Goal: Task Accomplishment & Management: Manage account settings

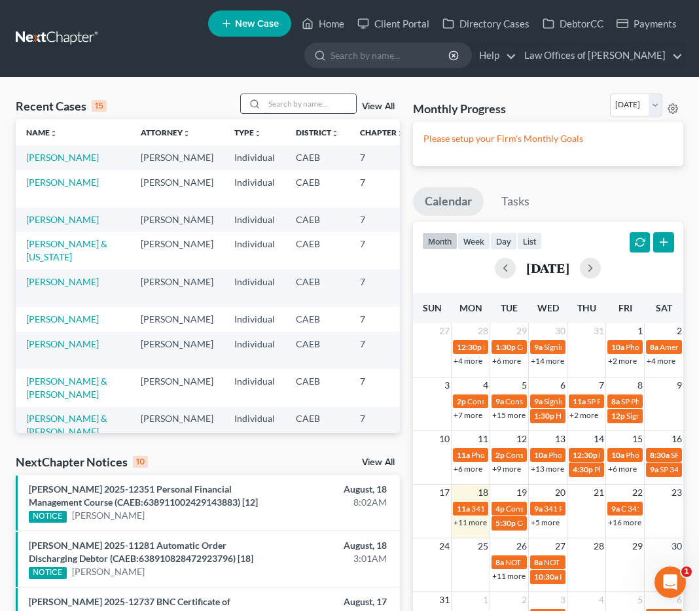
click at [298, 105] on input "search" at bounding box center [310, 103] width 92 height 19
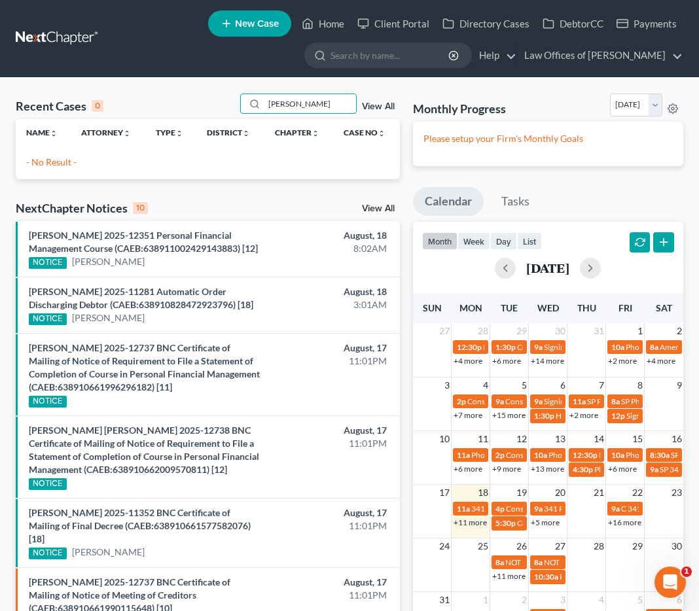
type input "kevin rodriguez"
click at [266, 27] on span "New Case" at bounding box center [257, 24] width 44 height 10
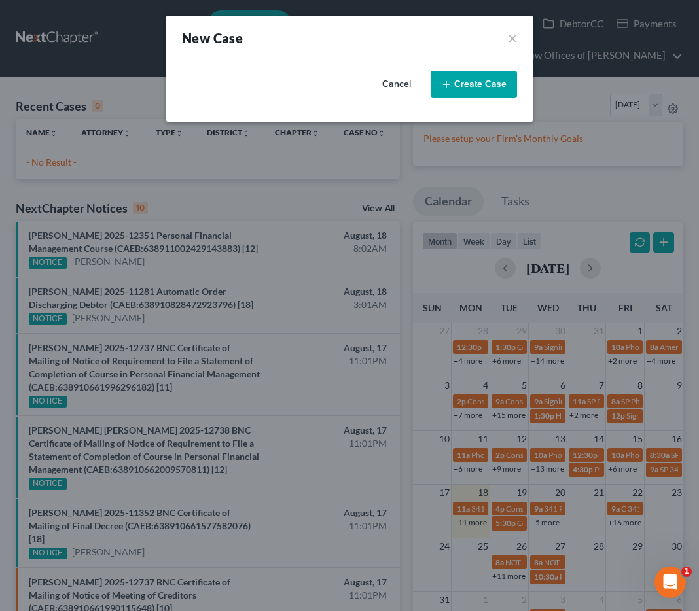
select select "8"
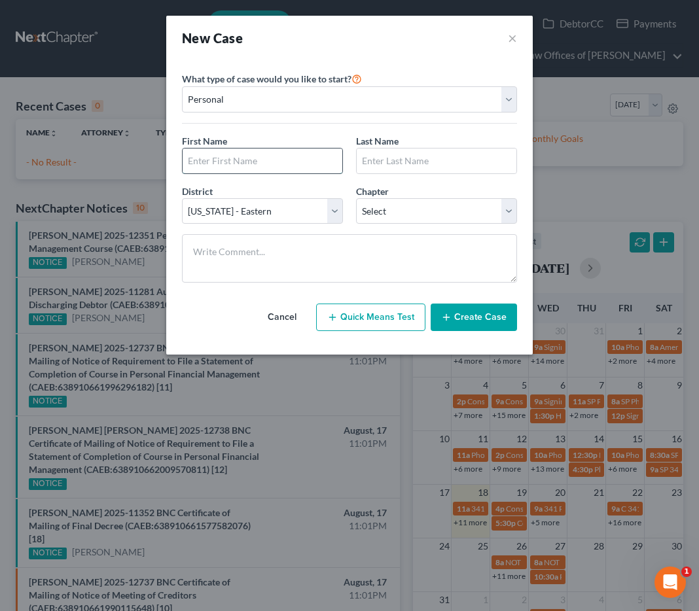
click at [230, 159] on input "text" at bounding box center [263, 161] width 160 height 25
type input "Kevin"
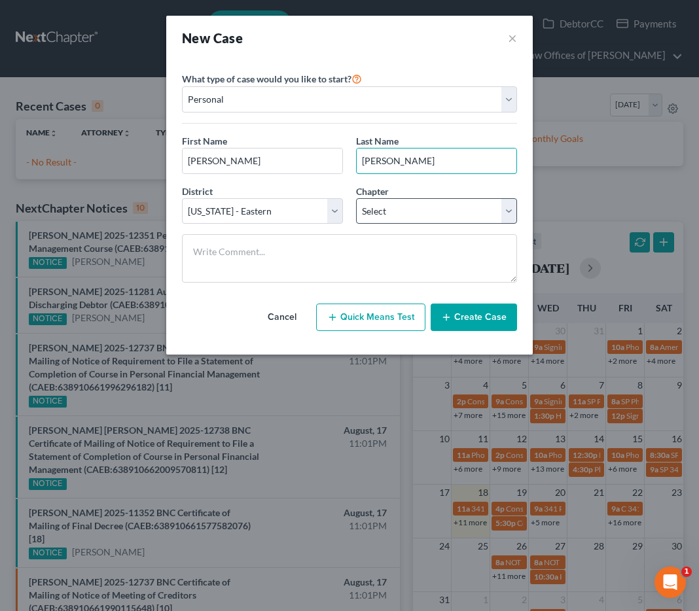
type input "Rodriguez"
click at [385, 211] on select "Select 7 11 12 13" at bounding box center [436, 211] width 161 height 26
select select "0"
click at [489, 316] on button "Create Case" at bounding box center [474, 317] width 86 height 27
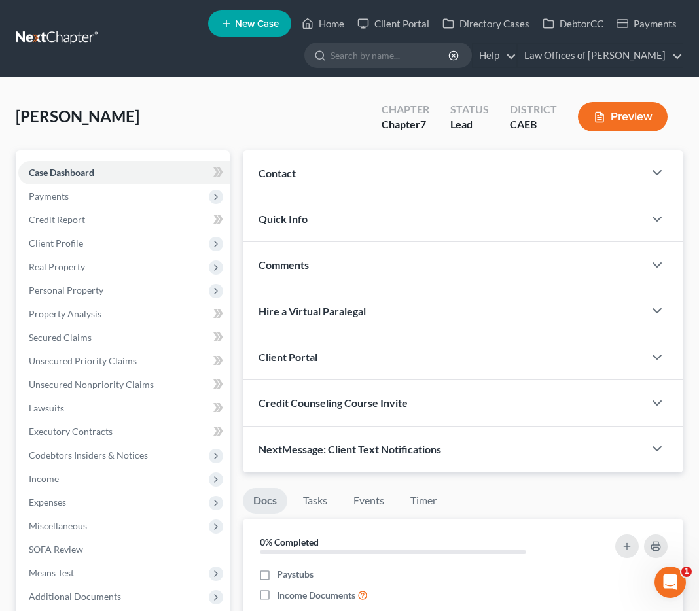
click at [509, 160] on div "Contact" at bounding box center [443, 173] width 401 height 45
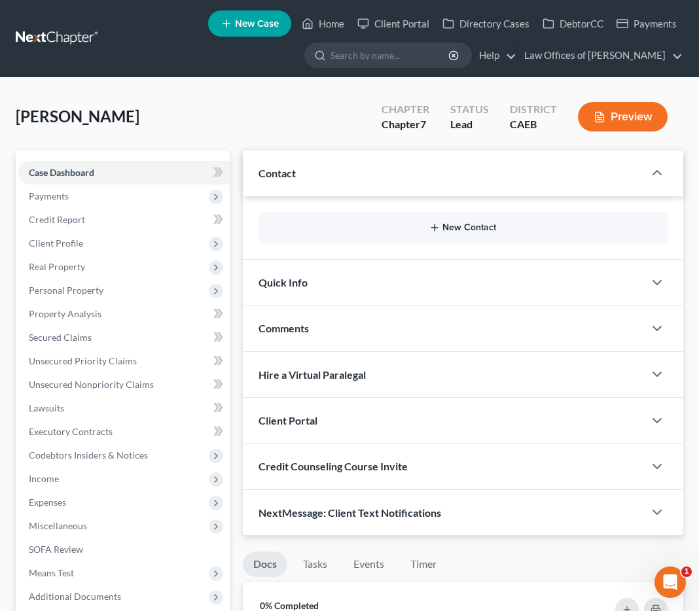
click at [473, 229] on button "New Contact" at bounding box center [463, 228] width 388 height 10
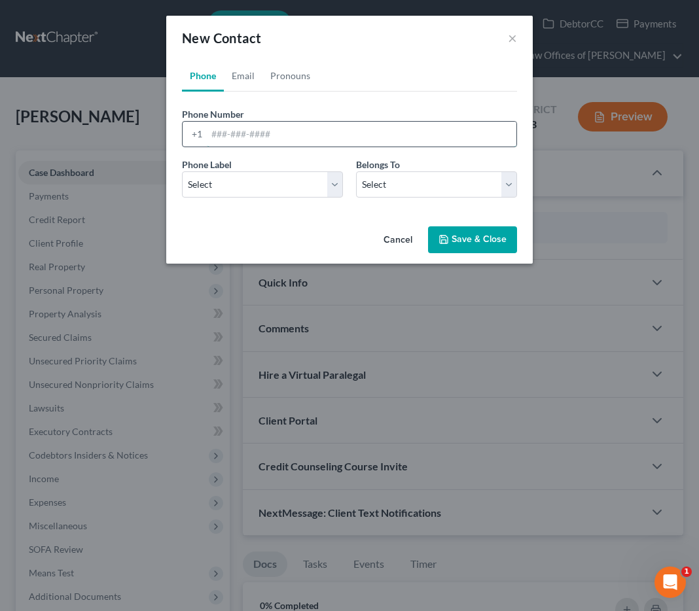
click at [362, 135] on input "tel" at bounding box center [362, 134] width 310 height 25
type input "6615359937"
click at [336, 183] on select "Select Mobile Home Work Other" at bounding box center [262, 184] width 161 height 26
select select "0"
click at [378, 190] on select "Select Client Other" at bounding box center [436, 184] width 161 height 26
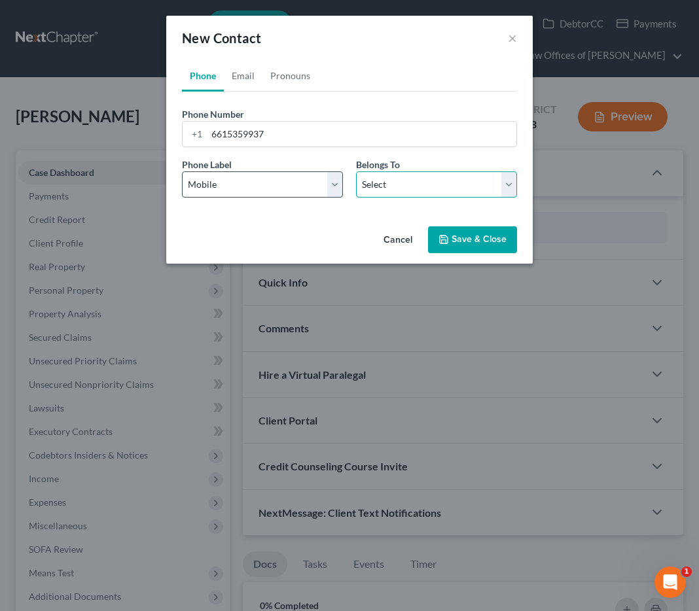
select select "0"
click at [478, 247] on button "Save & Close" at bounding box center [472, 239] width 89 height 27
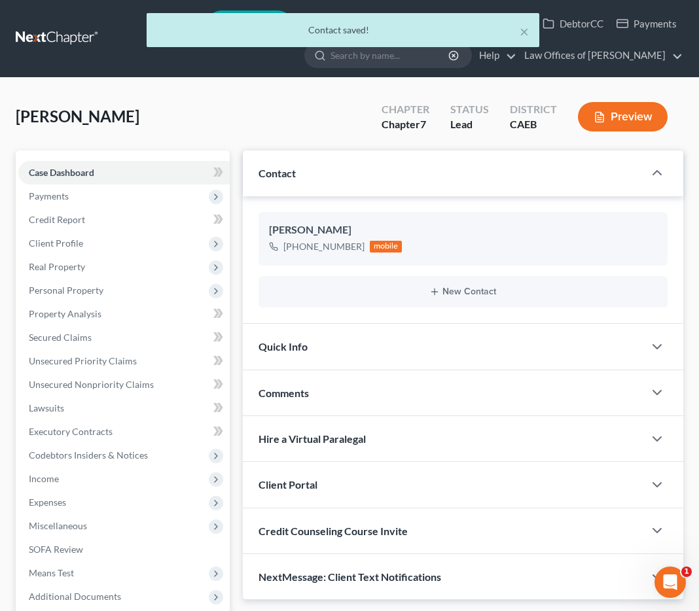
click at [477, 341] on div "Quick Info" at bounding box center [443, 346] width 401 height 45
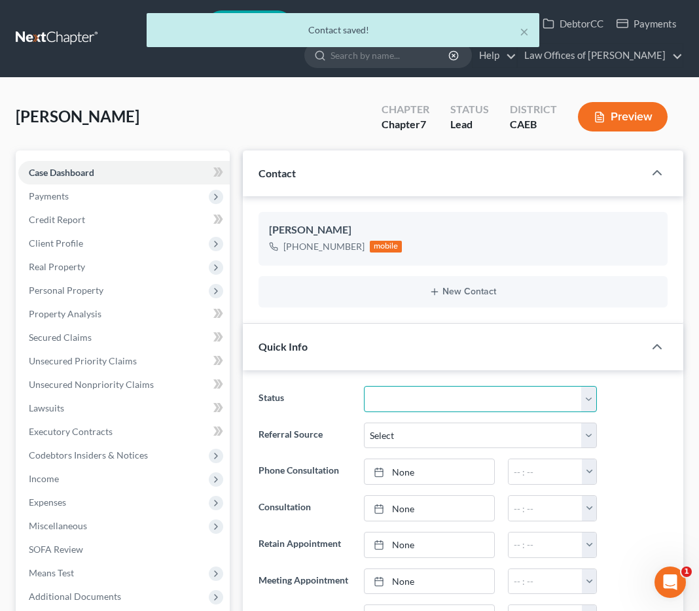
click at [454, 402] on select "Cancelled/Refund Closed Consultation Declined Discharged Filed Income Check In …" at bounding box center [480, 399] width 233 height 26
select select "2"
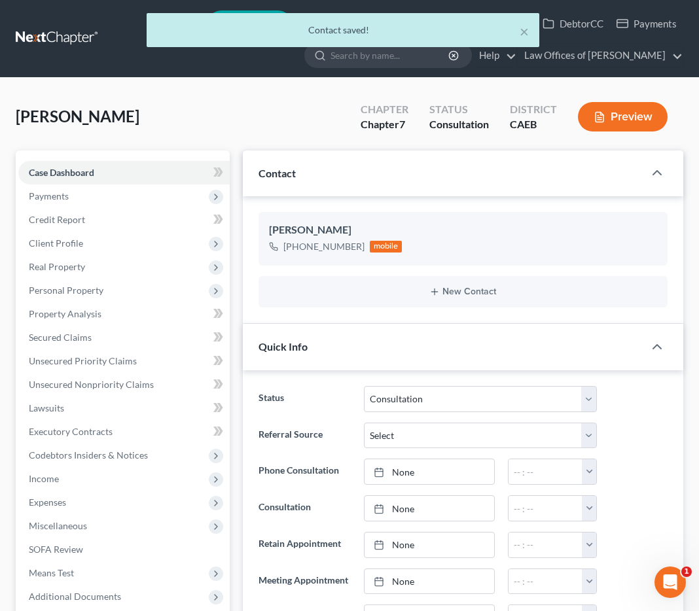
click at [580, 418] on ng-include "Status Cancelled/Refund Closed Consultation Declined Discharged Filed Income Ch…" at bounding box center [463, 563] width 409 height 355
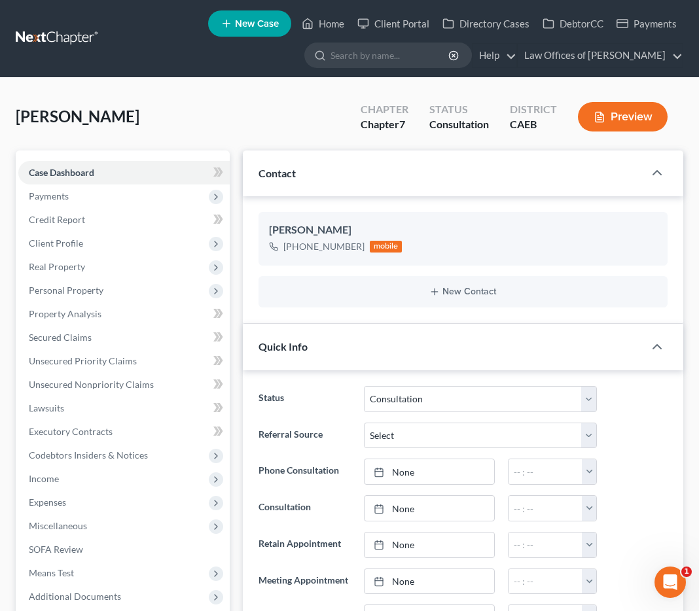
click at [620, 408] on div "Status Cancelled/Refund Closed Consultation Declined Discharged Filed Income Ch…" at bounding box center [463, 399] width 422 height 26
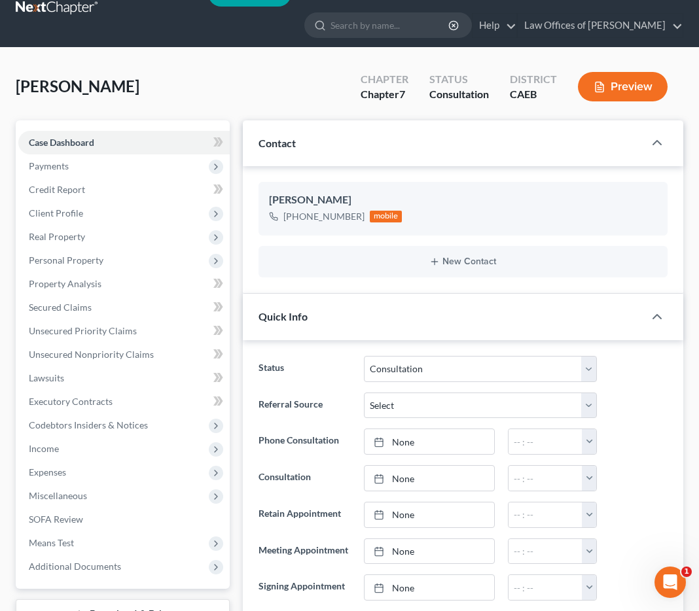
scroll to position [83, 0]
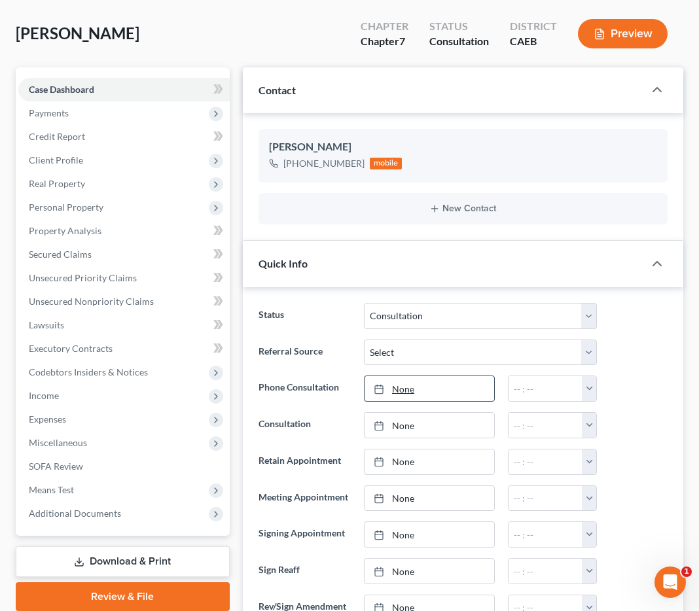
click at [457, 385] on link "None" at bounding box center [430, 388] width 130 height 25
type input "8/18/2025"
click at [593, 390] on button "button" at bounding box center [589, 388] width 15 height 25
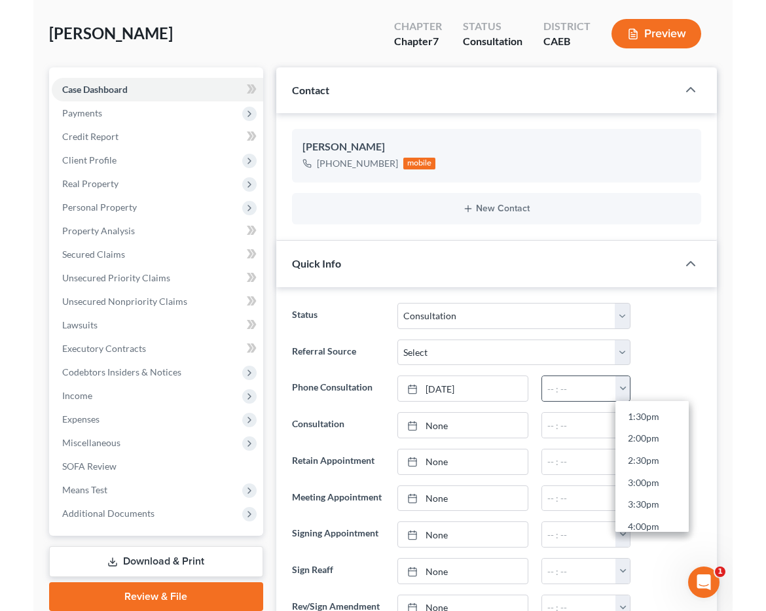
scroll to position [598, 0]
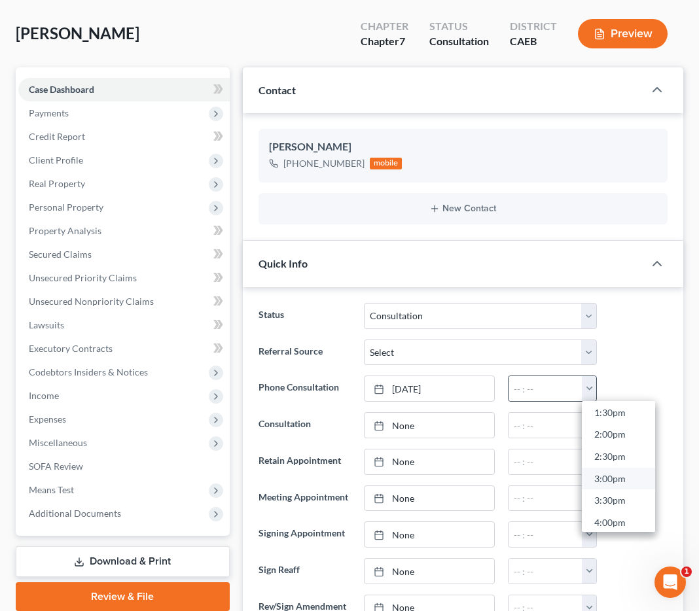
click at [634, 480] on link "3:00pm" at bounding box center [618, 479] width 73 height 22
type input "3:00pm"
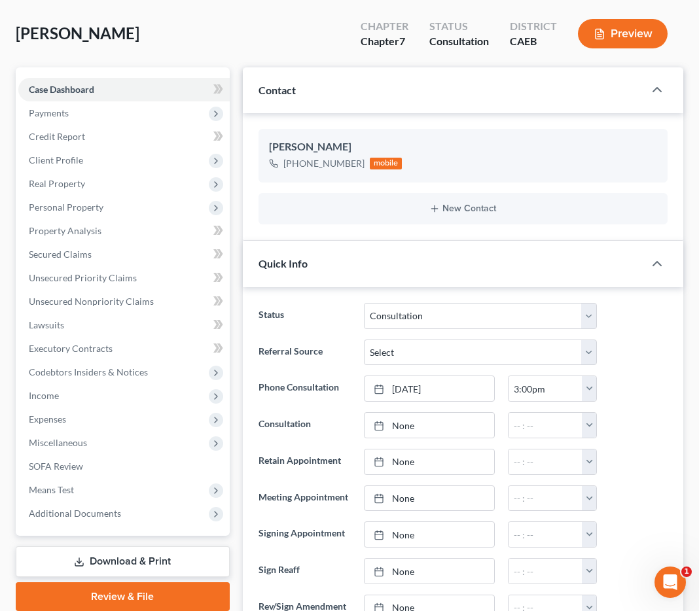
click at [631, 359] on div "Referral Source Select Word Of Mouth Previous Clients Direct Mail Website Googl…" at bounding box center [463, 353] width 422 height 26
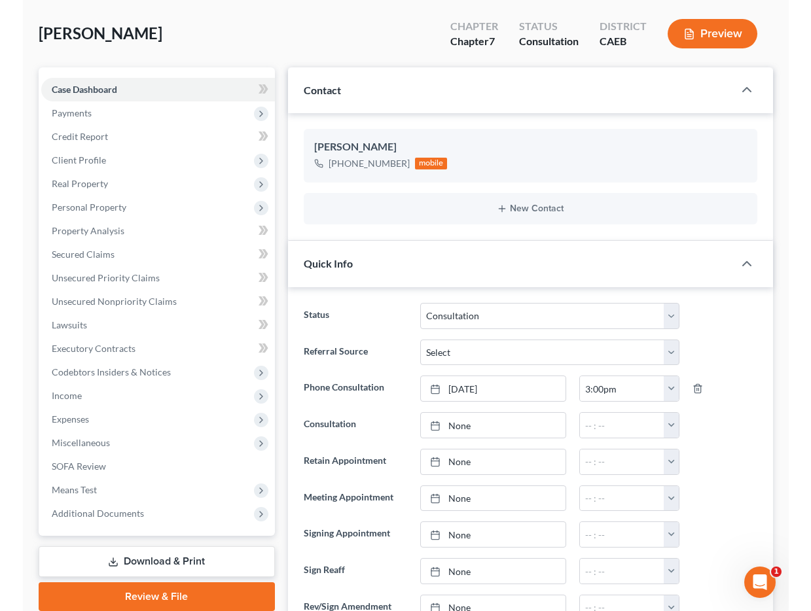
scroll to position [82, 0]
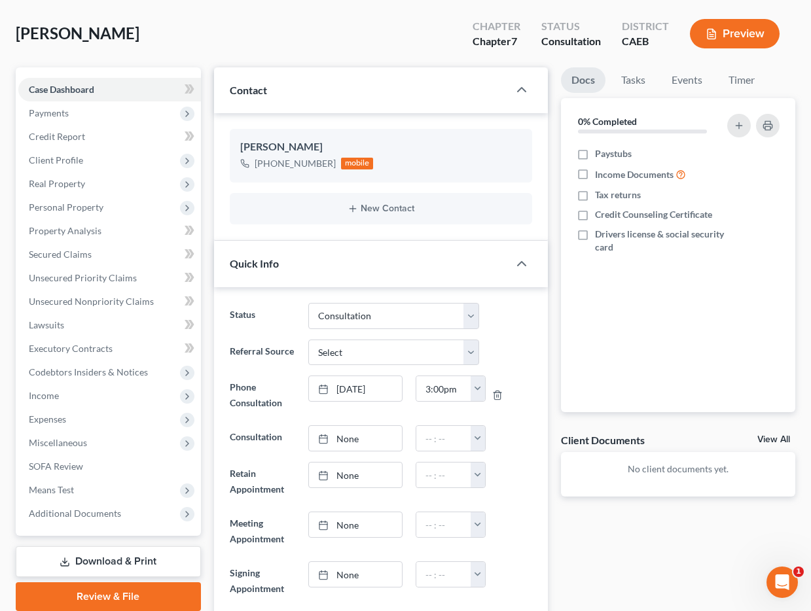
click at [556, 323] on div "Docs Tasks Events Timer 0% Completed Nothing here yet! Paystubs Income Document…" at bounding box center [677, 524] width 247 height 914
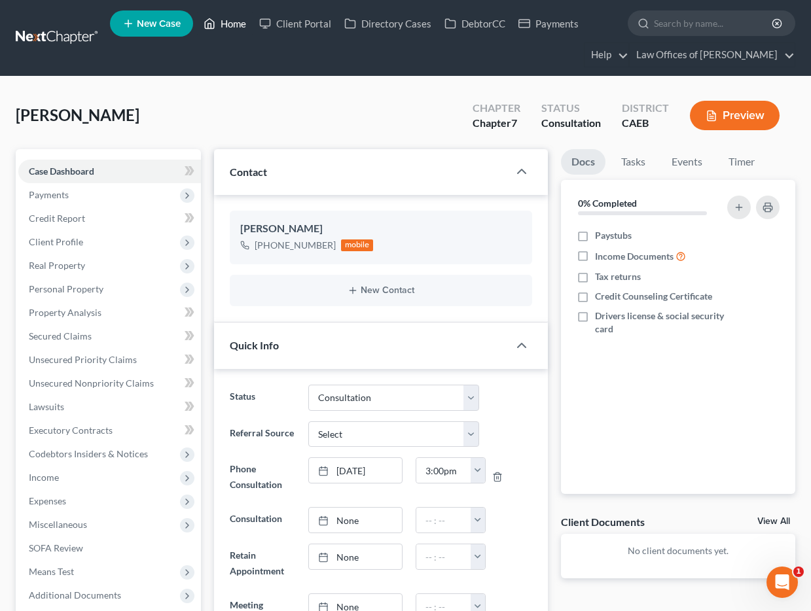
click at [221, 15] on link "Home" at bounding box center [225, 24] width 56 height 24
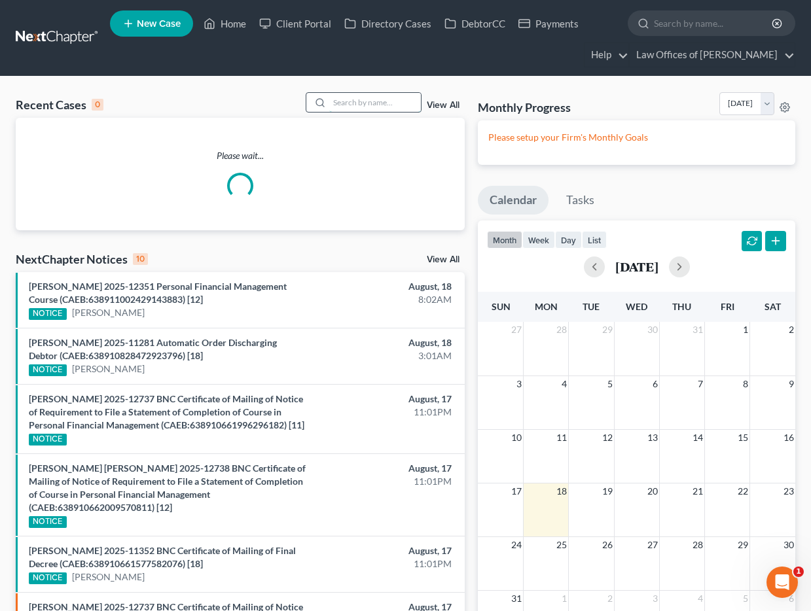
click at [390, 102] on input "search" at bounding box center [375, 102] width 92 height 19
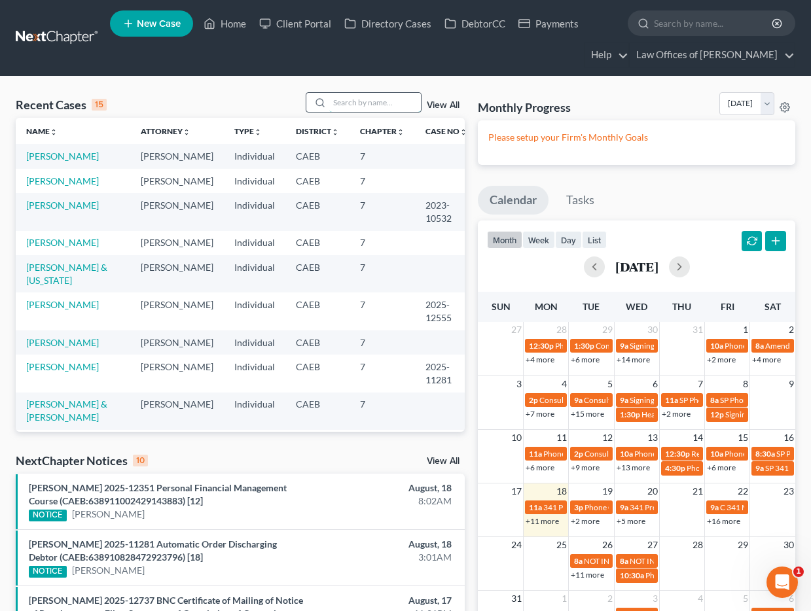
click at [361, 101] on input "search" at bounding box center [375, 102] width 92 height 19
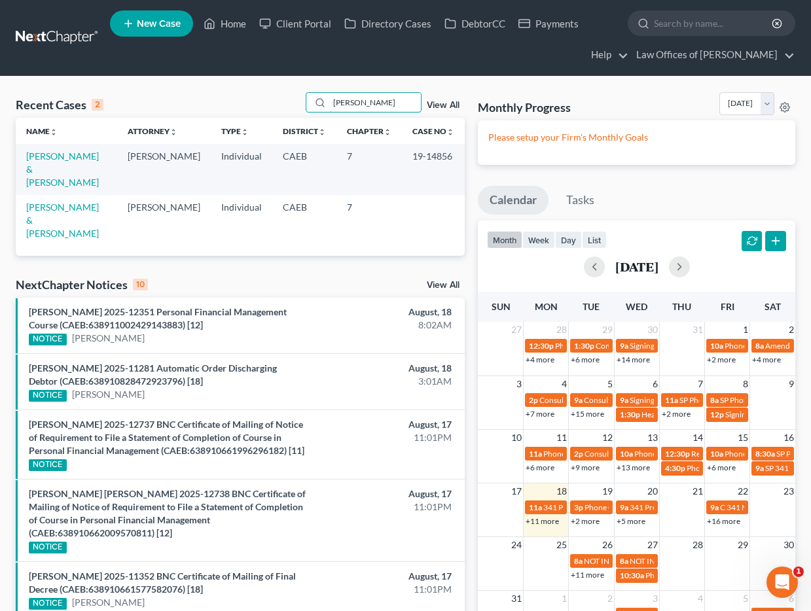
type input "jessica gonzale"
click at [166, 31] on link "New Case" at bounding box center [151, 23] width 83 height 26
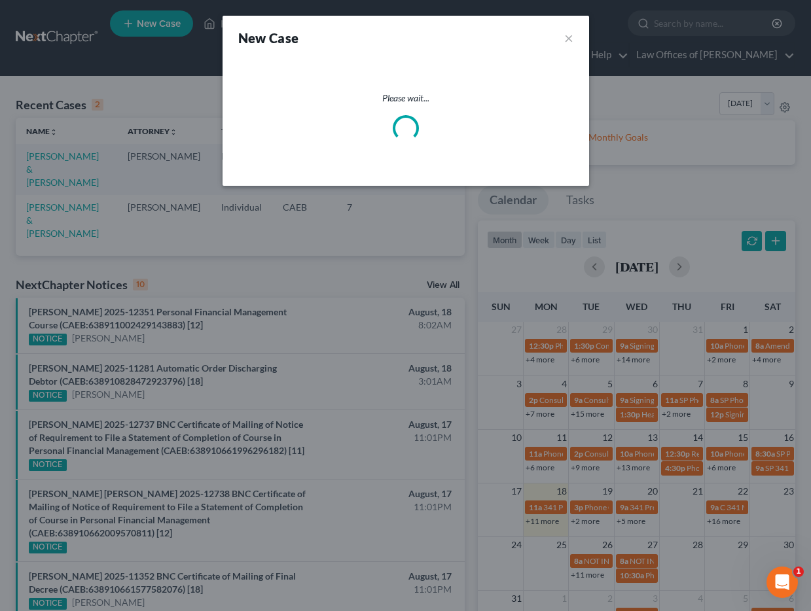
select select "8"
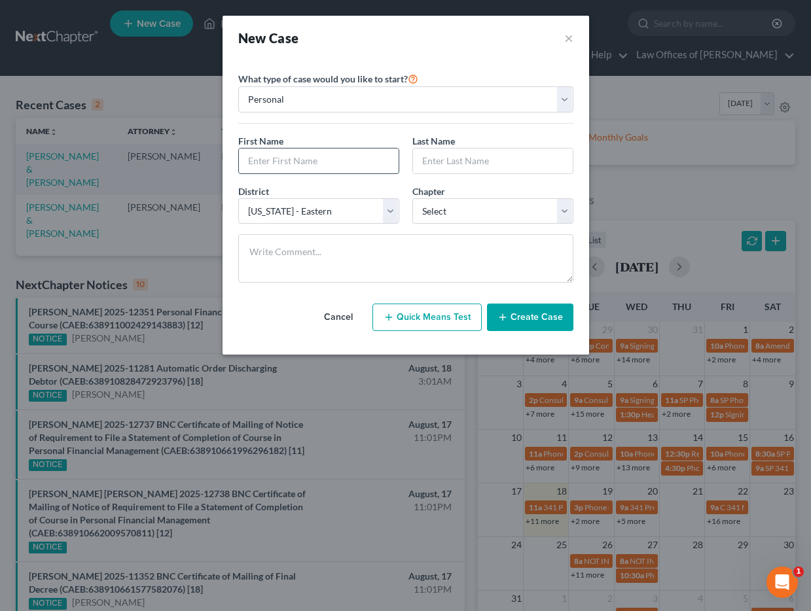
click at [343, 154] on input "text" at bounding box center [319, 161] width 160 height 25
type input "Jessica"
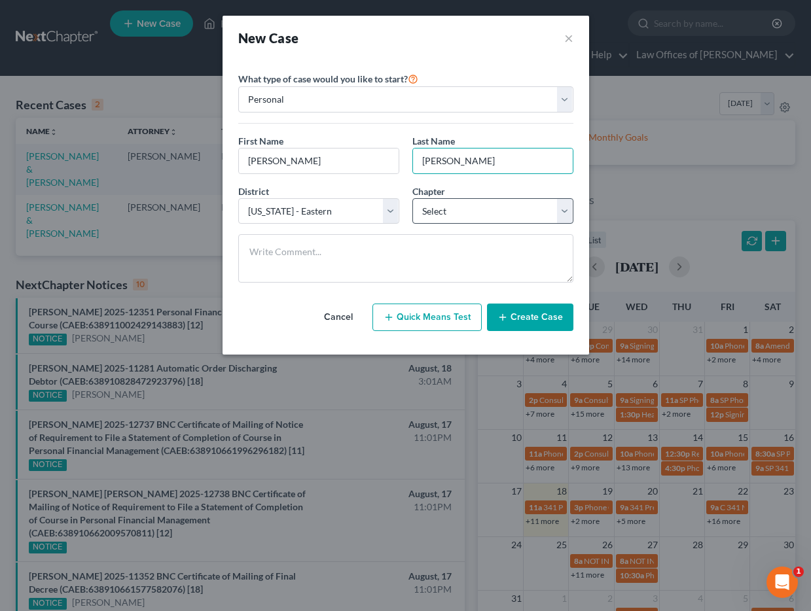
type input "Gonzalez"
click at [494, 219] on select "Select 7 11 12 13" at bounding box center [492, 211] width 161 height 26
select select "0"
click at [529, 315] on button "Create Case" at bounding box center [530, 317] width 86 height 27
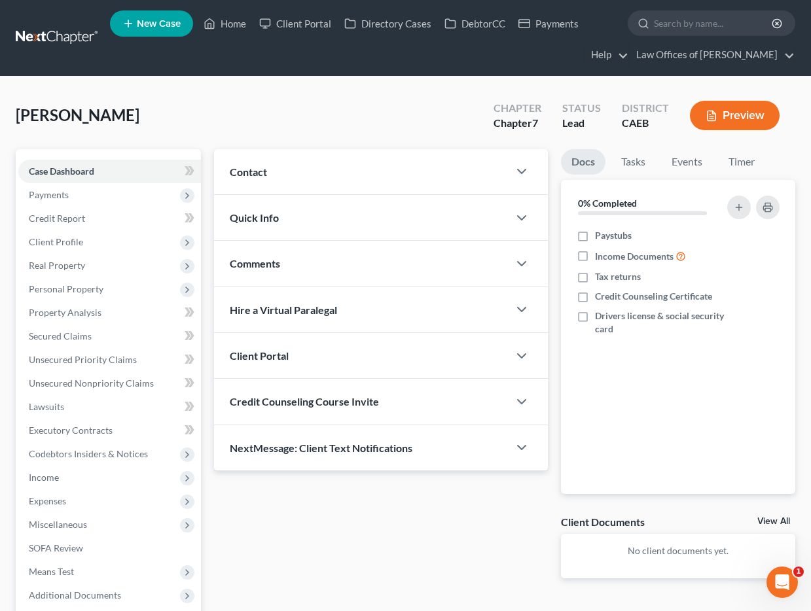
click at [499, 167] on div "Contact" at bounding box center [361, 171] width 295 height 45
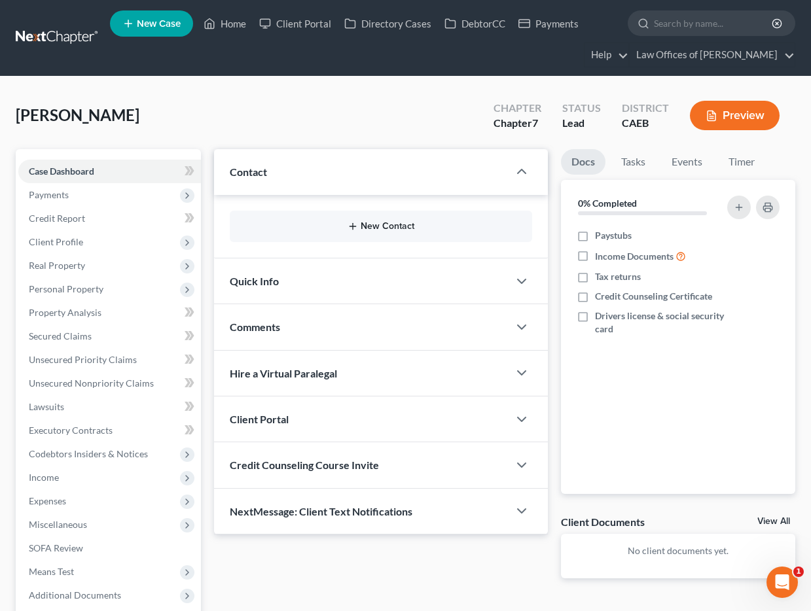
click at [363, 223] on button "New Contact" at bounding box center [380, 226] width 281 height 10
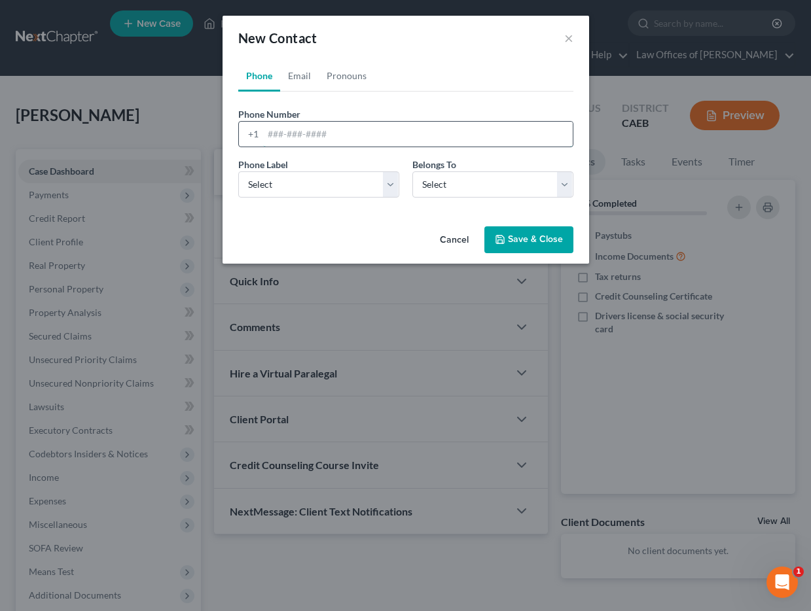
click at [351, 140] on input "tel" at bounding box center [418, 134] width 310 height 25
type input "6613372960"
click at [327, 193] on select "Select Mobile Home Work Other" at bounding box center [318, 184] width 161 height 26
select select "0"
click at [435, 186] on select "Select Client Other" at bounding box center [492, 184] width 161 height 26
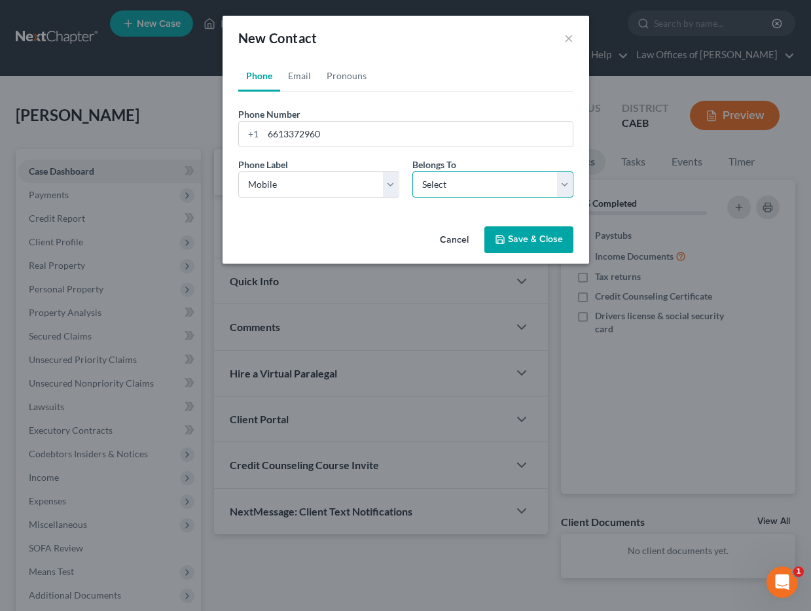
select select "0"
click at [542, 237] on button "Save & Close" at bounding box center [528, 239] width 89 height 27
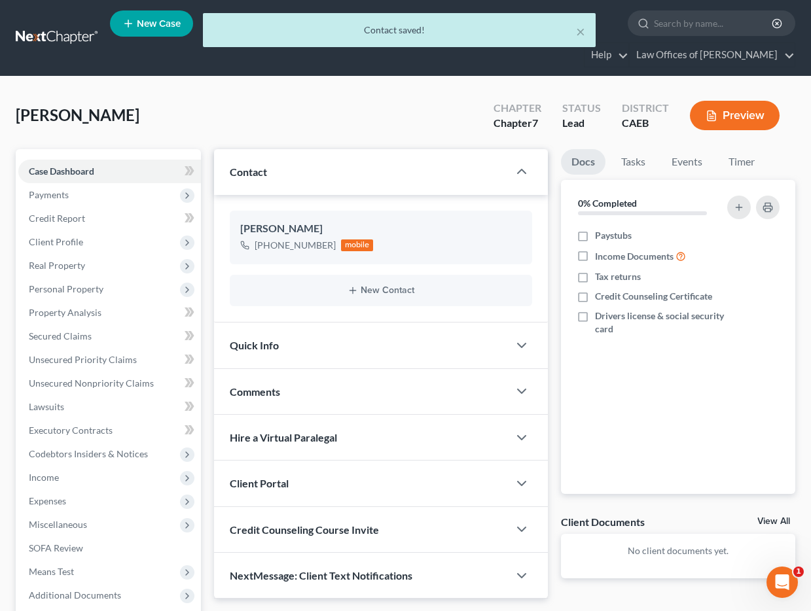
click at [474, 358] on div "Quick Info" at bounding box center [361, 345] width 295 height 45
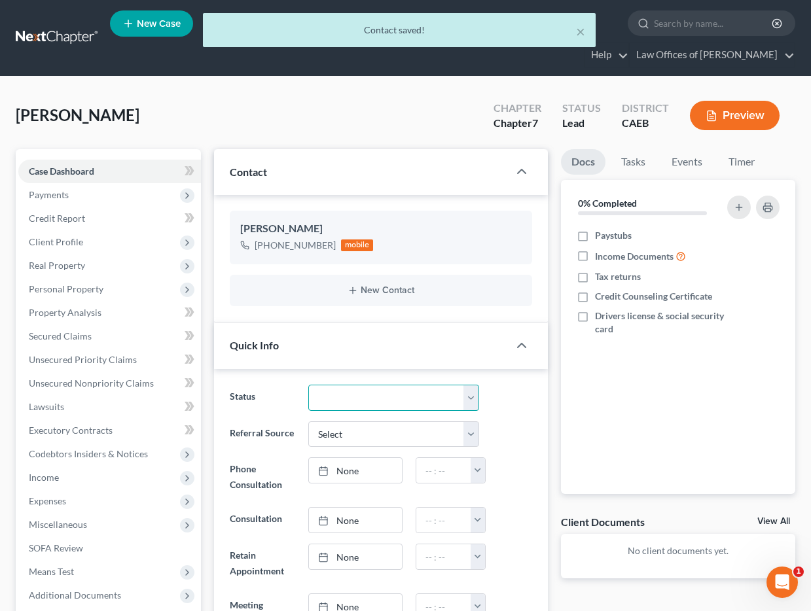
click at [361, 393] on select "Cancelled/Refund Closed Consultation Declined Discharged Filed Income Check In …" at bounding box center [393, 398] width 171 height 26
select select "2"
click at [540, 390] on div "Status Cancelled/Refund Closed Consultation Declined Discharged Filed Income Ch…" at bounding box center [381, 600] width 334 height 463
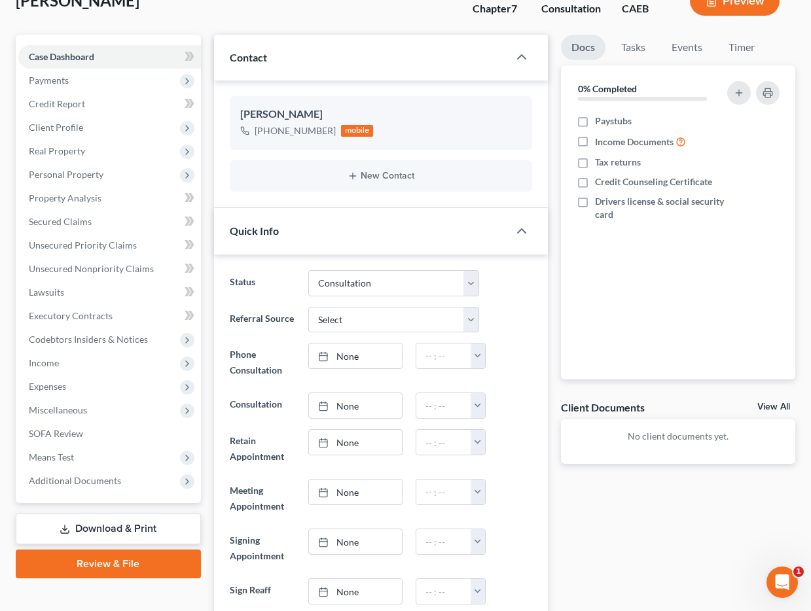
scroll to position [122, 0]
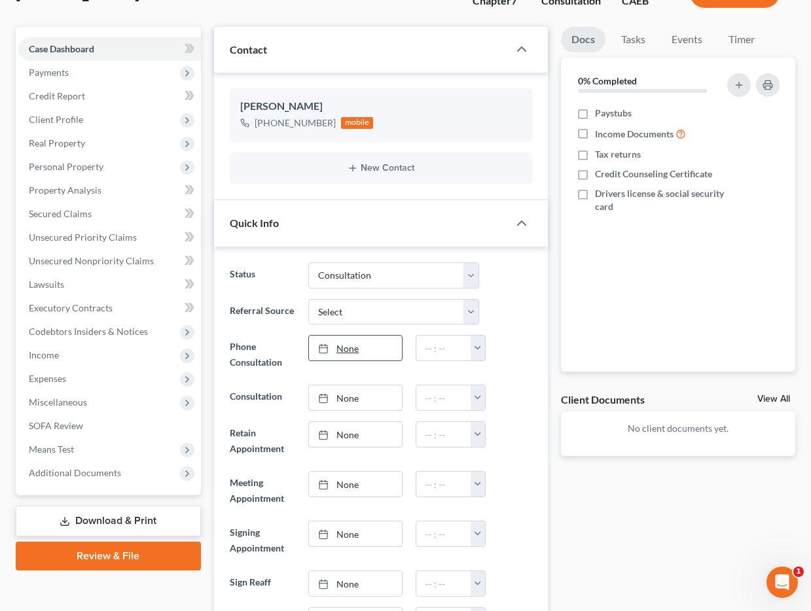
click at [368, 353] on link "None" at bounding box center [355, 348] width 93 height 25
type input "8/18/2025"
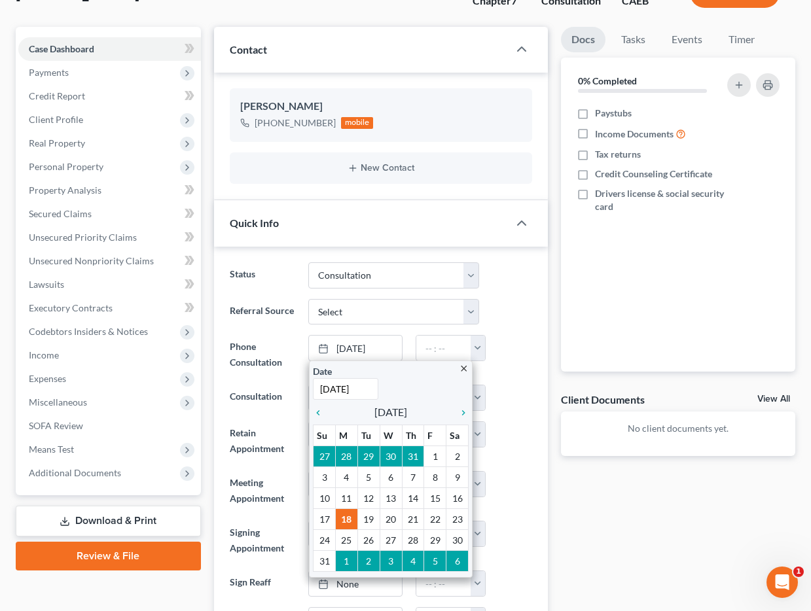
drag, startPoint x: 356, startPoint y: 520, endPoint x: 365, endPoint y: 518, distance: 9.3
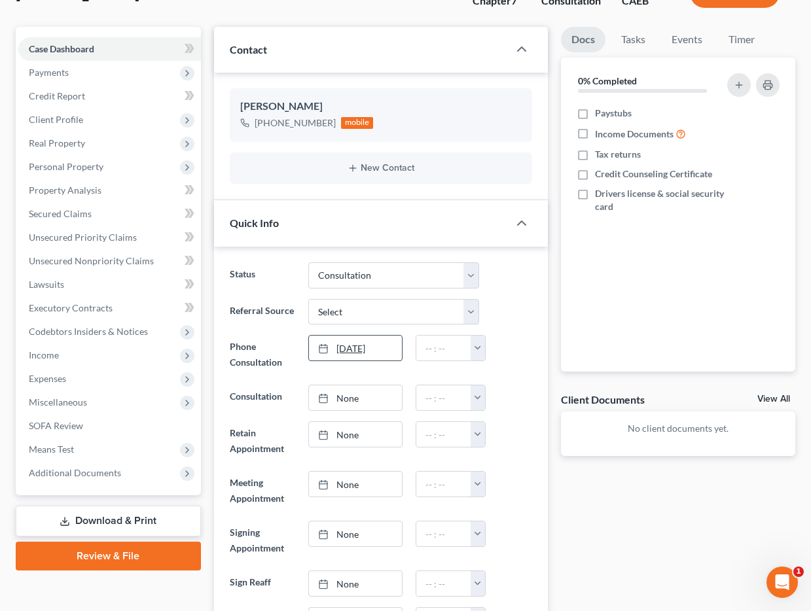
click at [380, 351] on link "8/18/2025" at bounding box center [355, 348] width 93 height 25
click at [482, 352] on button "button" at bounding box center [478, 348] width 14 height 25
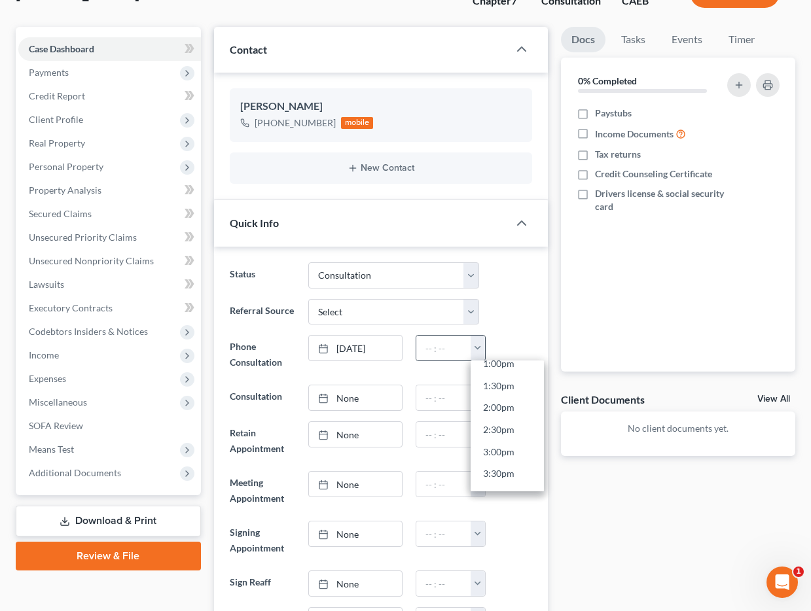
scroll to position [586, 0]
click at [492, 428] on link "2:30pm" at bounding box center [507, 429] width 73 height 22
type input "2:30pm"
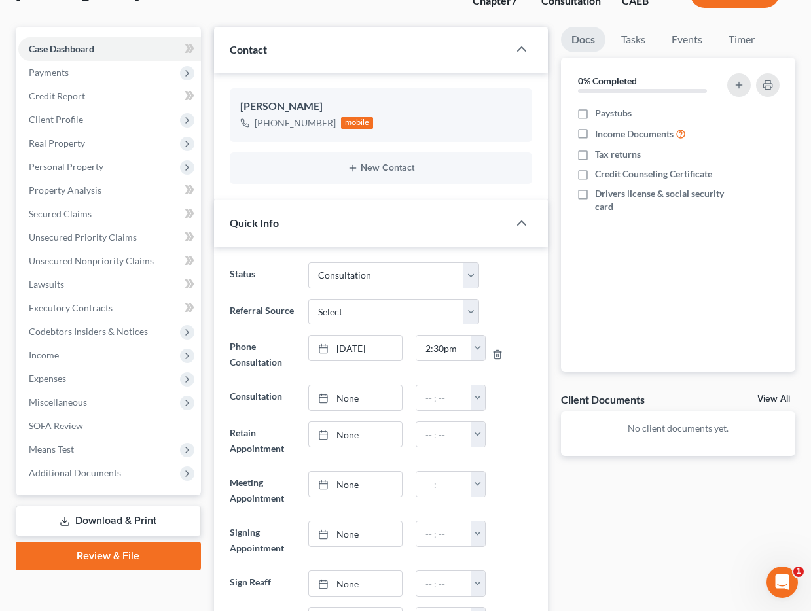
click at [524, 351] on div at bounding box center [512, 354] width 52 height 39
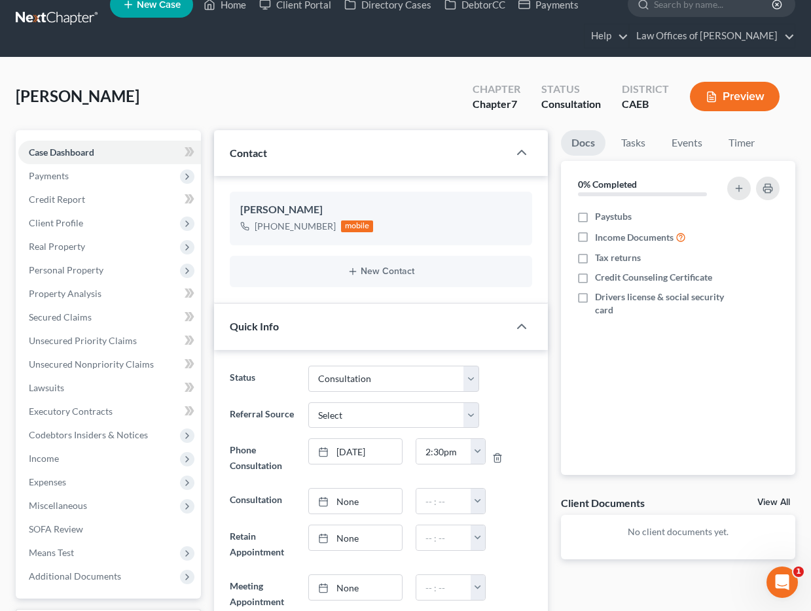
scroll to position [0, 0]
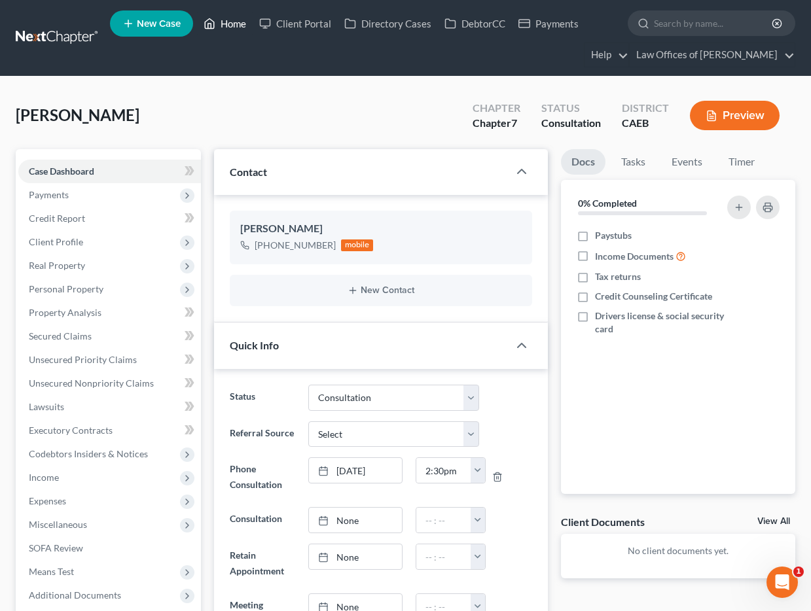
click at [229, 29] on link "Home" at bounding box center [225, 24] width 56 height 24
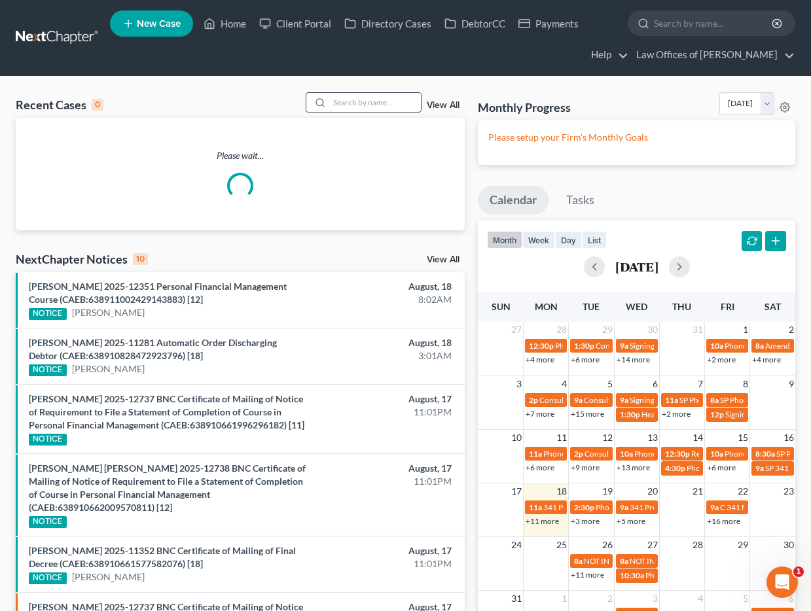
click at [384, 98] on input "search" at bounding box center [375, 102] width 92 height 19
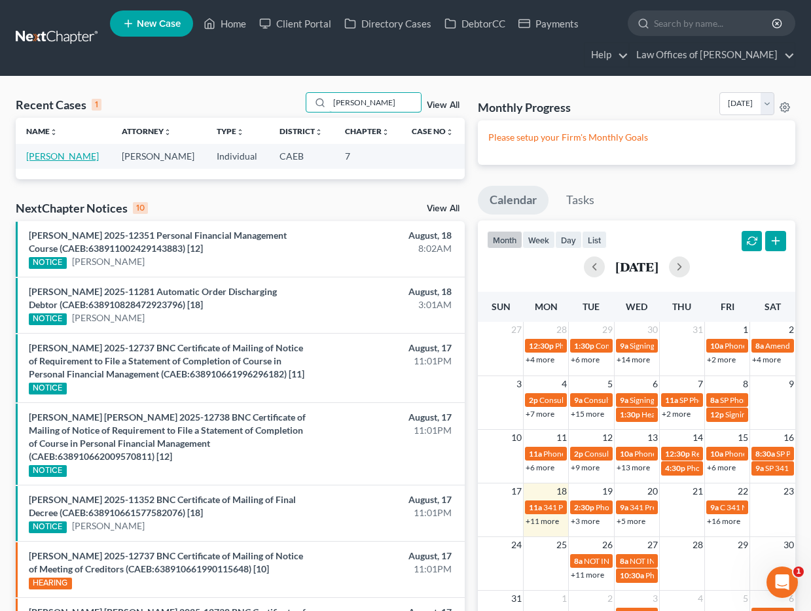
type input "alejandro pena"
click at [50, 156] on link "Pena, Alejandro" at bounding box center [62, 156] width 73 height 11
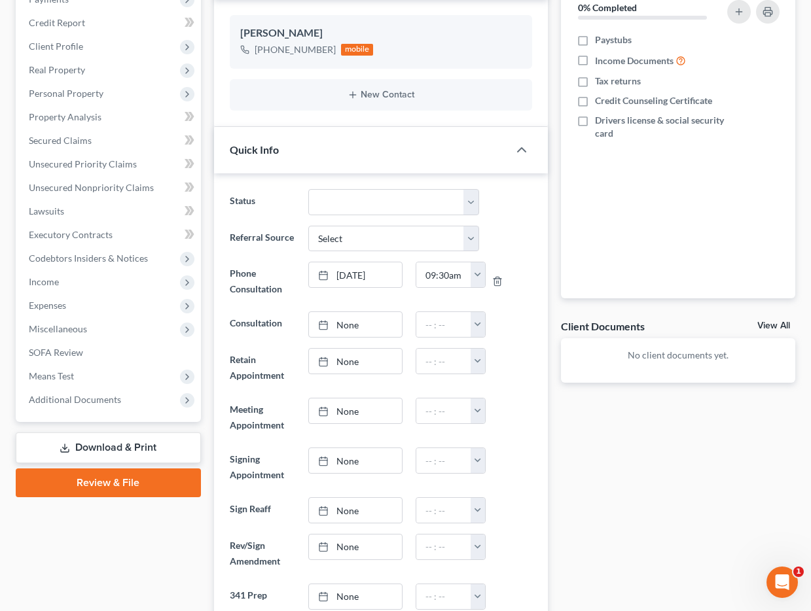
scroll to position [192, 0]
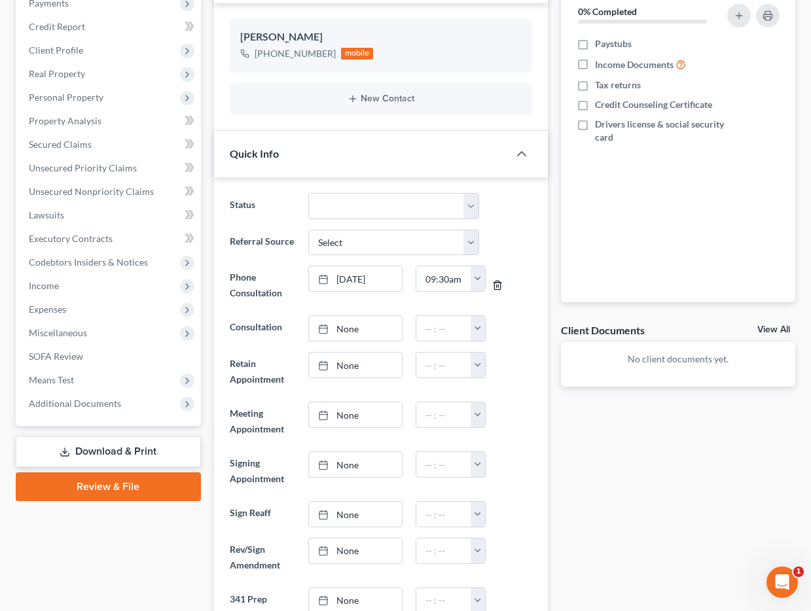
click at [500, 284] on icon "button" at bounding box center [498, 285] width 6 height 9
click at [391, 279] on link "None" at bounding box center [355, 278] width 93 height 25
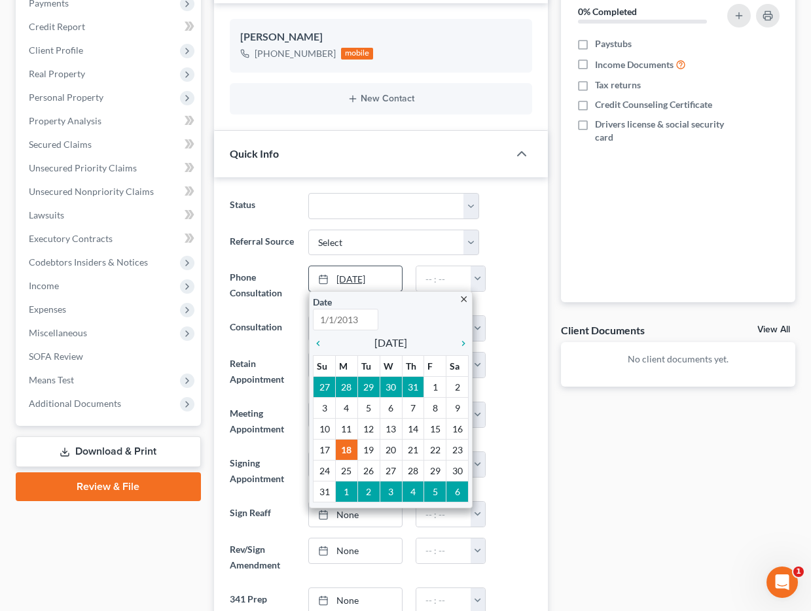
type input "8/18/2025"
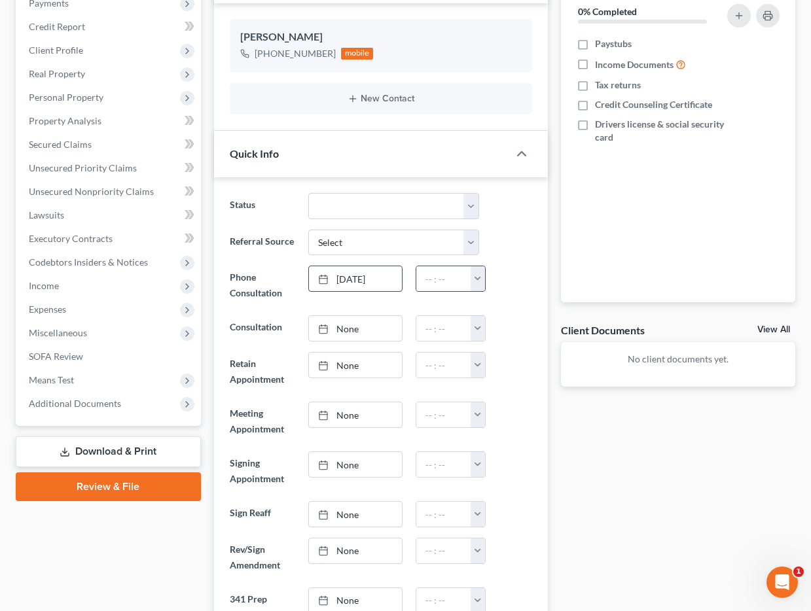
click at [475, 277] on button "button" at bounding box center [478, 278] width 14 height 25
click at [505, 371] on link "2:00pm" at bounding box center [507, 375] width 73 height 22
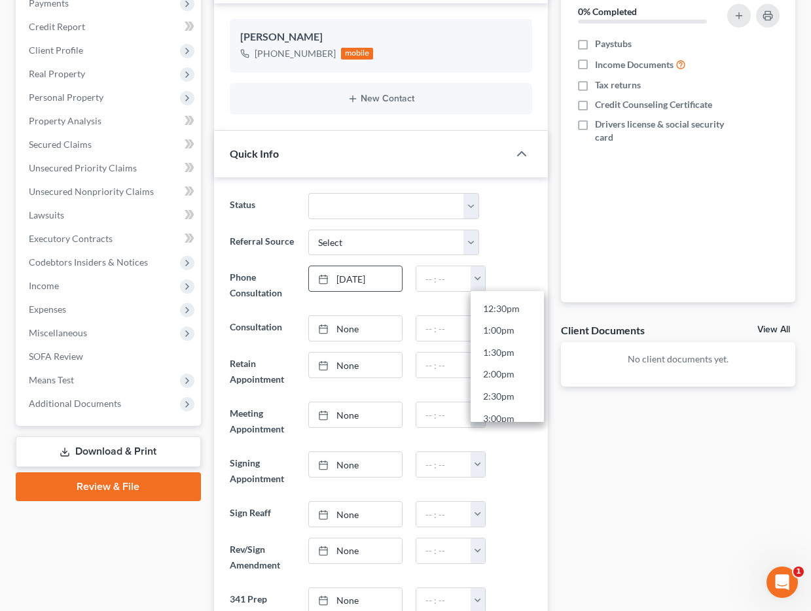
type input "2:00pm"
click at [540, 338] on div "Status Cancelled/Refund Closed Consultation Declined Discharged Filed Income Ch…" at bounding box center [381, 408] width 334 height 463
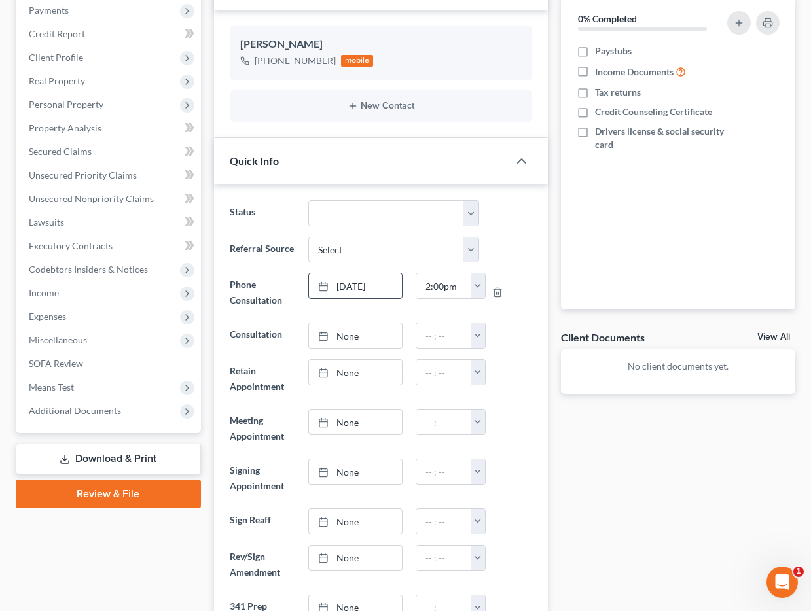
scroll to position [0, 0]
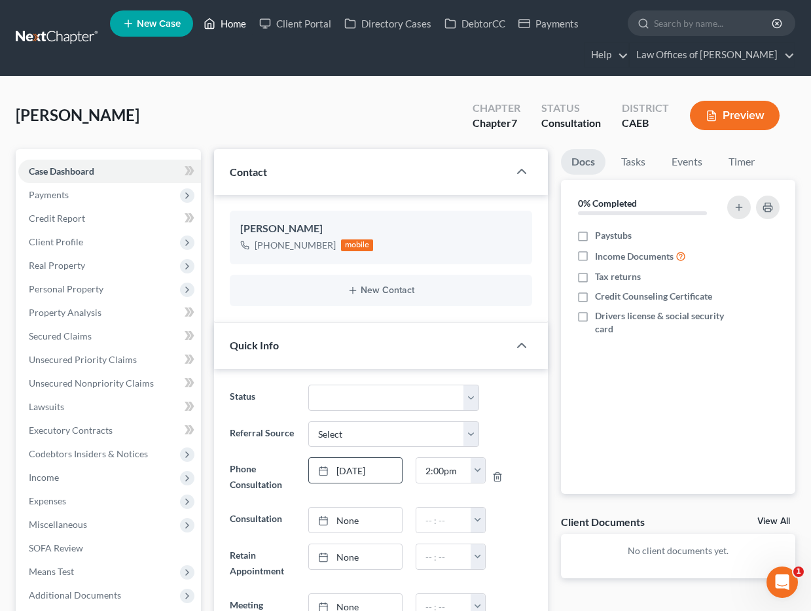
click at [223, 21] on link "Home" at bounding box center [225, 24] width 56 height 24
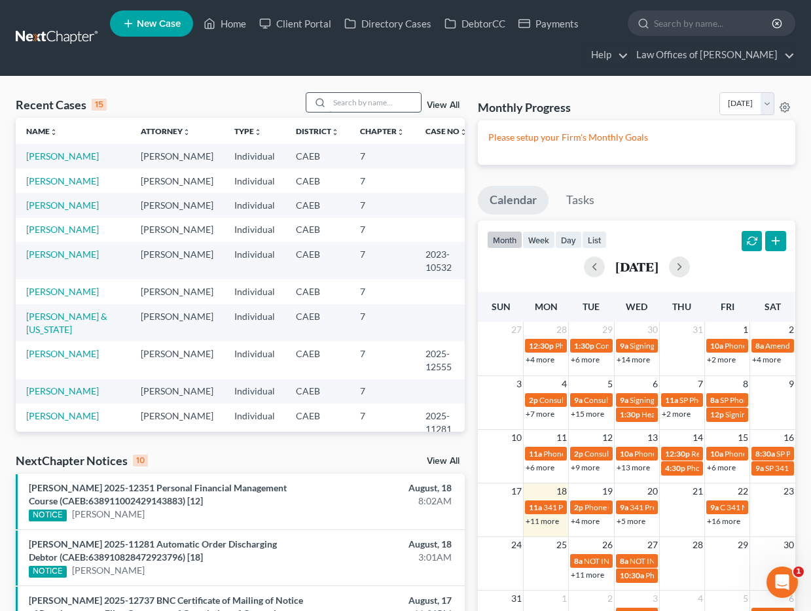
click at [355, 107] on input "search" at bounding box center [375, 102] width 92 height 19
click at [370, 99] on input "search" at bounding box center [375, 102] width 92 height 19
type input "reaves"
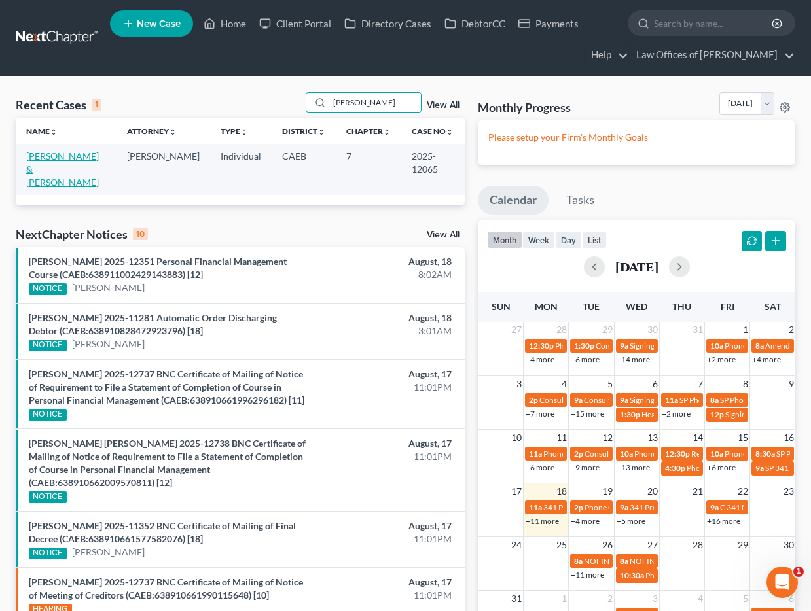
click at [84, 160] on link "Reaves, Cody & Misty" at bounding box center [62, 169] width 73 height 37
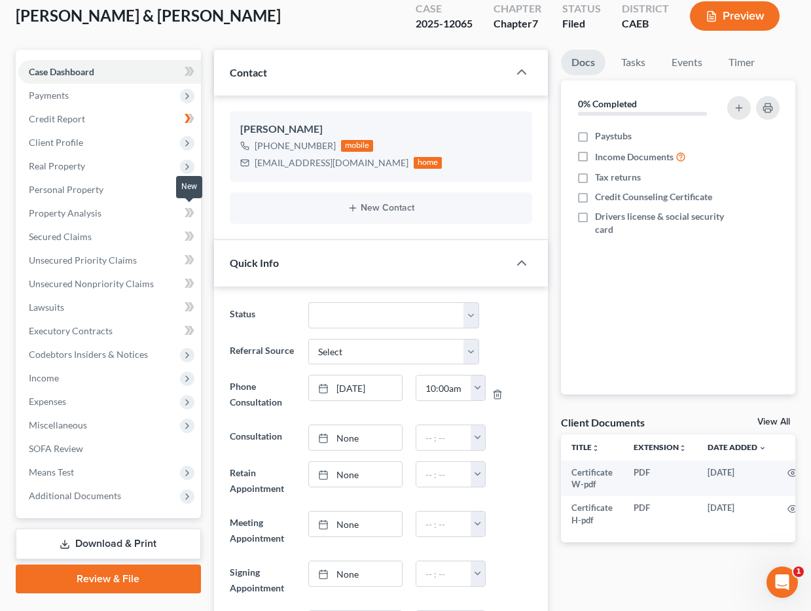
scroll to position [187, 0]
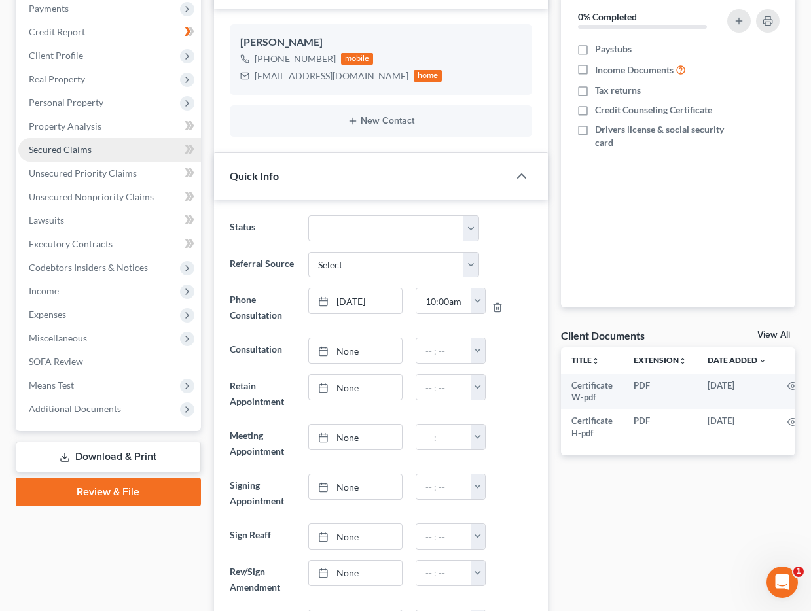
click at [80, 151] on span "Secured Claims" at bounding box center [60, 149] width 63 height 11
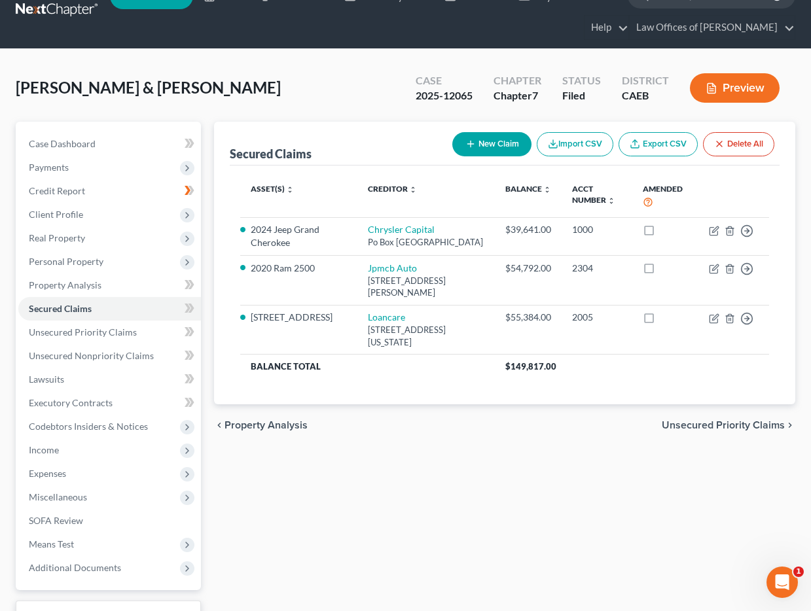
scroll to position [69, 0]
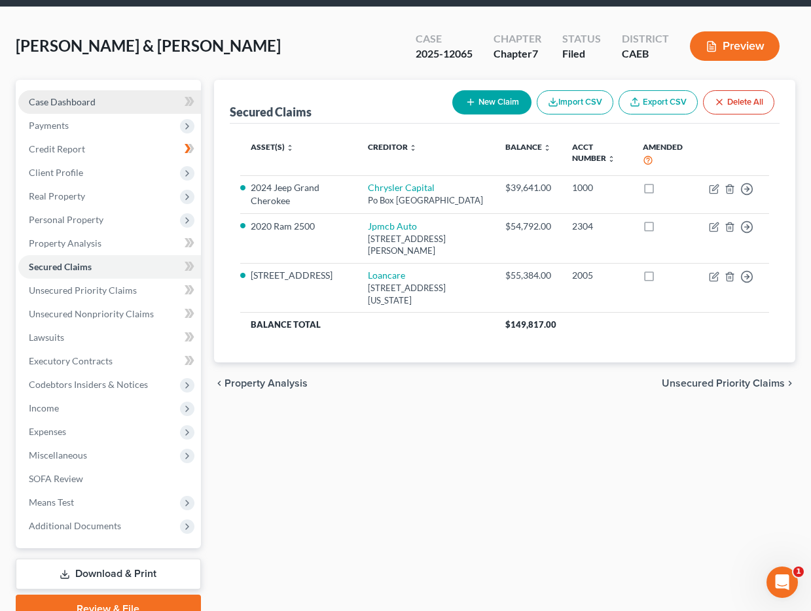
click at [88, 102] on span "Case Dashboard" at bounding box center [62, 101] width 67 height 11
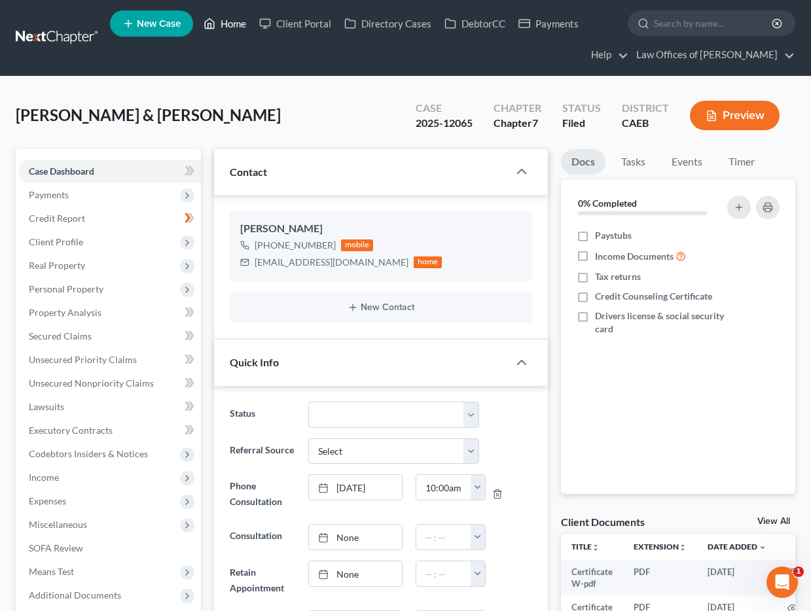
click at [224, 22] on link "Home" at bounding box center [225, 24] width 56 height 24
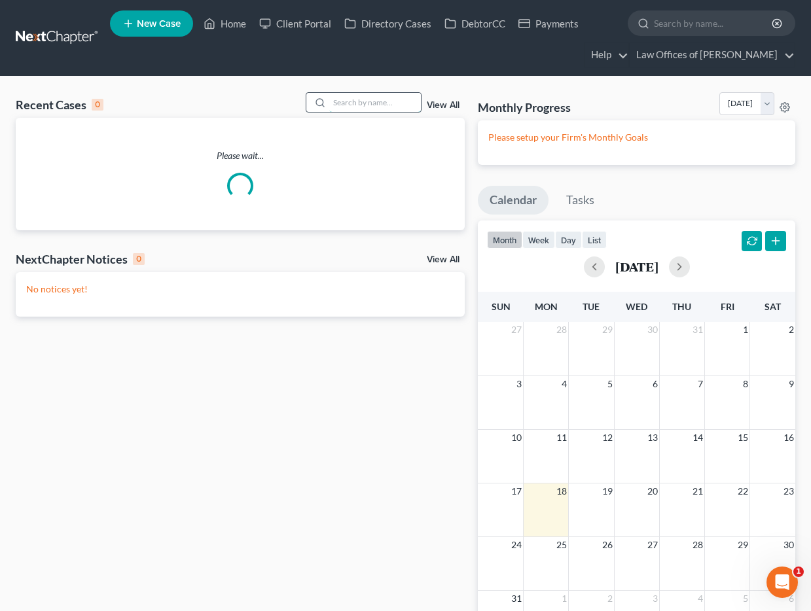
click at [387, 100] on input "search" at bounding box center [375, 102] width 92 height 19
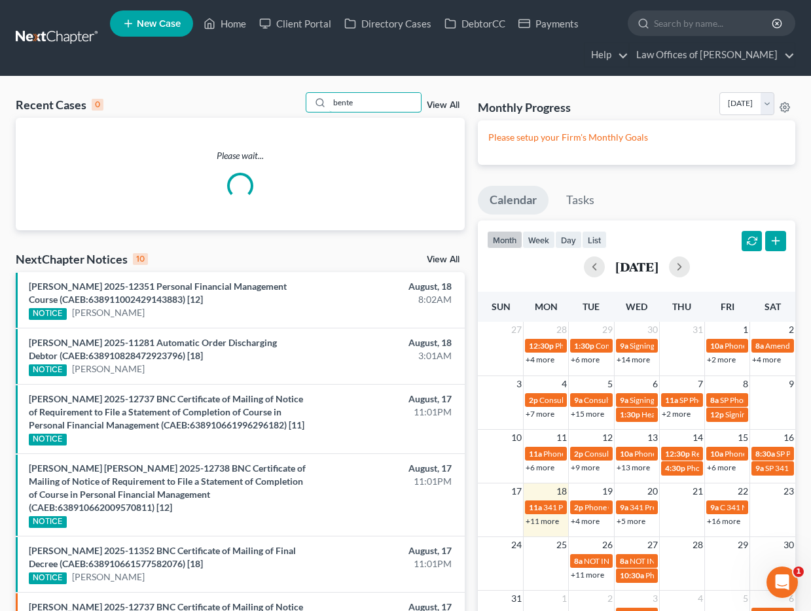
scroll to position [3, 0]
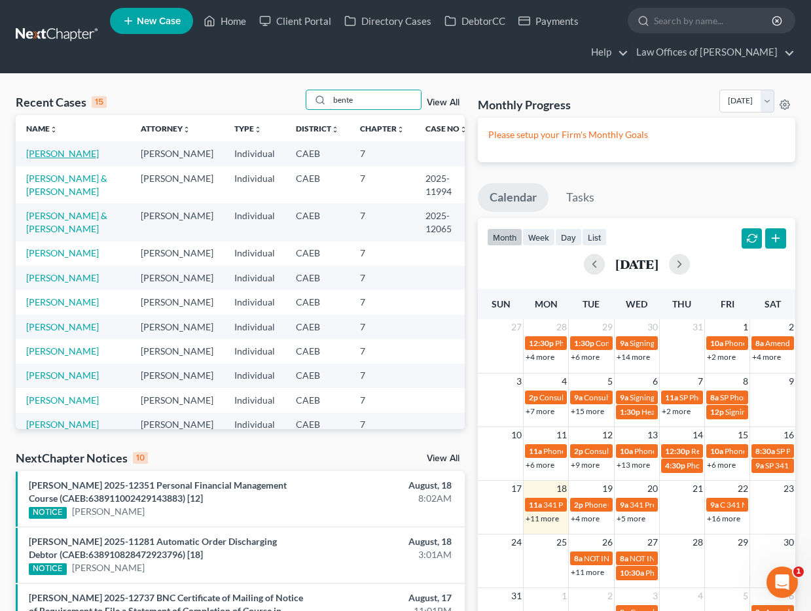
type input "bente"
click at [56, 150] on link "Owens, Dorothy" at bounding box center [62, 153] width 73 height 11
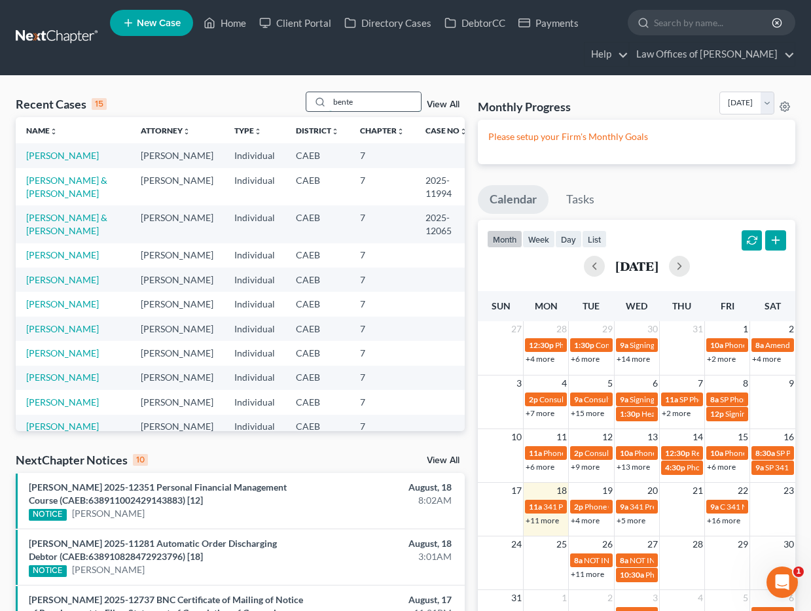
scroll to position [1, 0]
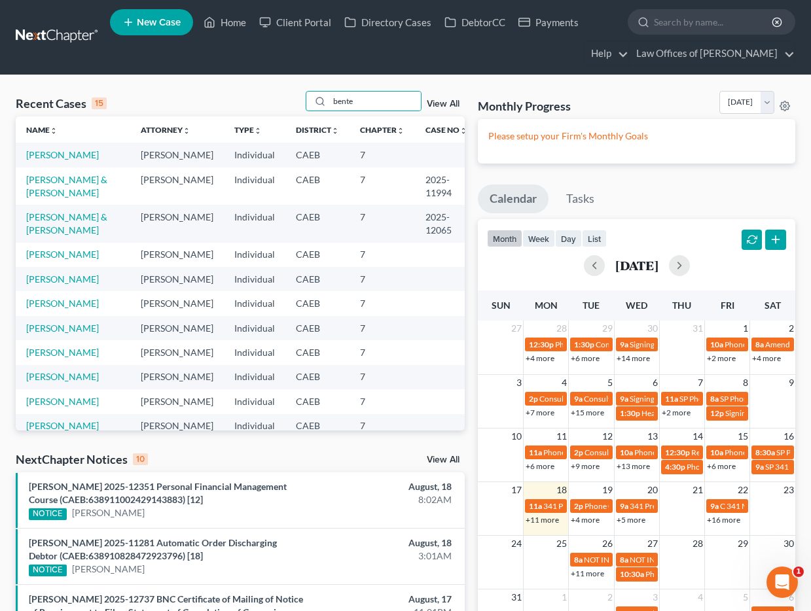
select select "11"
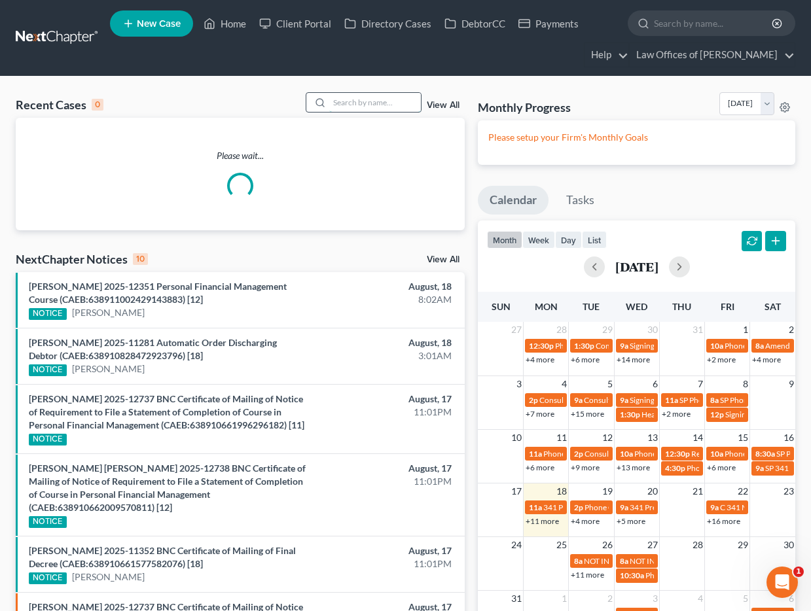
drag, startPoint x: 340, startPoint y: 105, endPoint x: 344, endPoint y: 99, distance: 7.5
click at [340, 105] on input "search" at bounding box center [375, 102] width 92 height 19
type input "b"
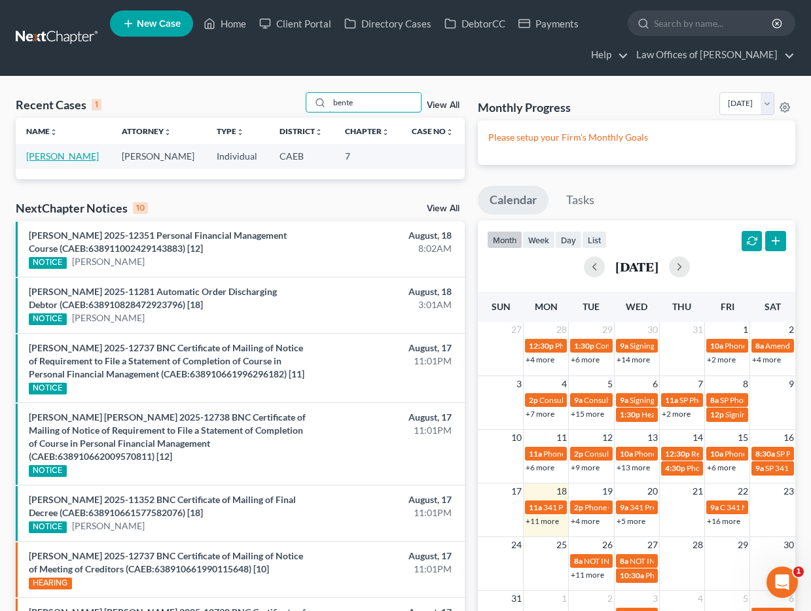
type input "bente"
click at [51, 156] on link "Bente, Mary" at bounding box center [62, 156] width 73 height 11
select select "6"
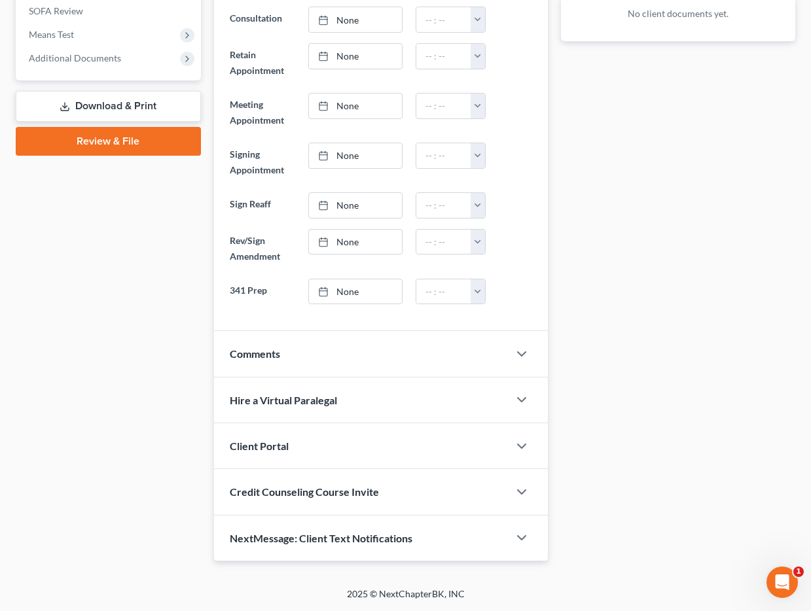
scroll to position [535, 0]
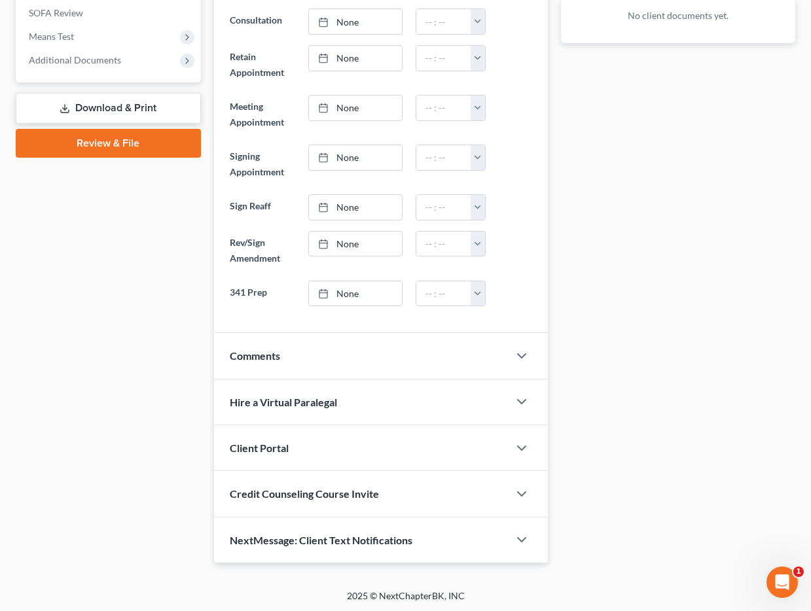
click at [495, 359] on div "Comments" at bounding box center [361, 355] width 295 height 45
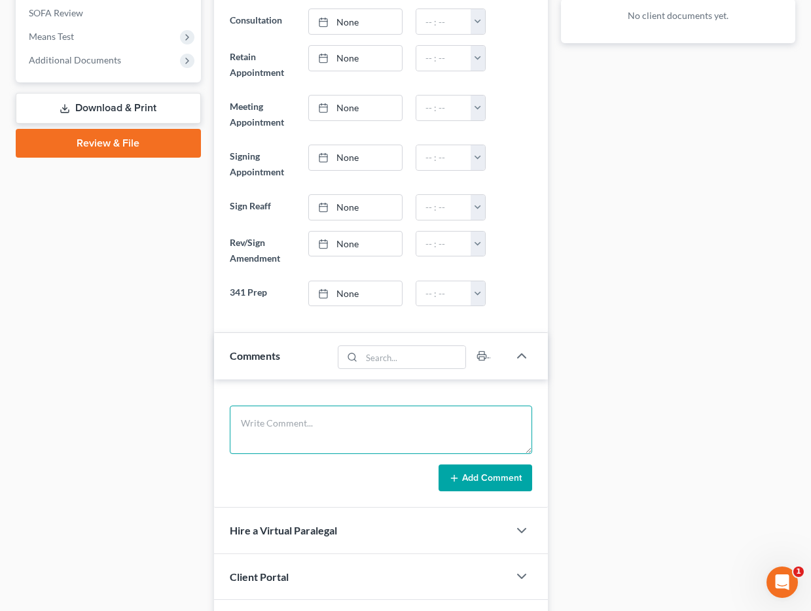
click at [383, 418] on textarea at bounding box center [381, 430] width 302 height 48
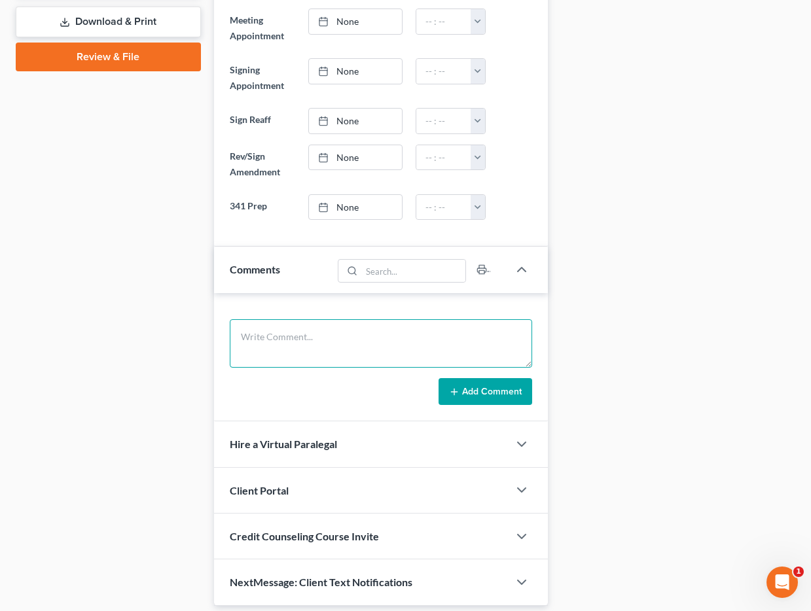
scroll to position [666, 0]
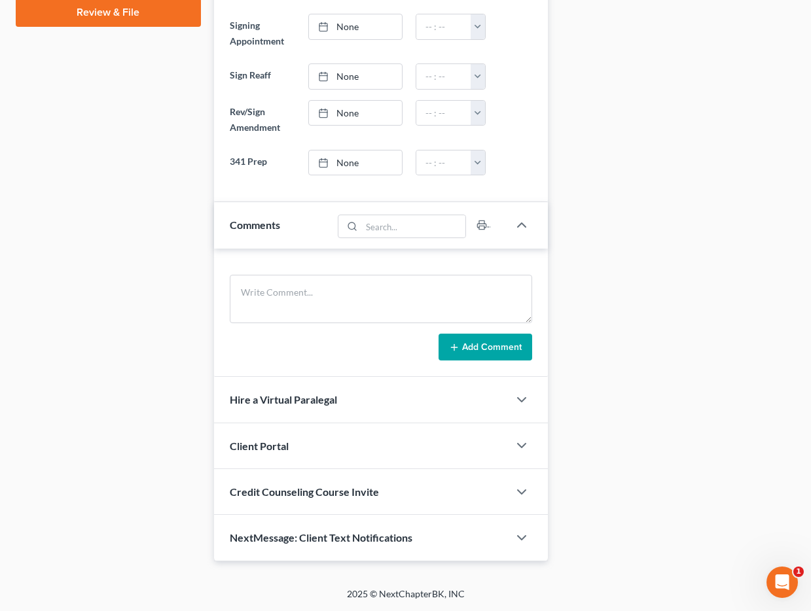
click at [395, 547] on div "NextMessage: Client Text Notifications" at bounding box center [361, 537] width 295 height 45
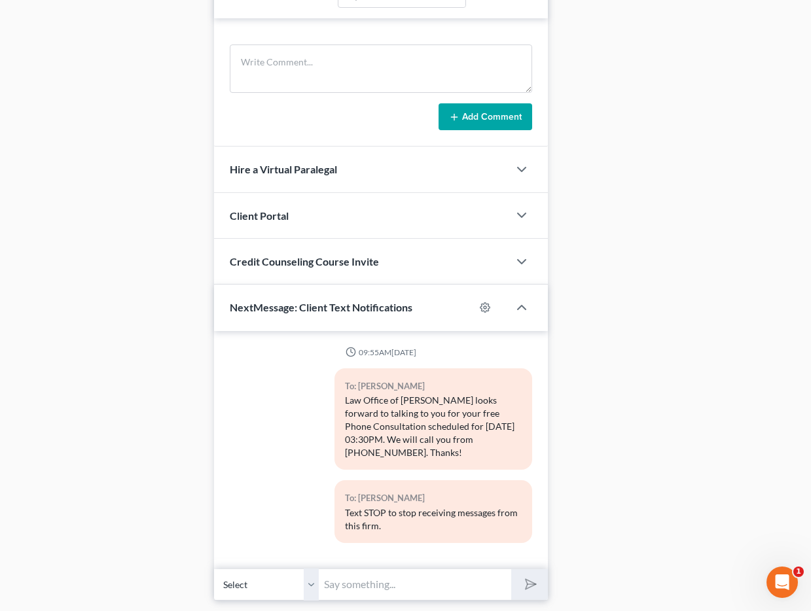
scroll to position [913, 0]
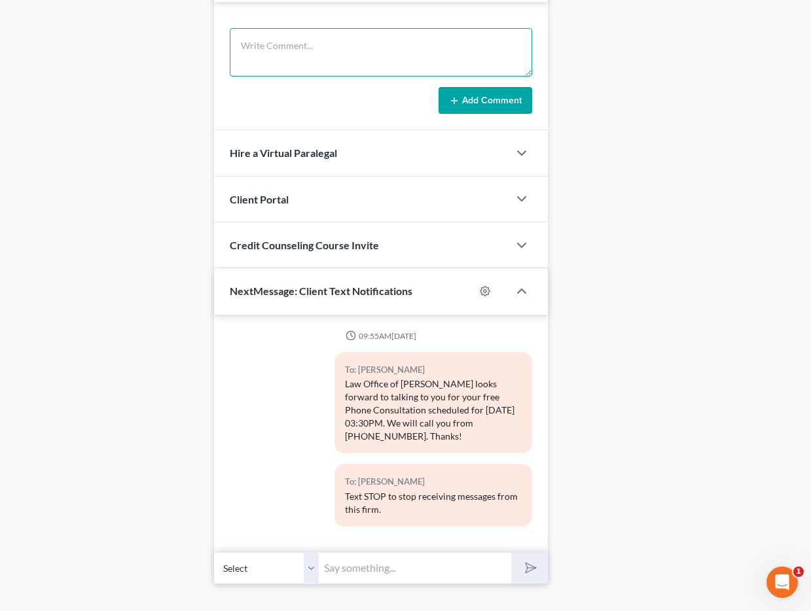
click at [283, 53] on textarea at bounding box center [381, 52] width 302 height 48
type textarea "Called to reschedule, no answer."
click at [496, 105] on button "Add Comment" at bounding box center [485, 100] width 94 height 27
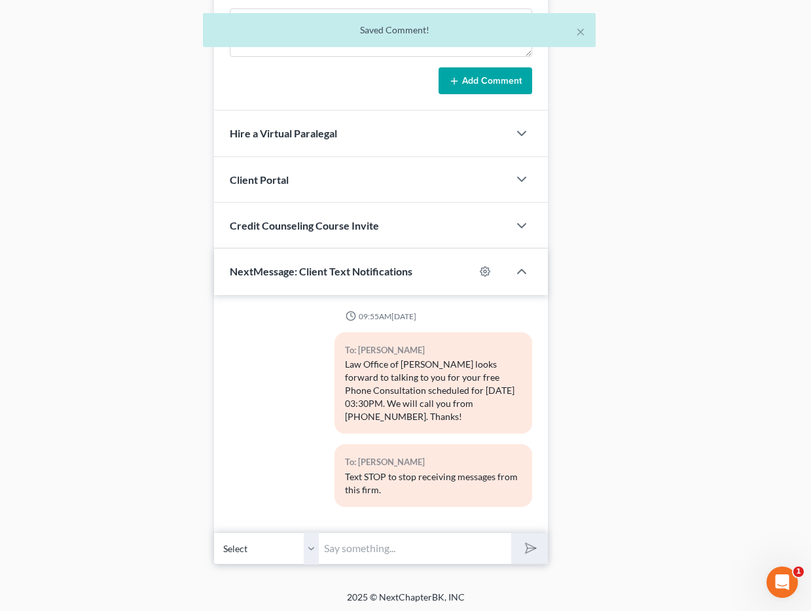
scroll to position [979, 0]
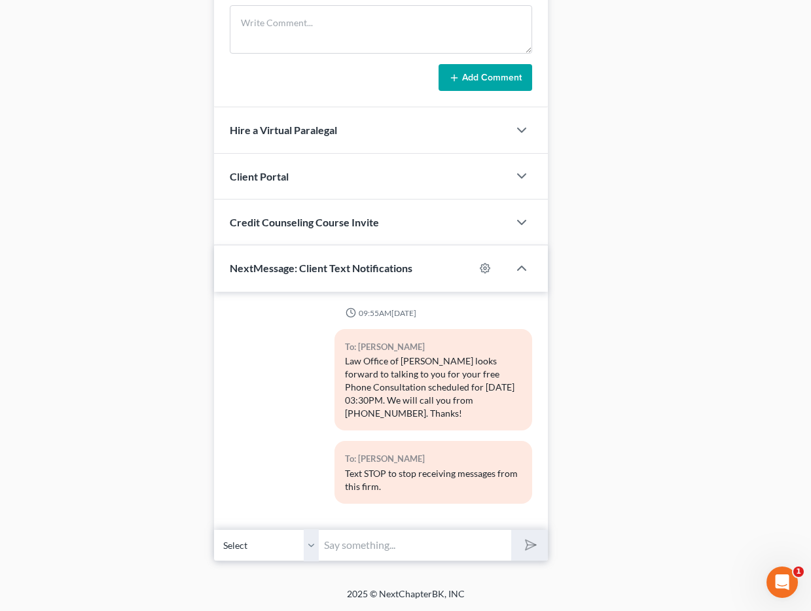
click at [361, 546] on input "text" at bounding box center [415, 545] width 193 height 32
click at [503, 548] on input "Hello Mary, we gave you a call but were unable to leave a message. Can we pleas…" at bounding box center [415, 545] width 193 height 32
click at [499, 546] on input "Hello Mary, we gave you a call but were unable to leave a message. Can we pleas…" at bounding box center [415, 545] width 193 height 32
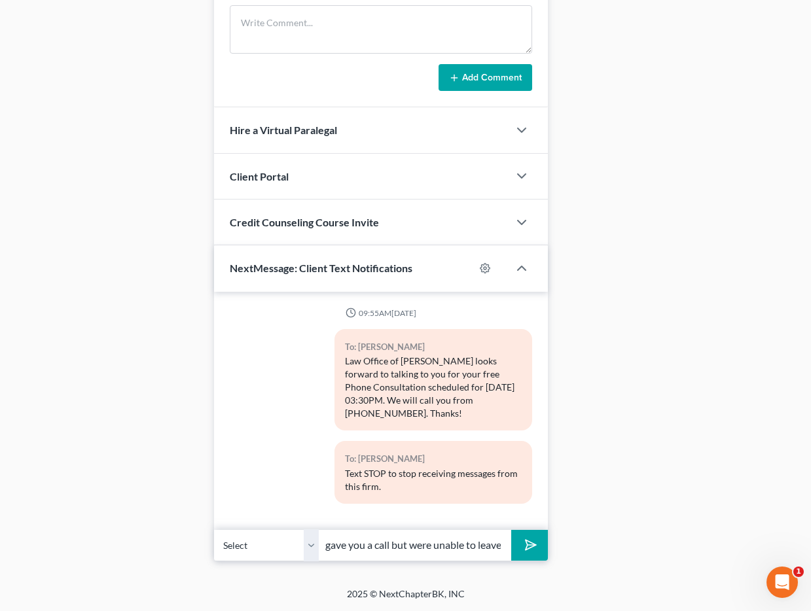
click at [367, 546] on input "Hello Mary, we gave you a call but were unable to leave a message. Can we pleas…" at bounding box center [415, 545] width 193 height 32
type input "Hello Mary, we gave you a call but we were unable to leave a message. Can we pl…"
click at [537, 546] on button "submit" at bounding box center [529, 545] width 36 height 31
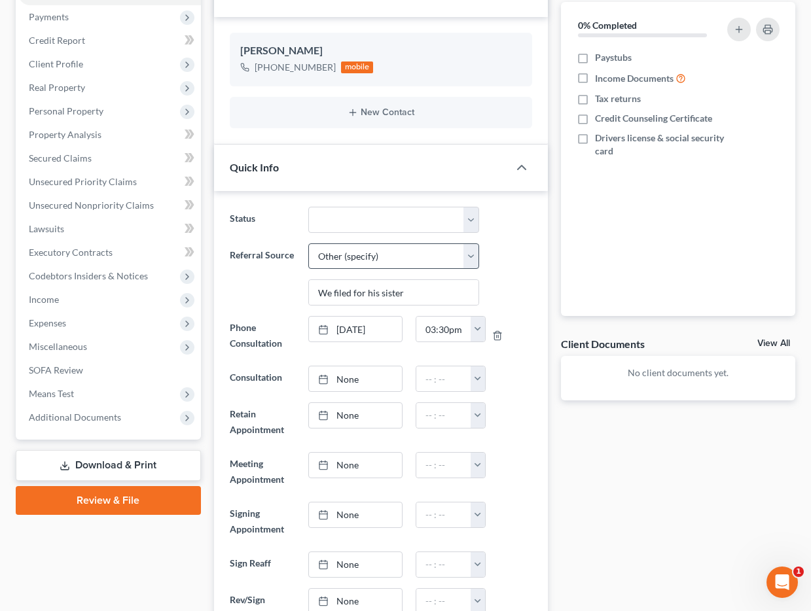
scroll to position [172, 0]
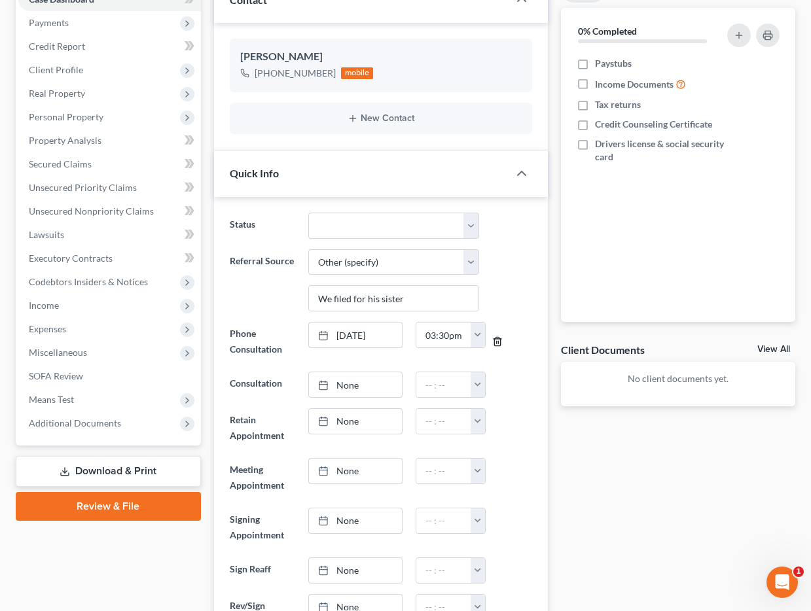
click at [499, 344] on icon "button" at bounding box center [497, 341] width 10 height 10
click at [393, 343] on link "None" at bounding box center [355, 335] width 93 height 25
type input "8/18/2025"
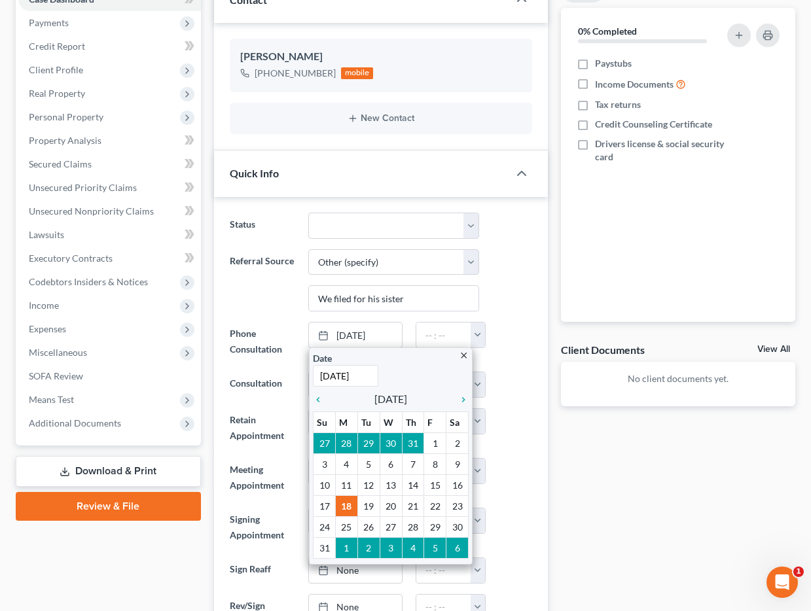
click at [524, 298] on div "Referral Source Select Word Of Mouth Previous Clients Direct Mail Website Googl…" at bounding box center [380, 280] width 315 height 63
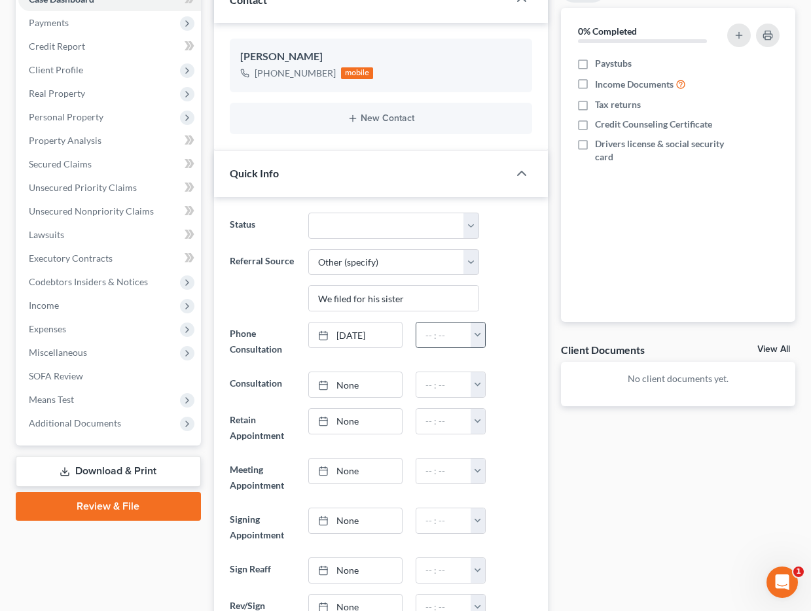
click at [477, 336] on button "button" at bounding box center [478, 335] width 14 height 25
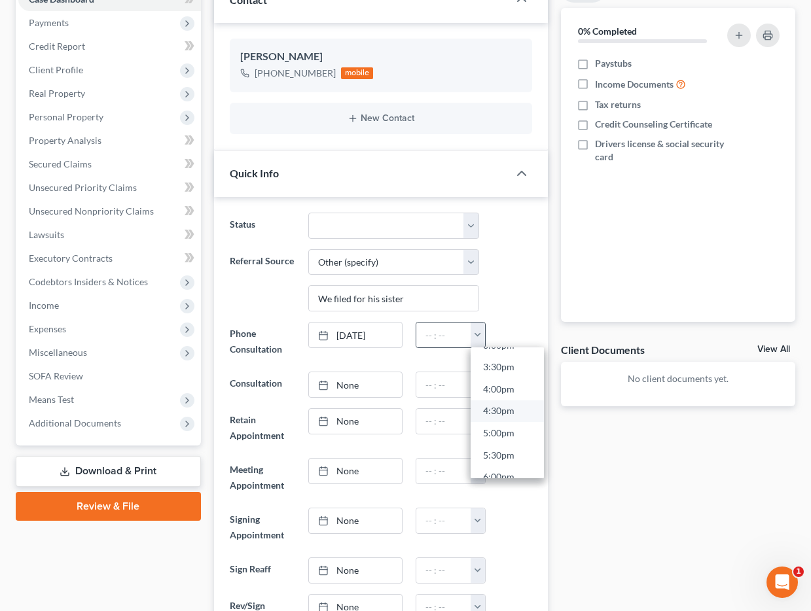
click at [500, 410] on link "4:30pm" at bounding box center [507, 412] width 73 height 22
type input "4:30pm"
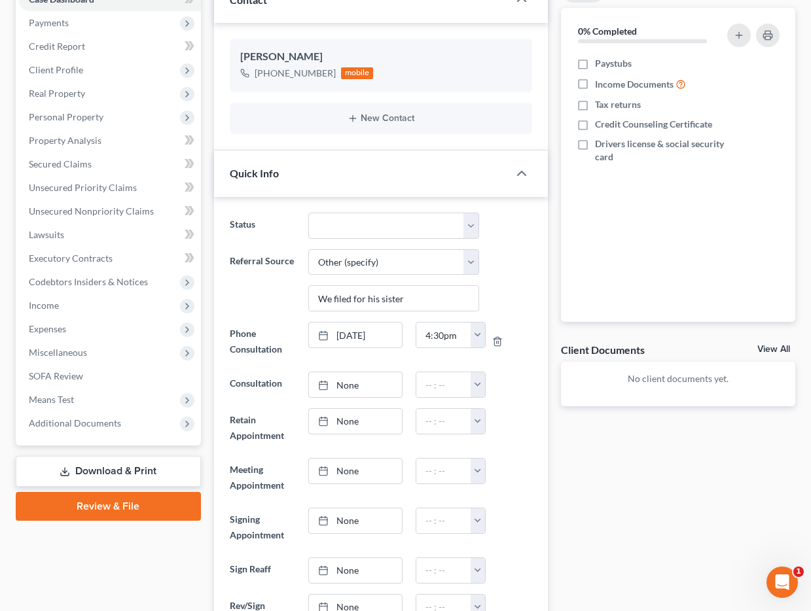
click at [532, 267] on div "Referral Source Select Word Of Mouth Previous Clients Direct Mail Website Googl…" at bounding box center [380, 280] width 315 height 63
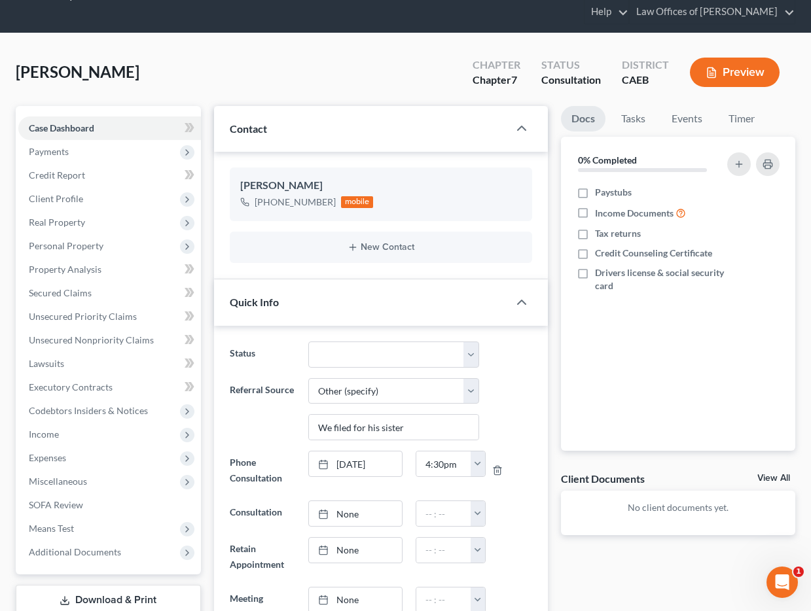
scroll to position [0, 0]
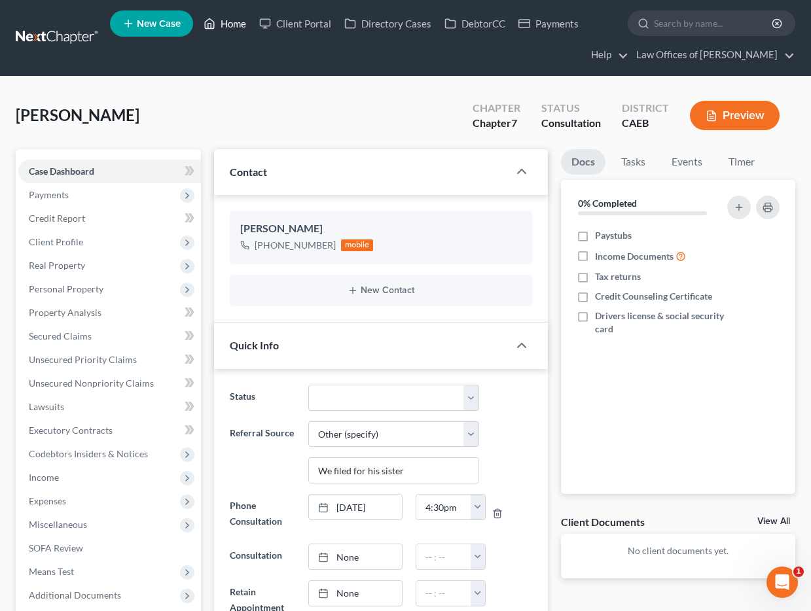
click at [224, 23] on link "Home" at bounding box center [225, 24] width 56 height 24
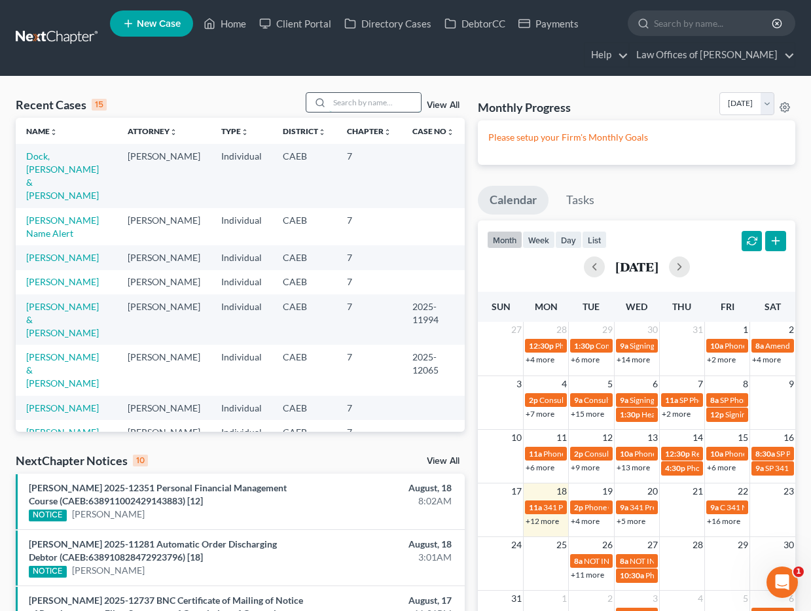
click at [357, 107] on input "search" at bounding box center [375, 102] width 92 height 19
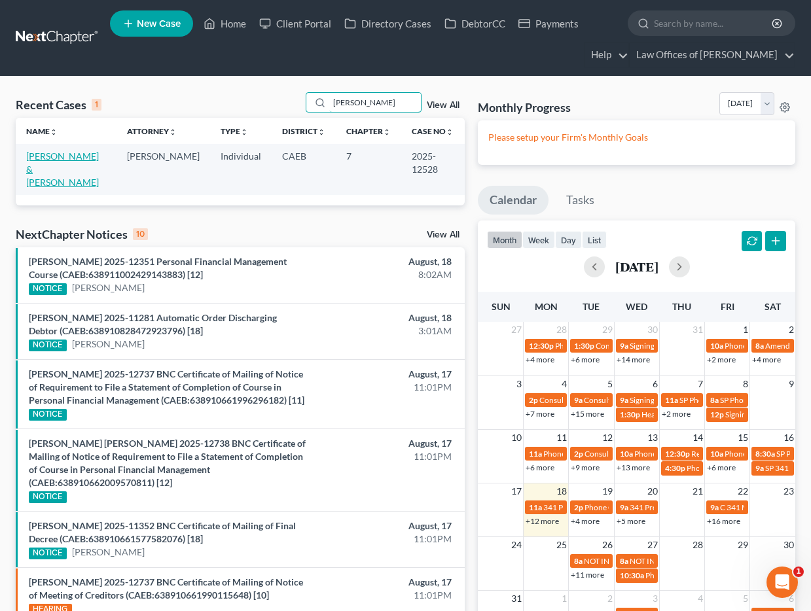
type input "[PERSON_NAME]"
click at [72, 153] on link "[PERSON_NAME] & [PERSON_NAME]" at bounding box center [62, 169] width 73 height 37
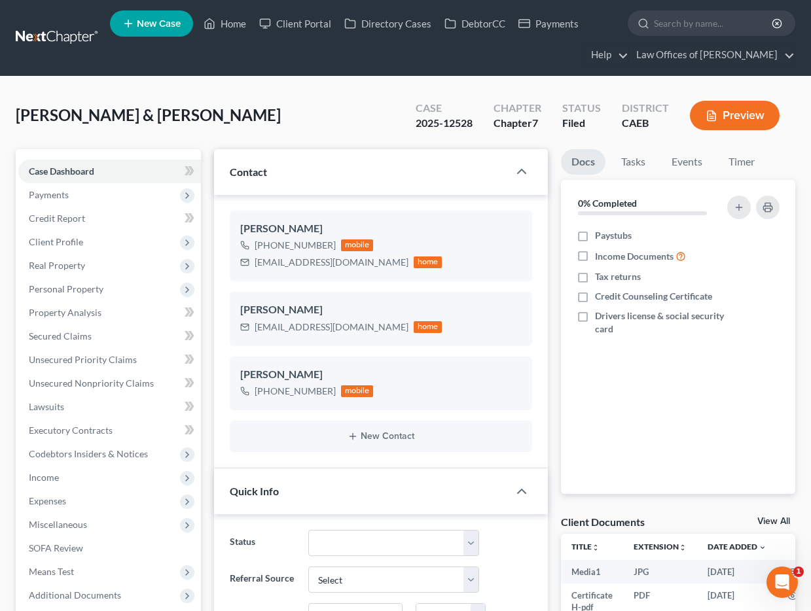
scroll to position [5854, 0]
drag, startPoint x: 256, startPoint y: 264, endPoint x: 357, endPoint y: 263, distance: 100.8
click at [357, 263] on div "ashlydavis82@gmail.com home" at bounding box center [341, 262] width 202 height 17
copy div "[EMAIL_ADDRESS][DOMAIN_NAME]"
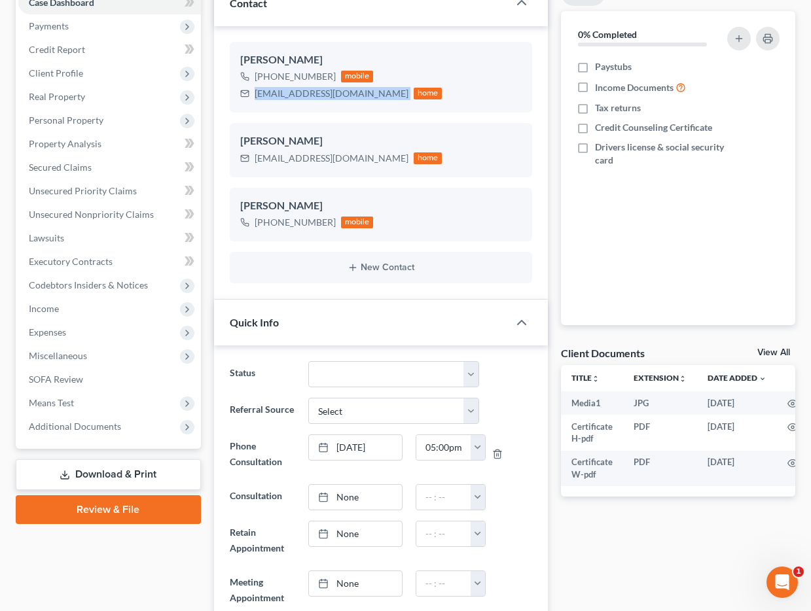
scroll to position [459, 0]
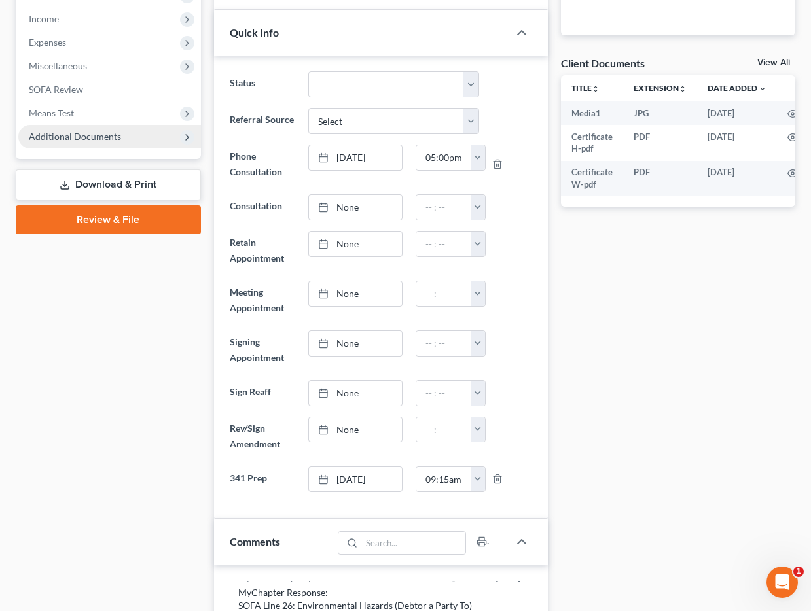
click at [79, 141] on span "Additional Documents" at bounding box center [75, 136] width 92 height 11
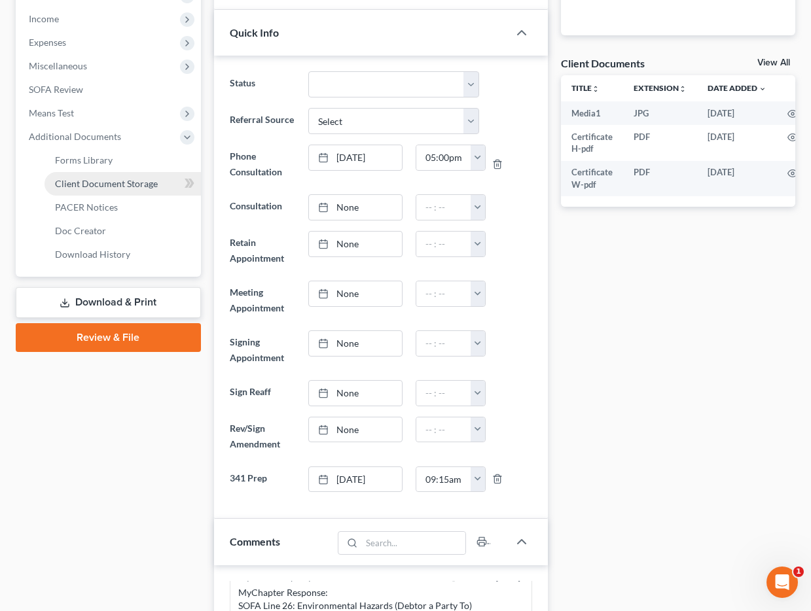
click at [95, 189] on link "Client Document Storage" at bounding box center [123, 184] width 156 height 24
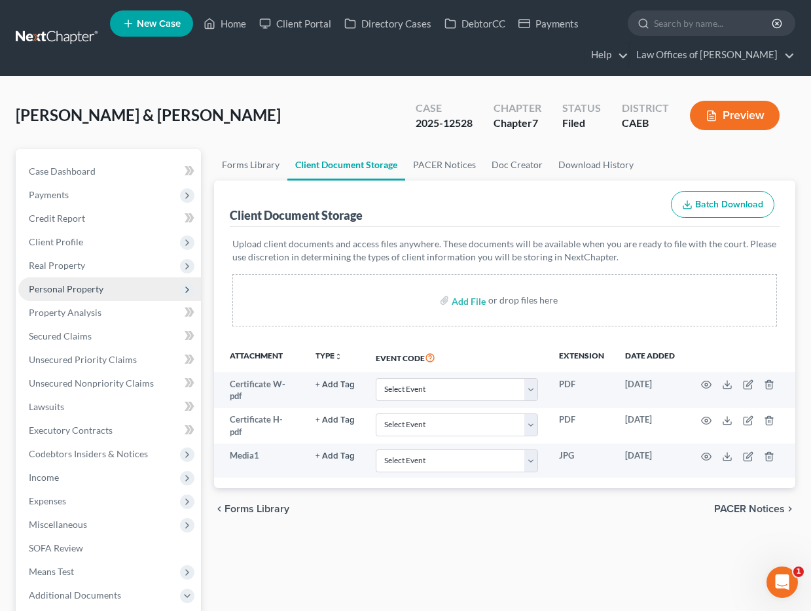
scroll to position [249, 0]
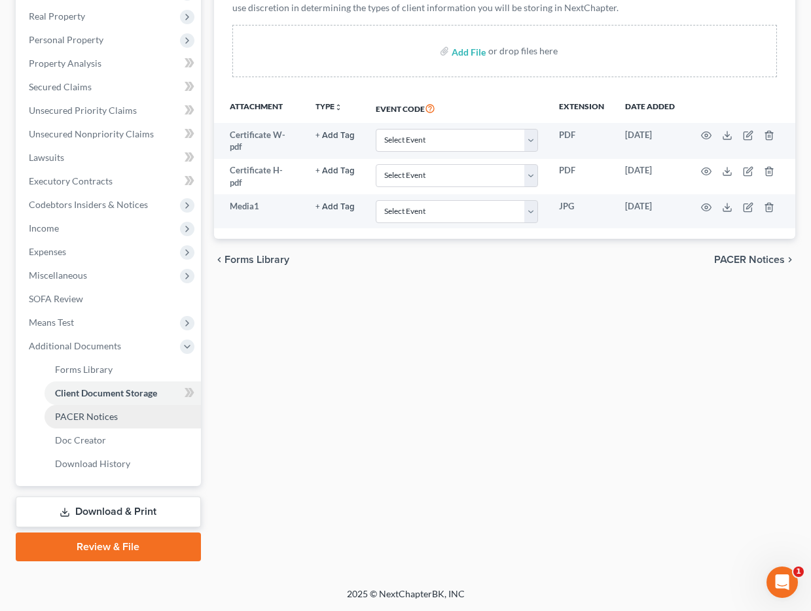
click at [110, 414] on span "PACER Notices" at bounding box center [86, 416] width 63 height 11
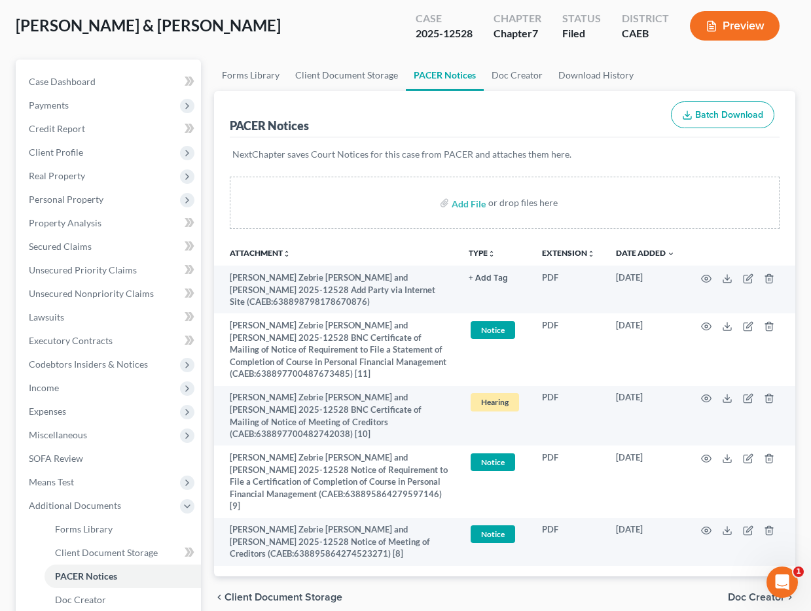
scroll to position [99, 0]
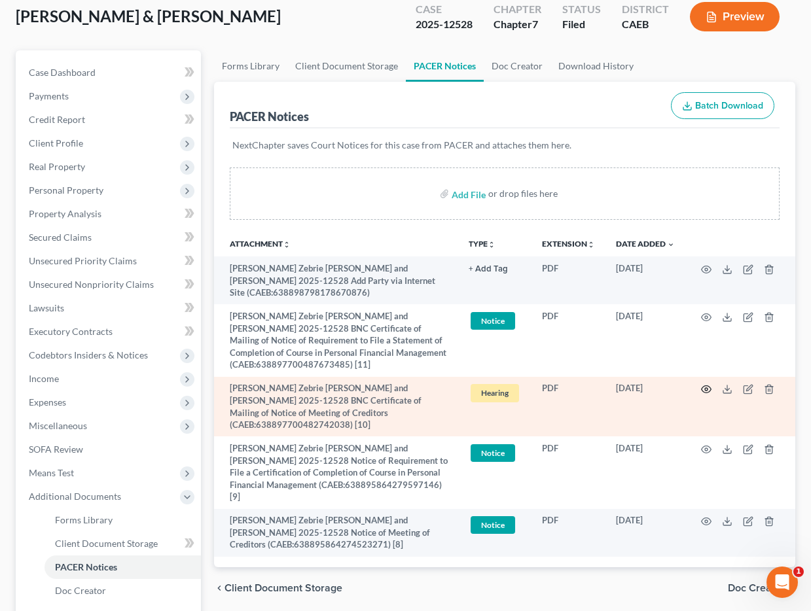
click at [698, 389] on icon "button" at bounding box center [706, 389] width 10 height 10
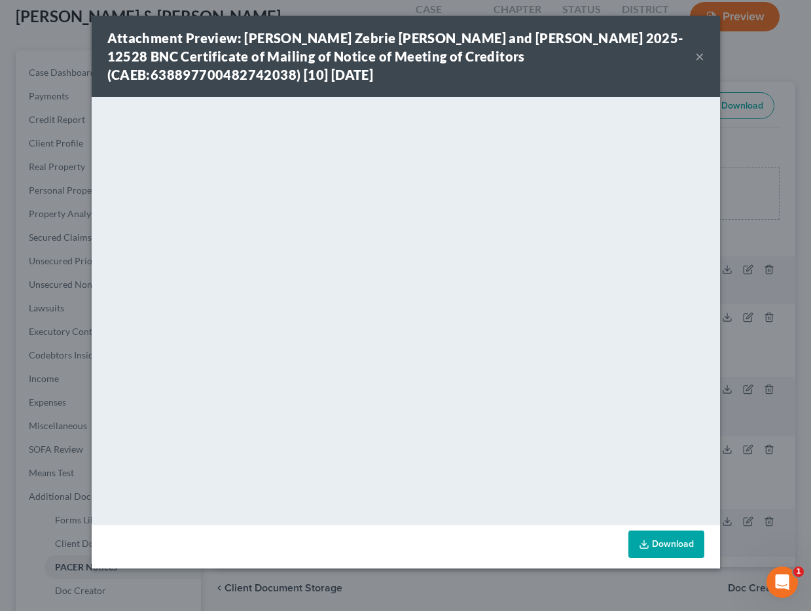
click at [698, 50] on button "×" at bounding box center [699, 56] width 9 height 16
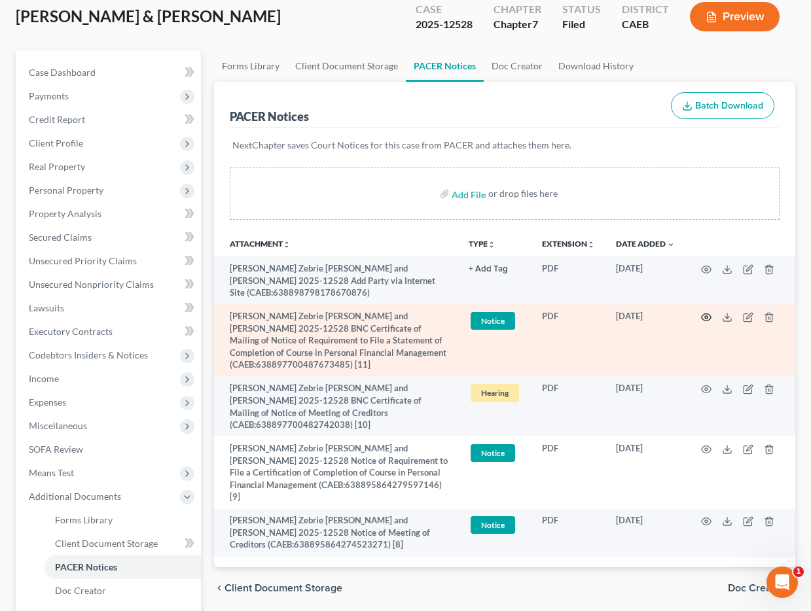
click at [698, 319] on icon "button" at bounding box center [706, 317] width 10 height 10
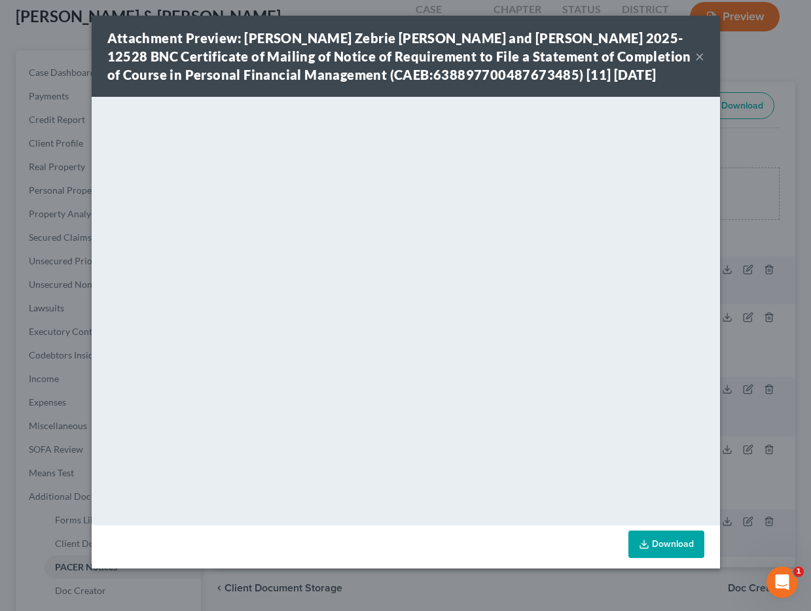
click at [698, 52] on button "×" at bounding box center [699, 56] width 9 height 16
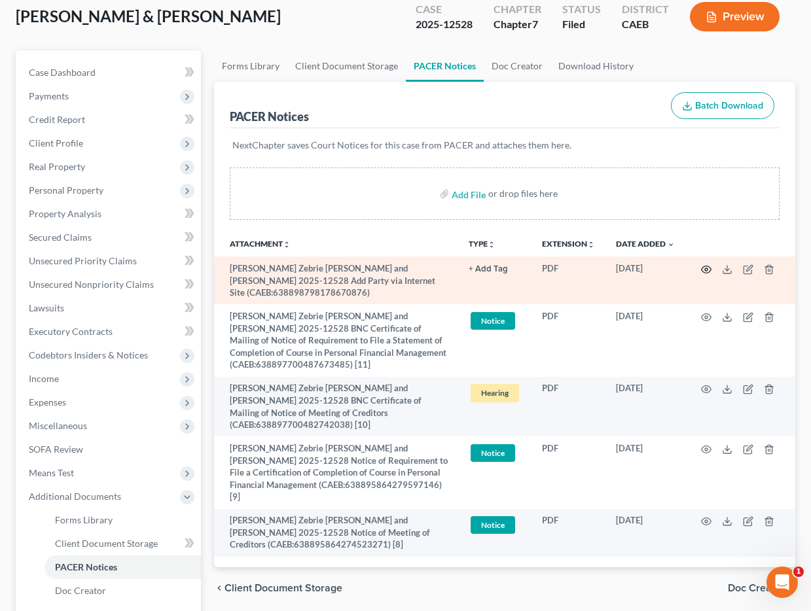
click at [698, 270] on icon "button" at bounding box center [706, 269] width 10 height 10
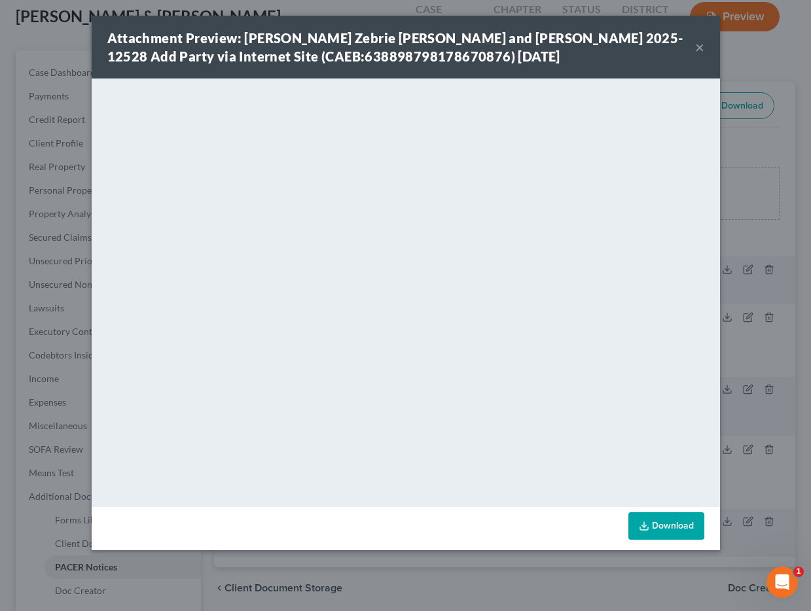
click at [698, 46] on button "×" at bounding box center [699, 47] width 9 height 16
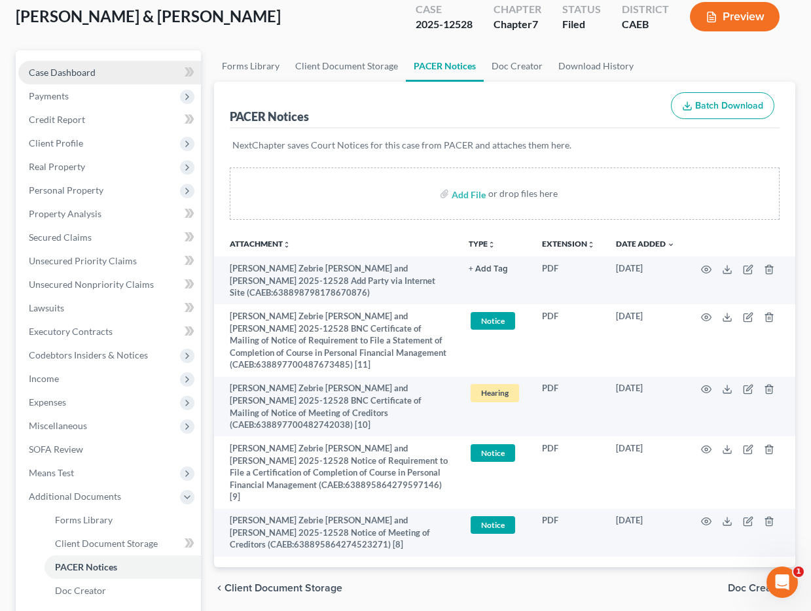
click at [78, 71] on span "Case Dashboard" at bounding box center [62, 72] width 67 height 11
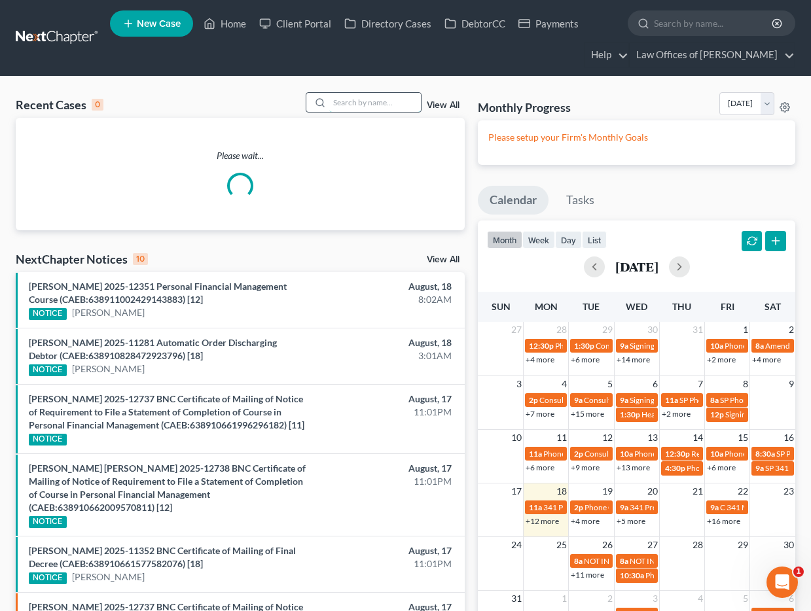
click at [367, 94] on input "search" at bounding box center [375, 102] width 92 height 19
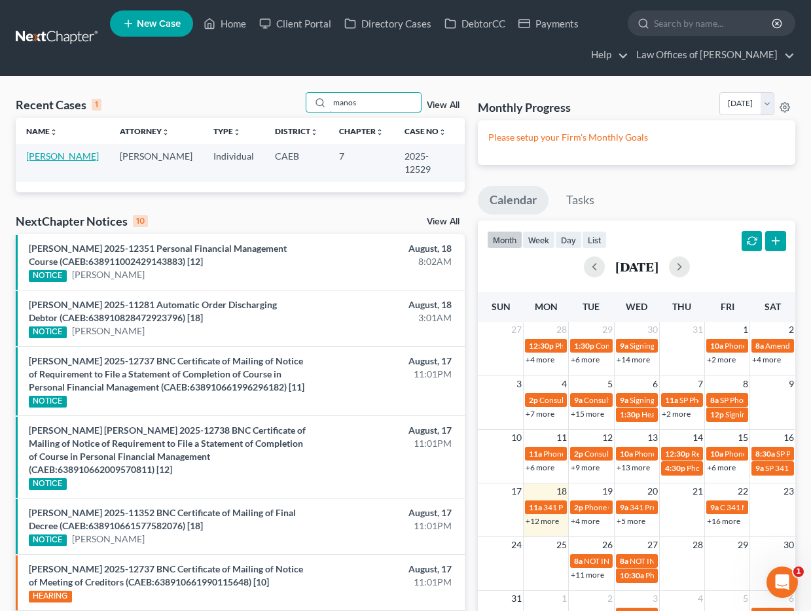
type input "manos"
click at [58, 159] on link "[PERSON_NAME]" at bounding box center [62, 156] width 73 height 11
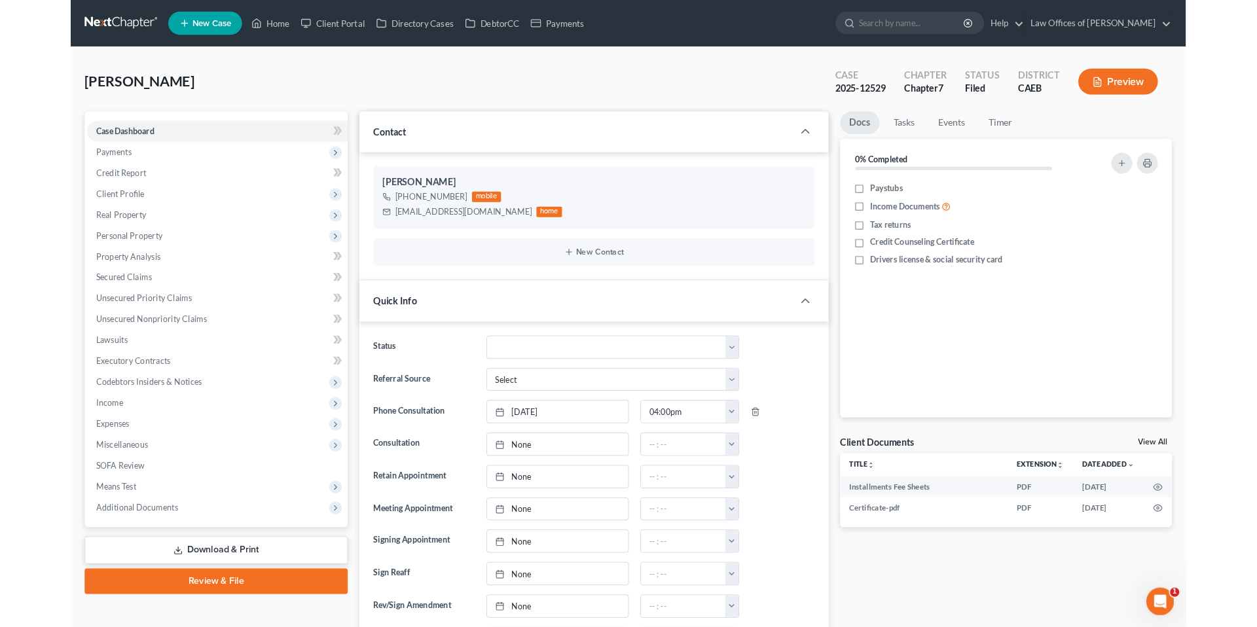
scroll to position [1870, 0]
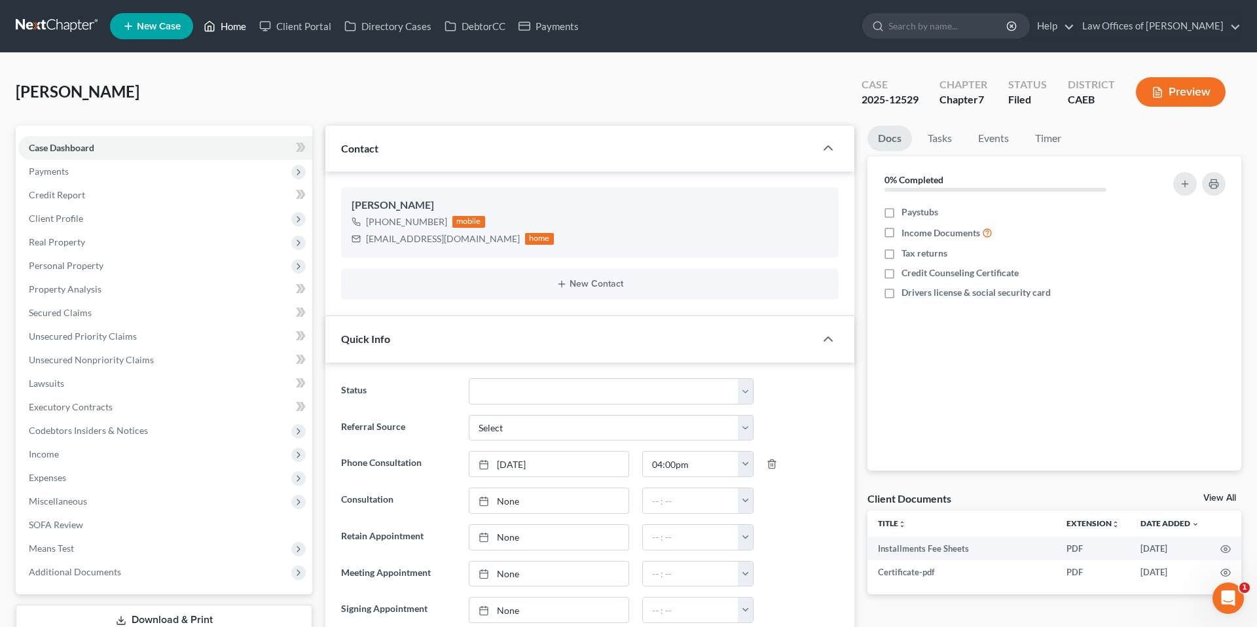
click at [223, 28] on link "Home" at bounding box center [225, 26] width 56 height 24
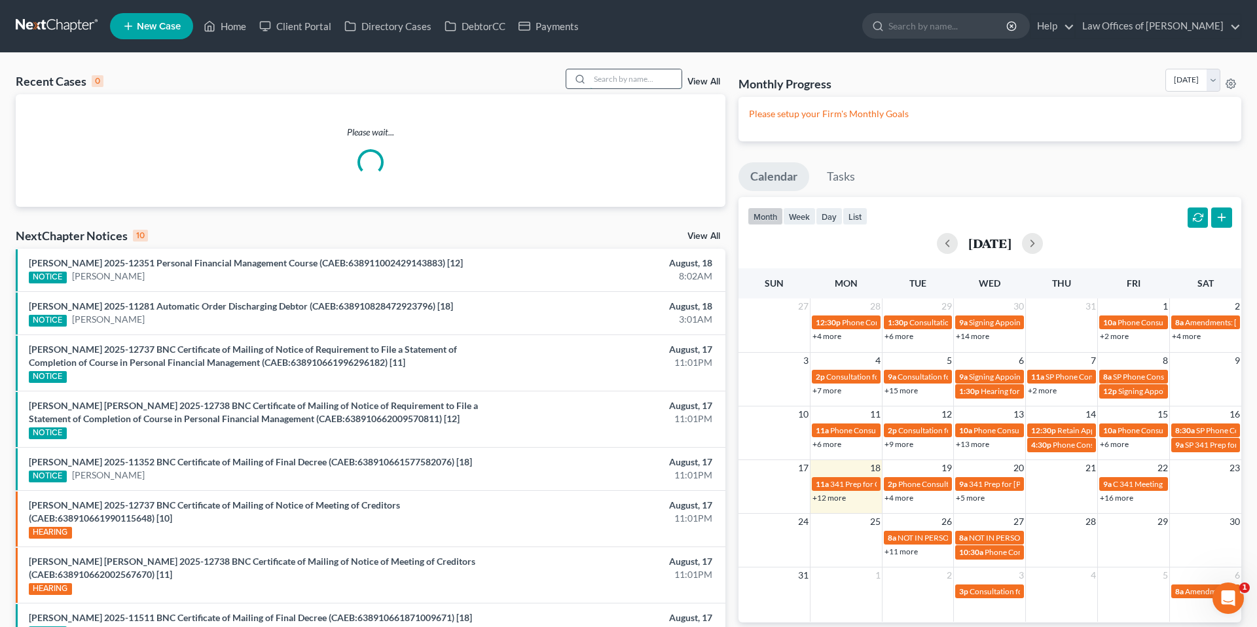
click at [634, 82] on input "search" at bounding box center [636, 78] width 92 height 19
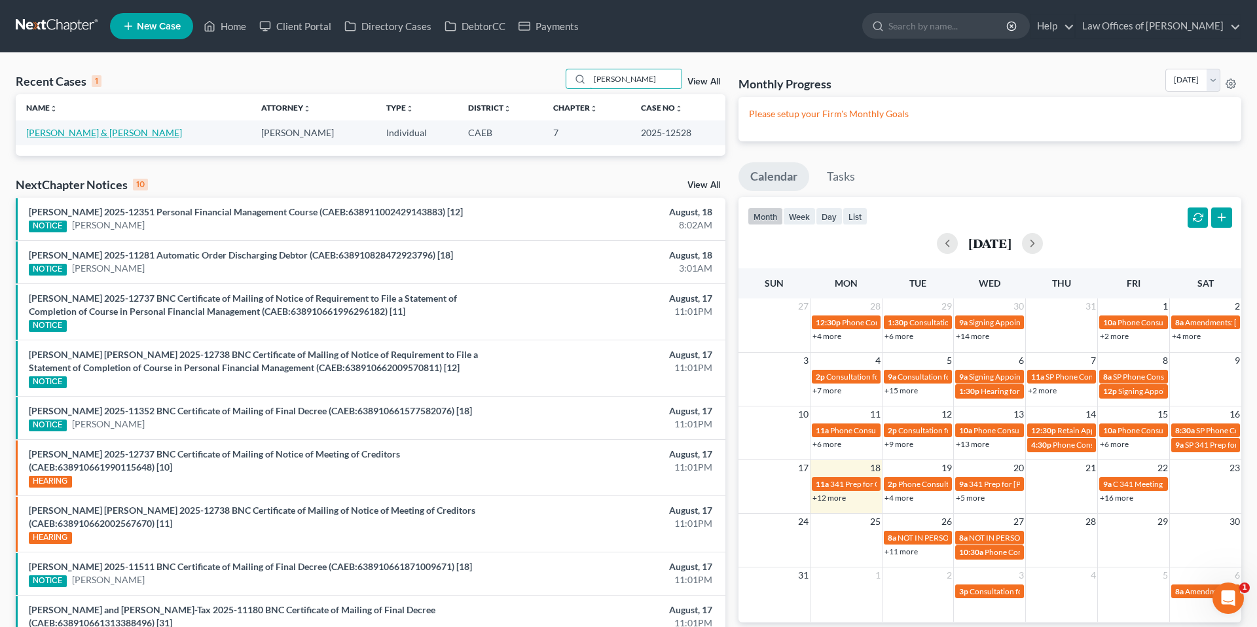
type input "[PERSON_NAME]"
click at [67, 127] on link "[PERSON_NAME] & [PERSON_NAME]" at bounding box center [104, 132] width 156 height 11
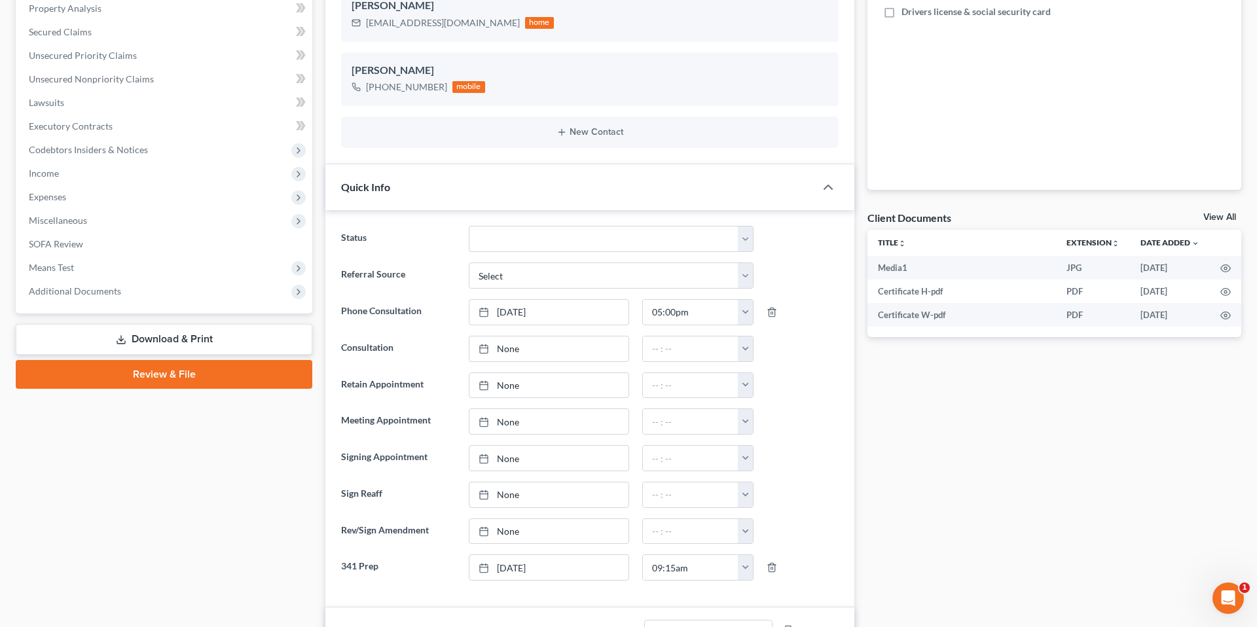
scroll to position [5461, 0]
click at [83, 298] on span "Additional Documents" at bounding box center [165, 291] width 294 height 24
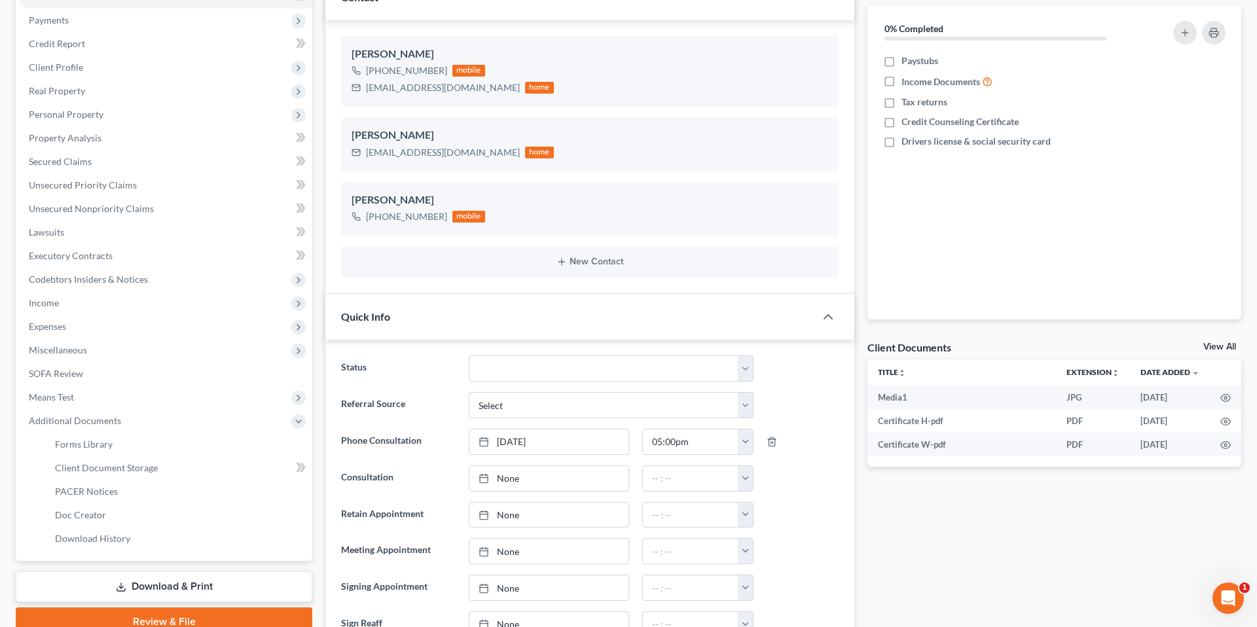
scroll to position [171, 0]
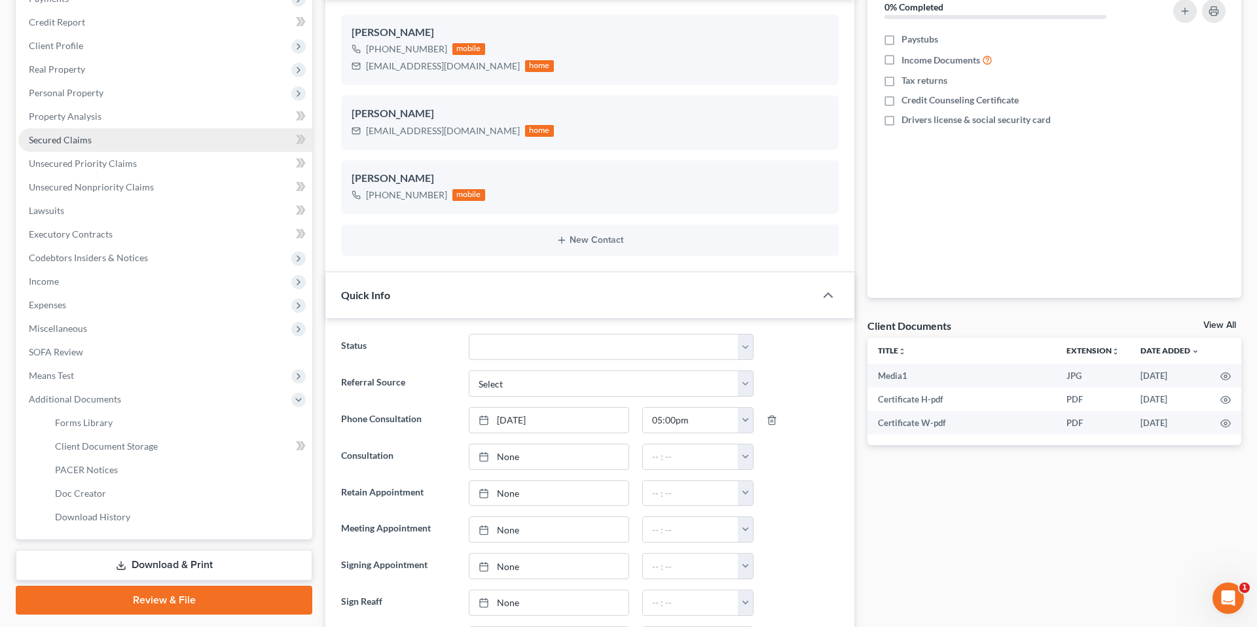
click at [82, 143] on span "Secured Claims" at bounding box center [60, 139] width 63 height 11
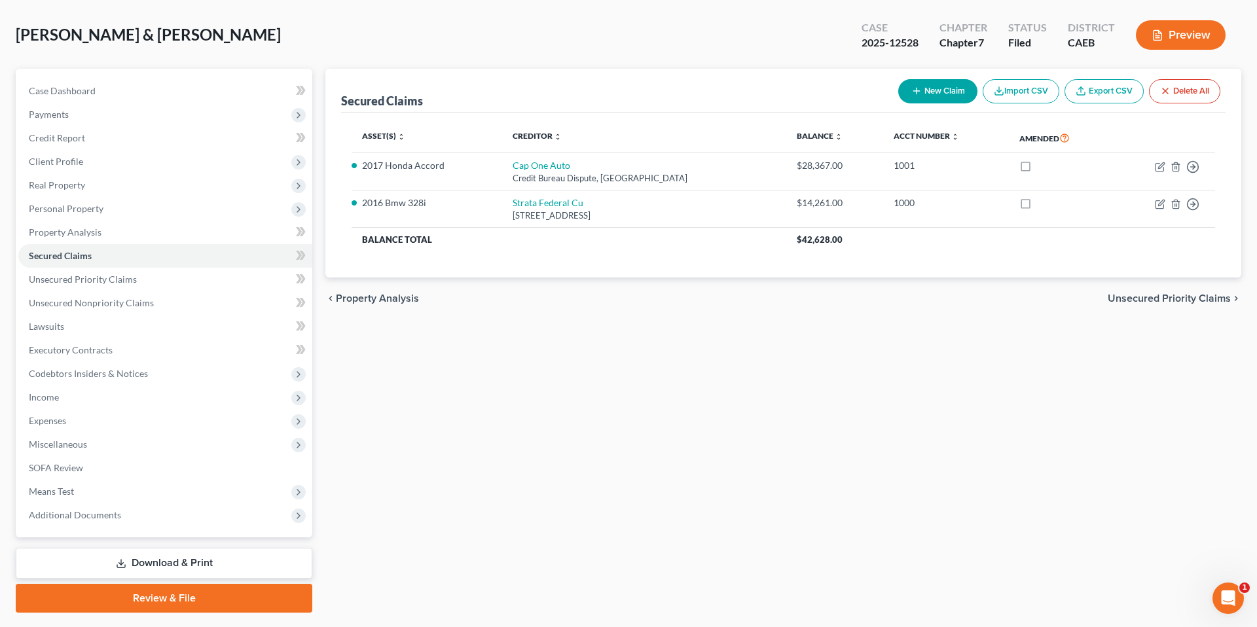
scroll to position [92, 0]
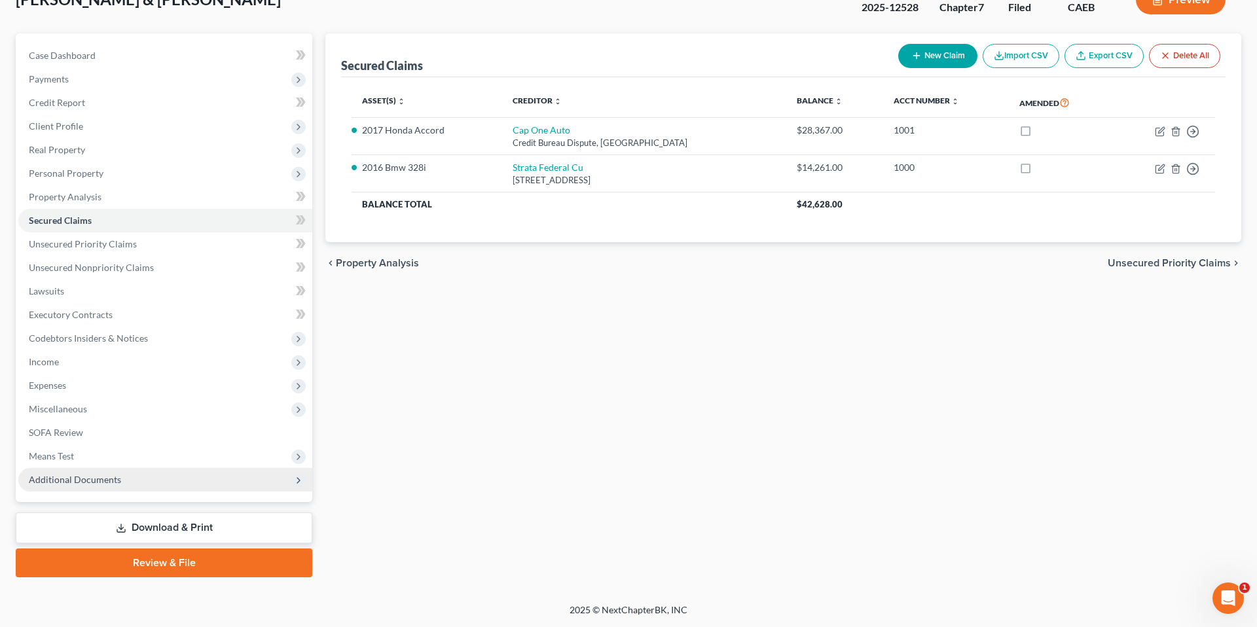
click at [82, 478] on span "Additional Documents" at bounding box center [75, 479] width 92 height 11
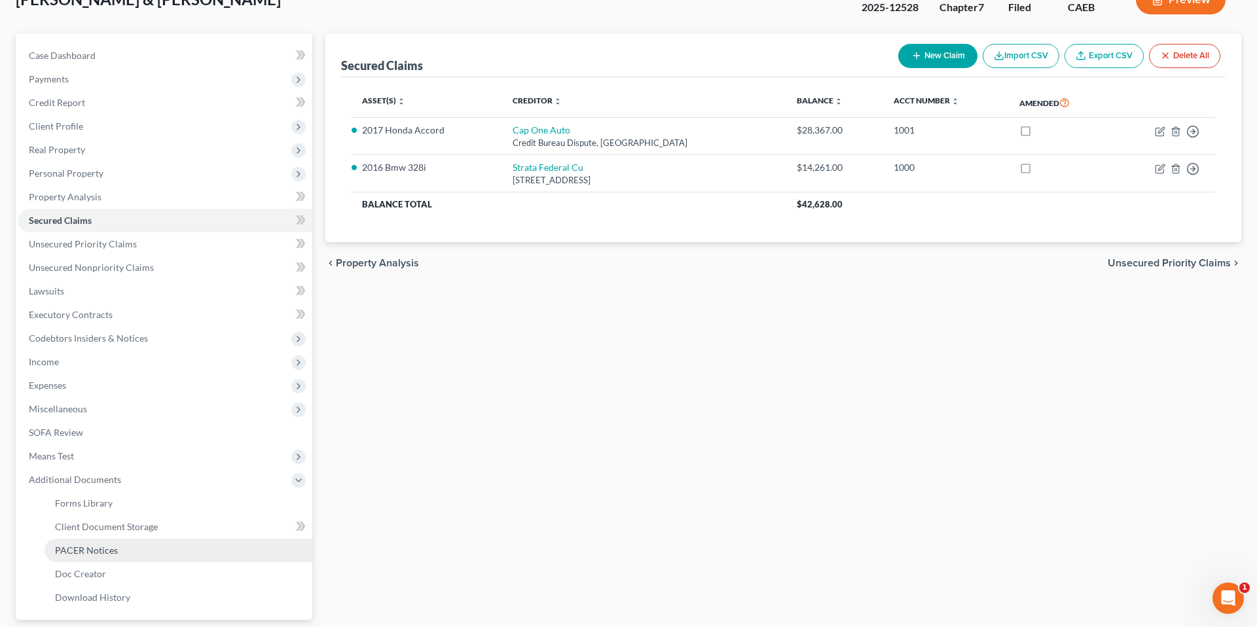
click at [88, 550] on span "PACER Notices" at bounding box center [86, 550] width 63 height 11
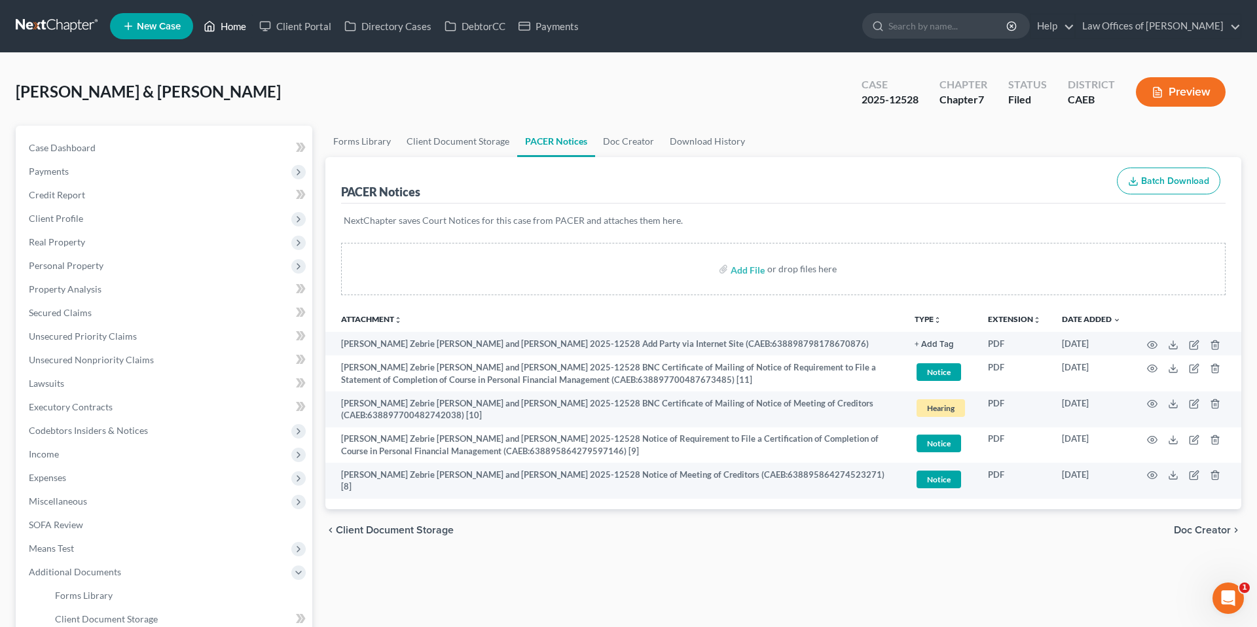
click at [224, 29] on link "Home" at bounding box center [225, 26] width 56 height 24
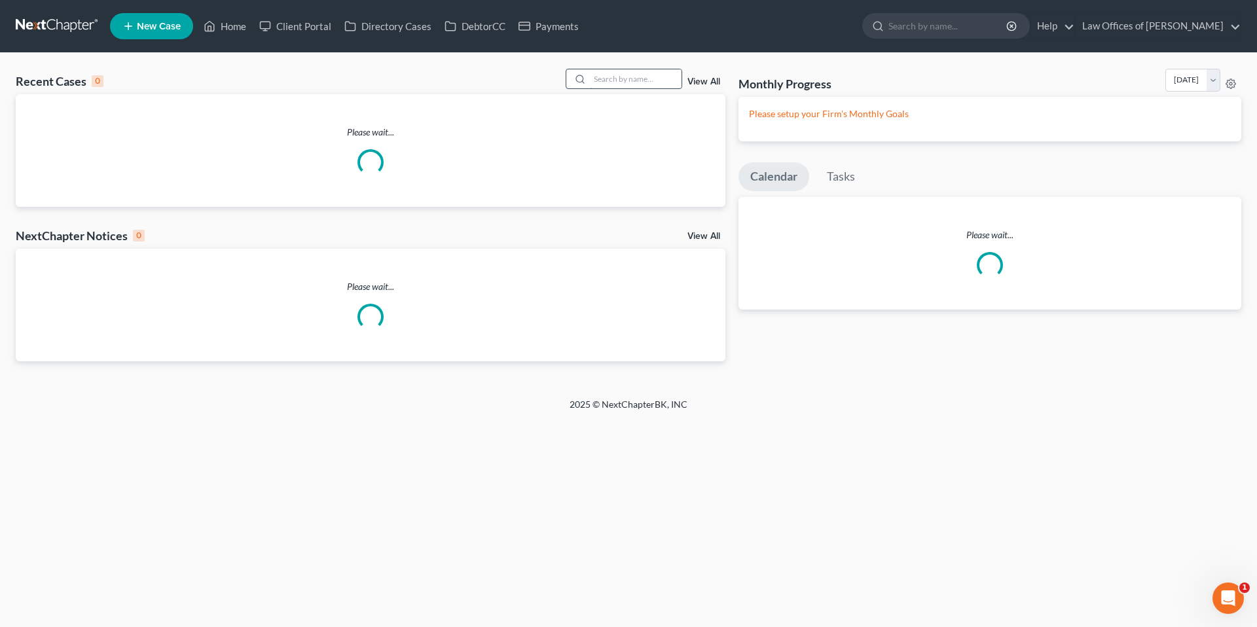
click at [657, 85] on input "search" at bounding box center [636, 78] width 92 height 19
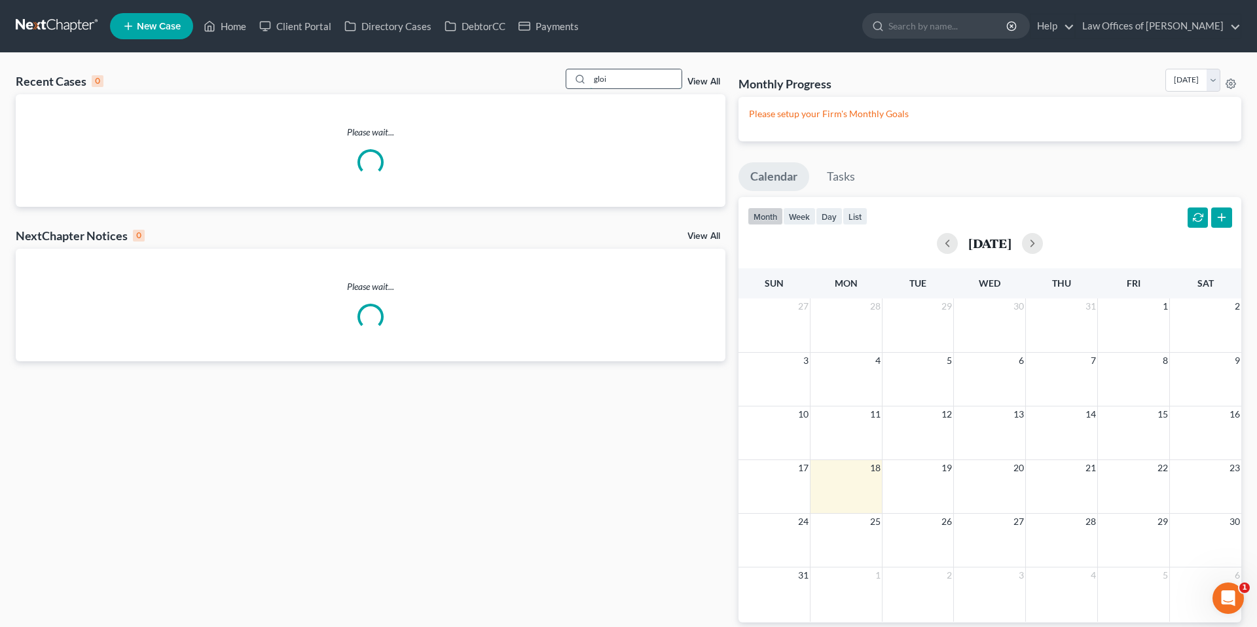
click at [656, 82] on input "gloi" at bounding box center [636, 78] width 92 height 19
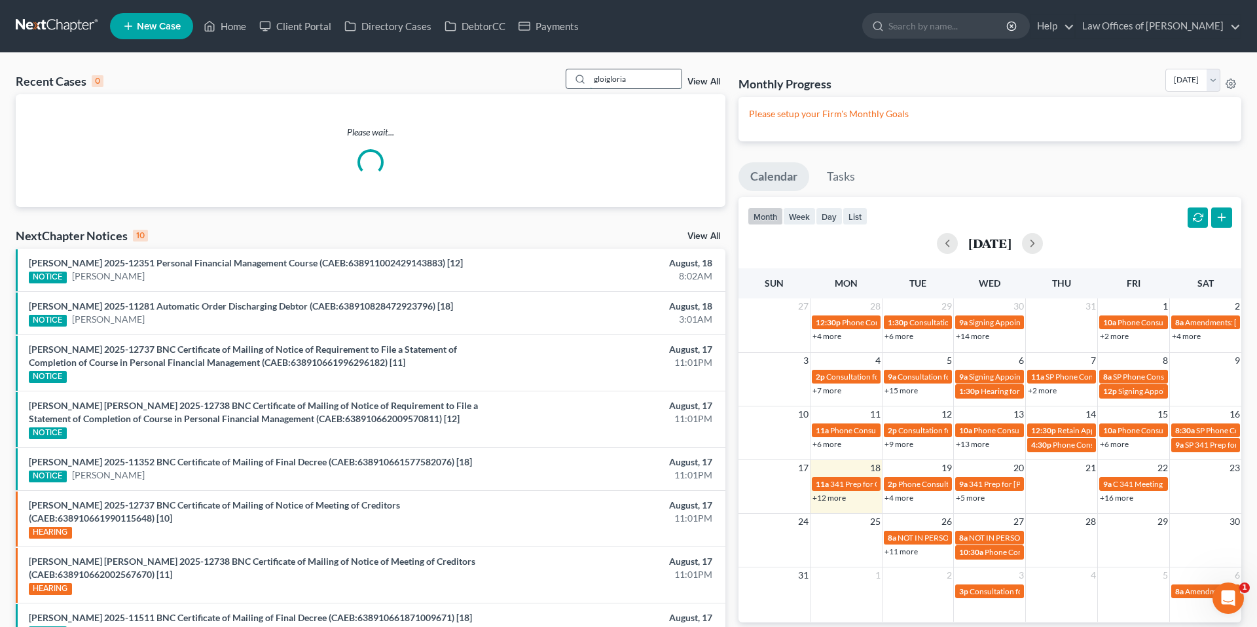
click at [656, 82] on div "Recent Cases 0 gloigloria View All" at bounding box center [370, 82] width 709 height 26
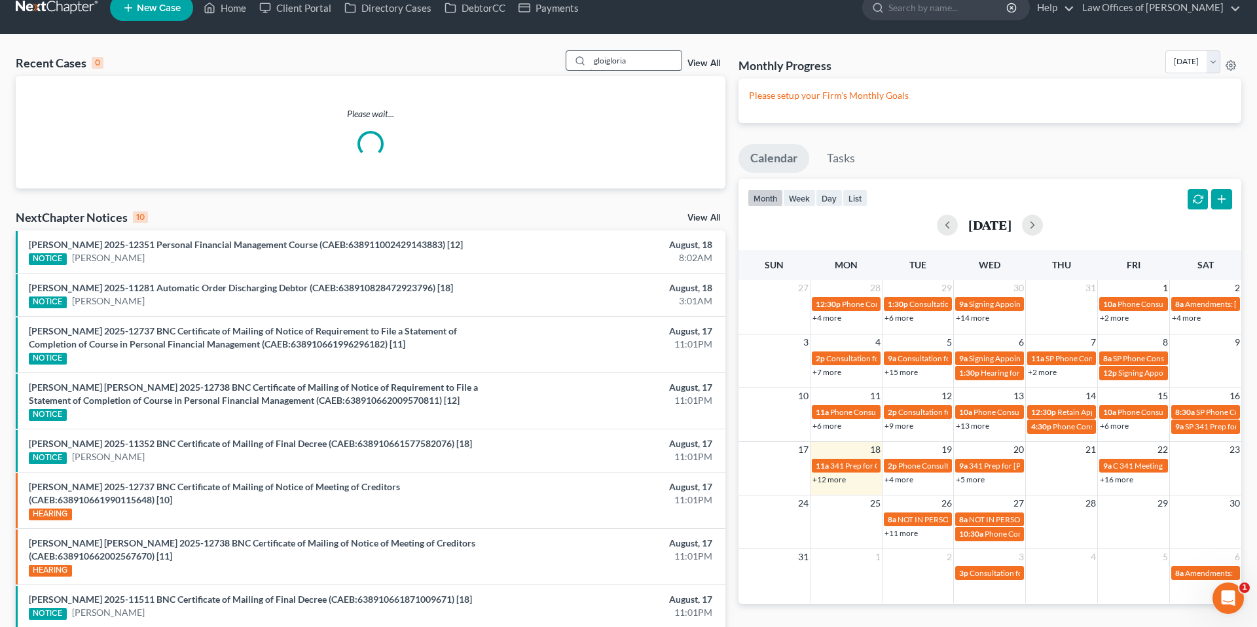
click at [656, 82] on div "Please wait..." at bounding box center [370, 132] width 709 height 113
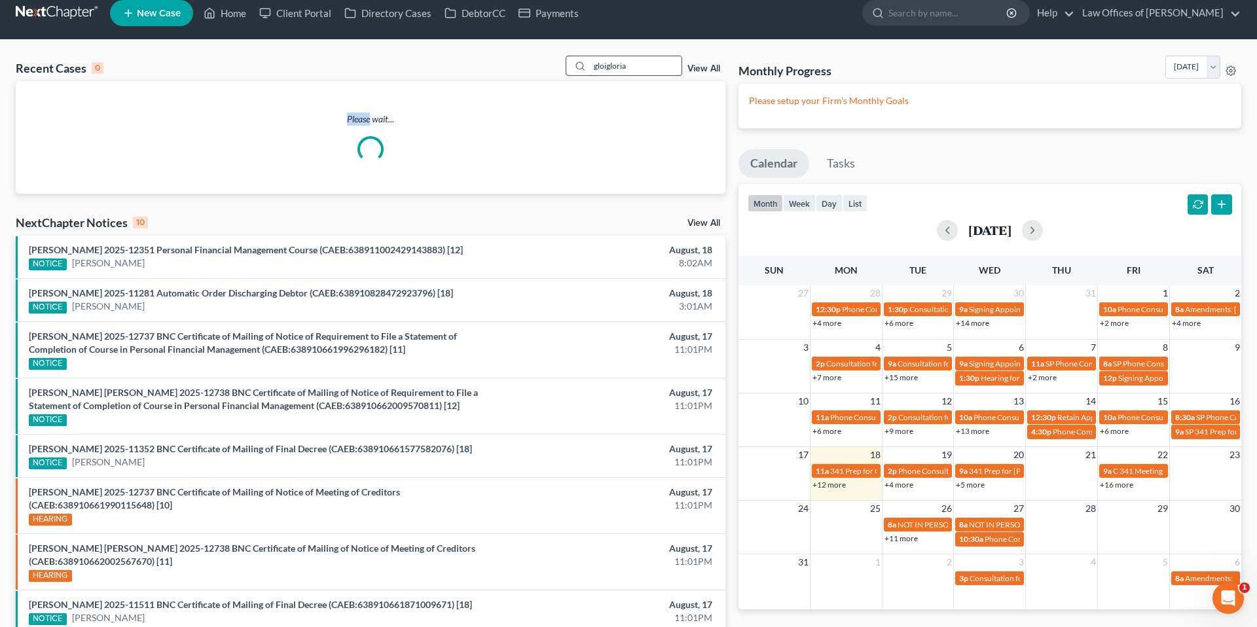
click at [647, 66] on input "gloigloria" at bounding box center [636, 65] width 92 height 19
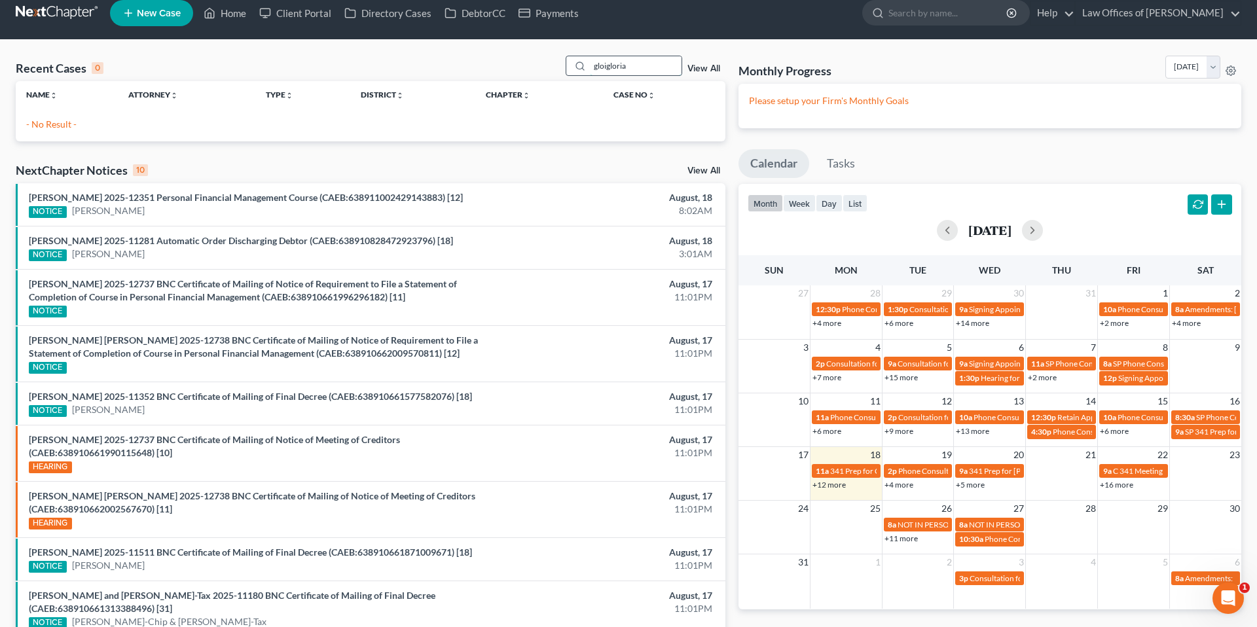
scroll to position [20, 0]
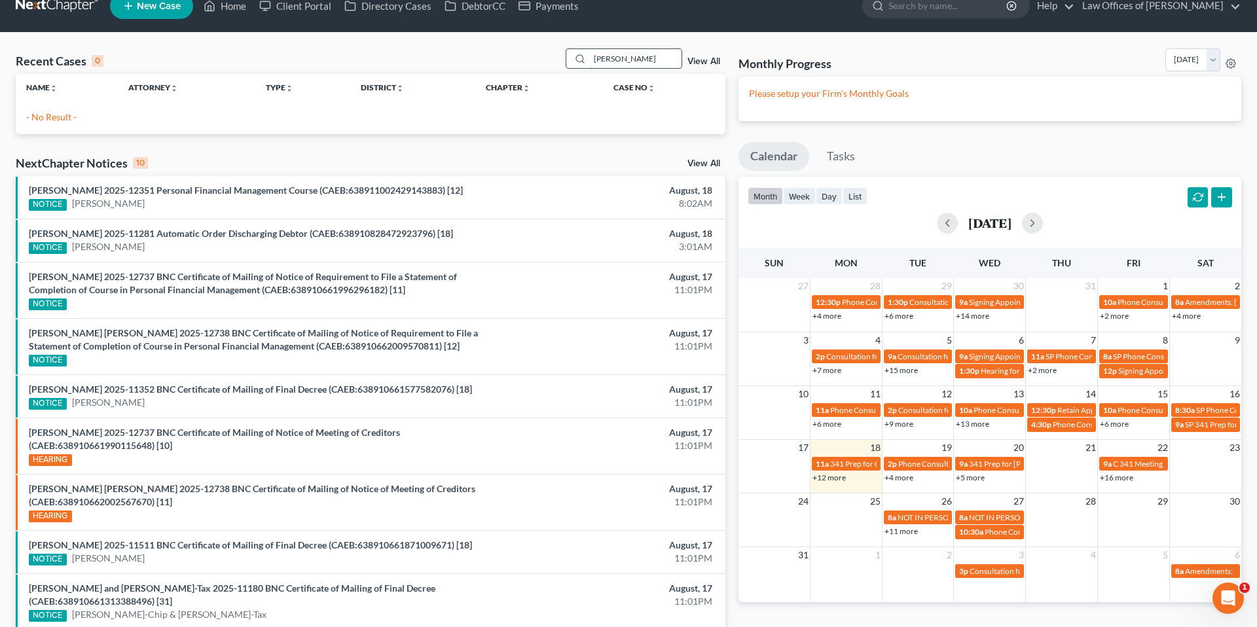
type input "gloria cortez"
click at [646, 61] on input "gloria cortez" at bounding box center [636, 58] width 92 height 19
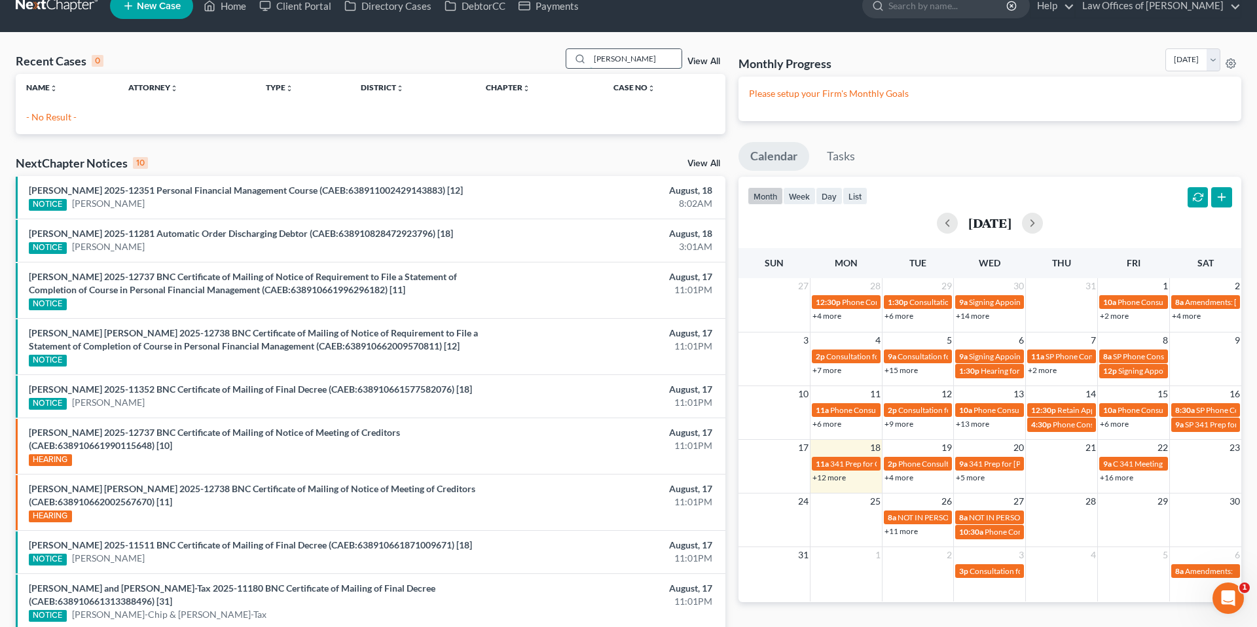
click at [646, 61] on input "gloria cortez" at bounding box center [636, 58] width 92 height 19
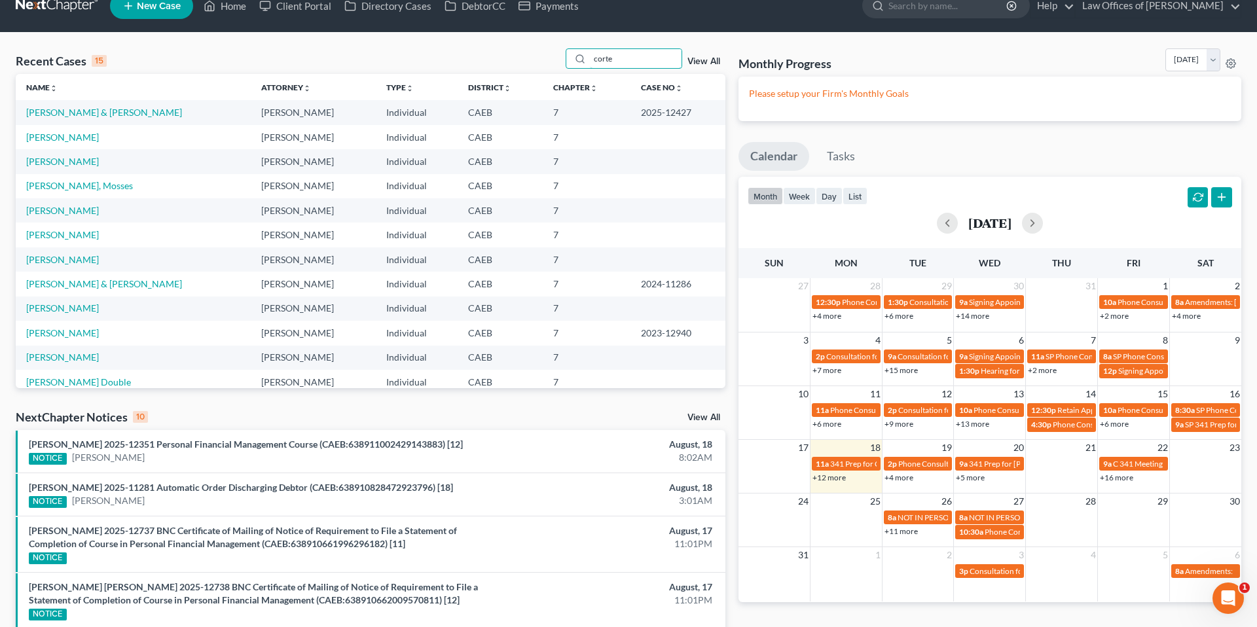
type input "corte"
click at [80, 112] on link "Cortez-Mendoza, Francisco & Cortez, Mayra" at bounding box center [104, 112] width 156 height 11
select select "0"
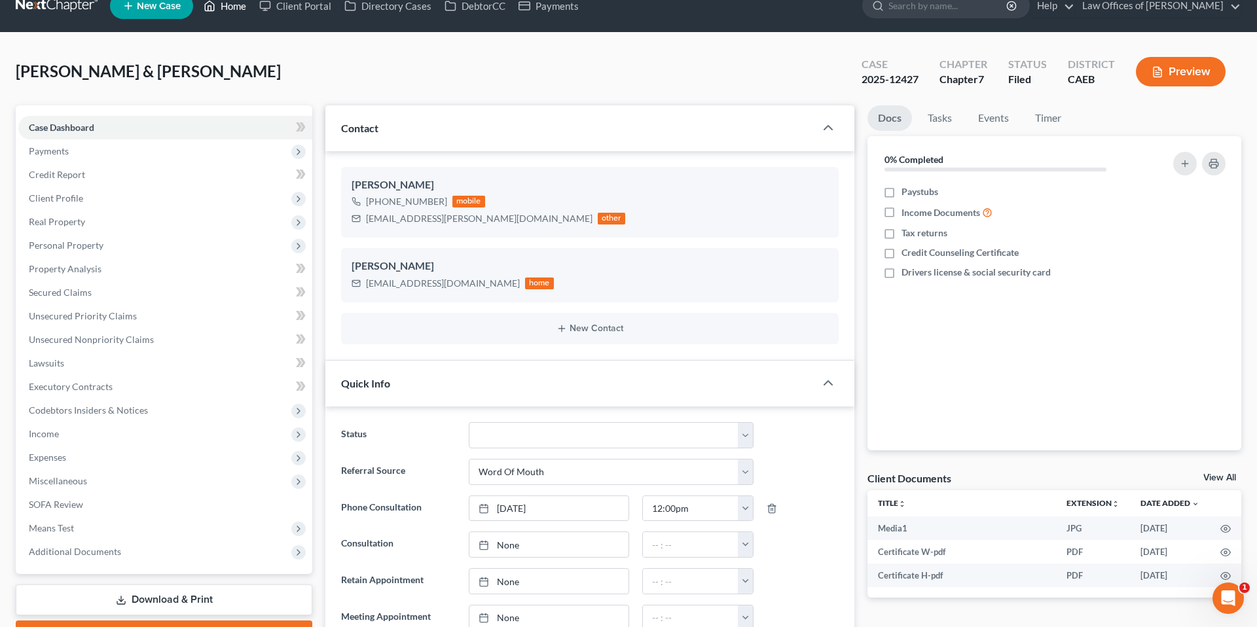
click at [228, 18] on link "Home" at bounding box center [225, 6] width 56 height 24
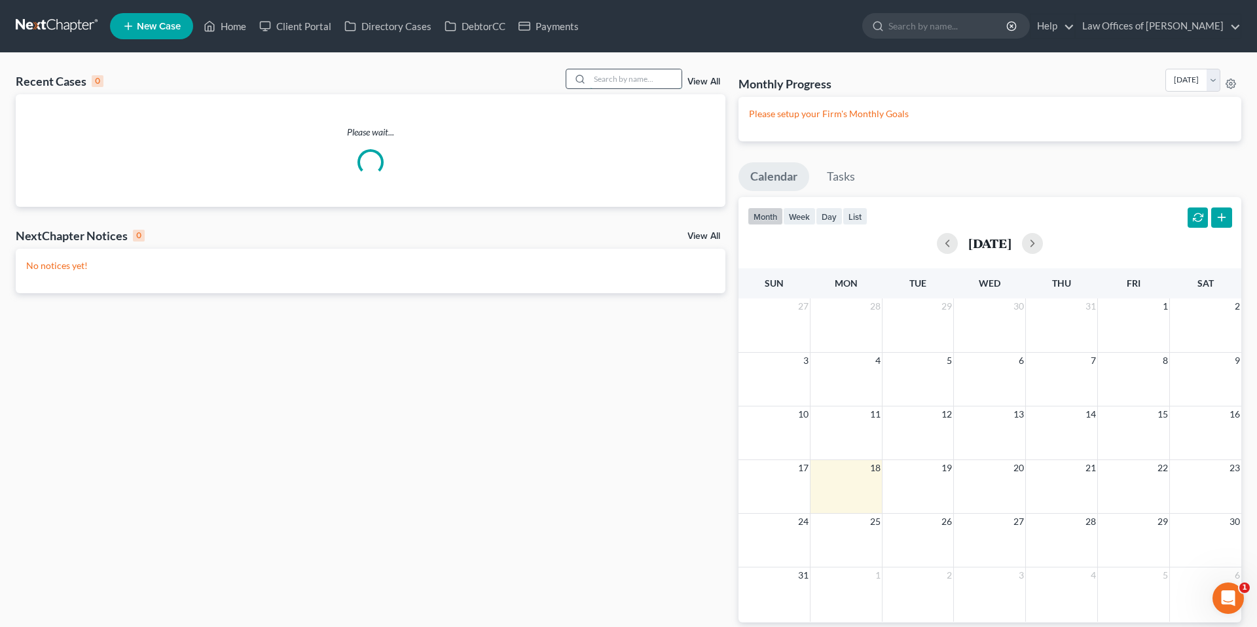
click at [617, 78] on input "search" at bounding box center [636, 78] width 92 height 19
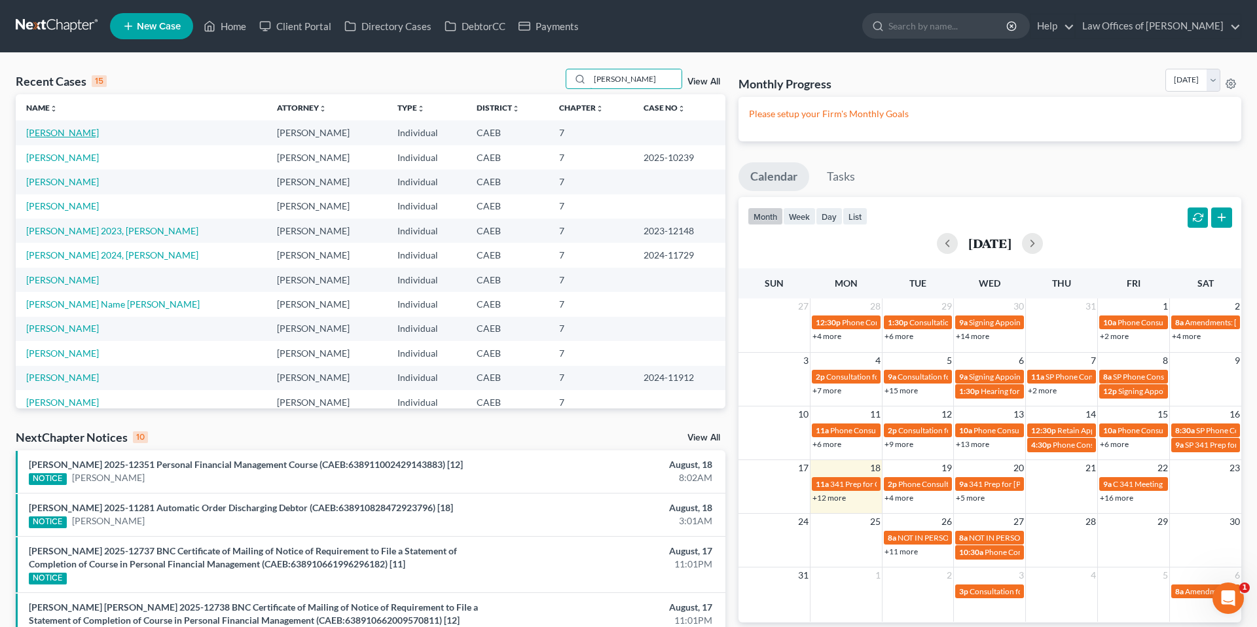
type input "gloria"
click at [48, 133] on link "Cortez, Gloria" at bounding box center [62, 132] width 73 height 11
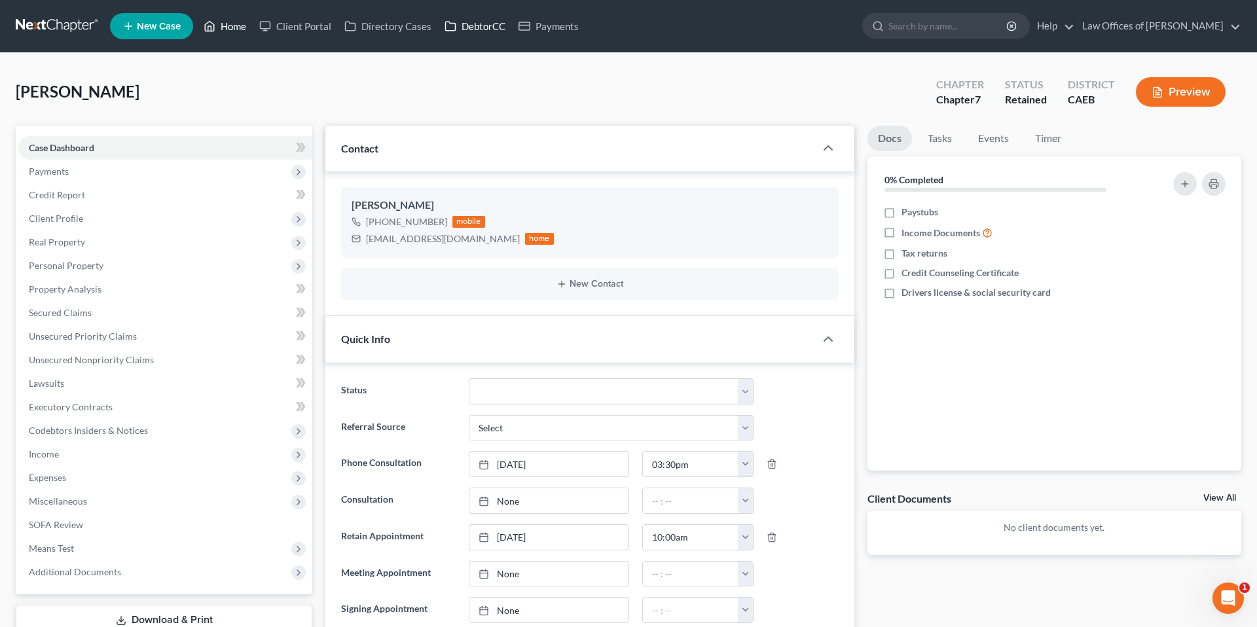
click at [234, 36] on link "Home" at bounding box center [225, 26] width 56 height 24
click at [230, 23] on link "Home" at bounding box center [225, 26] width 56 height 24
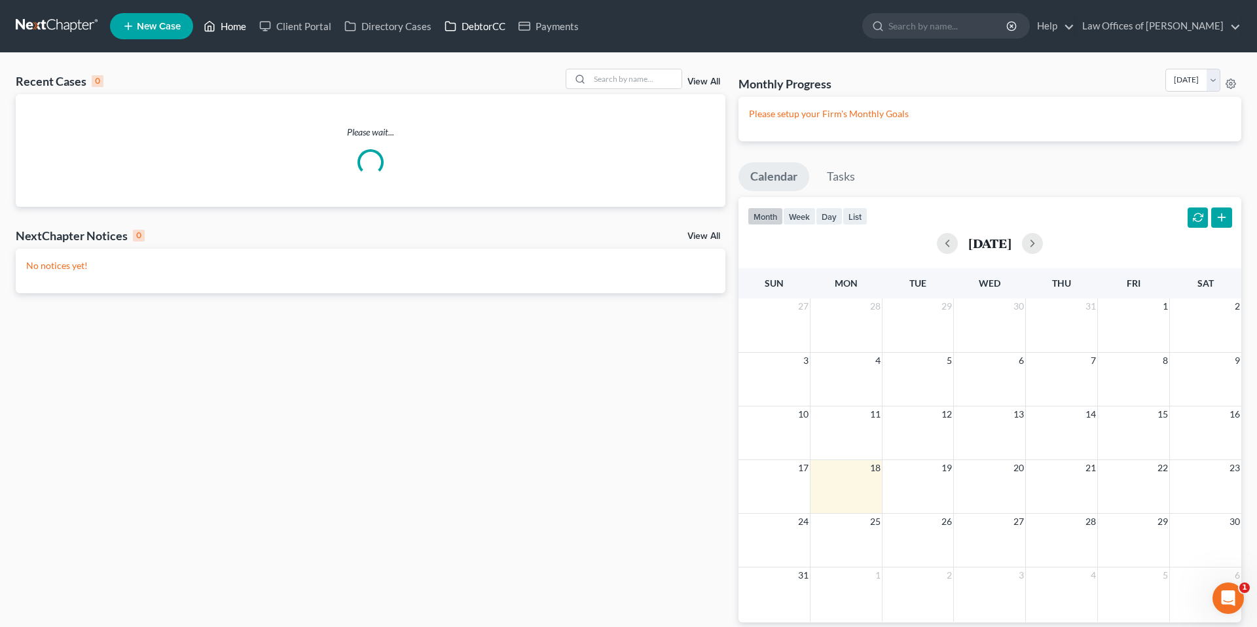
click at [230, 23] on link "Home" at bounding box center [225, 26] width 56 height 24
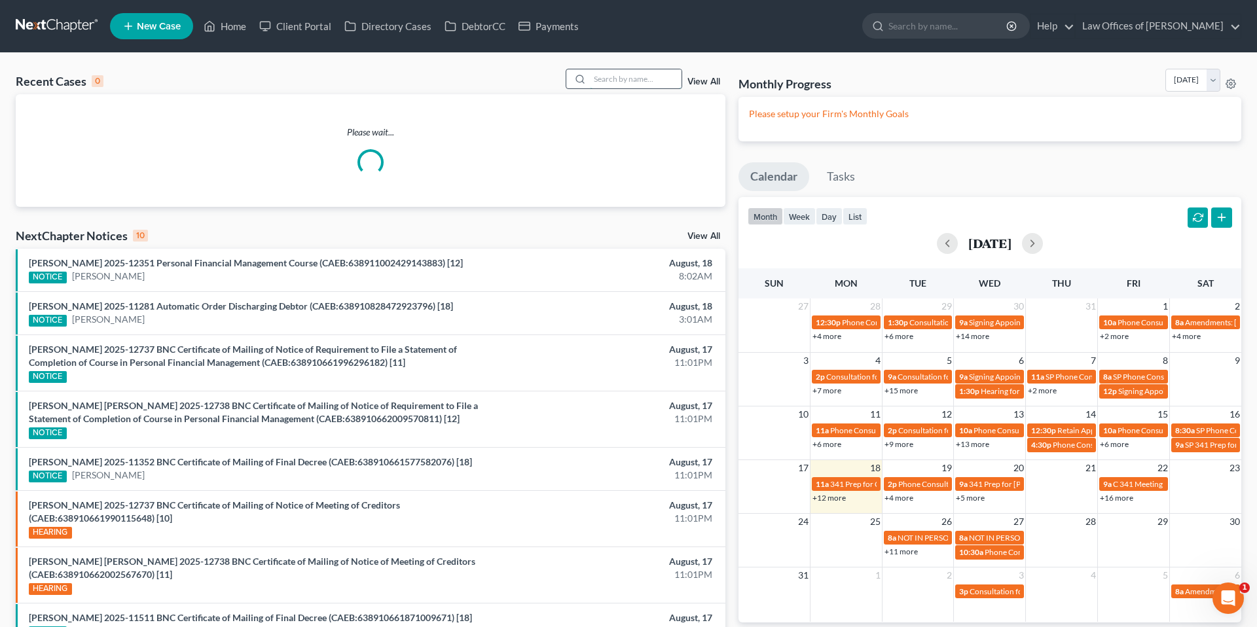
click at [619, 80] on input "search" at bounding box center [636, 78] width 92 height 19
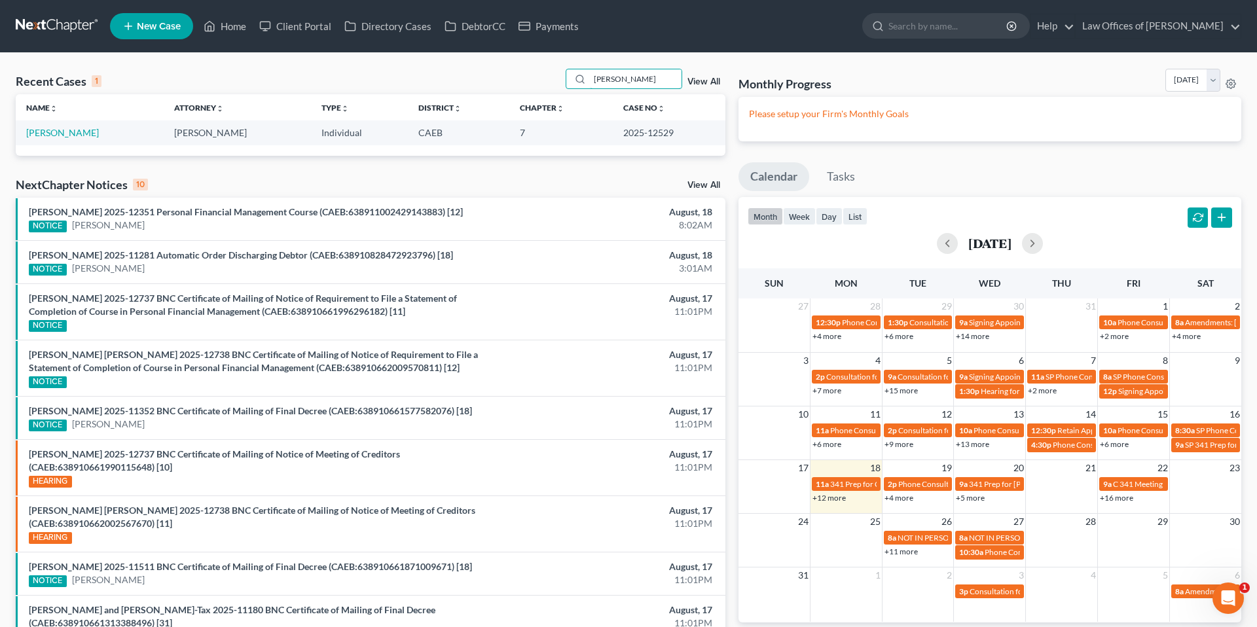
type input "karlene manos"
click at [91, 132] on td "[PERSON_NAME]" at bounding box center [90, 132] width 148 height 24
click at [75, 132] on link "[PERSON_NAME]" at bounding box center [62, 132] width 73 height 11
select select "5"
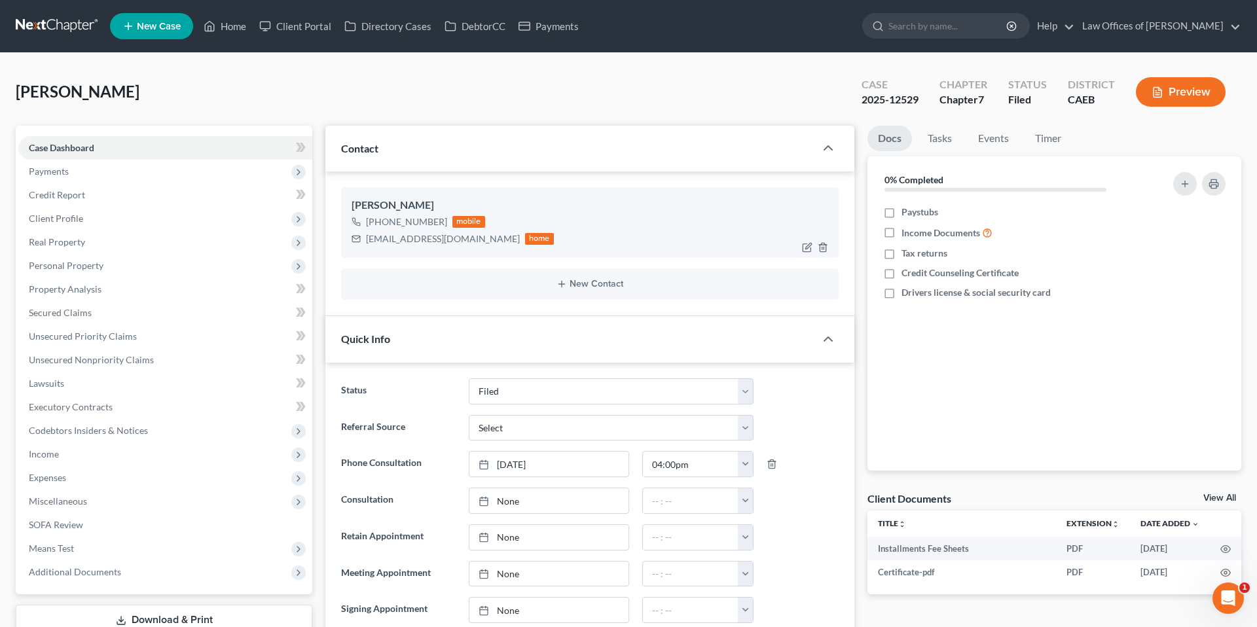
scroll to position [1870, 0]
drag, startPoint x: 367, startPoint y: 239, endPoint x: 472, endPoint y: 239, distance: 105.4
click at [472, 239] on div "karliesangels5@gmail.com home" at bounding box center [452, 238] width 202 height 17
copy div "[EMAIL_ADDRESS][DOMAIN_NAME]"
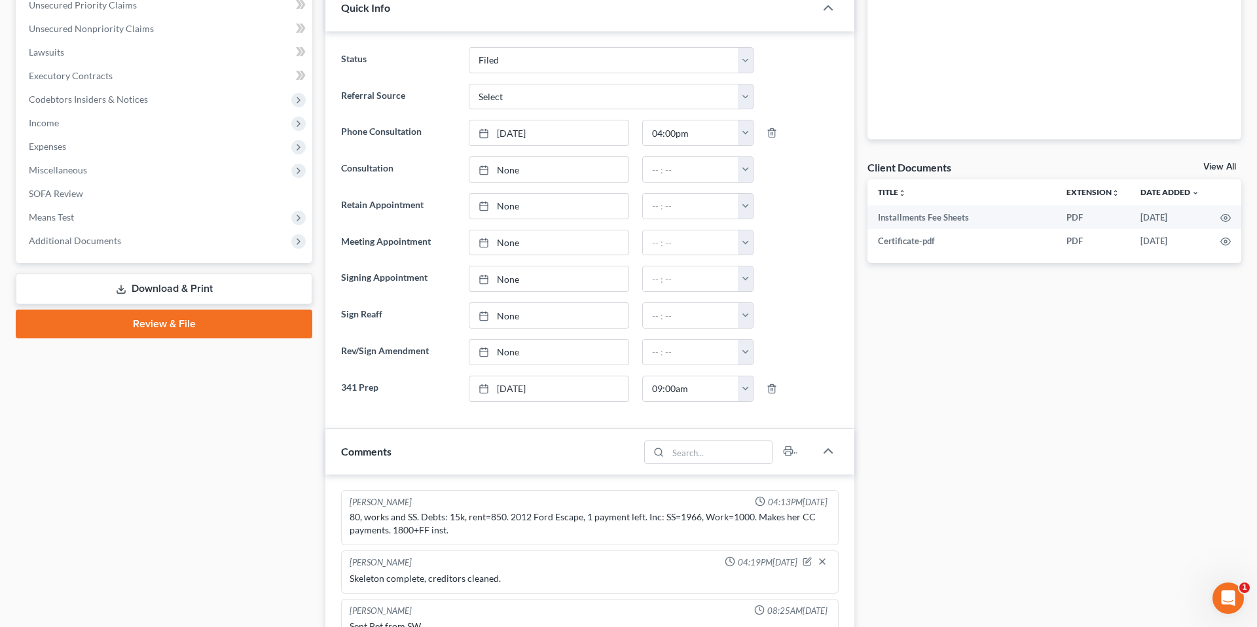
scroll to position [339, 0]
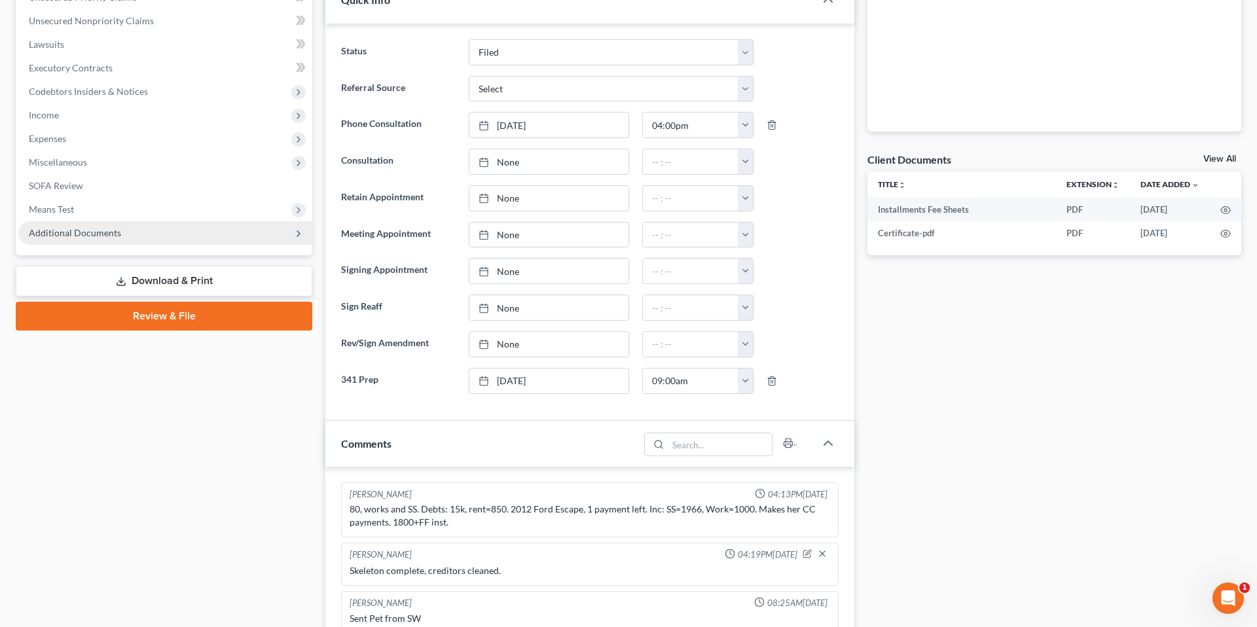
click at [84, 234] on span "Additional Documents" at bounding box center [75, 232] width 92 height 11
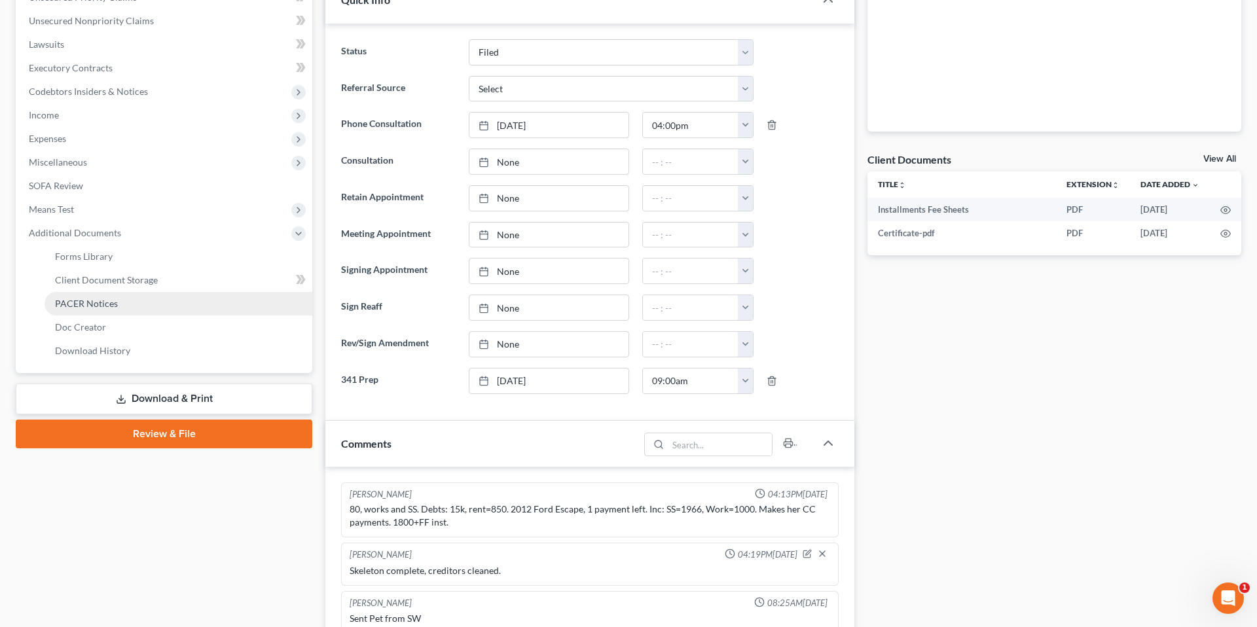
click at [79, 306] on span "PACER Notices" at bounding box center [86, 303] width 63 height 11
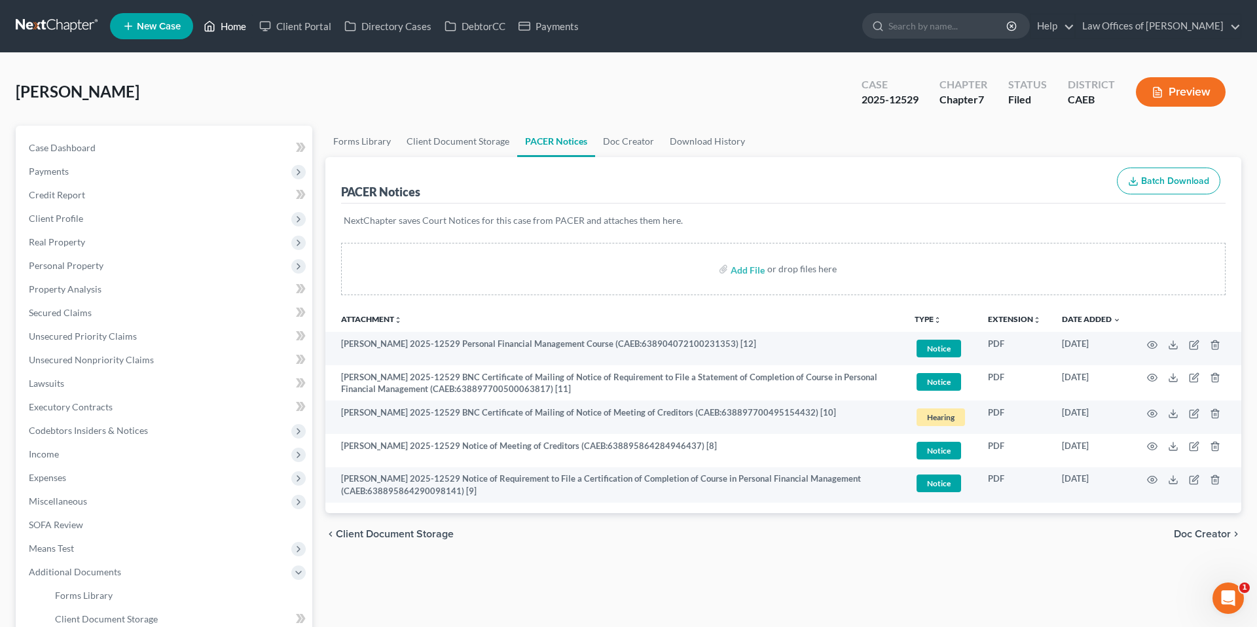
click at [221, 27] on link "Home" at bounding box center [225, 26] width 56 height 24
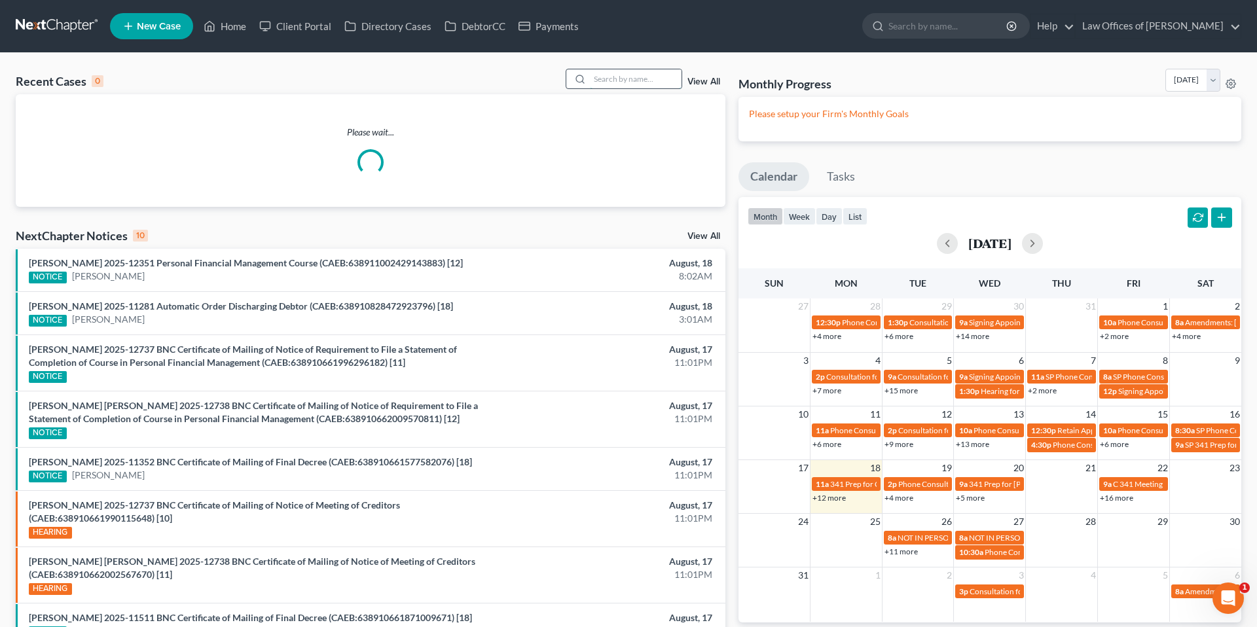
click at [612, 75] on input "search" at bounding box center [636, 78] width 92 height 19
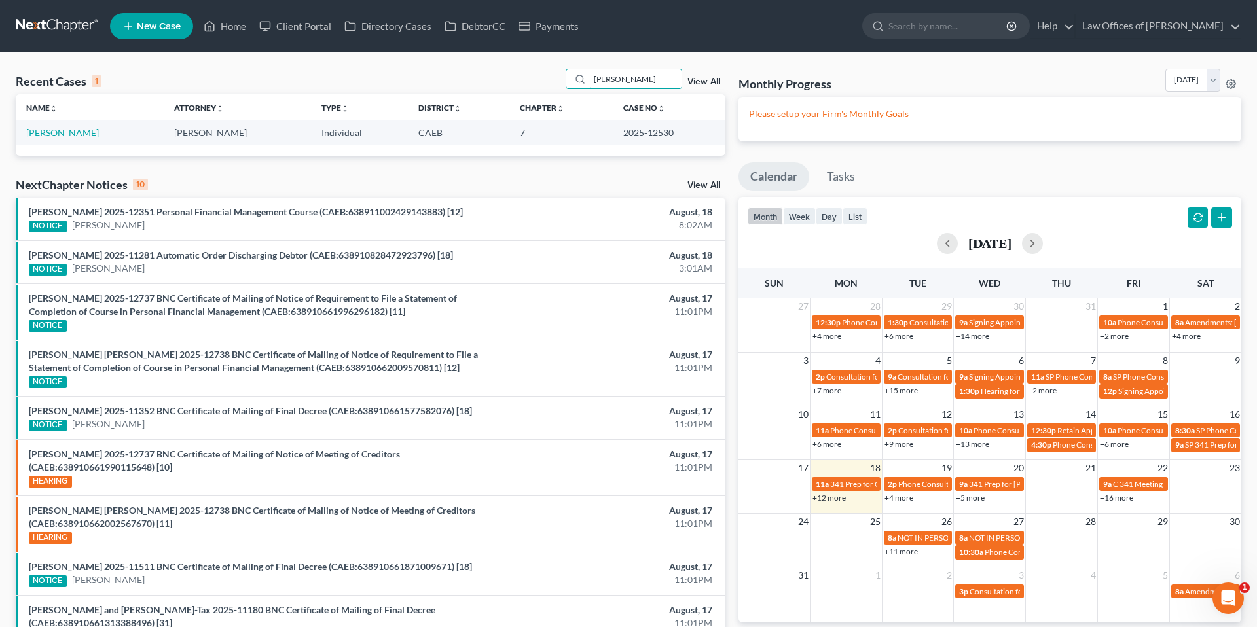
type input "layman"
click at [63, 134] on link "Layman, Kara" at bounding box center [62, 132] width 73 height 11
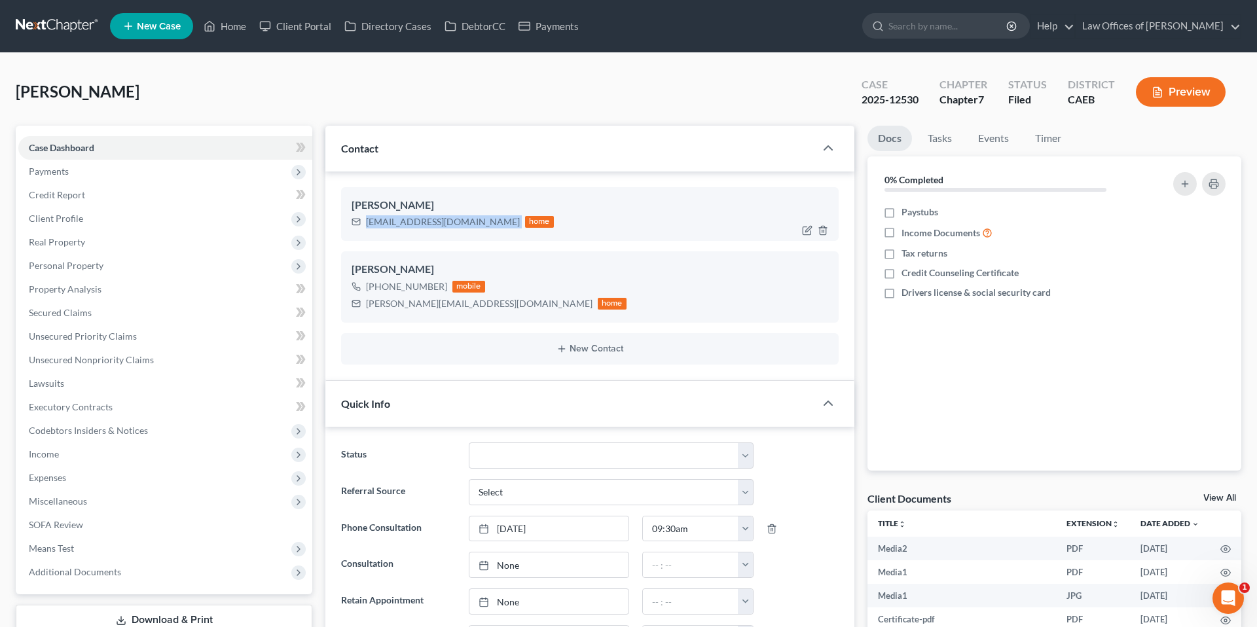
drag, startPoint x: 366, startPoint y: 222, endPoint x: 471, endPoint y: 220, distance: 105.4
click at [471, 220] on div "kclayman94@yahoo.com home" at bounding box center [452, 221] width 202 height 17
copy div "kclayman94@yahoo.com"
drag, startPoint x: 366, startPoint y: 301, endPoint x: 482, endPoint y: 306, distance: 116.6
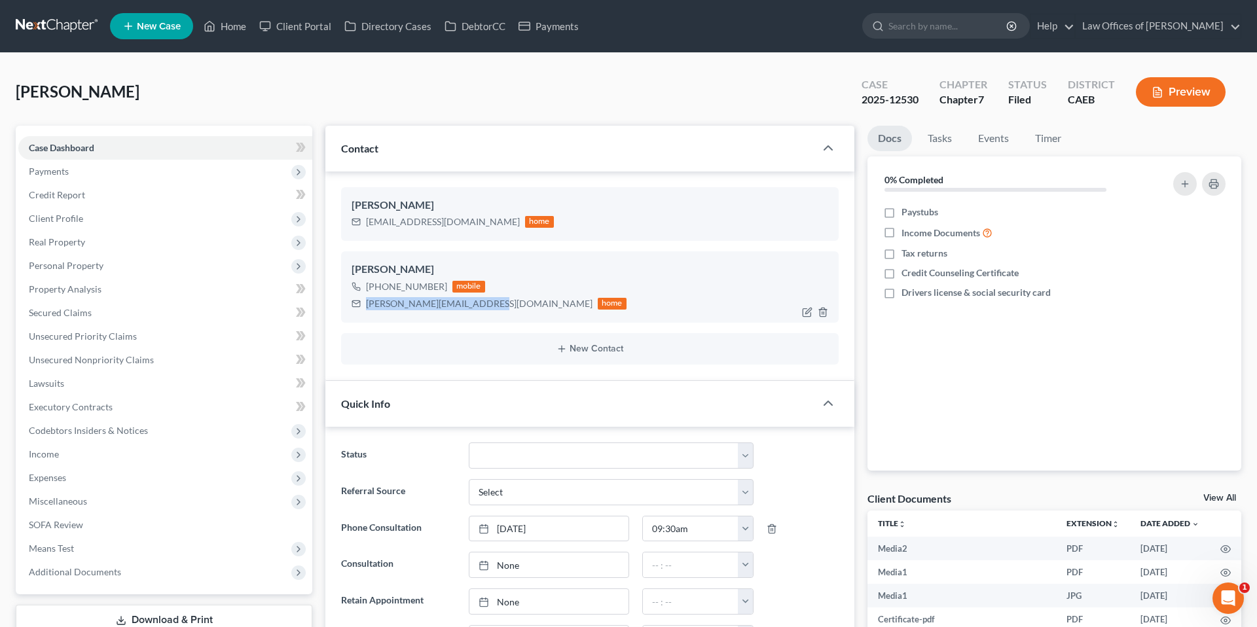
click at [482, 306] on div "camille.kara7749@gmail.com" at bounding box center [479, 303] width 226 height 13
copy div "camille.kara7749@gmail.com"
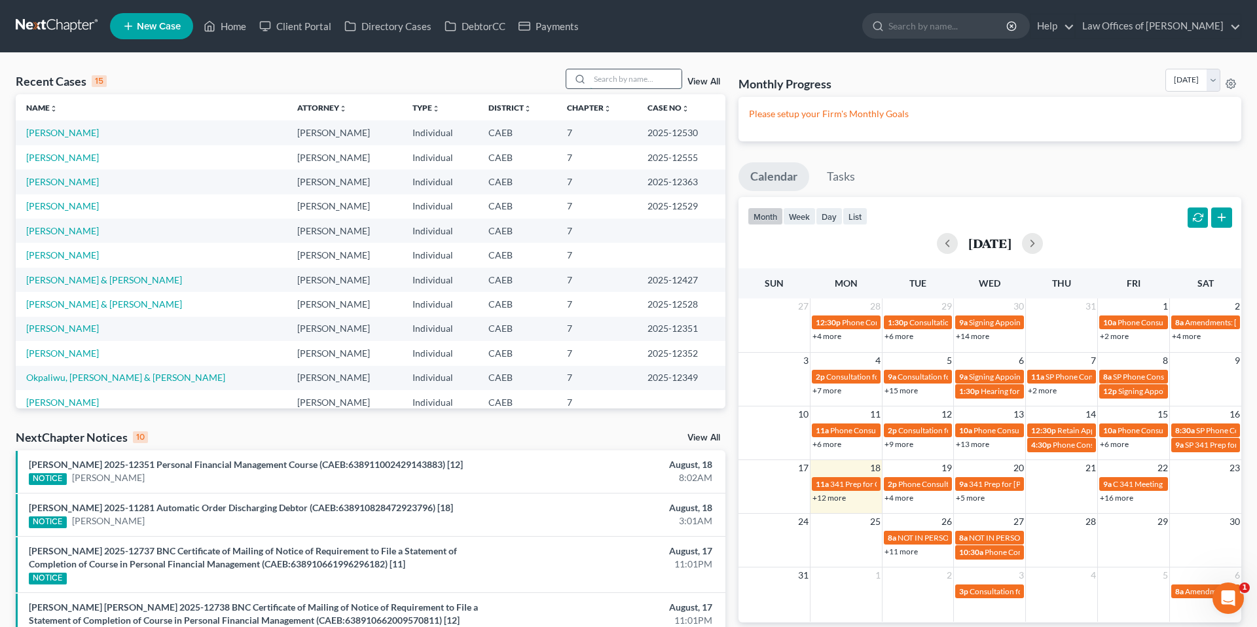
click at [603, 84] on input "search" at bounding box center [636, 78] width 92 height 19
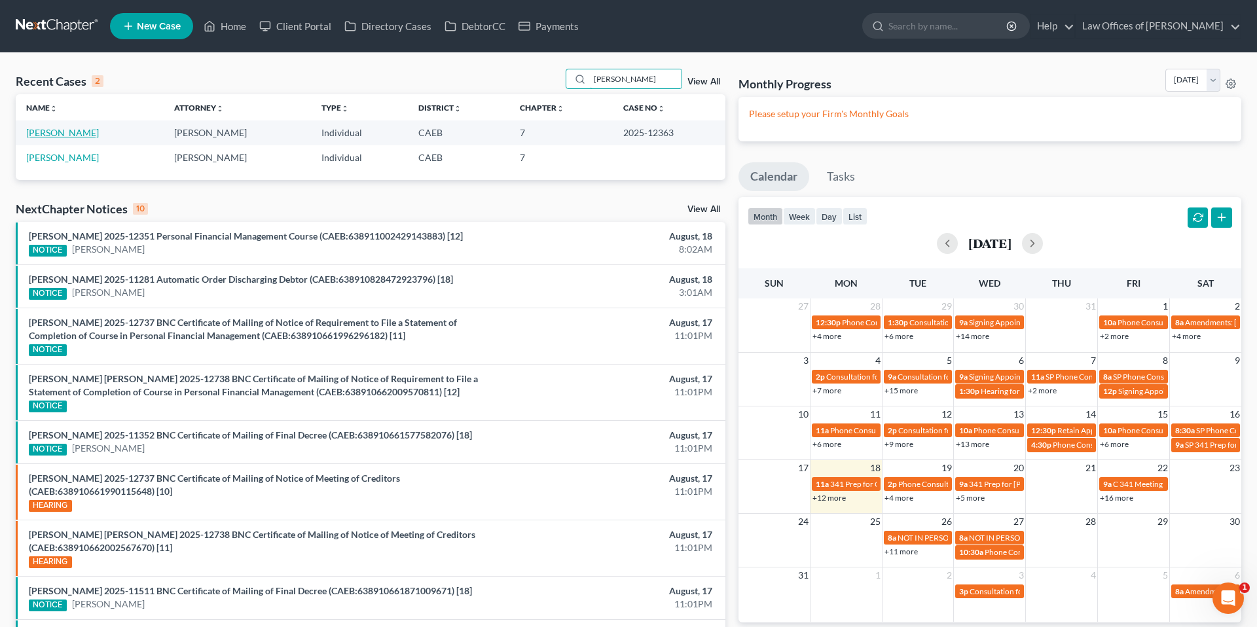
type input "covarrubia"
click at [99, 133] on link "[PERSON_NAME]" at bounding box center [62, 132] width 73 height 11
select select "5"
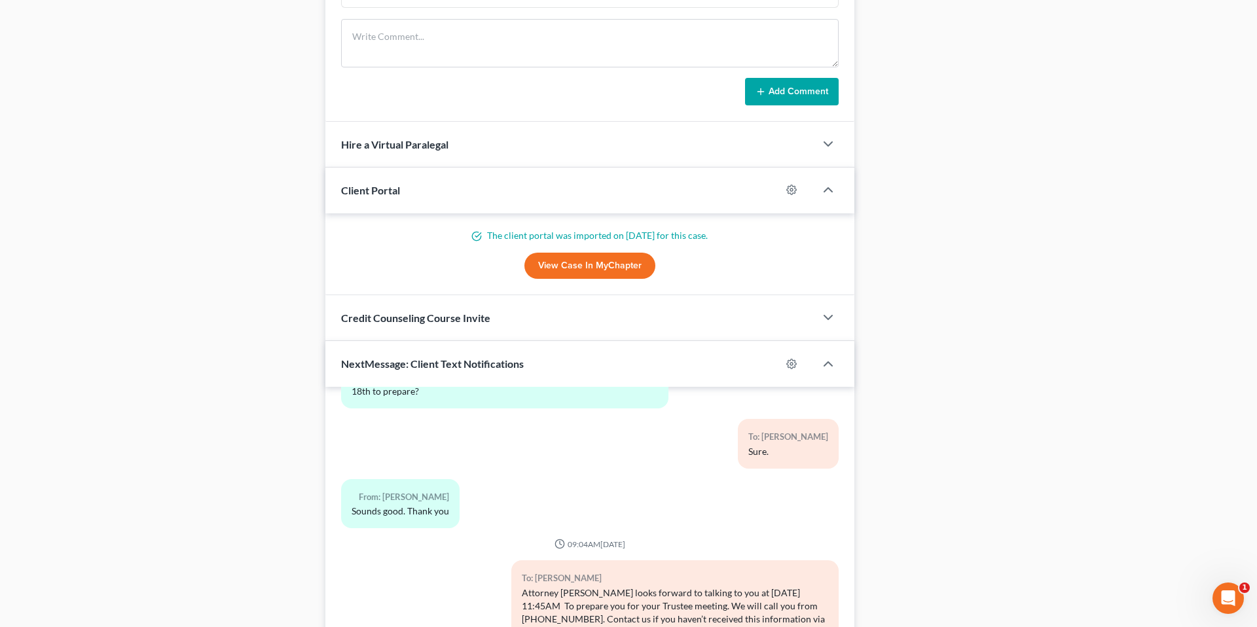
scroll to position [1125, 0]
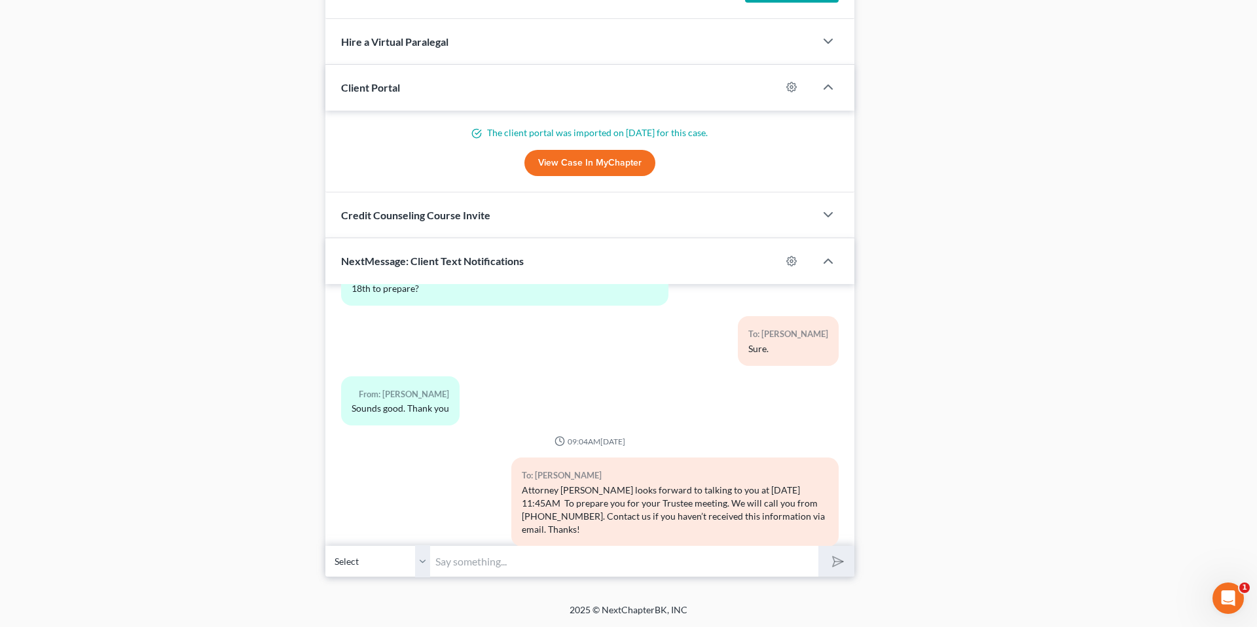
click at [488, 565] on input "text" at bounding box center [624, 561] width 388 height 32
drag, startPoint x: 798, startPoint y: 561, endPoint x: 820, endPoint y: 562, distance: 21.6
click at [698, 561] on input "Attorney Scott Bell is running" at bounding box center [624, 561] width 388 height 32
type input "Attorney Scott Bell is running"
click at [698, 562] on button "submit" at bounding box center [836, 561] width 36 height 31
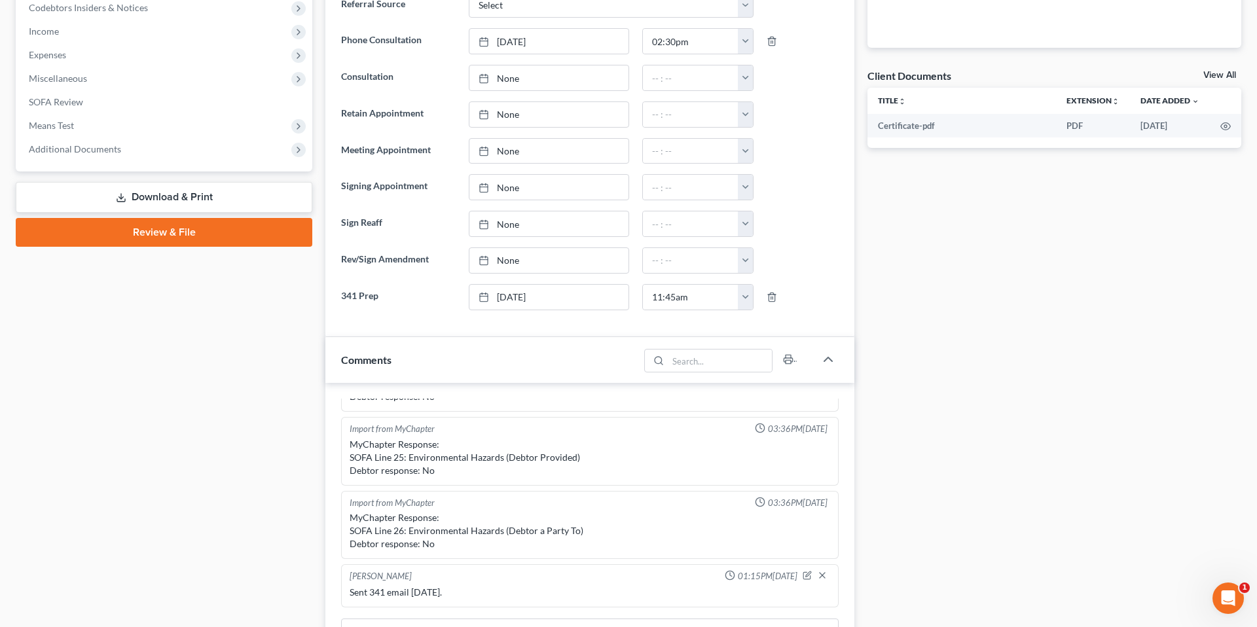
scroll to position [0, 0]
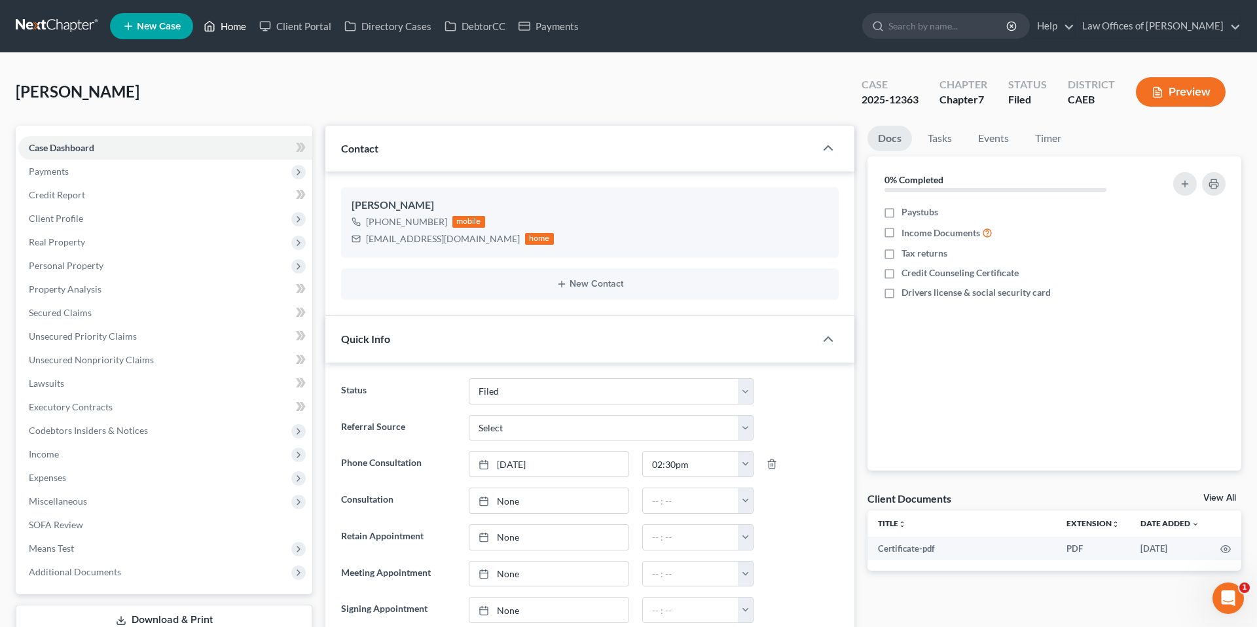
click at [235, 30] on link "Home" at bounding box center [225, 26] width 56 height 24
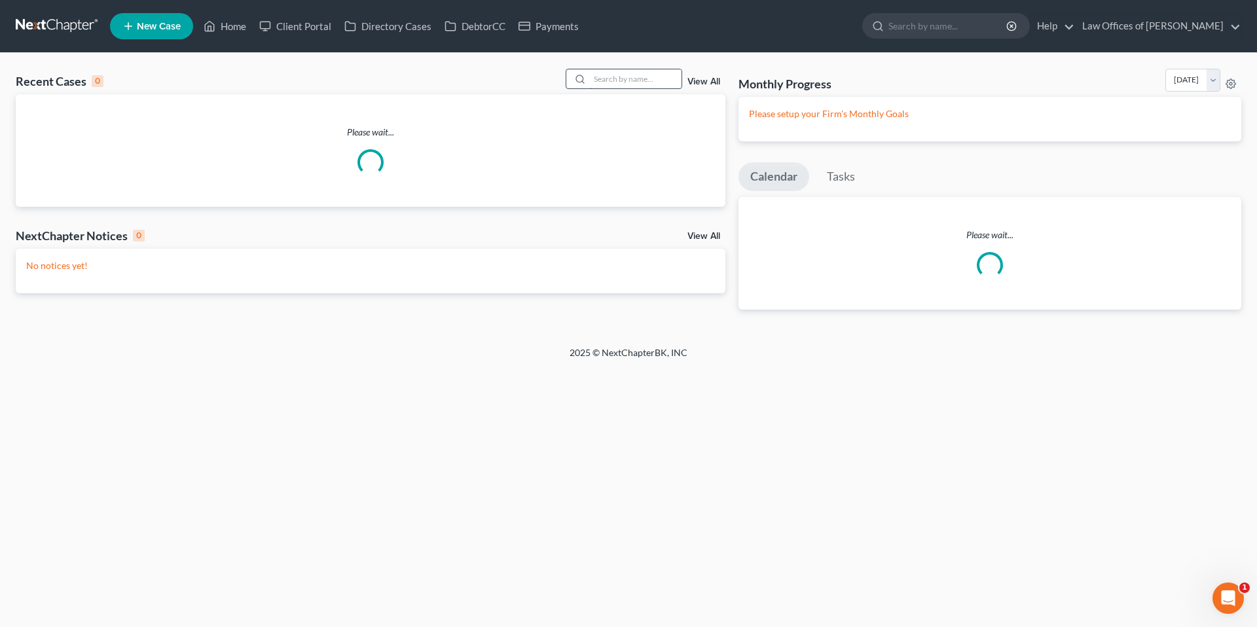
click at [664, 76] on input "search" at bounding box center [636, 78] width 92 height 19
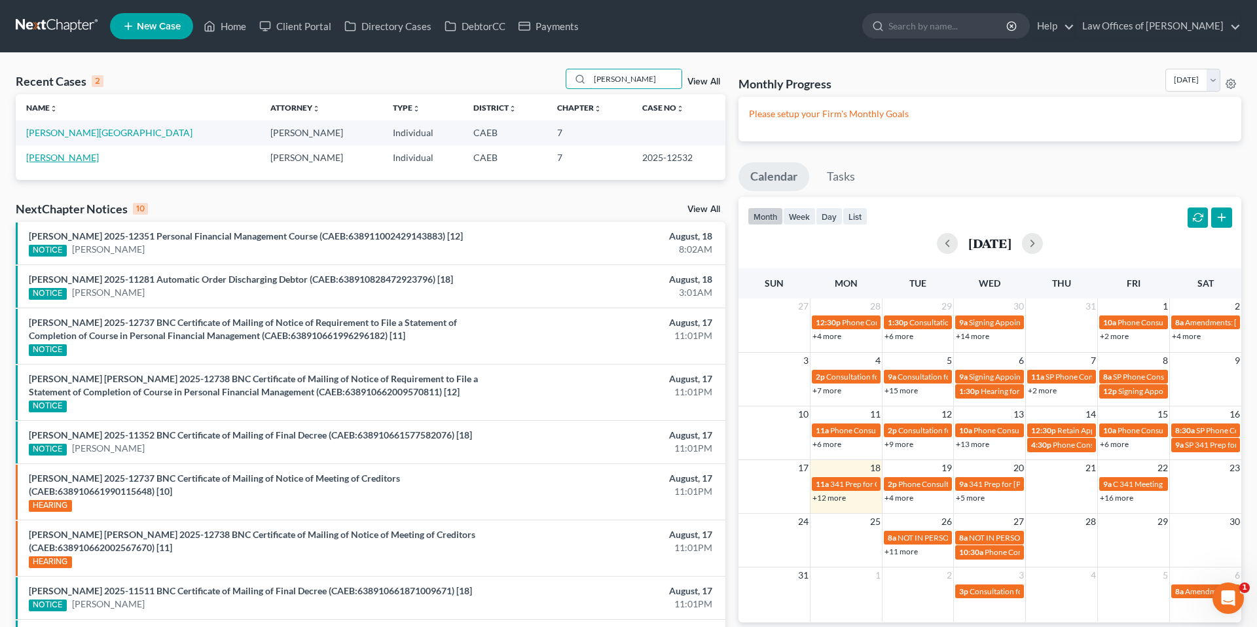
type input "[PERSON_NAME]"
click at [69, 157] on link "[PERSON_NAME]" at bounding box center [62, 157] width 73 height 11
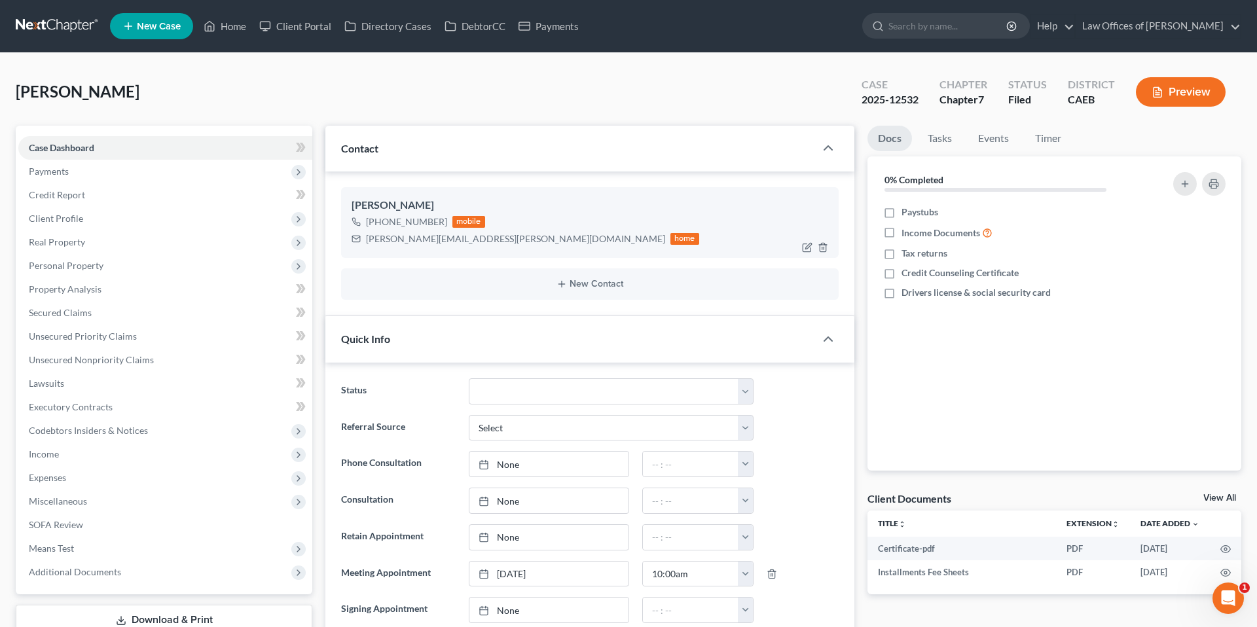
scroll to position [646, 0]
drag, startPoint x: 366, startPoint y: 238, endPoint x: 456, endPoint y: 237, distance: 90.3
click at [456, 237] on div "Tina.viray@yahoo.com home" at bounding box center [525, 238] width 348 height 17
copy div "[PERSON_NAME][EMAIL_ADDRESS][PERSON_NAME][DOMAIN_NAME]"
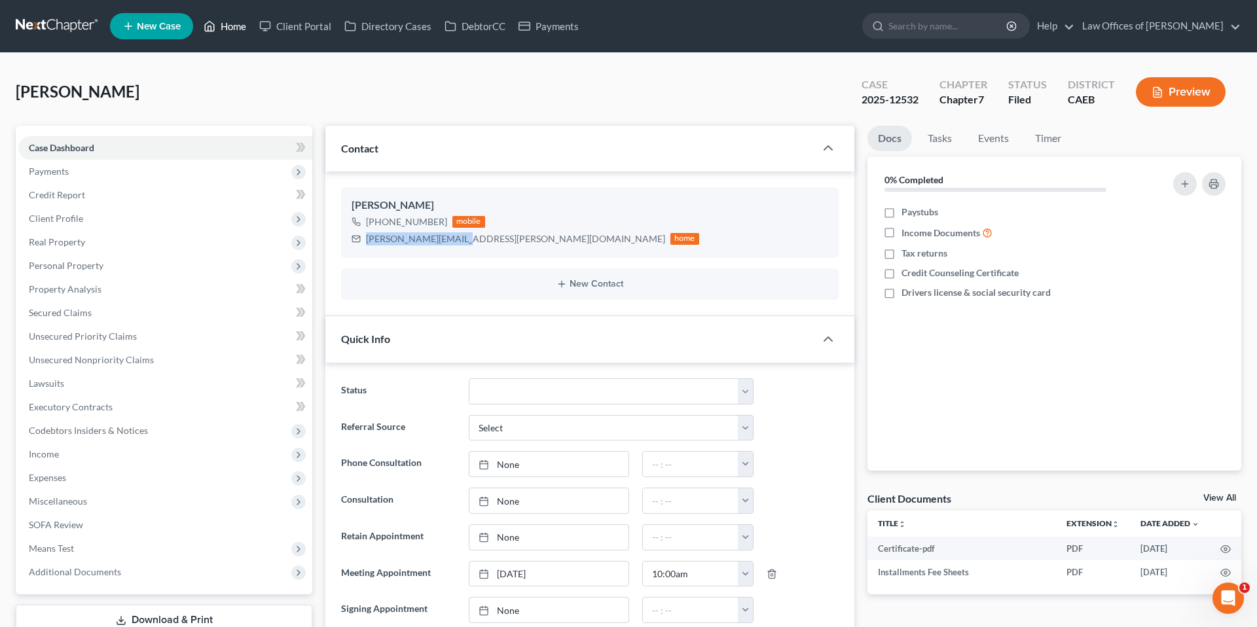
click at [234, 24] on link "Home" at bounding box center [225, 26] width 56 height 24
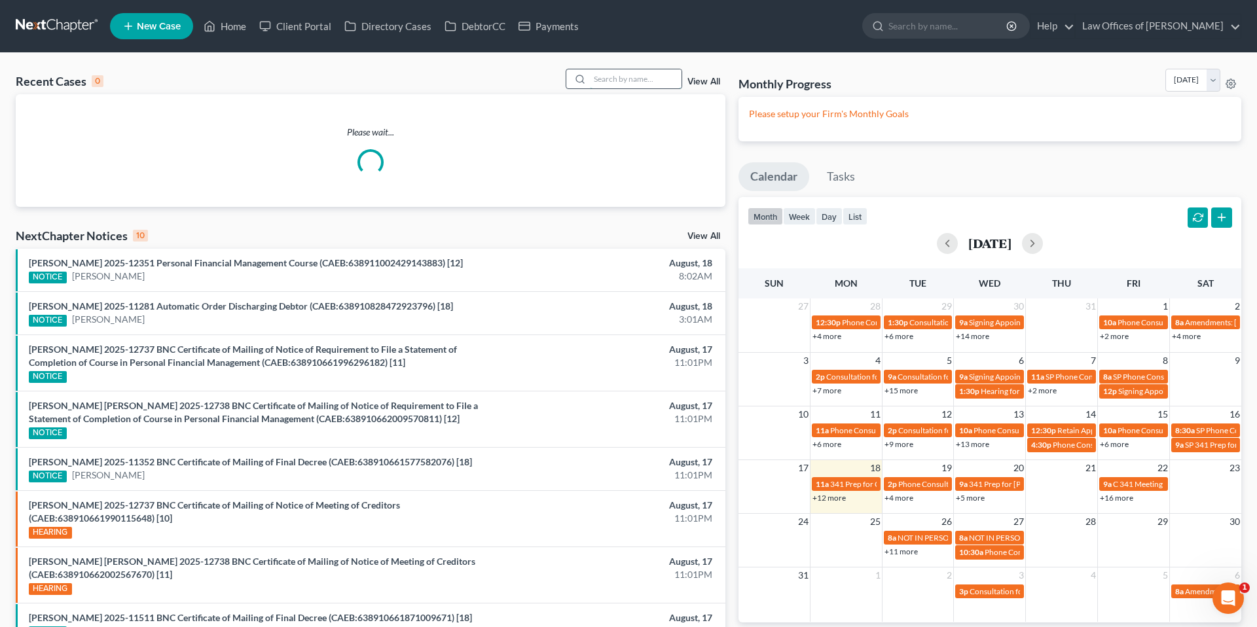
click at [653, 79] on input "search" at bounding box center [636, 78] width 92 height 19
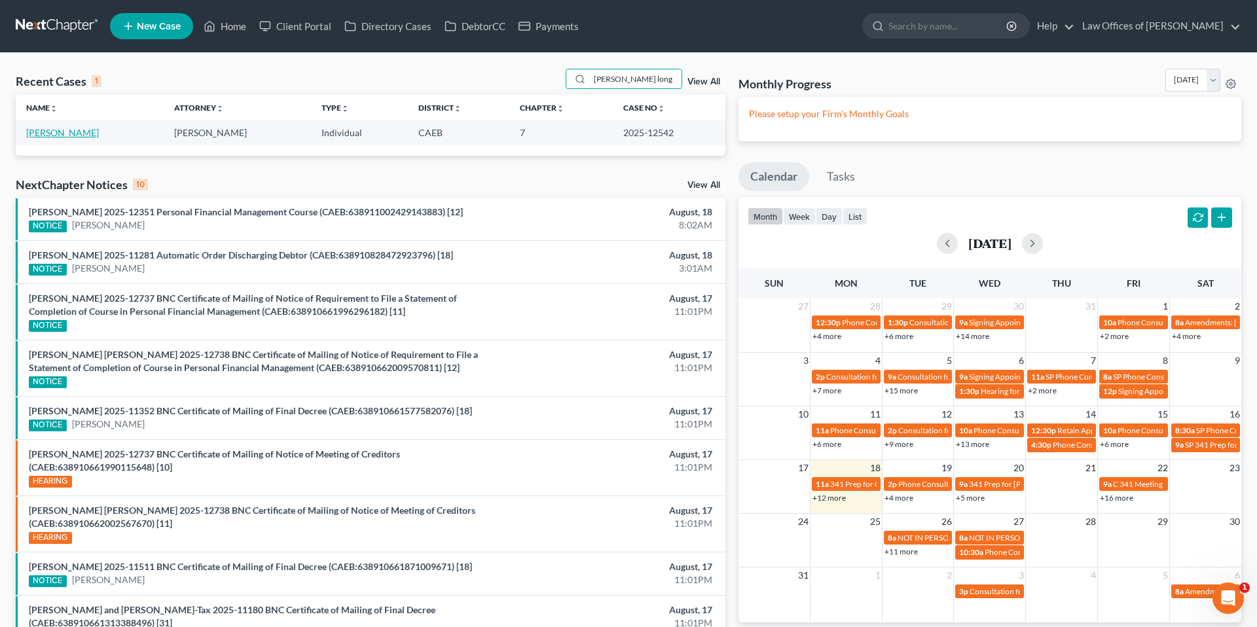
type input "[PERSON_NAME] long"
click at [85, 130] on link "[PERSON_NAME]" at bounding box center [62, 132] width 73 height 11
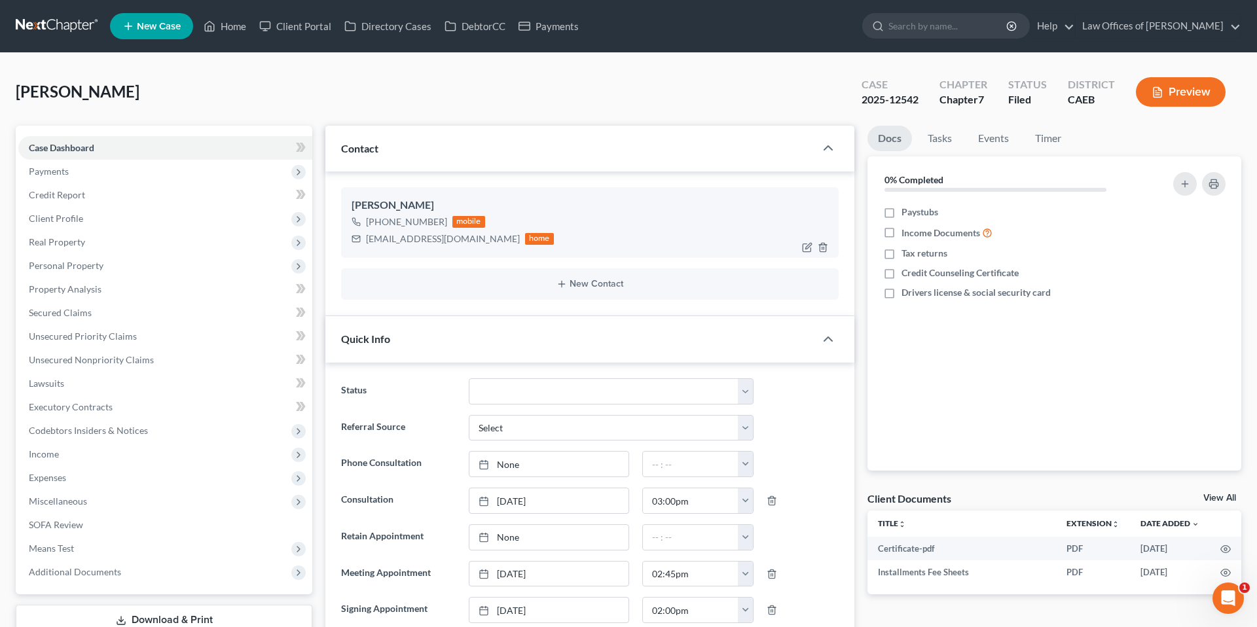
scroll to position [783, 0]
drag, startPoint x: 367, startPoint y: 238, endPoint x: 442, endPoint y: 238, distance: 75.3
click at [448, 238] on div "[EMAIL_ADDRESS][DOMAIN_NAME]" at bounding box center [443, 238] width 154 height 13
copy div "[EMAIL_ADDRESS][DOMAIN_NAME]"
click at [228, 25] on link "Home" at bounding box center [225, 26] width 56 height 24
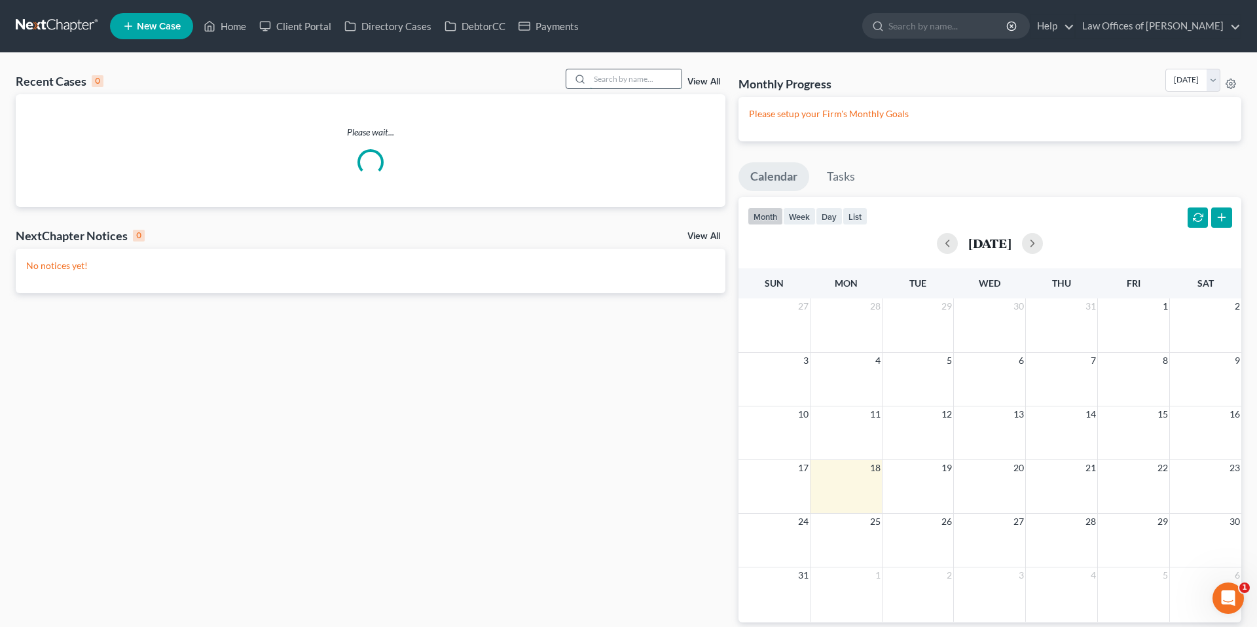
click at [620, 82] on input "search" at bounding box center [636, 78] width 92 height 19
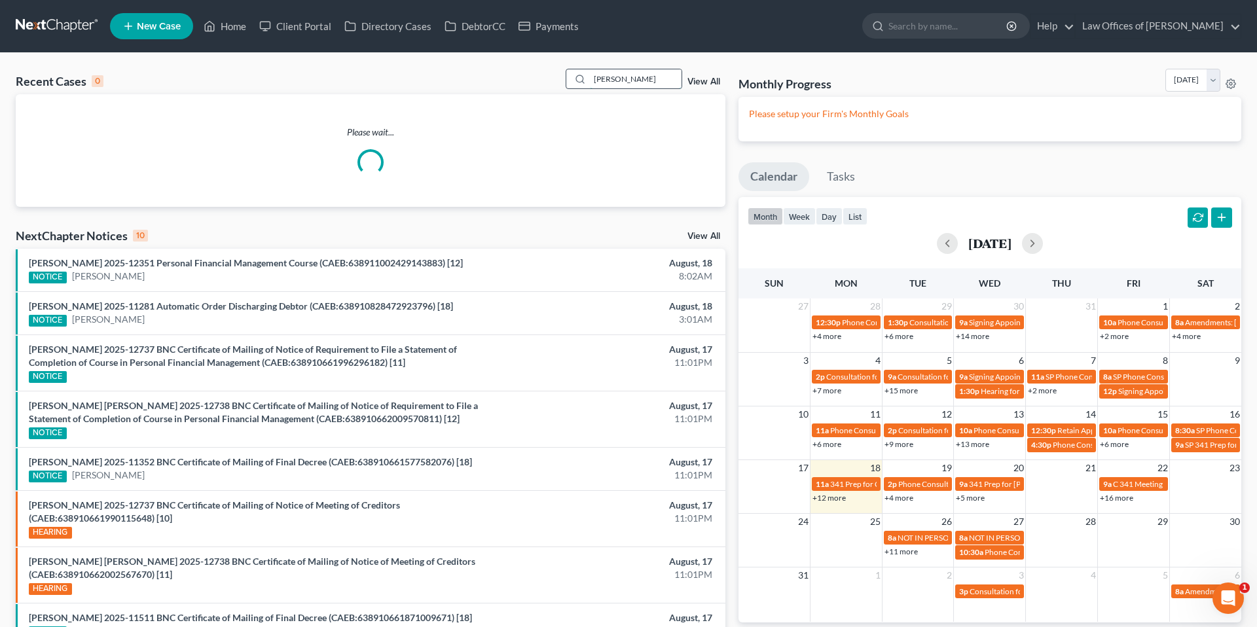
type input "jaimes"
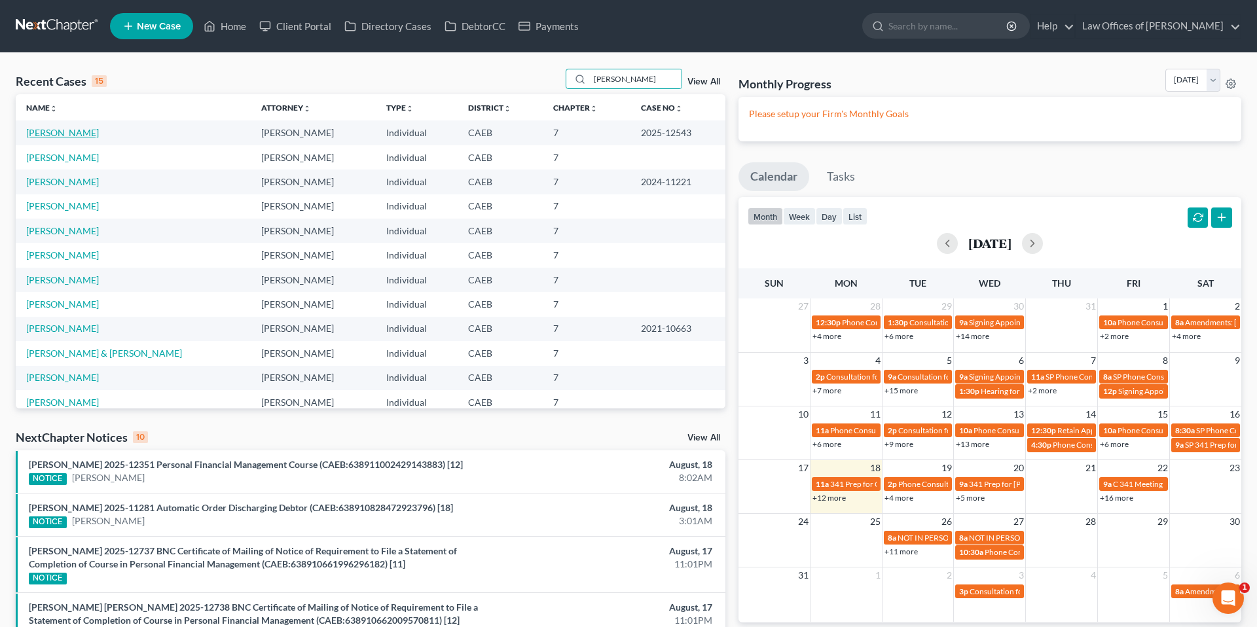
click at [56, 128] on link "Garcia-Jaimes, Francisco" at bounding box center [62, 132] width 73 height 11
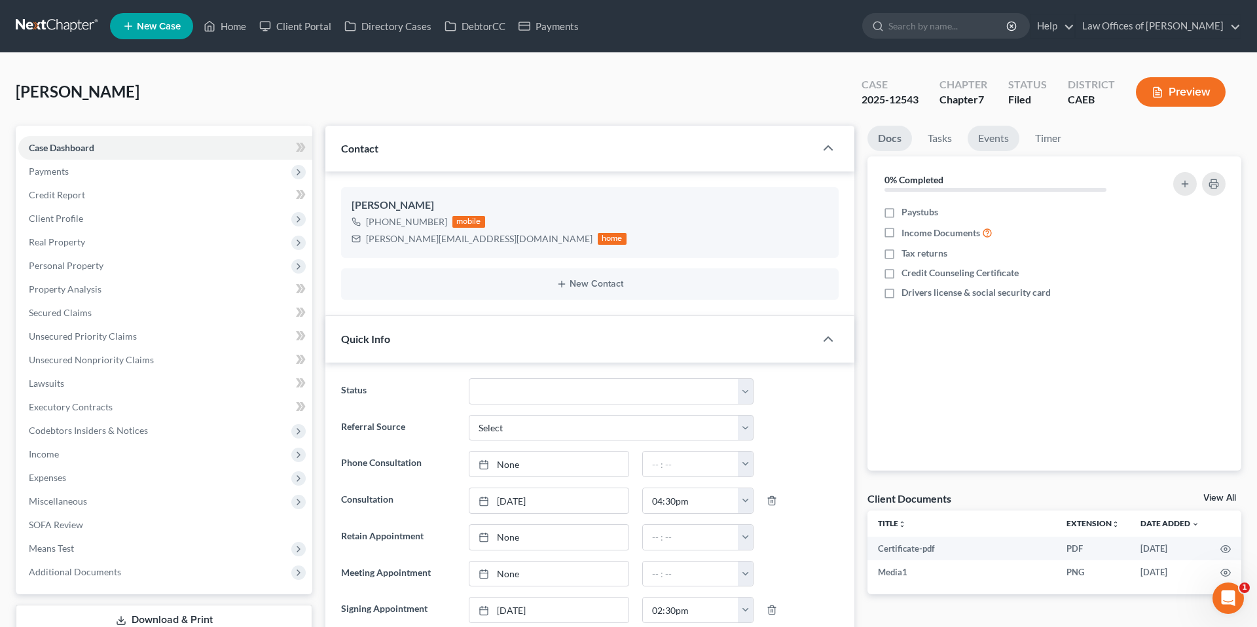
click at [698, 139] on link "Events" at bounding box center [993, 139] width 52 height 26
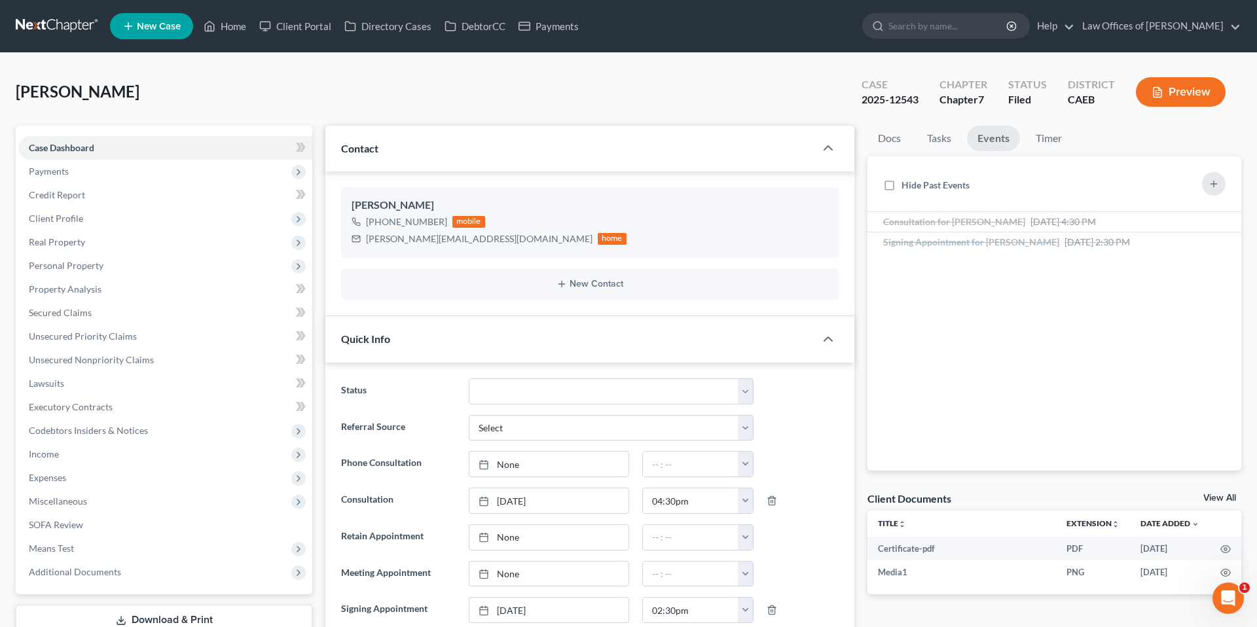
scroll to position [2399, 0]
drag, startPoint x: 368, startPoint y: 238, endPoint x: 496, endPoint y: 240, distance: 128.3
click at [496, 240] on div "Garcia.jaimes93306@gmail.com home" at bounding box center [488, 238] width 275 height 17
copy div "Garcia.jaimes93306@gmail.com"
click at [236, 27] on link "Home" at bounding box center [225, 26] width 56 height 24
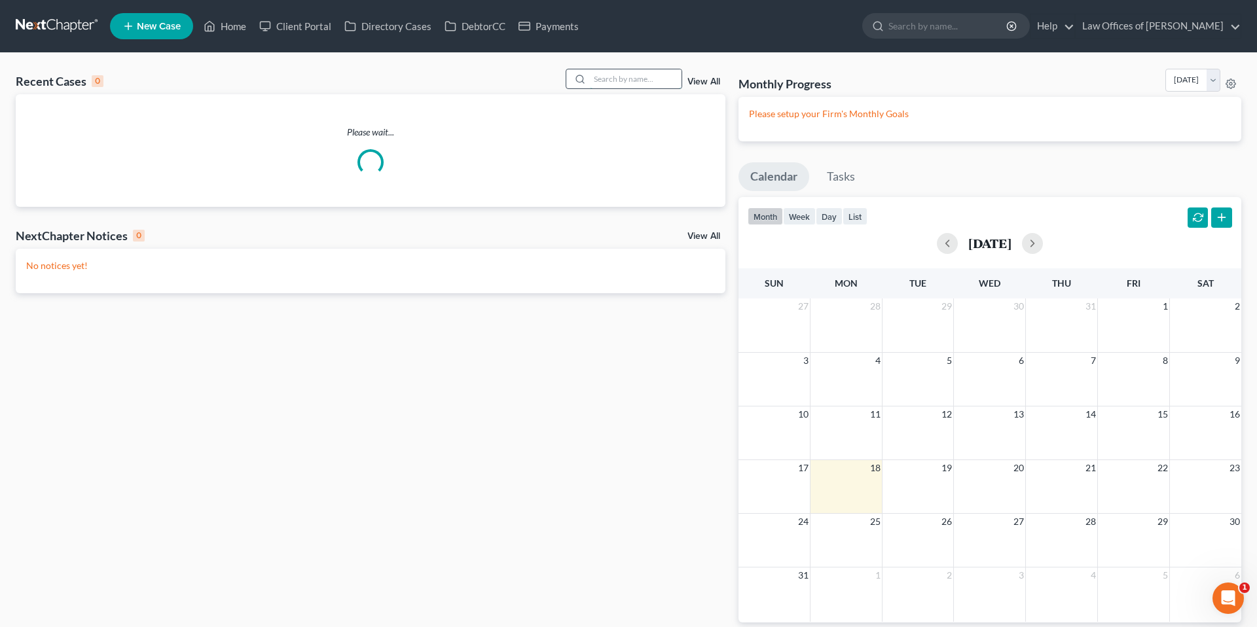
click at [603, 72] on input "search" at bounding box center [636, 78] width 92 height 19
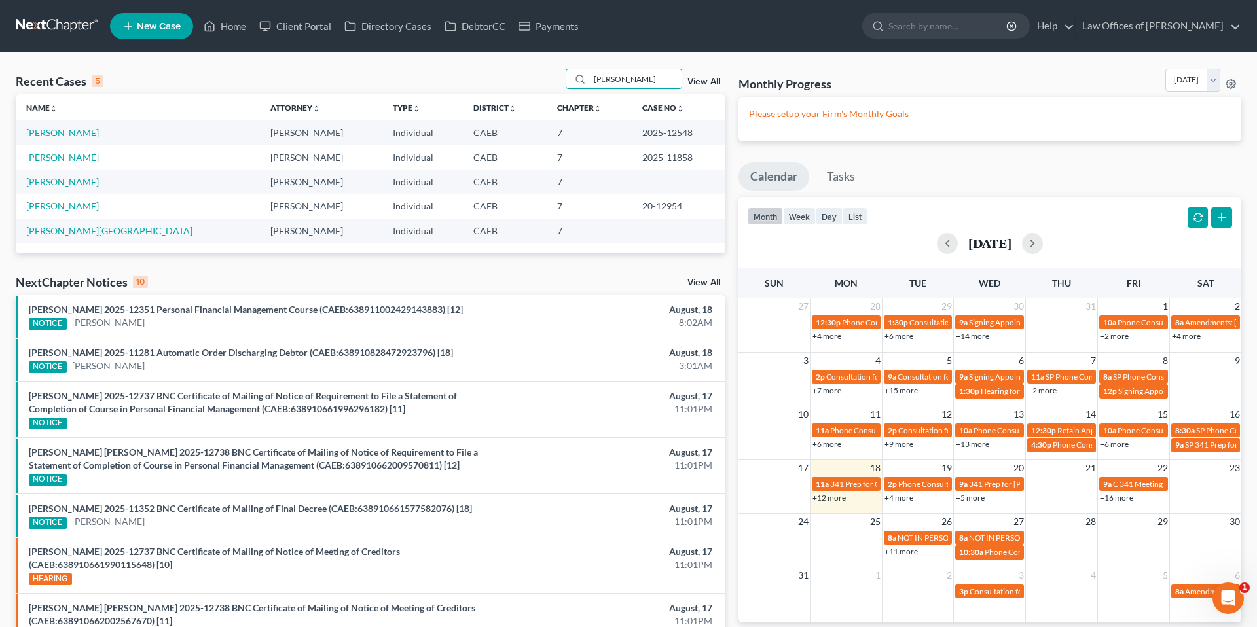
type input "boyd"
click at [67, 132] on link "[PERSON_NAME]" at bounding box center [62, 132] width 73 height 11
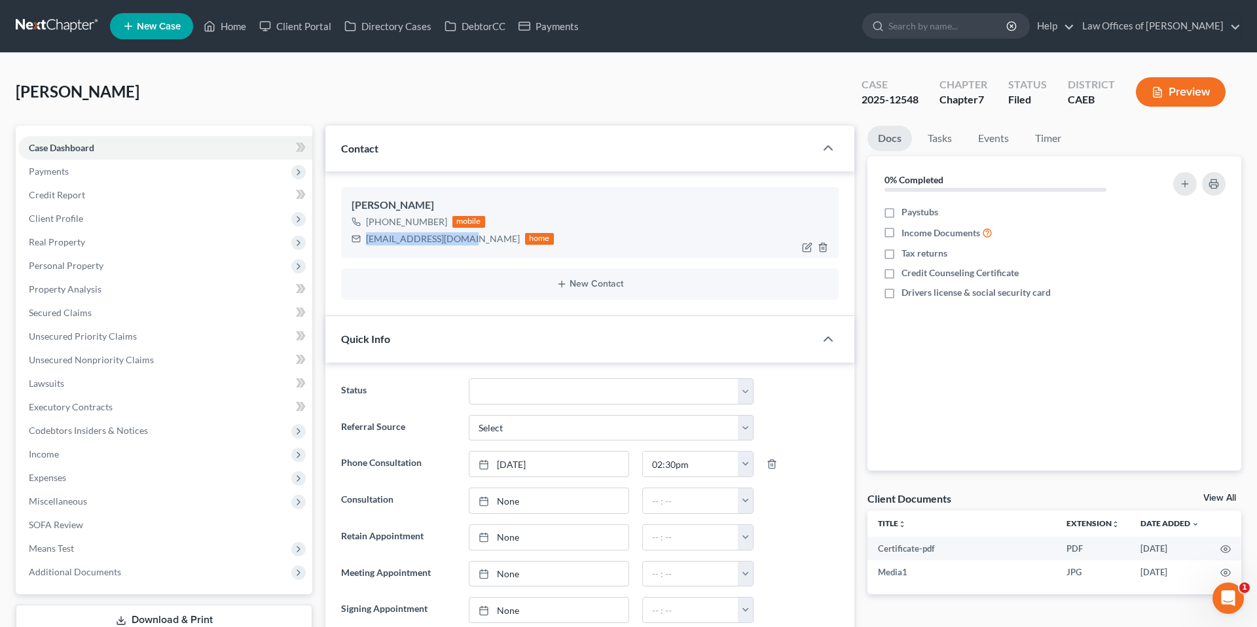
drag, startPoint x: 367, startPoint y: 240, endPoint x: 465, endPoint y: 238, distance: 98.9
click at [465, 238] on div "kassidyboyd@yahoo.com" at bounding box center [443, 238] width 154 height 13
copy div "kassidyboyd@yahoo.com"
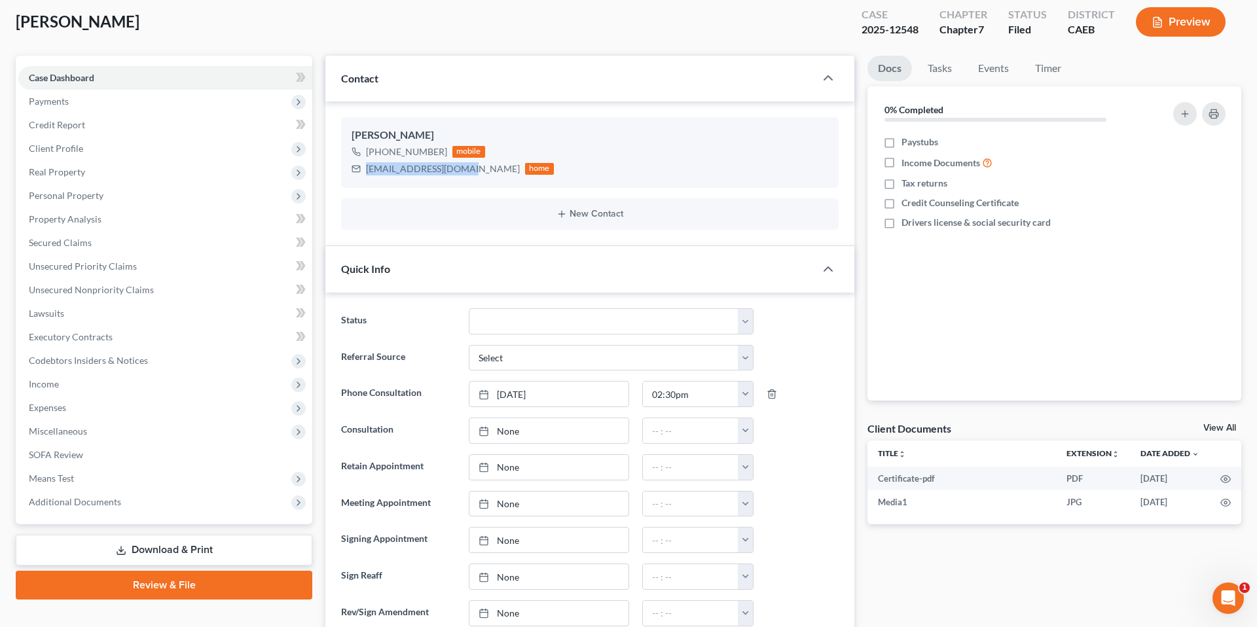
scroll to position [99, 0]
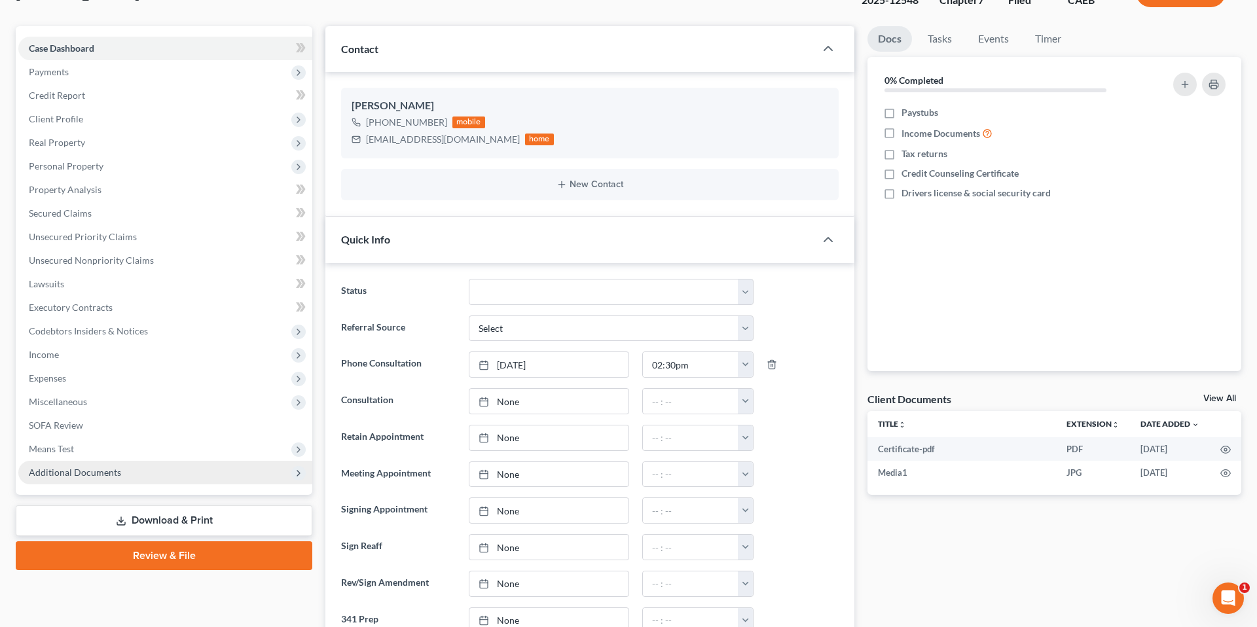
click at [96, 470] on span "Additional Documents" at bounding box center [75, 472] width 92 height 11
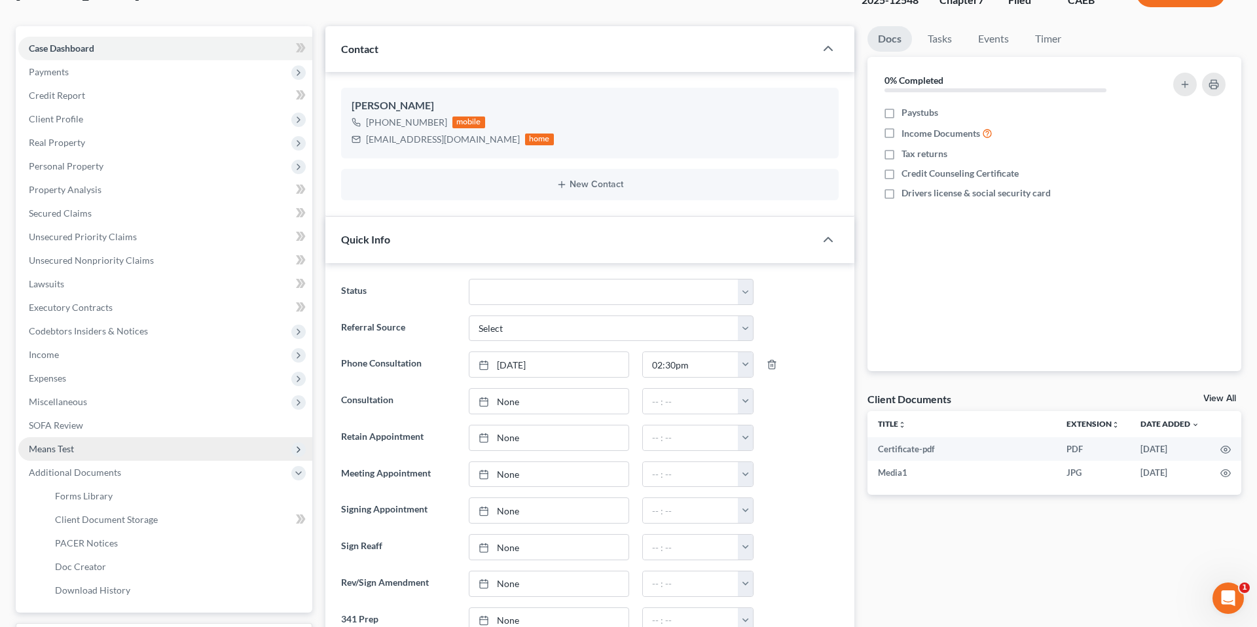
scroll to position [131, 0]
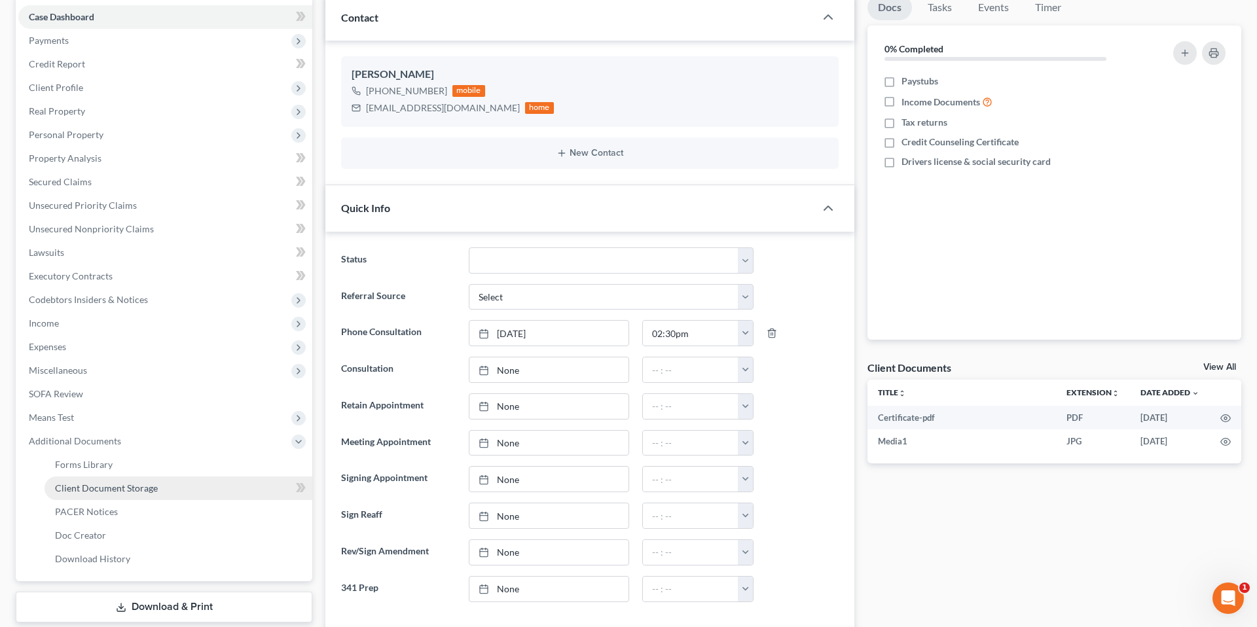
click at [149, 489] on span "Client Document Storage" at bounding box center [106, 487] width 103 height 11
click at [96, 510] on span "PACER Notices" at bounding box center [86, 511] width 63 height 11
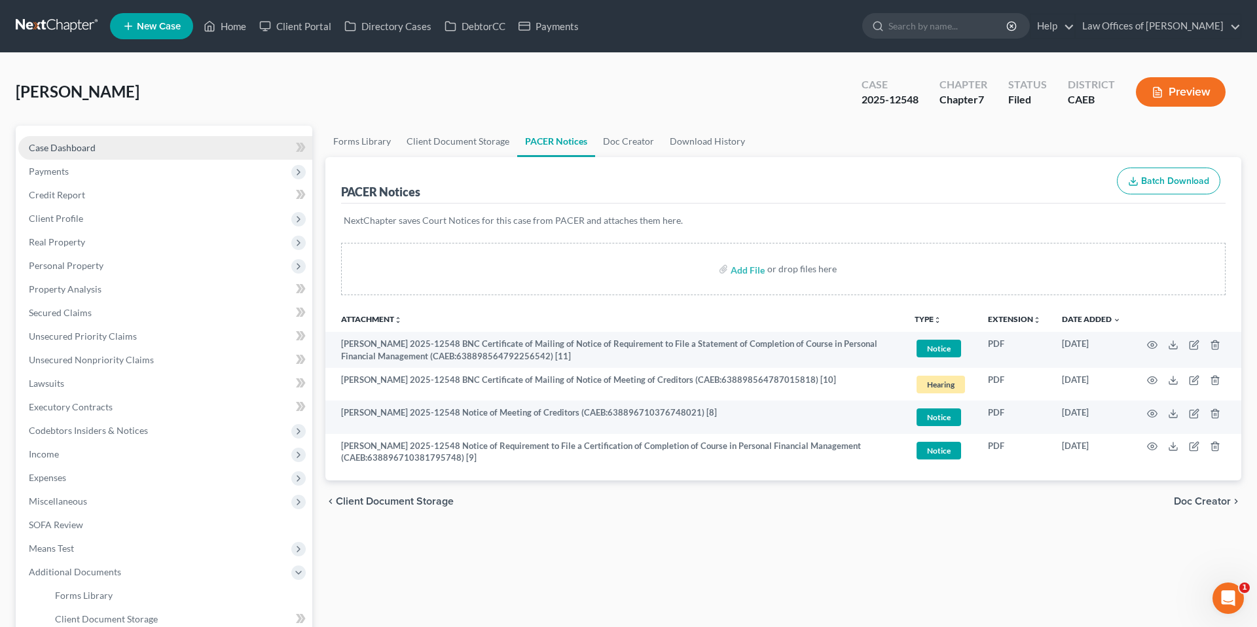
click at [94, 144] on span "Case Dashboard" at bounding box center [62, 147] width 67 height 11
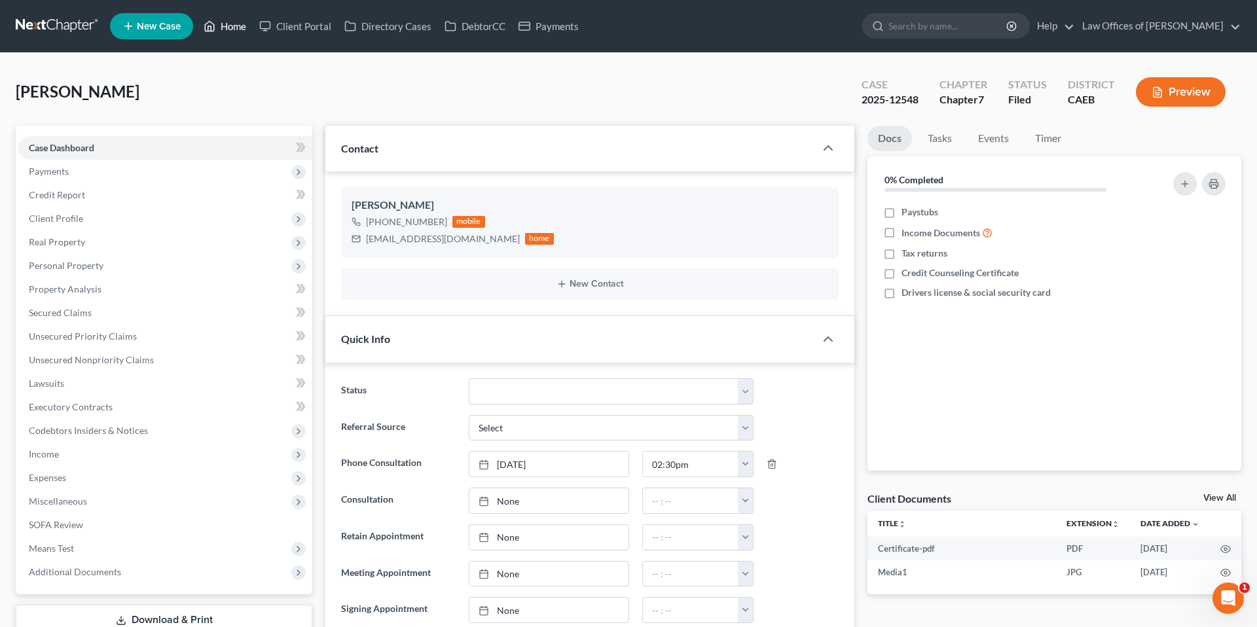
click at [230, 29] on link "Home" at bounding box center [225, 26] width 56 height 24
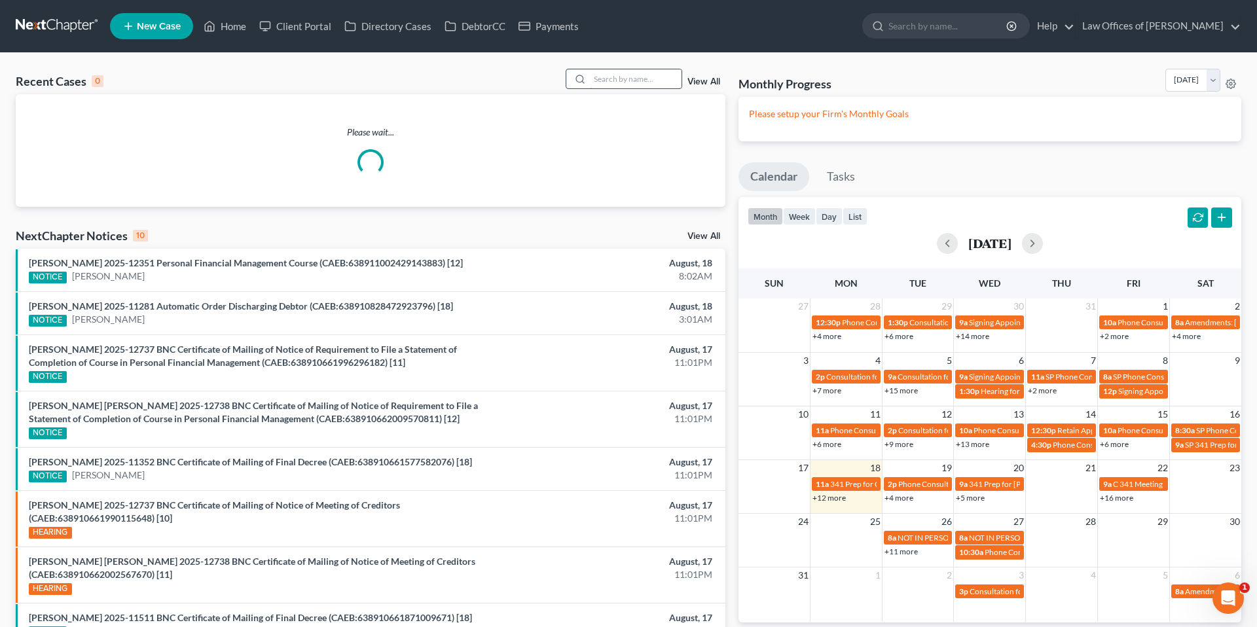
click at [632, 77] on input "search" at bounding box center [636, 78] width 92 height 19
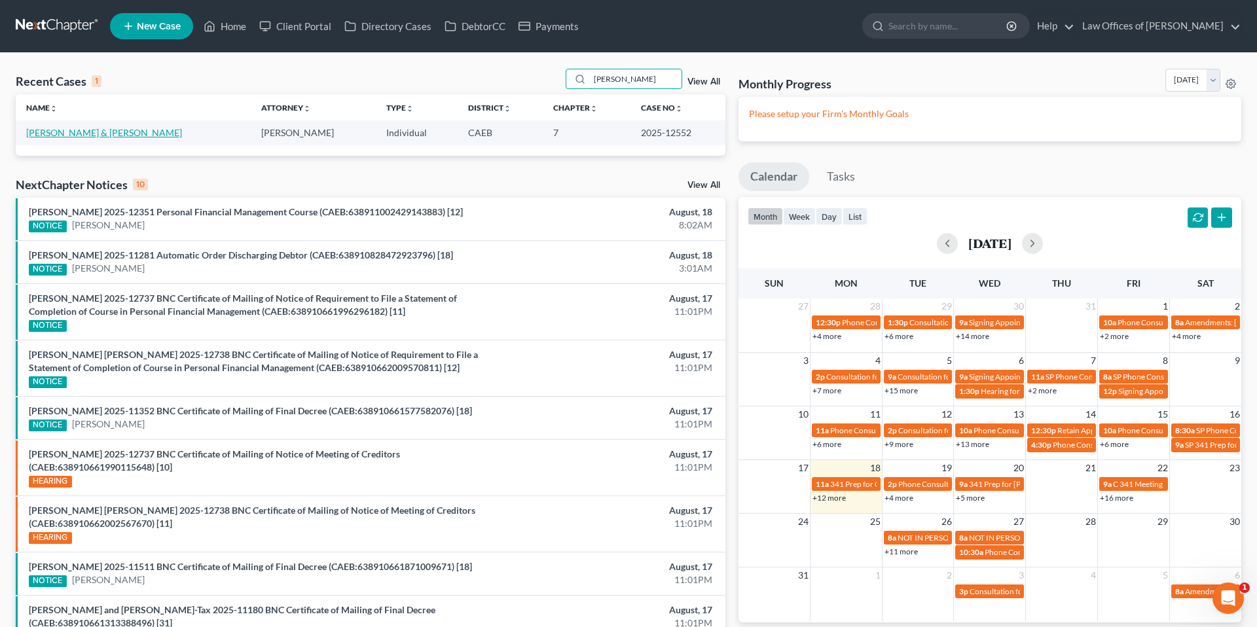
type input "belflower"
click at [64, 133] on link "[PERSON_NAME] & [PERSON_NAME]" at bounding box center [104, 132] width 156 height 11
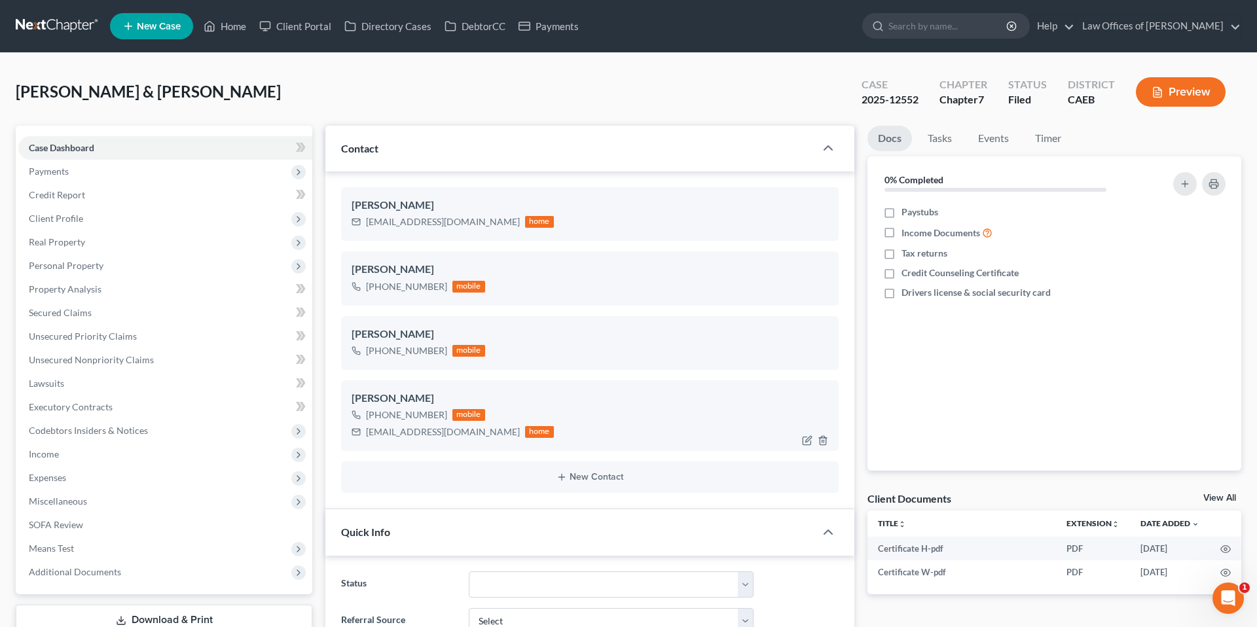
scroll to position [6848, 0]
drag, startPoint x: 367, startPoint y: 430, endPoint x: 466, endPoint y: 430, distance: 99.5
click at [466, 430] on div "belflowerluv@gmail.com home" at bounding box center [452, 431] width 202 height 17
copy div "belflowerluv@gmail.com"
click at [228, 29] on link "Home" at bounding box center [225, 26] width 56 height 24
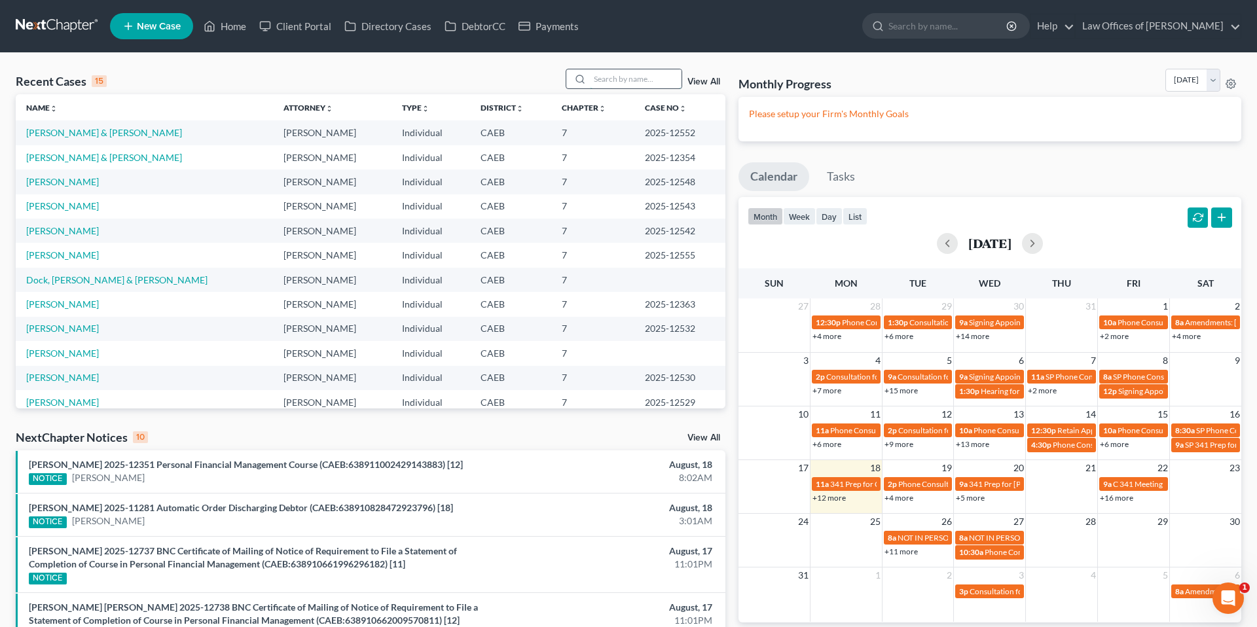
click at [597, 81] on input "search" at bounding box center [636, 78] width 92 height 19
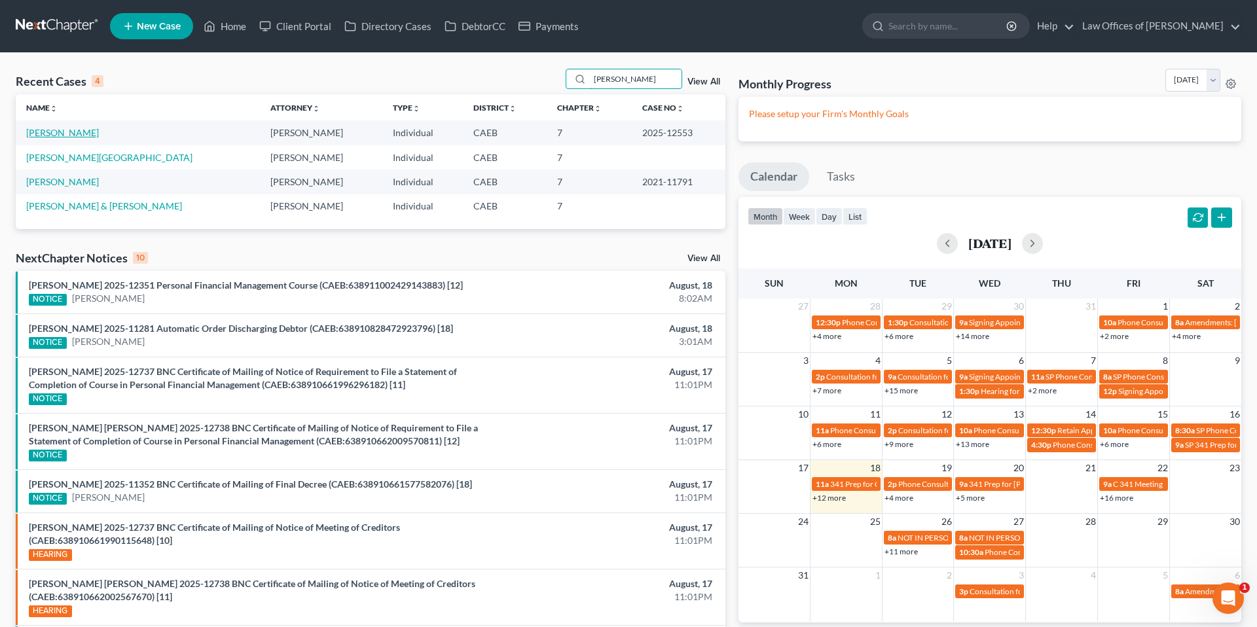
type input "harrison"
click at [58, 135] on link "[PERSON_NAME]" at bounding box center [62, 132] width 73 height 11
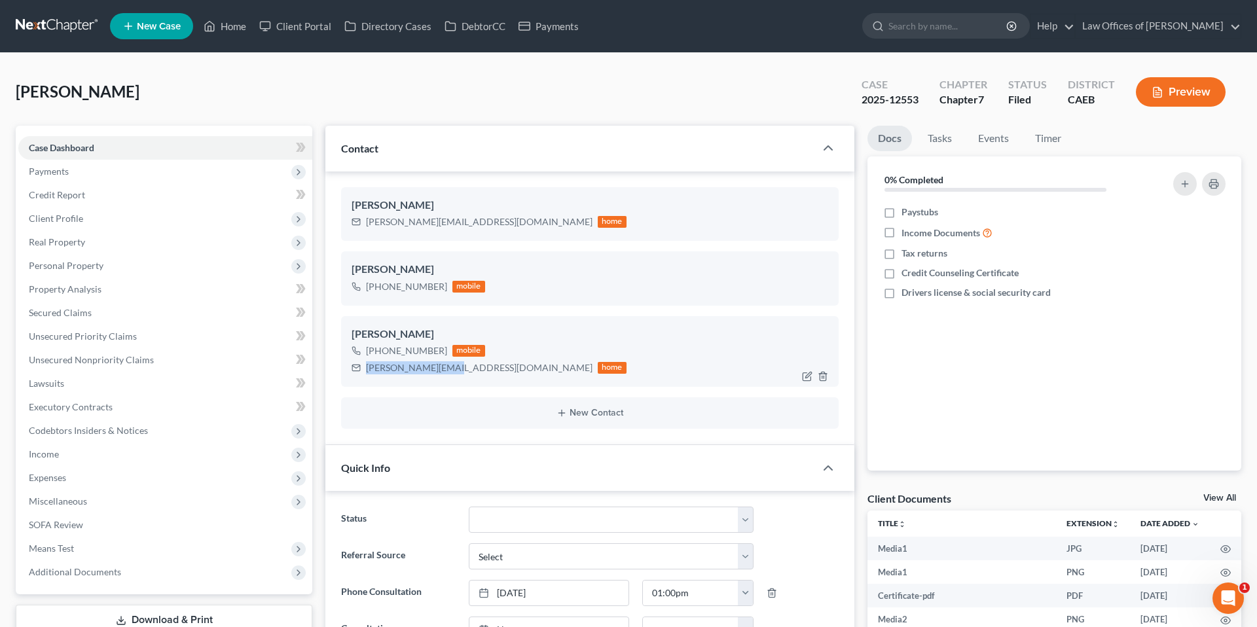
scroll to position [4772, 0]
drag, startPoint x: 368, startPoint y: 367, endPoint x: 459, endPoint y: 366, distance: 91.6
click at [459, 366] on div "hicks.janie5@gmail.com" at bounding box center [479, 367] width 226 height 13
click at [221, 29] on link "Home" at bounding box center [225, 26] width 56 height 24
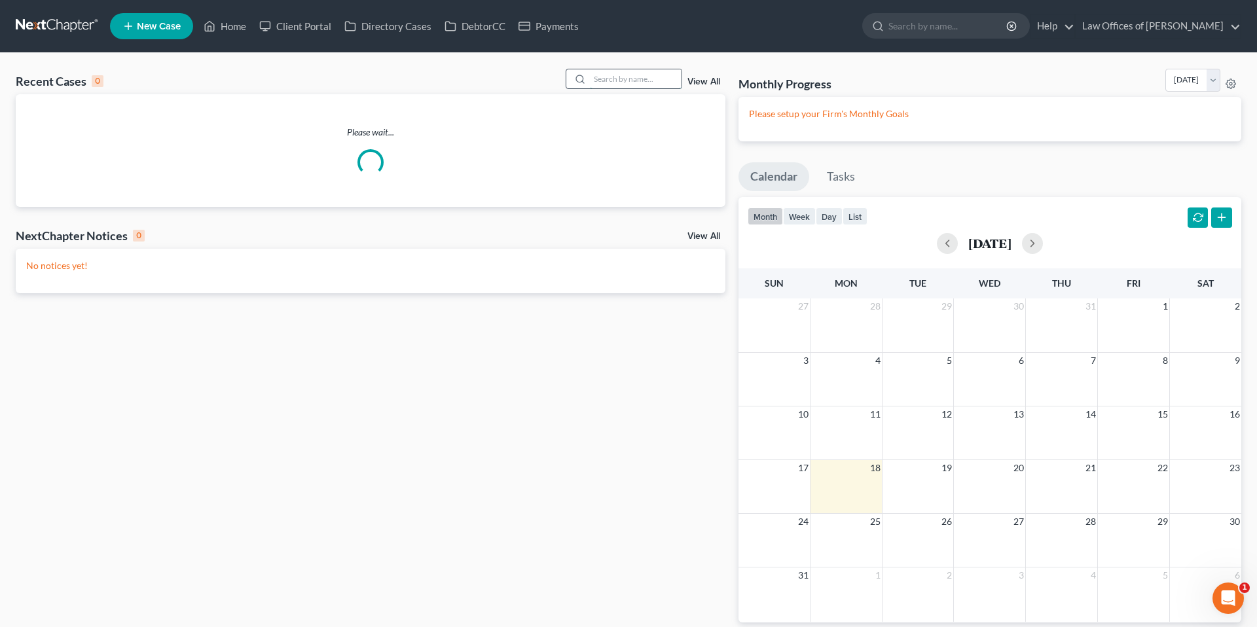
click at [610, 83] on input "search" at bounding box center [636, 78] width 92 height 19
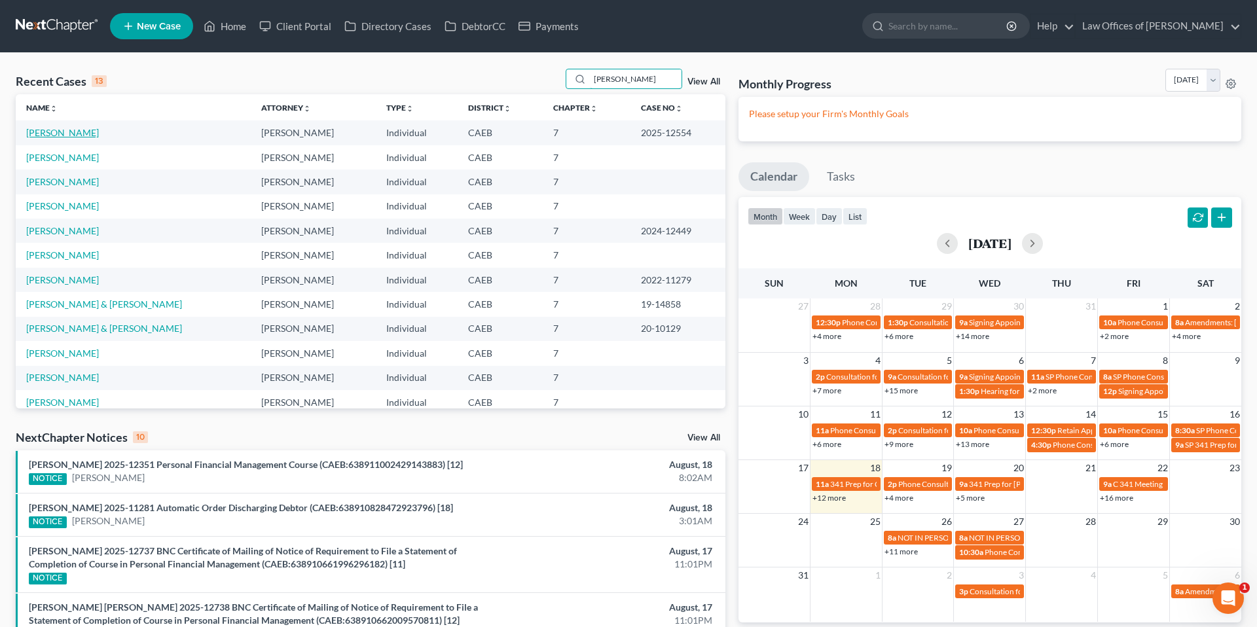
type input "miller"
click at [69, 136] on link "[PERSON_NAME]" at bounding box center [62, 132] width 73 height 11
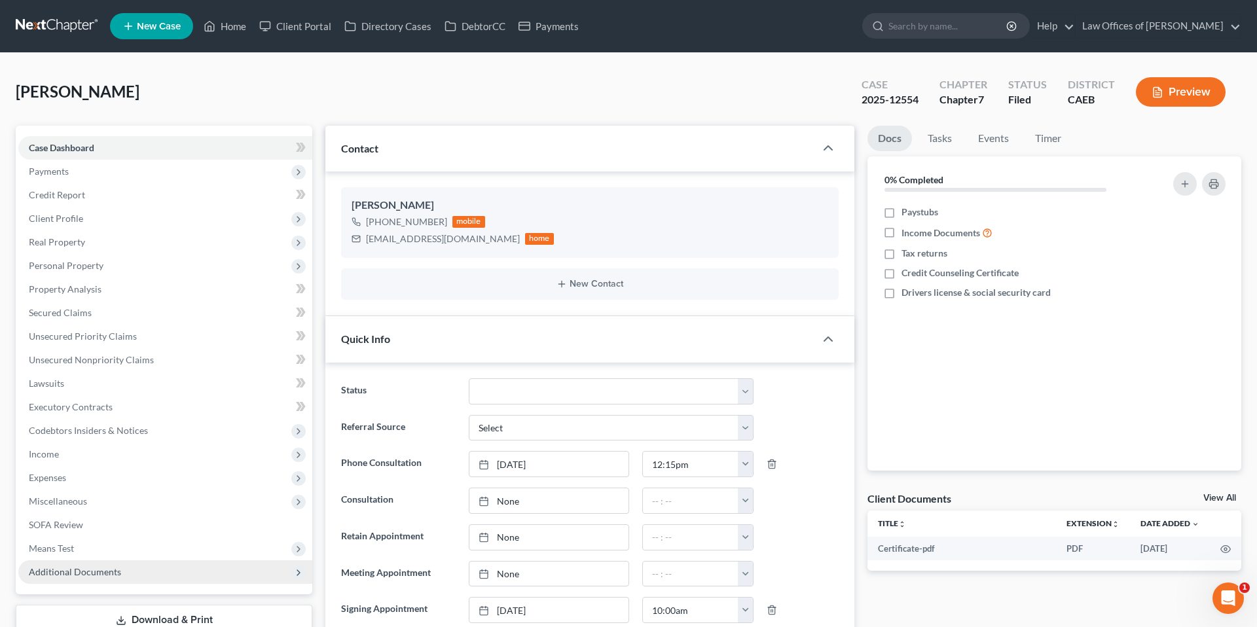
scroll to position [422, 0]
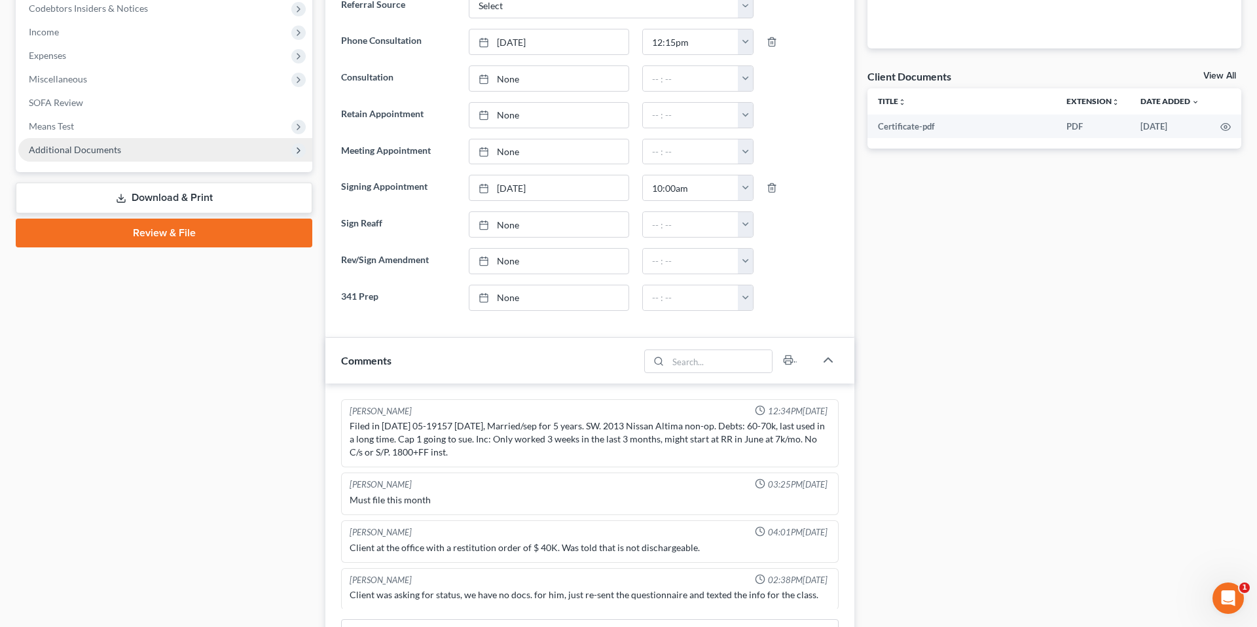
click at [91, 152] on span "Additional Documents" at bounding box center [75, 149] width 92 height 11
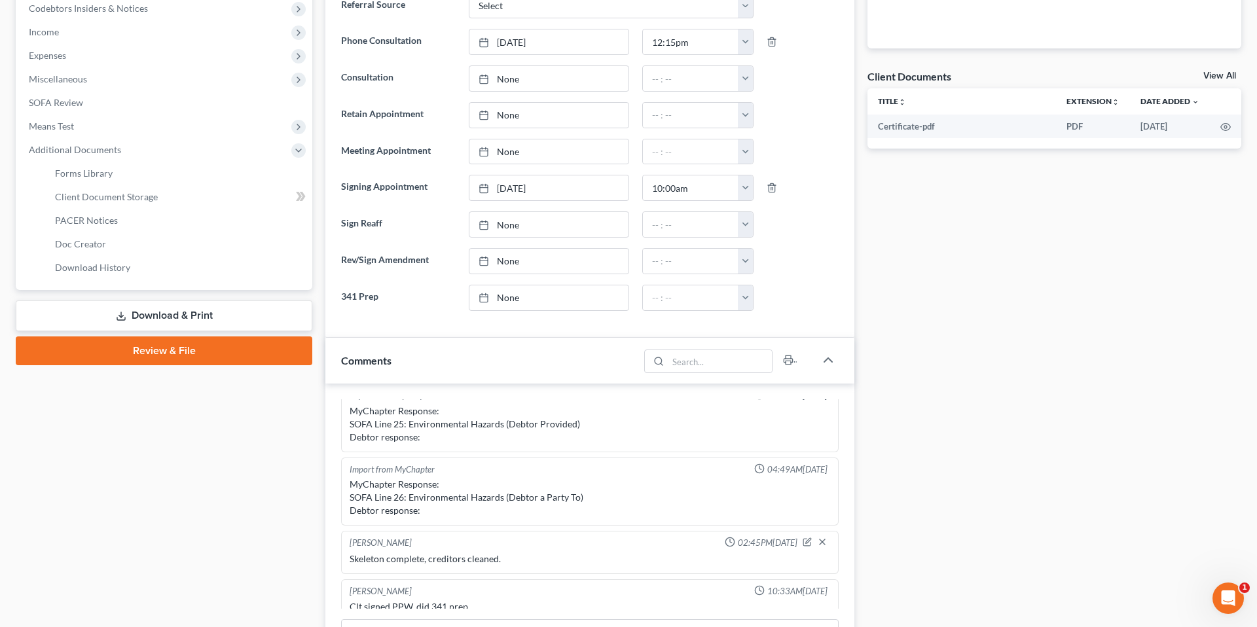
scroll to position [409, 0]
click at [98, 219] on span "PACER Notices" at bounding box center [86, 220] width 63 height 11
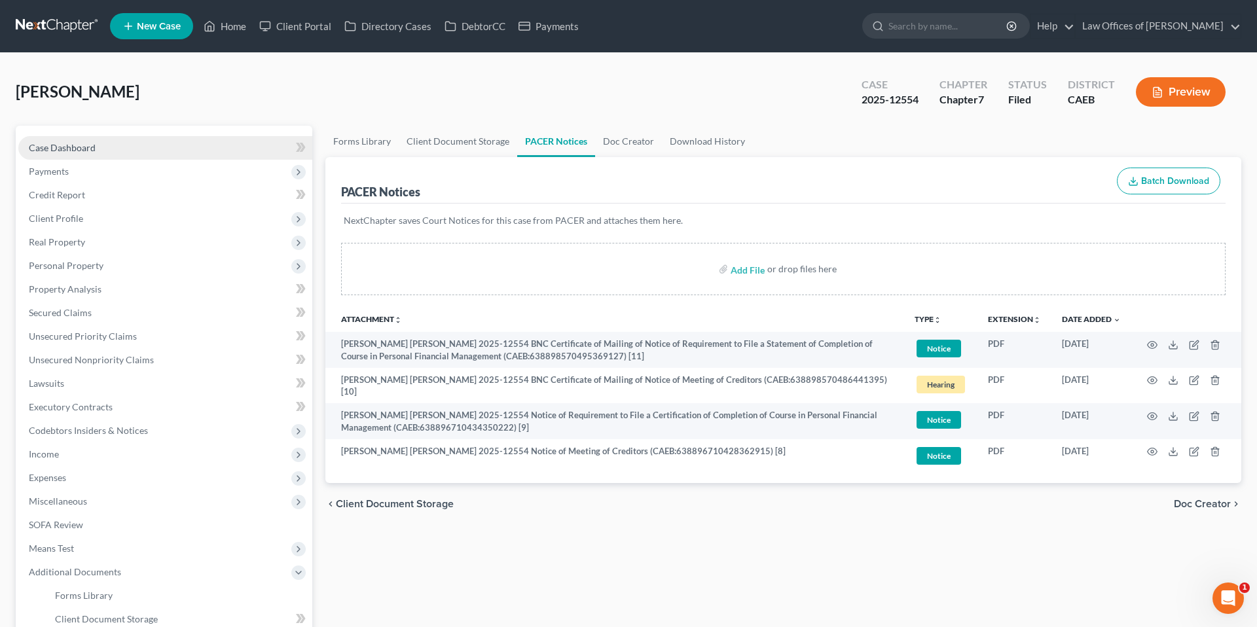
click at [82, 147] on span "Case Dashboard" at bounding box center [62, 147] width 67 height 11
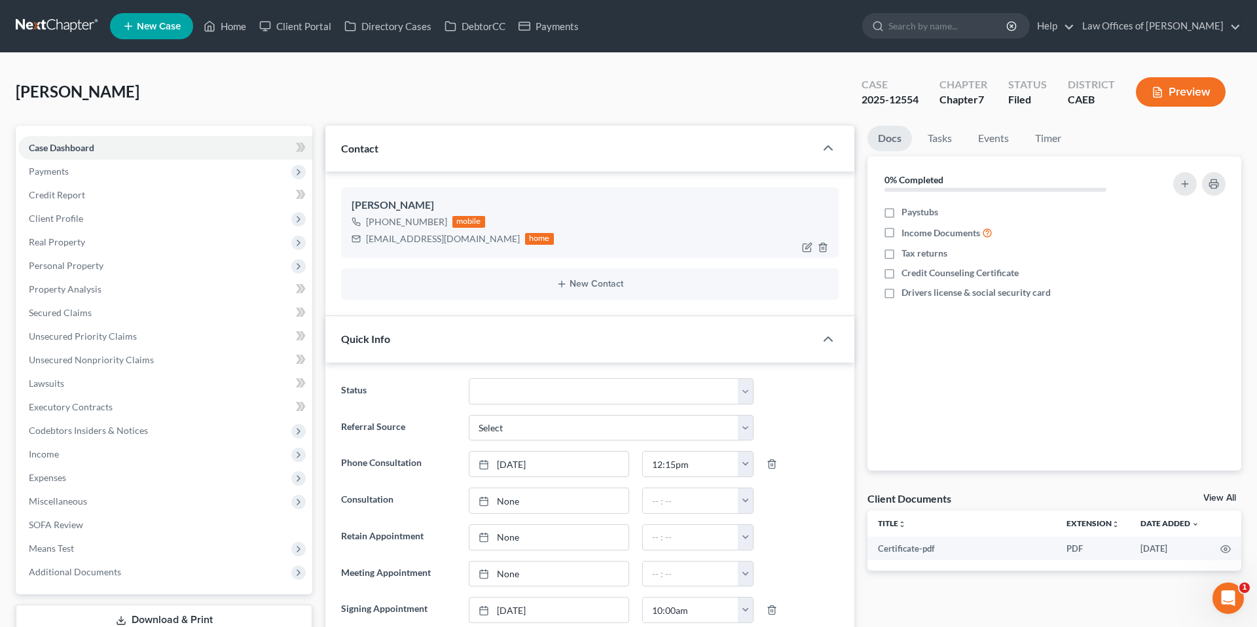
drag, startPoint x: 366, startPoint y: 236, endPoint x: 482, endPoint y: 240, distance: 116.6
click at [483, 240] on div "will.miller0011@outlook.com" at bounding box center [443, 238] width 154 height 13
click at [209, 25] on icon at bounding box center [210, 26] width 12 height 16
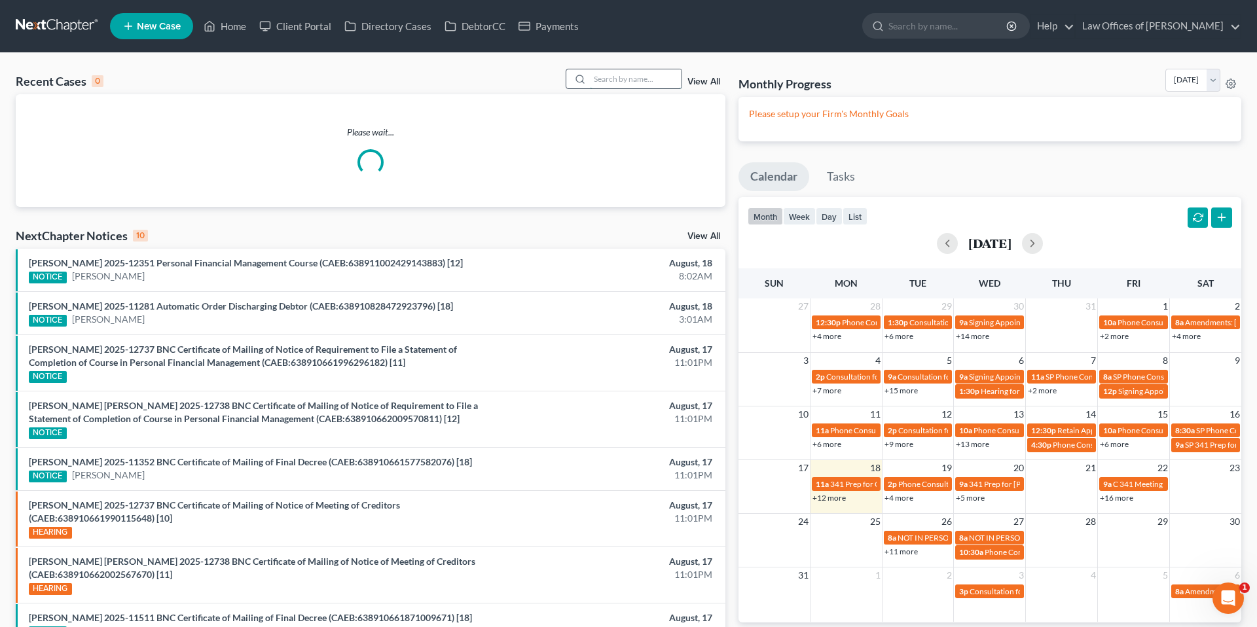
click at [629, 84] on input "search" at bounding box center [636, 78] width 92 height 19
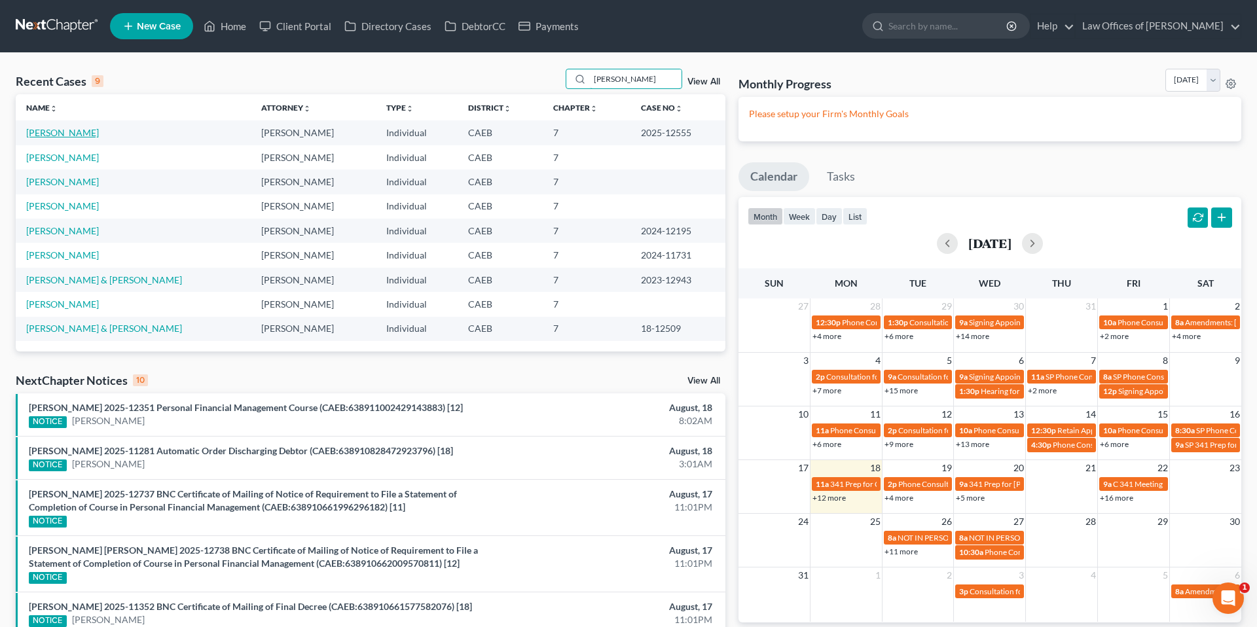
type input "tovar"
click at [63, 130] on link "[PERSON_NAME]" at bounding box center [62, 132] width 73 height 11
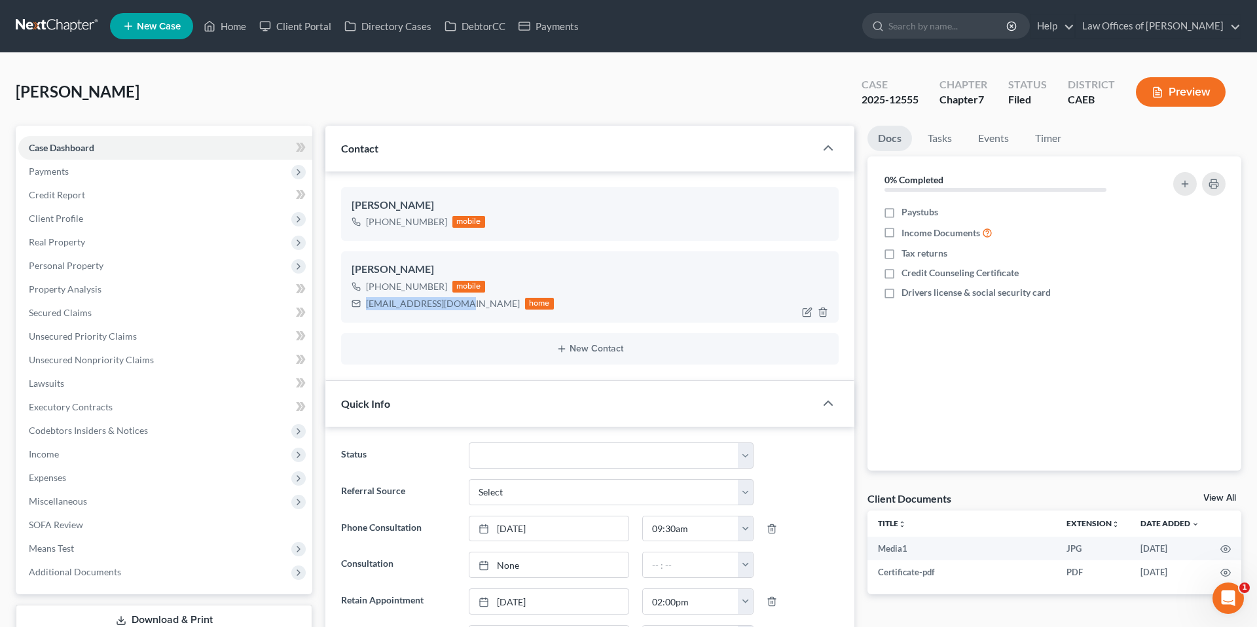
scroll to position [6246, 0]
drag, startPoint x: 365, startPoint y: 302, endPoint x: 461, endPoint y: 305, distance: 95.6
click at [461, 305] on div "tovarmar85@gmail.com" at bounding box center [443, 303] width 154 height 13
click at [220, 23] on link "Home" at bounding box center [225, 26] width 56 height 24
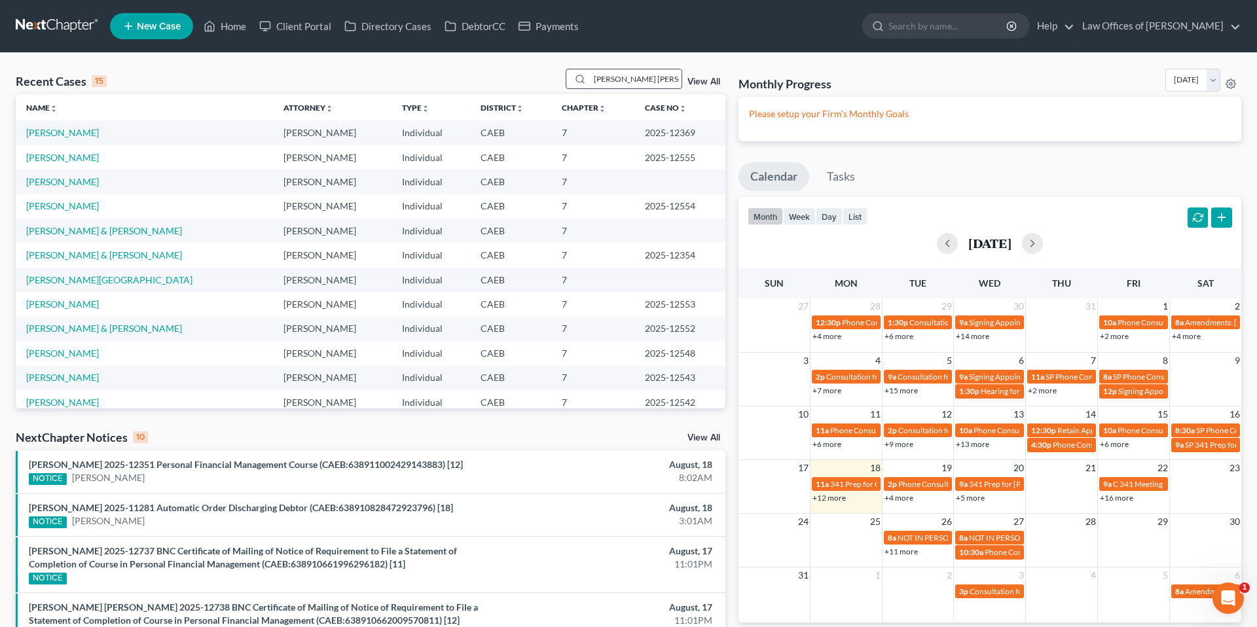
type input "valle lopez"
click at [606, 77] on input "valle lopez" at bounding box center [636, 78] width 92 height 19
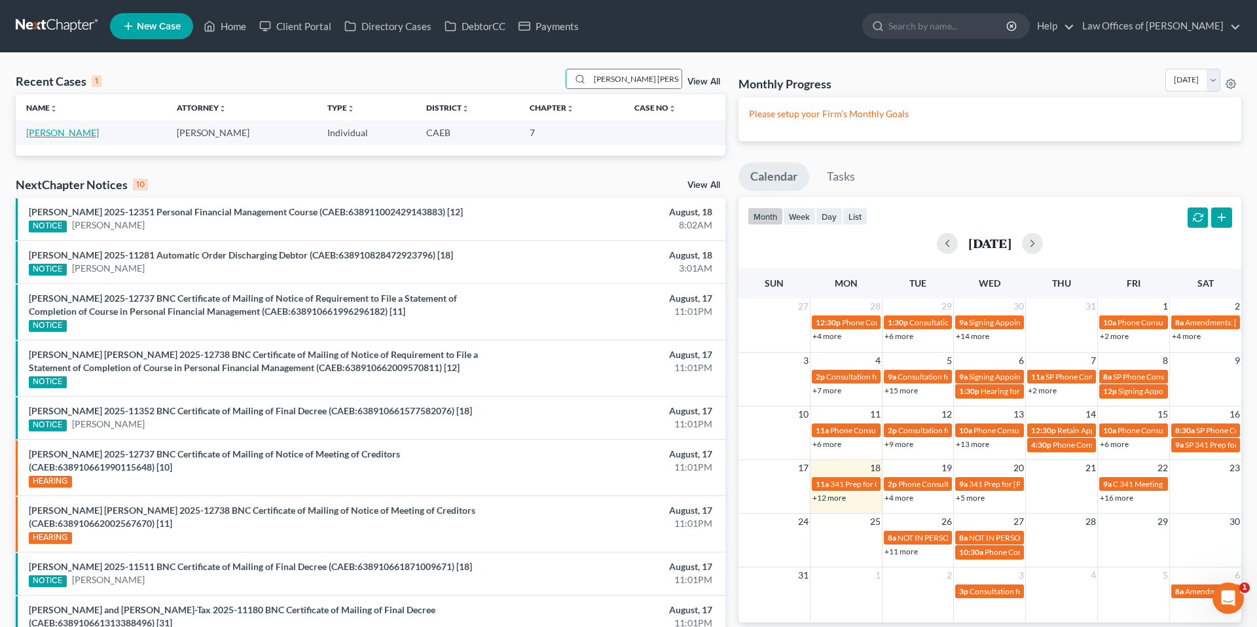
click at [52, 131] on link "[PERSON_NAME]" at bounding box center [62, 132] width 73 height 11
select select "6"
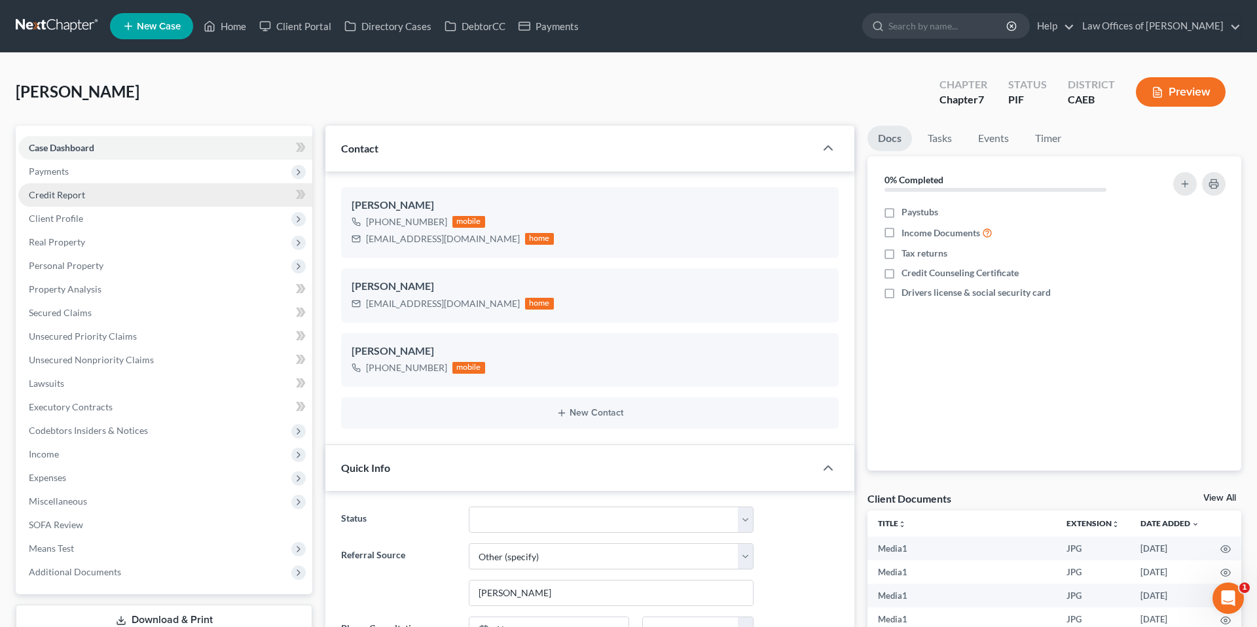
drag, startPoint x: 71, startPoint y: 170, endPoint x: 84, endPoint y: 190, distance: 24.7
click at [71, 169] on span "Payments" at bounding box center [165, 172] width 294 height 24
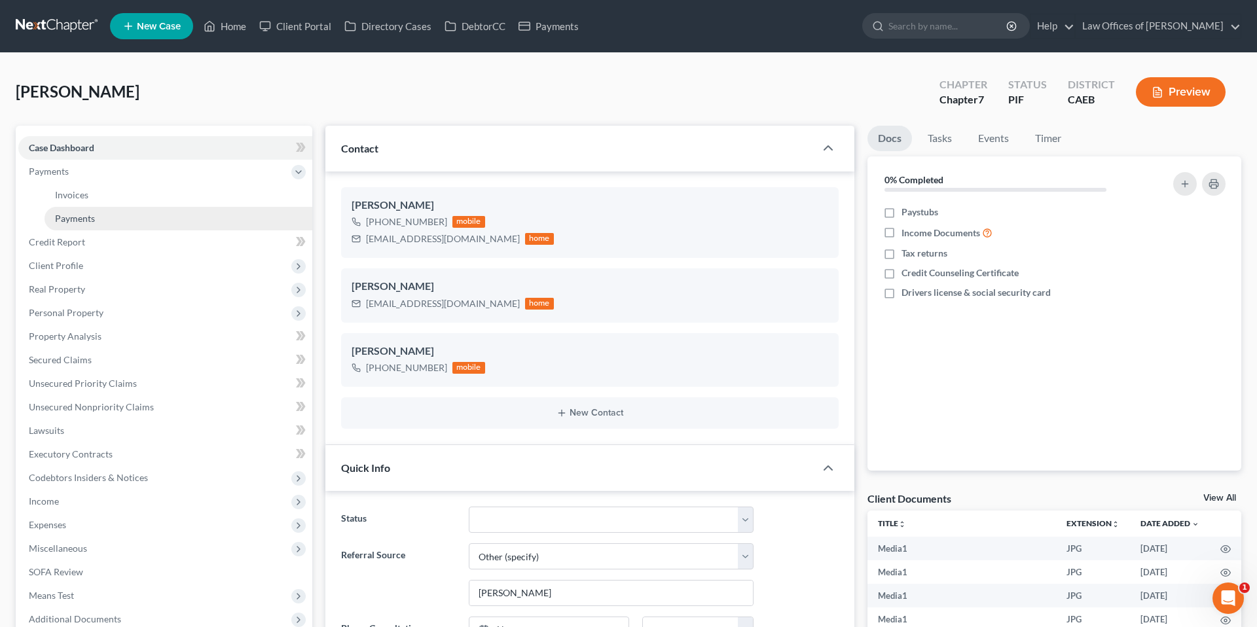
click at [92, 217] on span "Payments" at bounding box center [75, 218] width 40 height 11
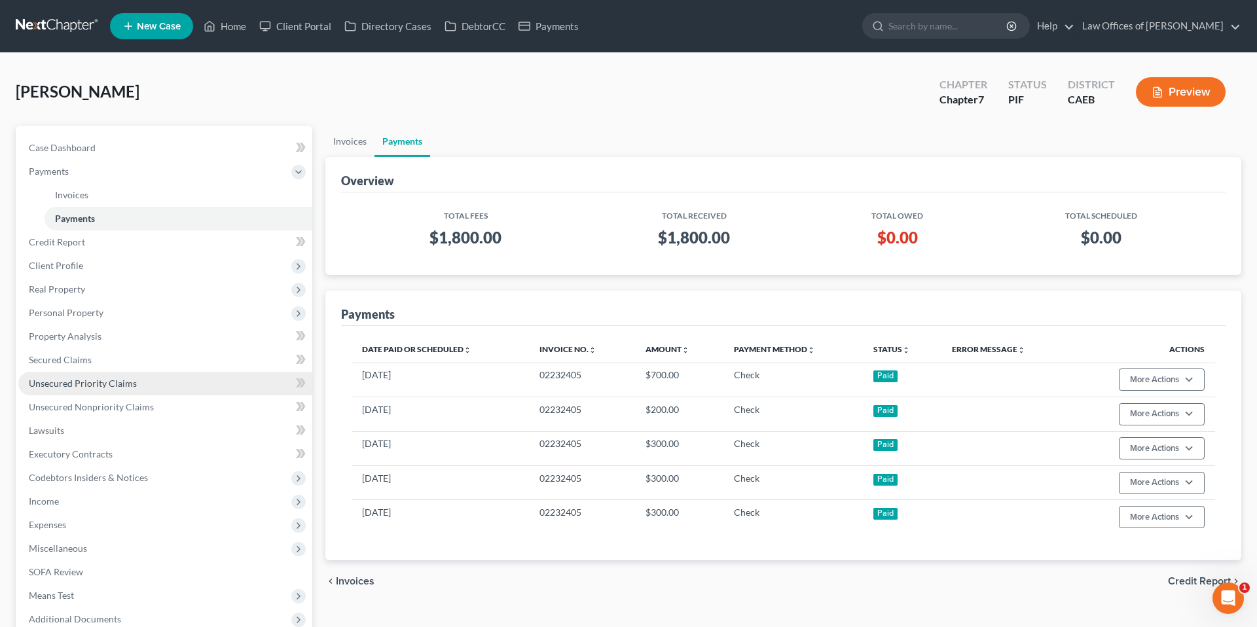
scroll to position [139, 0]
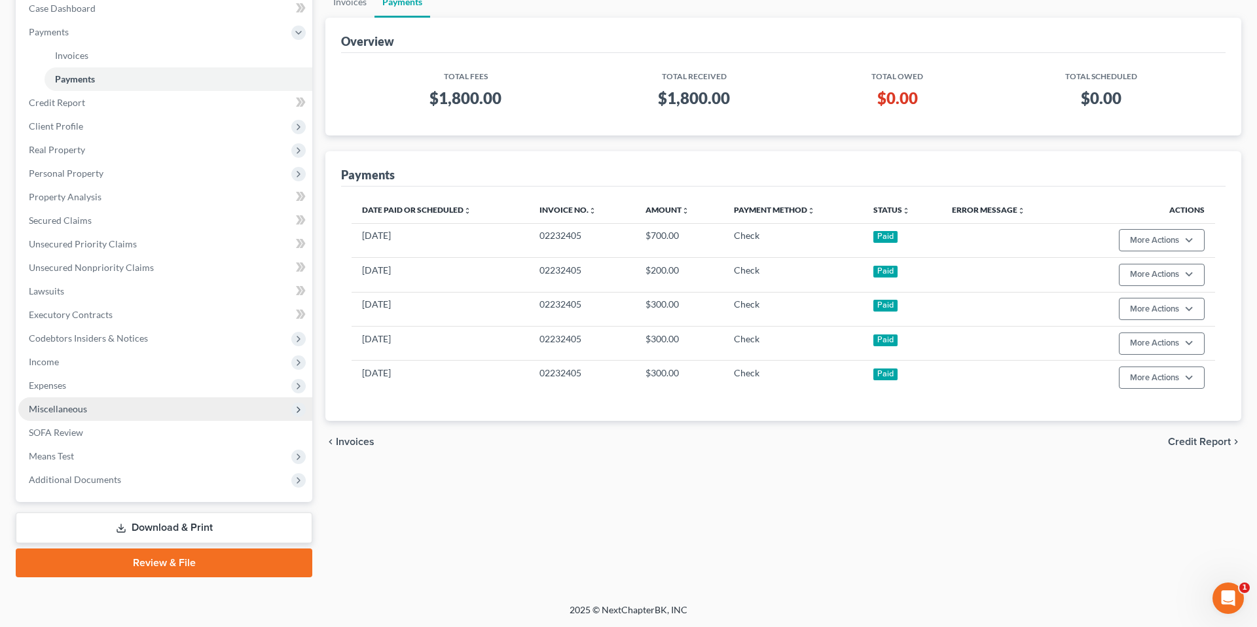
click at [89, 406] on span "Miscellaneous" at bounding box center [165, 409] width 294 height 24
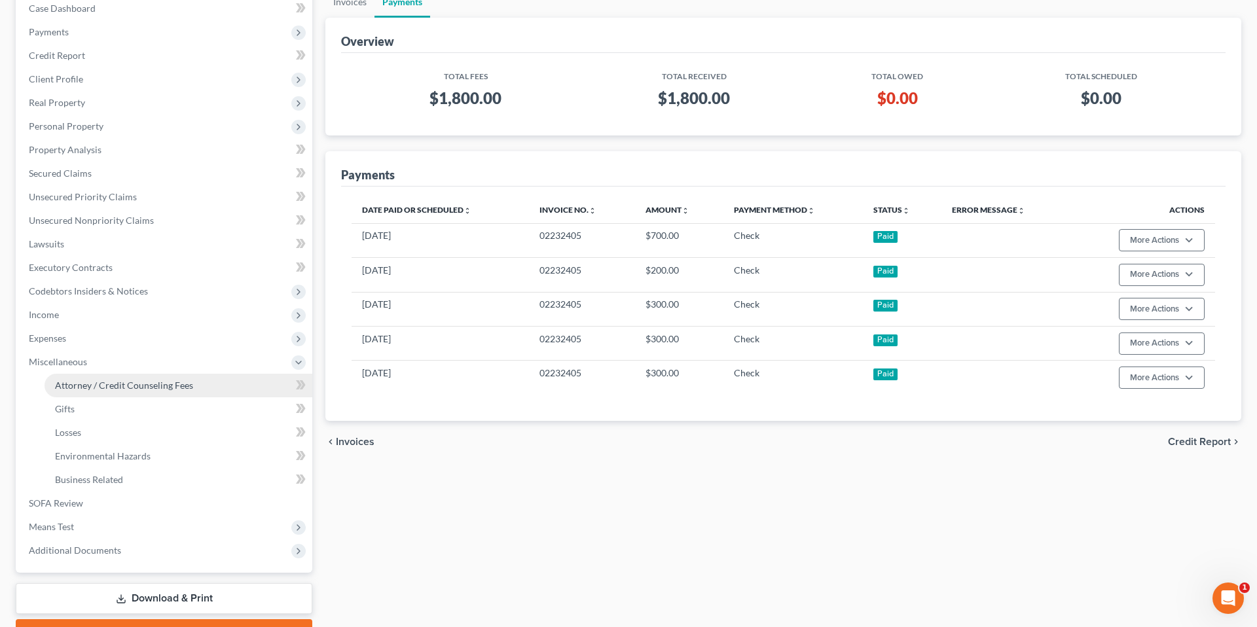
click at [140, 384] on span "Attorney / Credit Counseling Fees" at bounding box center [124, 385] width 138 height 11
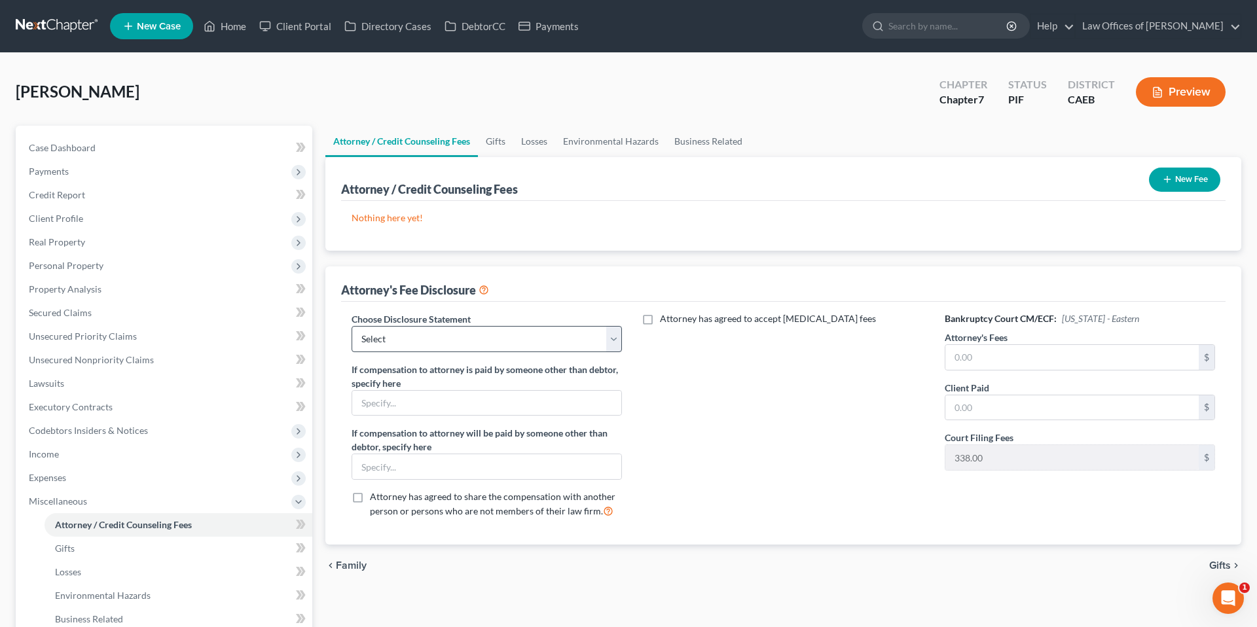
drag, startPoint x: 492, startPoint y: 353, endPoint x: 598, endPoint y: 341, distance: 107.4
click at [492, 353] on div "Choose Disclosure Statement Select Disclosure If compensation to attorney is pa…" at bounding box center [486, 420] width 296 height 217
click at [487, 343] on select "Select Disclosure" at bounding box center [486, 339] width 270 height 26
select select "0"
click at [698, 357] on input "text" at bounding box center [1071, 357] width 253 height 25
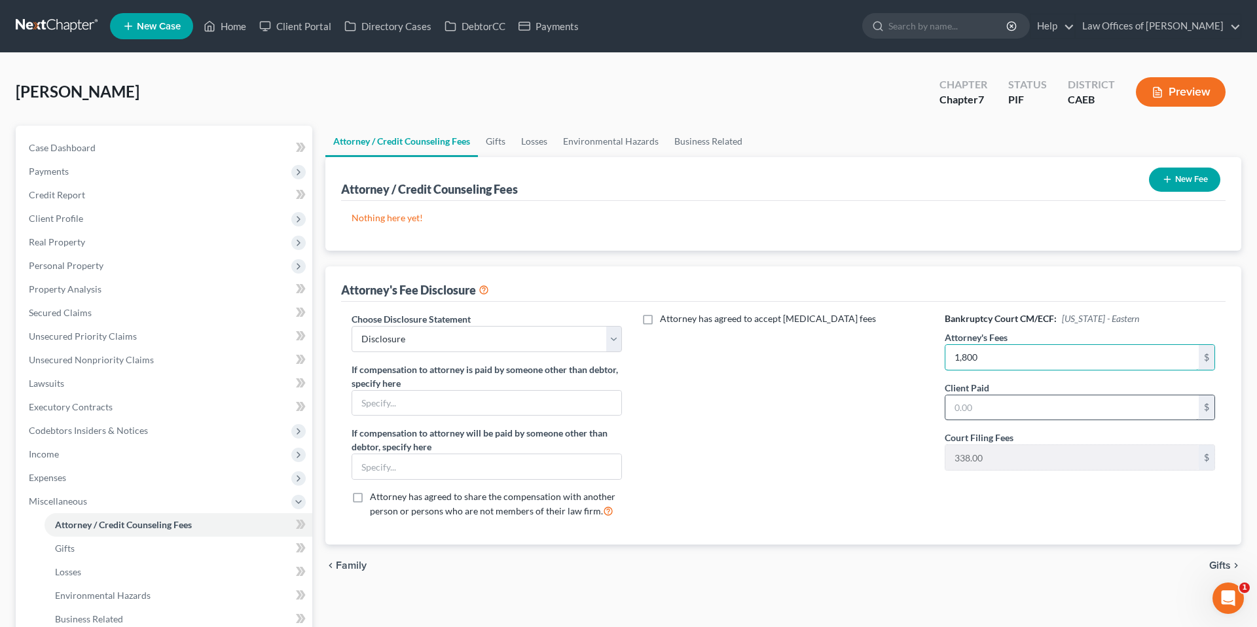
type input "1,800"
click at [698, 408] on input "text" at bounding box center [1071, 407] width 253 height 25
type input "1,800"
click at [698, 180] on button "New Fee" at bounding box center [1184, 180] width 71 height 24
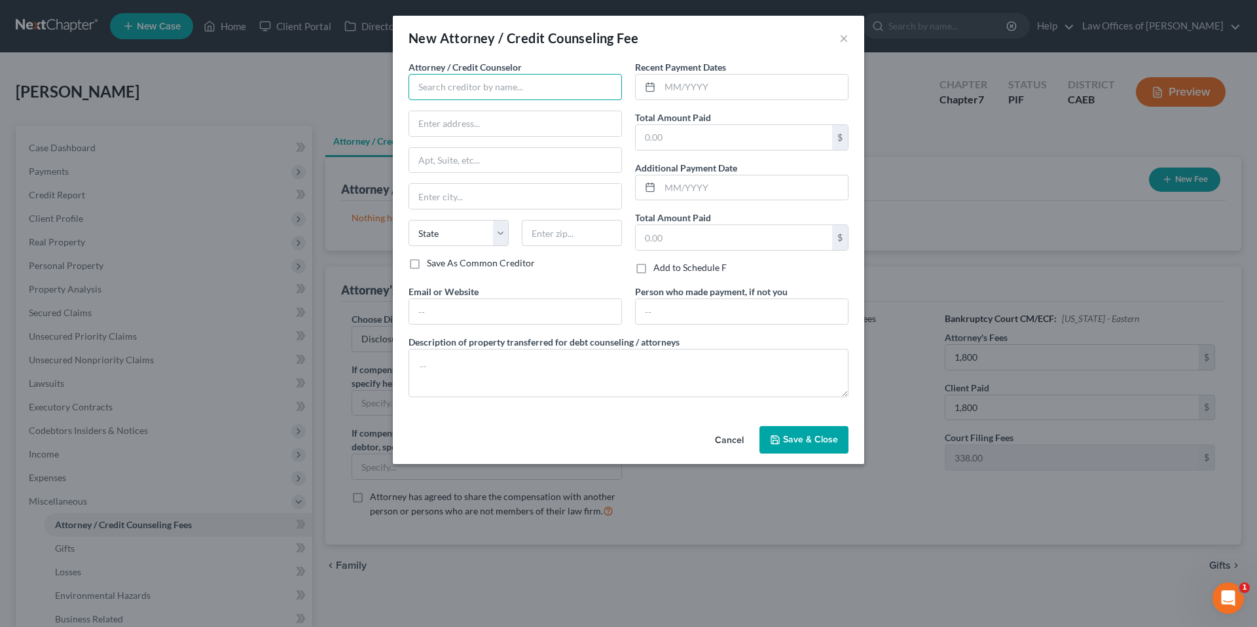
click at [526, 91] on input "text" at bounding box center [514, 87] width 213 height 26
click at [484, 109] on div "Law Office of Scott Bell" at bounding box center [487, 109] width 136 height 13
type input "Law Office of Scott Bell"
type input "1331 L St."
type input "Bakersfield"
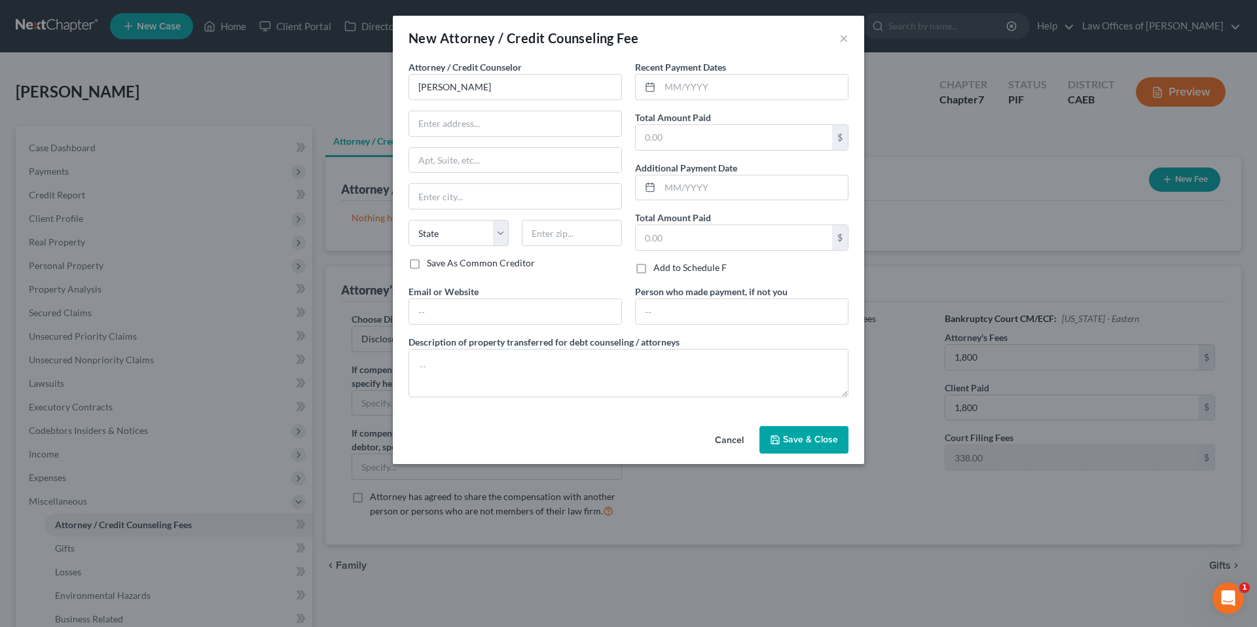
select select "4"
type input "93301"
click at [687, 132] on input "text" at bounding box center [733, 137] width 196 height 25
type input "1,800"
click at [675, 91] on input "text" at bounding box center [754, 87] width 188 height 25
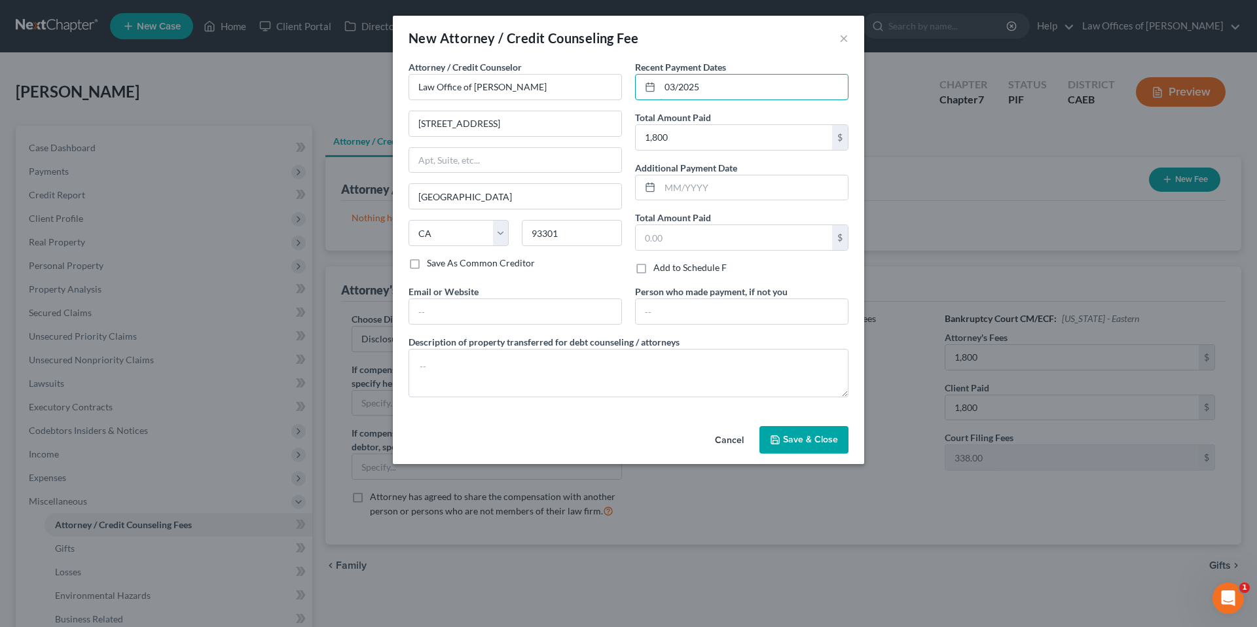
type input "03/2025"
click at [698, 446] on button "Save & Close" at bounding box center [803, 439] width 89 height 27
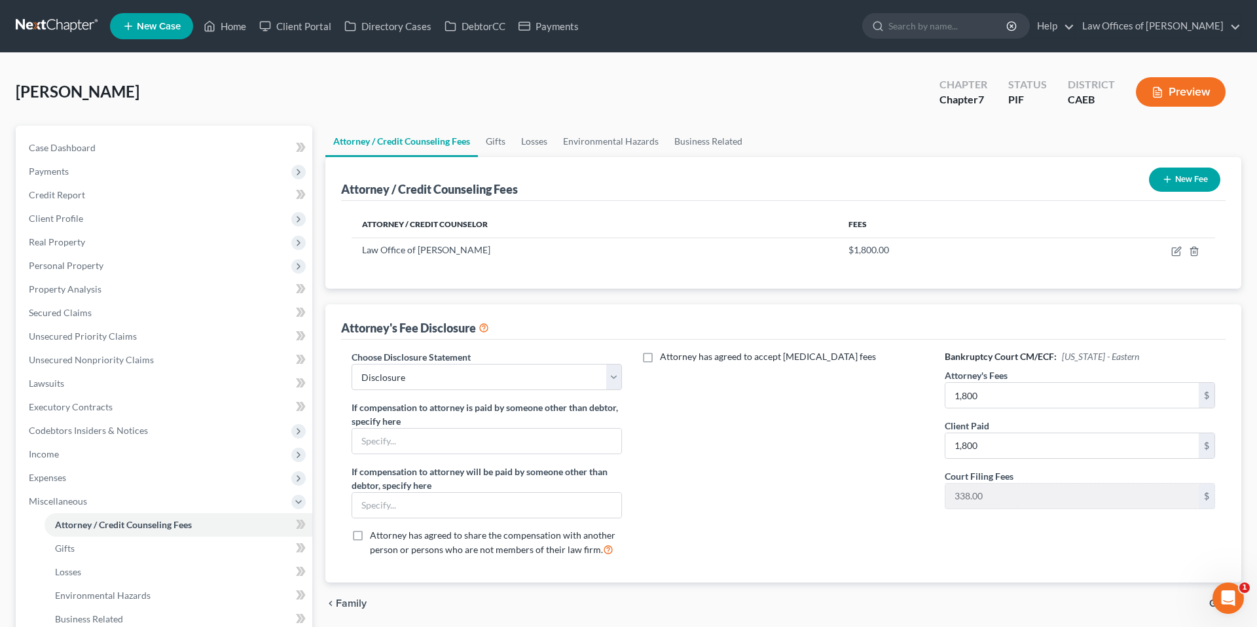
drag, startPoint x: 86, startPoint y: 214, endPoint x: 130, endPoint y: 17, distance: 201.7
click at [86, 214] on span "Client Profile" at bounding box center [165, 219] width 294 height 24
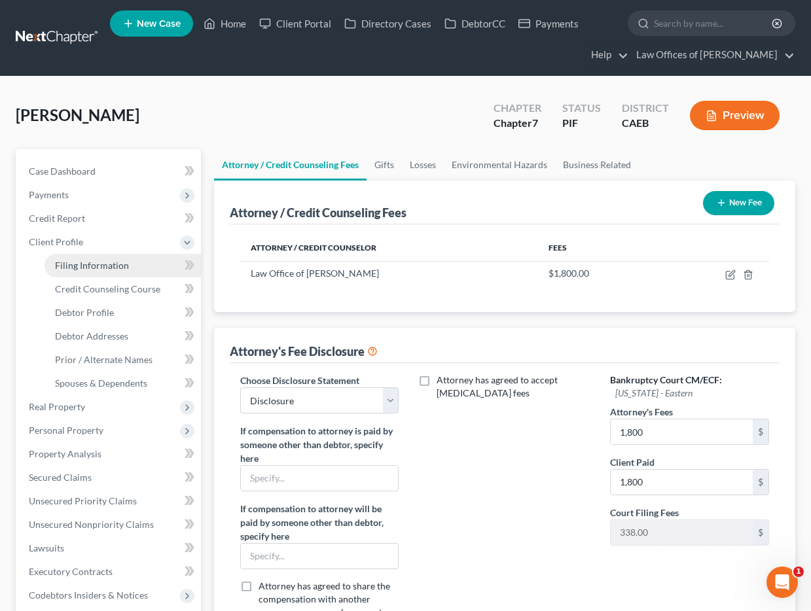
click at [92, 261] on span "Filing Information" at bounding box center [92, 265] width 74 height 11
select select "1"
select select "0"
select select "8"
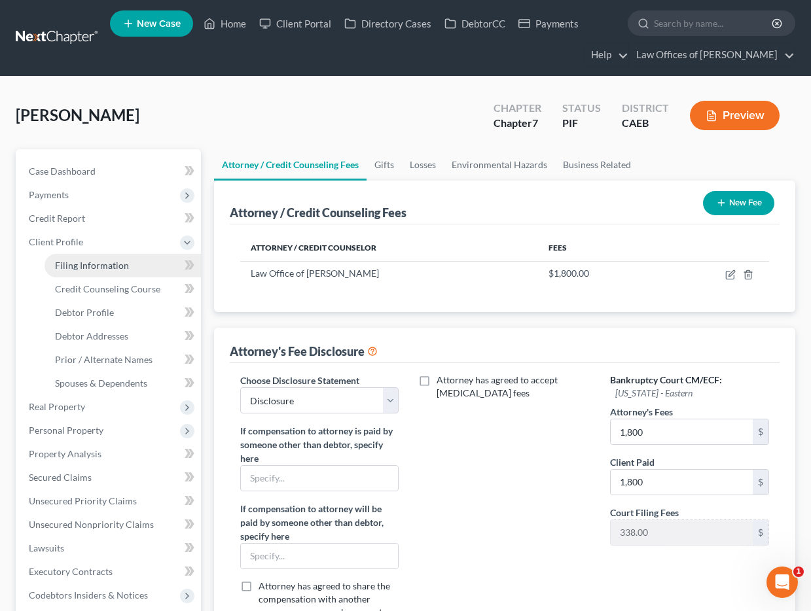
select select "4"
select select "0"
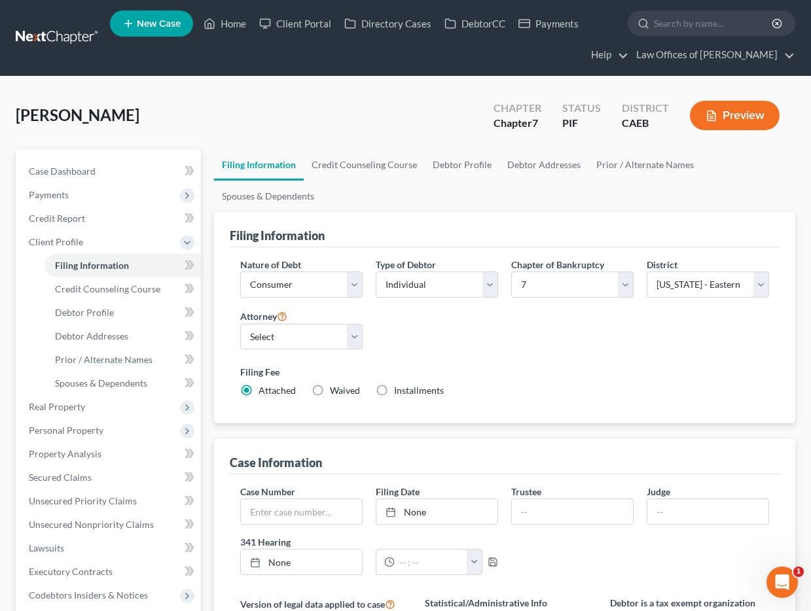
click at [394, 395] on label "Installments Installments" at bounding box center [419, 390] width 50 height 13
click at [399, 393] on input "Installments Installments" at bounding box center [403, 388] width 9 height 9
radio input "true"
click at [493, 409] on div "Application to Pay the Filing Fee in Installments × Initial Installment Fee $ P…" at bounding box center [405, 305] width 811 height 611
radio input "false"
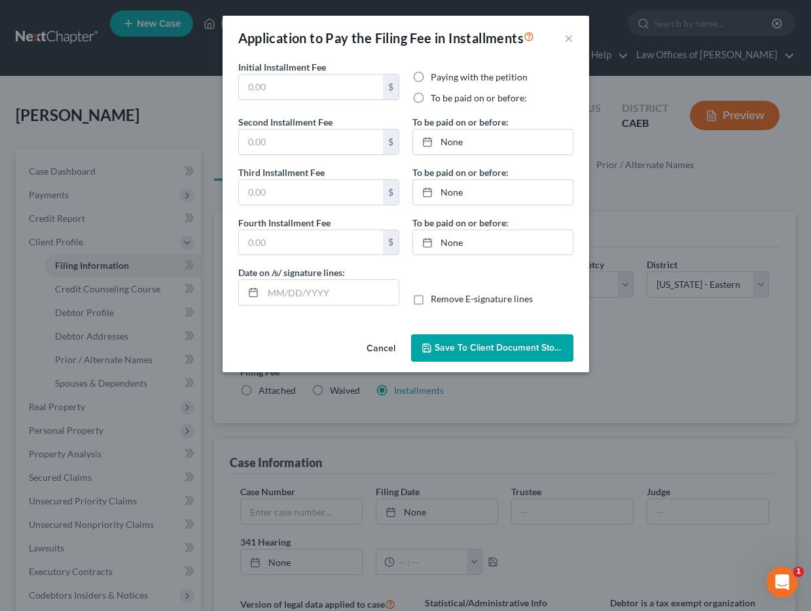
click at [477, 406] on div "Application to Pay the Filing Fee in Installments × Initial Installment Fee $ P…" at bounding box center [405, 305] width 811 height 611
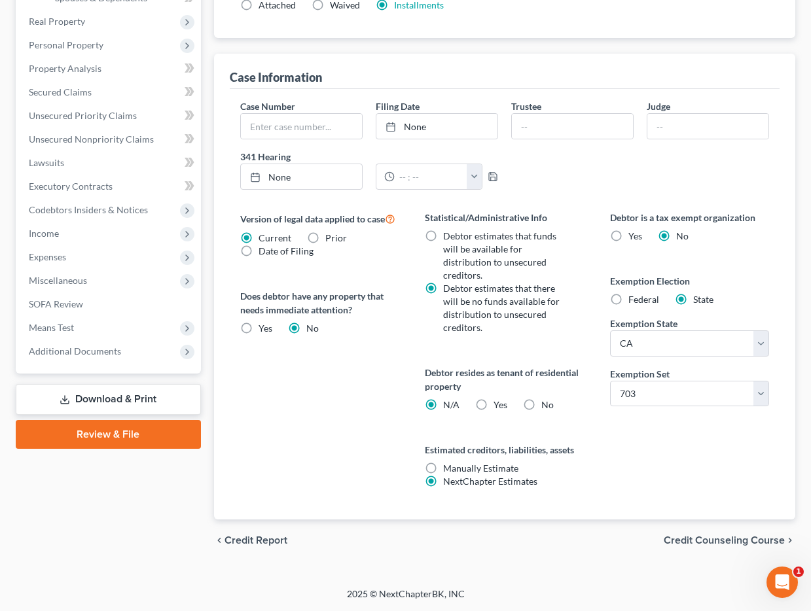
click at [493, 407] on label "Yes Yes" at bounding box center [500, 405] width 14 height 13
click at [499, 407] on input "Yes Yes" at bounding box center [503, 403] width 9 height 9
radio input "true"
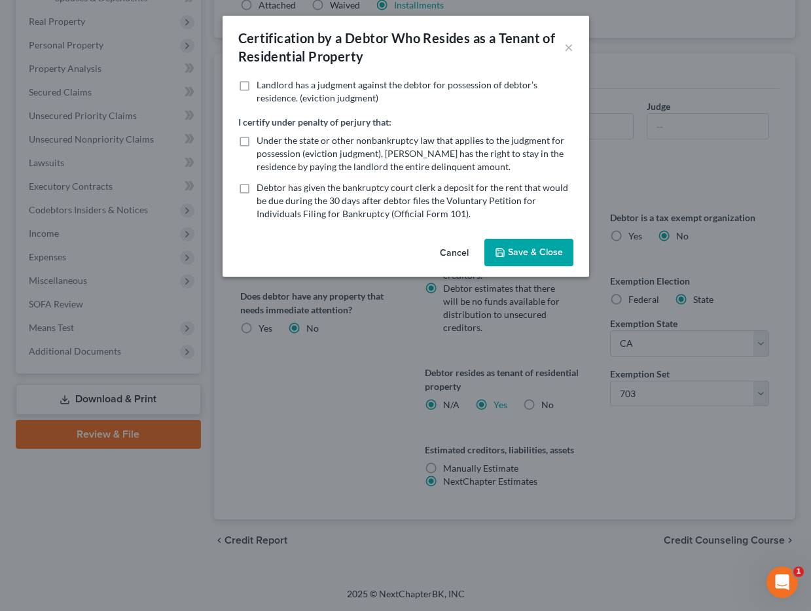
radio input "false"
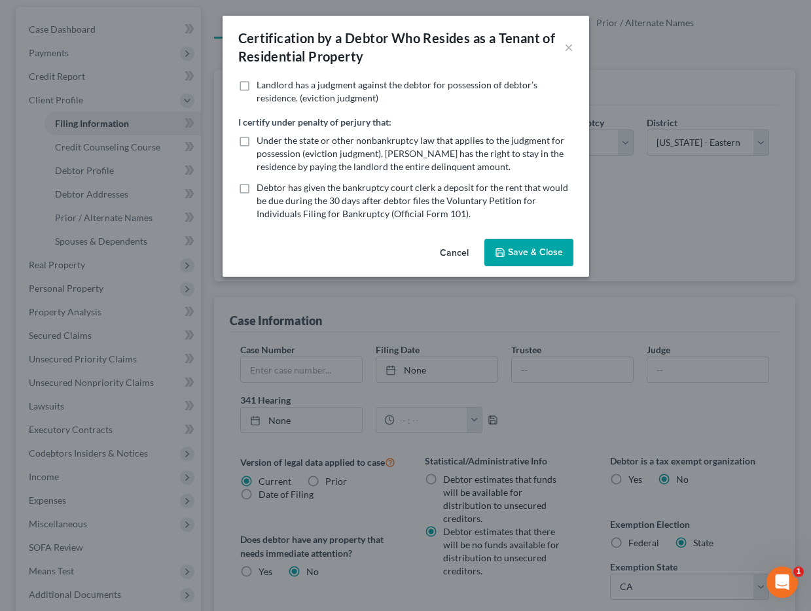
click at [455, 253] on button "Cancel" at bounding box center [454, 253] width 50 height 26
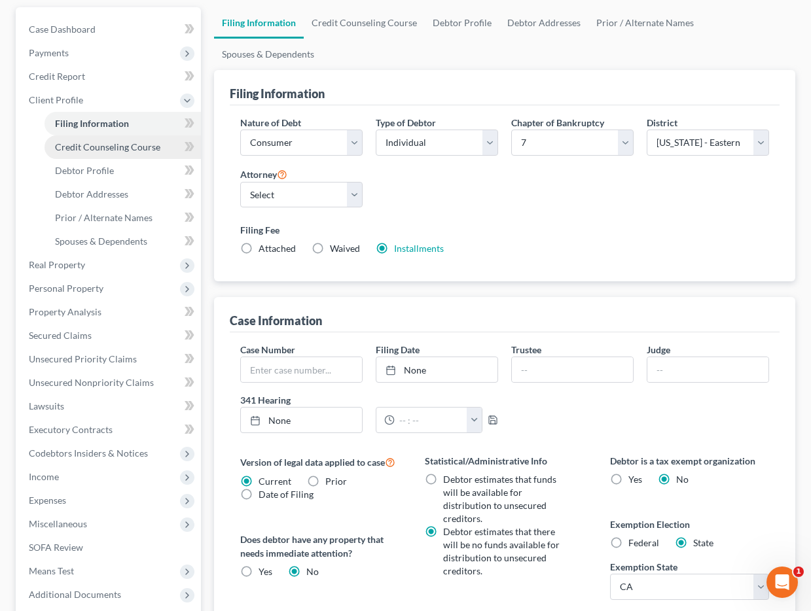
click at [101, 148] on span "Credit Counseling Course" at bounding box center [107, 146] width 105 height 11
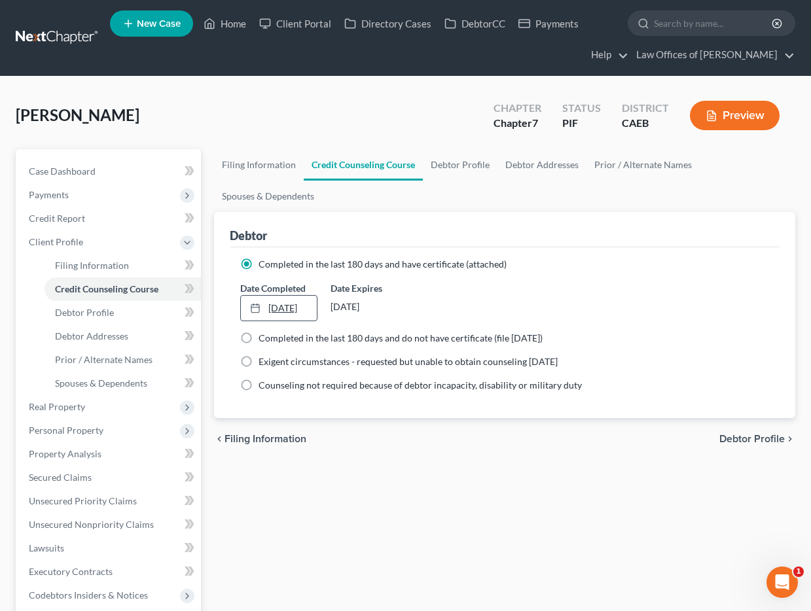
click at [300, 307] on link "7/27/2025" at bounding box center [279, 308] width 76 height 25
click at [277, 308] on link "7/27/2025" at bounding box center [279, 308] width 76 height 25
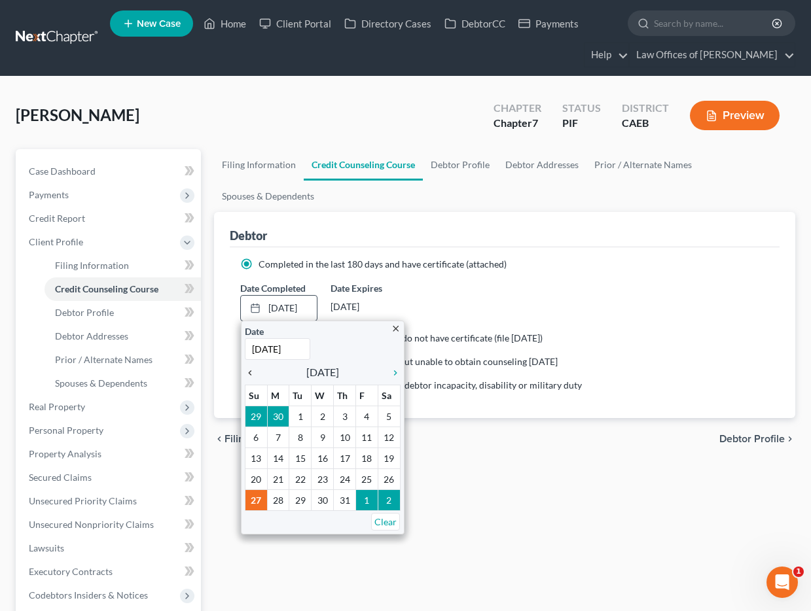
click at [253, 370] on icon "chevron_left" at bounding box center [253, 373] width 17 height 10
click at [252, 372] on icon "chevron_left" at bounding box center [253, 373] width 17 height 10
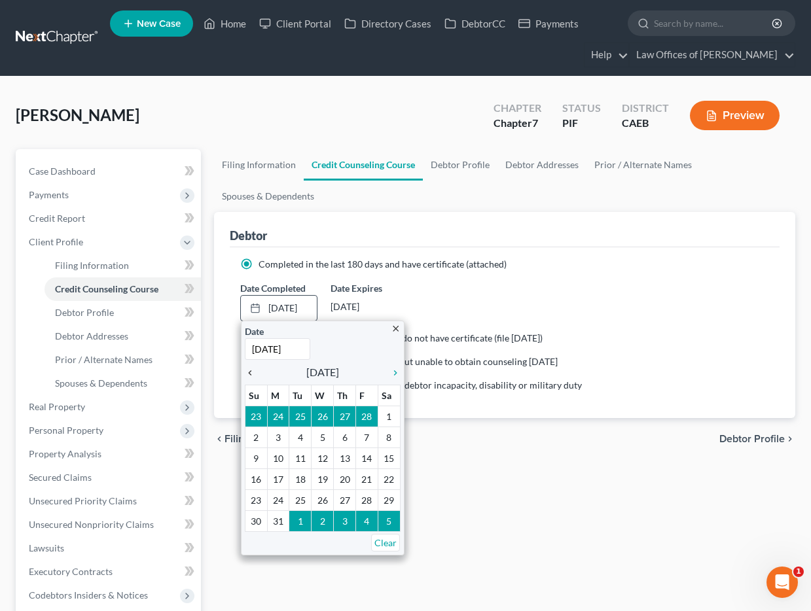
click at [247, 372] on icon "chevron_left" at bounding box center [253, 373] width 17 height 10
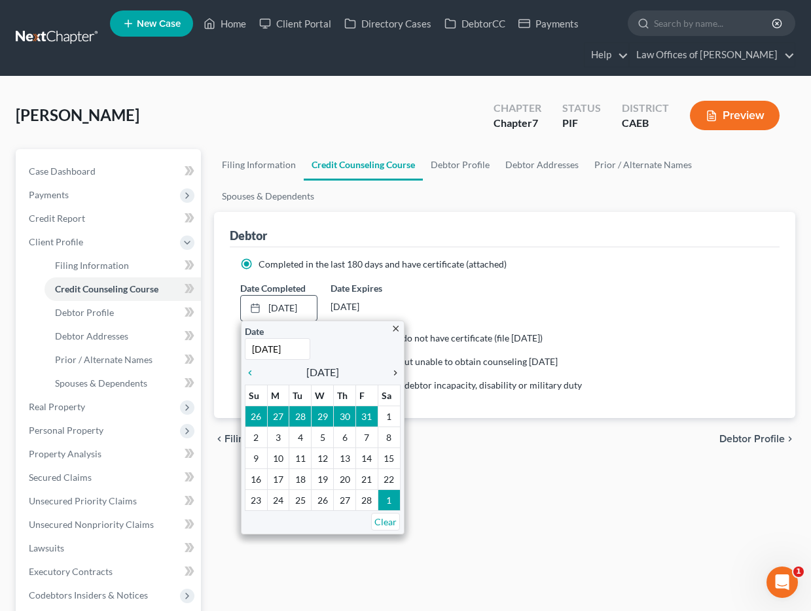
click at [393, 371] on icon "chevron_right" at bounding box center [392, 373] width 17 height 10
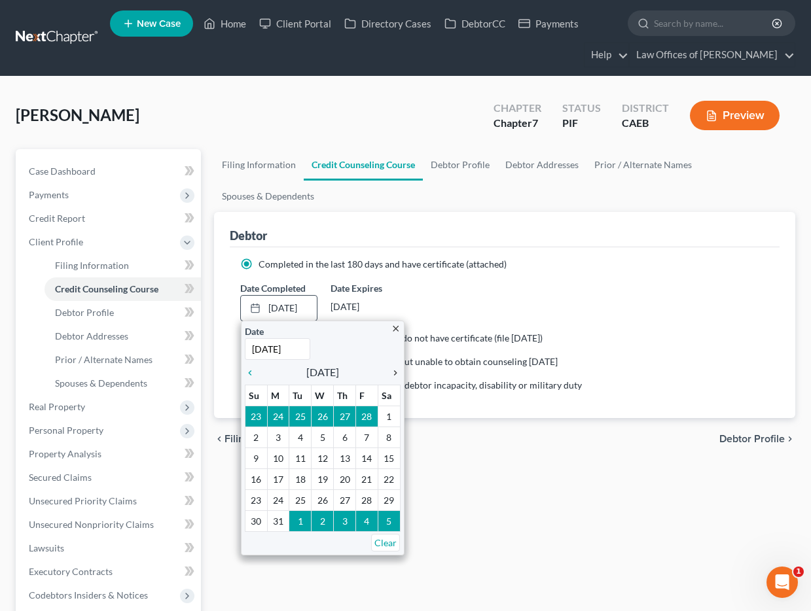
click at [393, 371] on icon "chevron_right" at bounding box center [392, 373] width 17 height 10
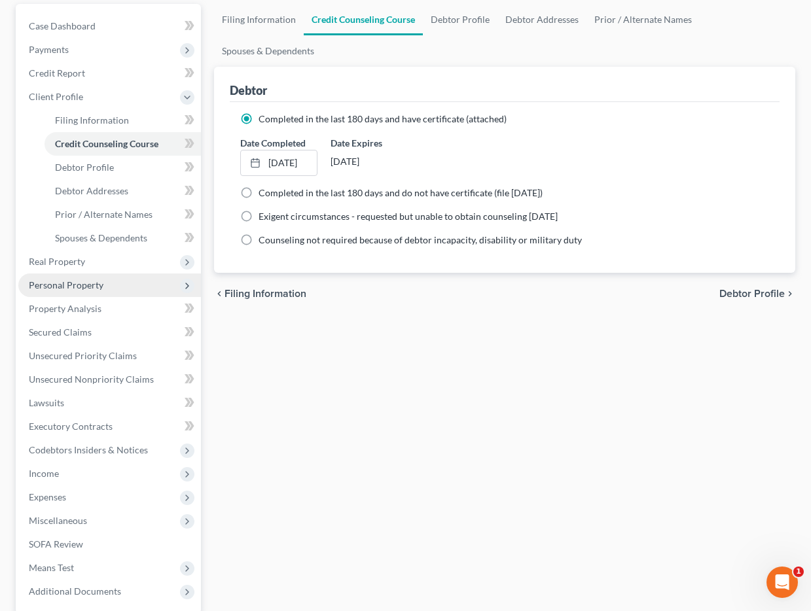
scroll to position [273, 0]
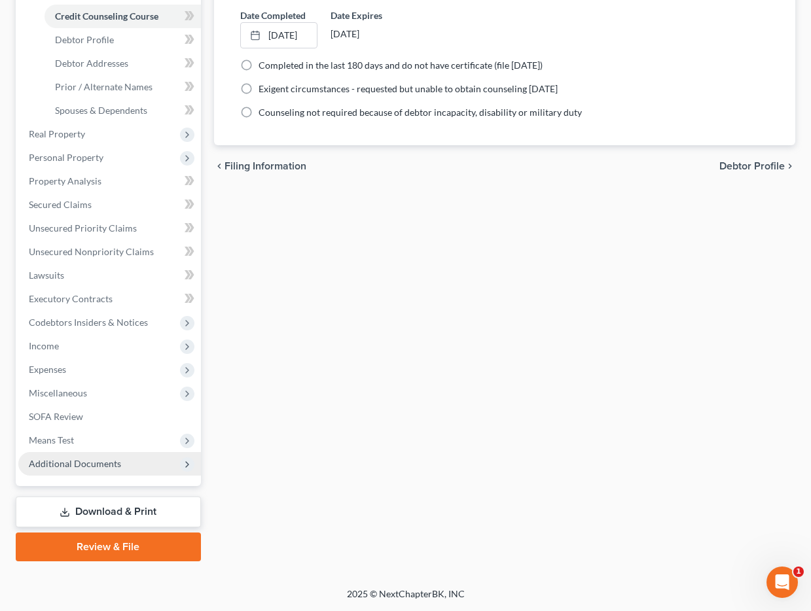
click at [88, 458] on span "Additional Documents" at bounding box center [75, 463] width 92 height 11
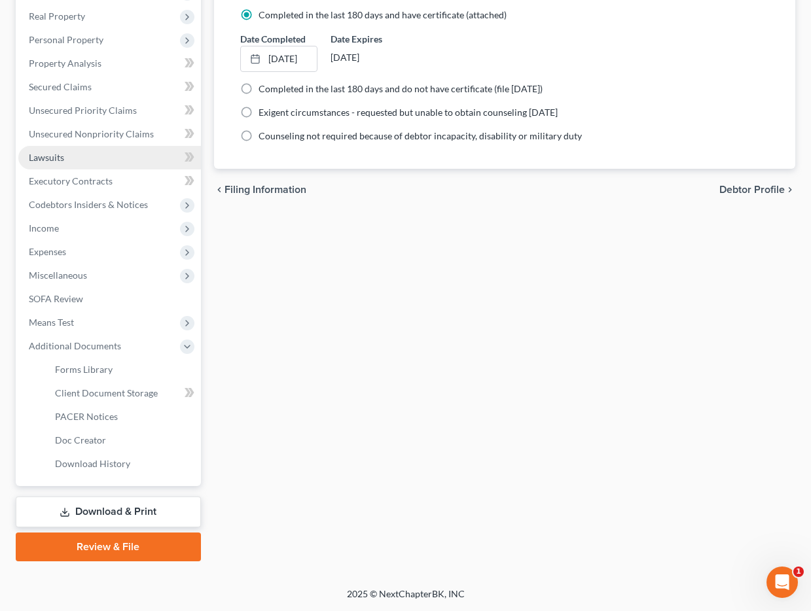
scroll to position [249, 0]
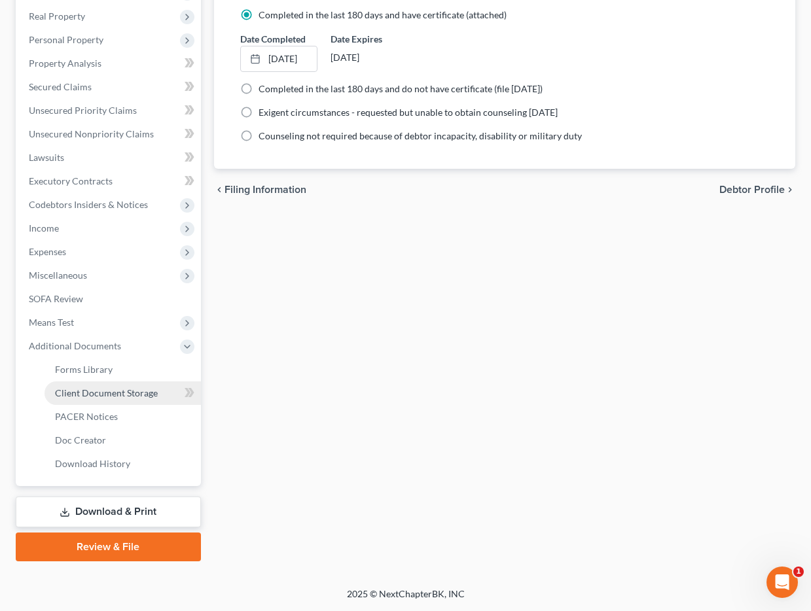
click at [111, 395] on span "Client Document Storage" at bounding box center [106, 392] width 103 height 11
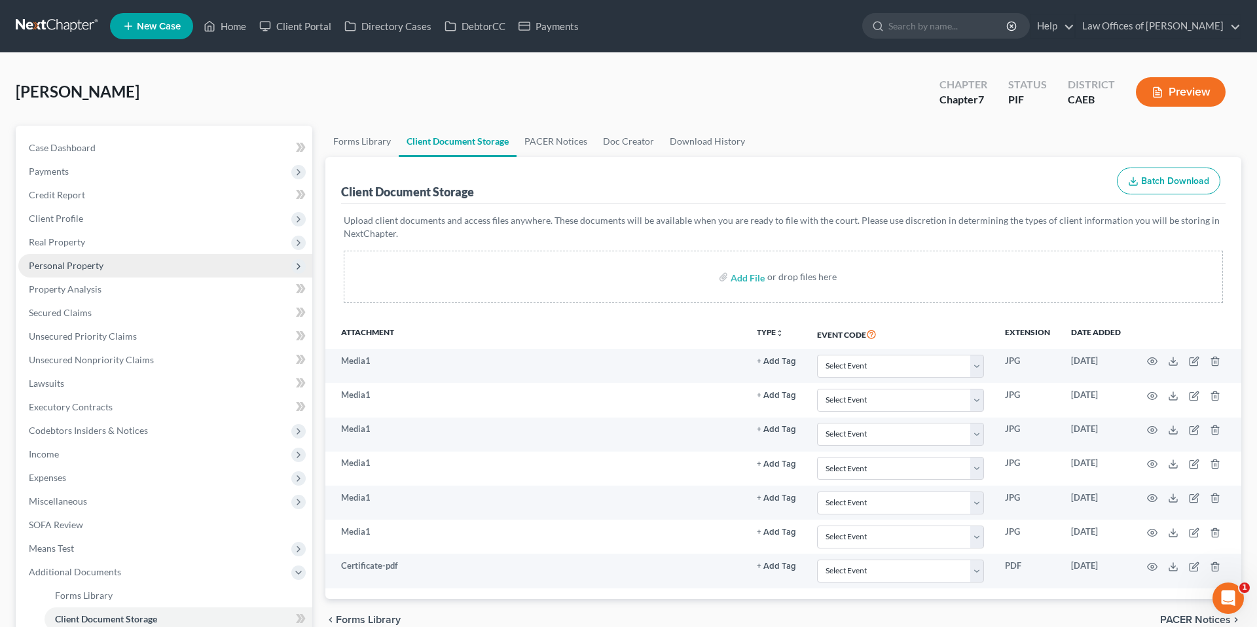
click at [57, 268] on span "Personal Property" at bounding box center [66, 265] width 75 height 11
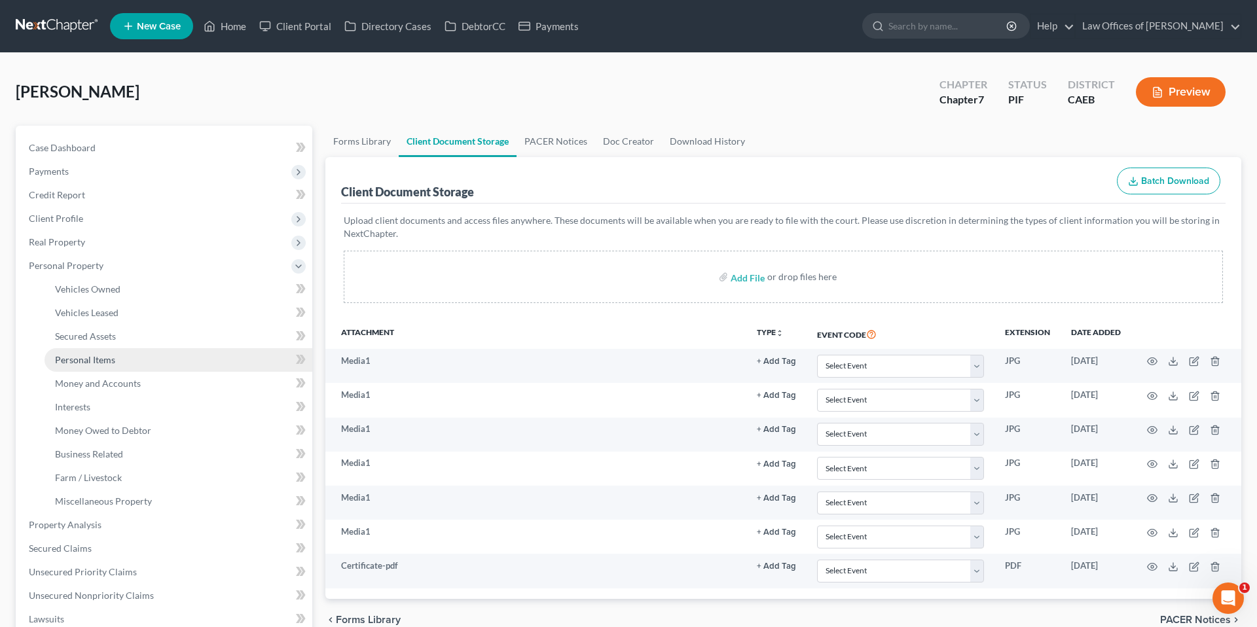
click at [86, 368] on link "Personal Items" at bounding box center [179, 360] width 268 height 24
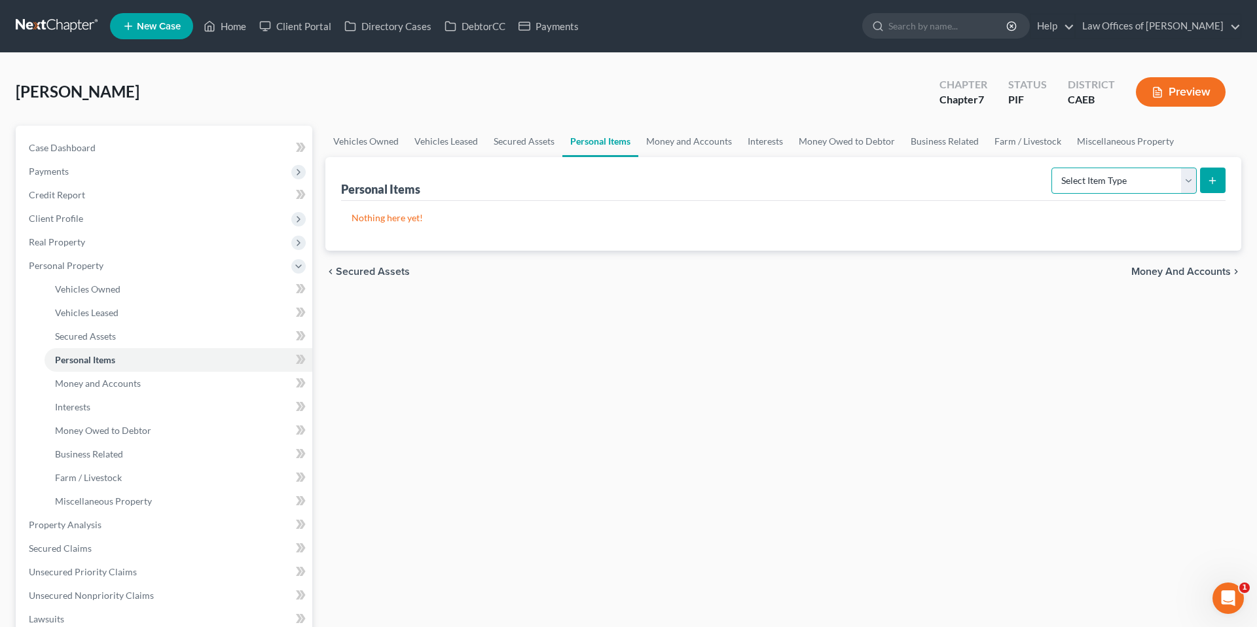
click at [698, 185] on select "Select Item Type Clothing Collectibles Of Value Electronics Firearms Household …" at bounding box center [1123, 181] width 145 height 26
select select "clothing"
click at [698, 181] on button "submit" at bounding box center [1213, 181] width 26 height 26
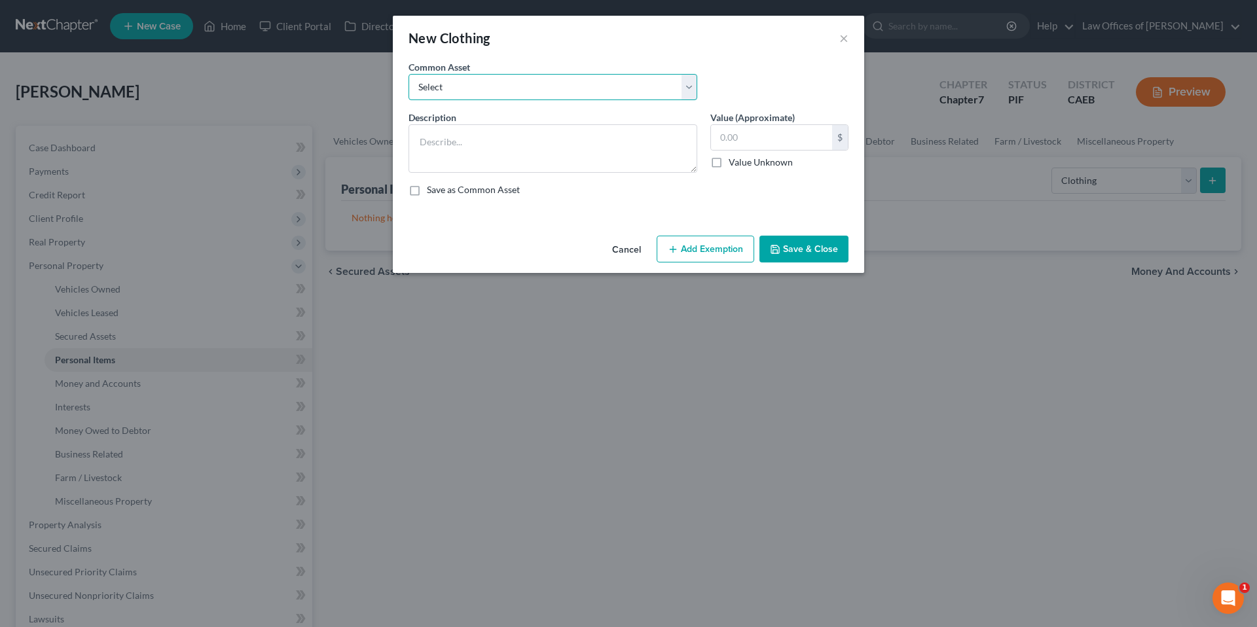
click at [442, 83] on select "Select Wardrobe" at bounding box center [552, 87] width 289 height 26
click at [448, 103] on div "Common Asset Select Wardrobe" at bounding box center [628, 85] width 453 height 50
click at [457, 91] on select "Select Wardrobe" at bounding box center [552, 87] width 289 height 26
select select "0"
type textarea "Wardrobe"
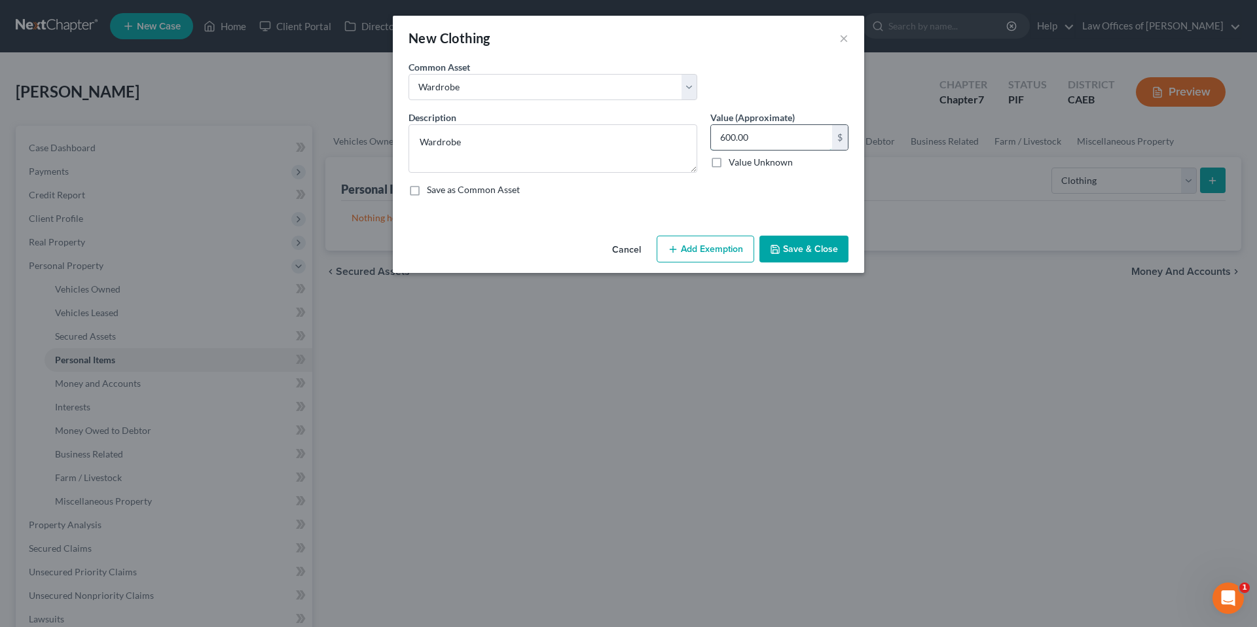
click at [698, 136] on input "600.00" at bounding box center [771, 137] width 121 height 25
type input "700"
click at [698, 252] on button "Add Exemption" at bounding box center [705, 249] width 98 height 27
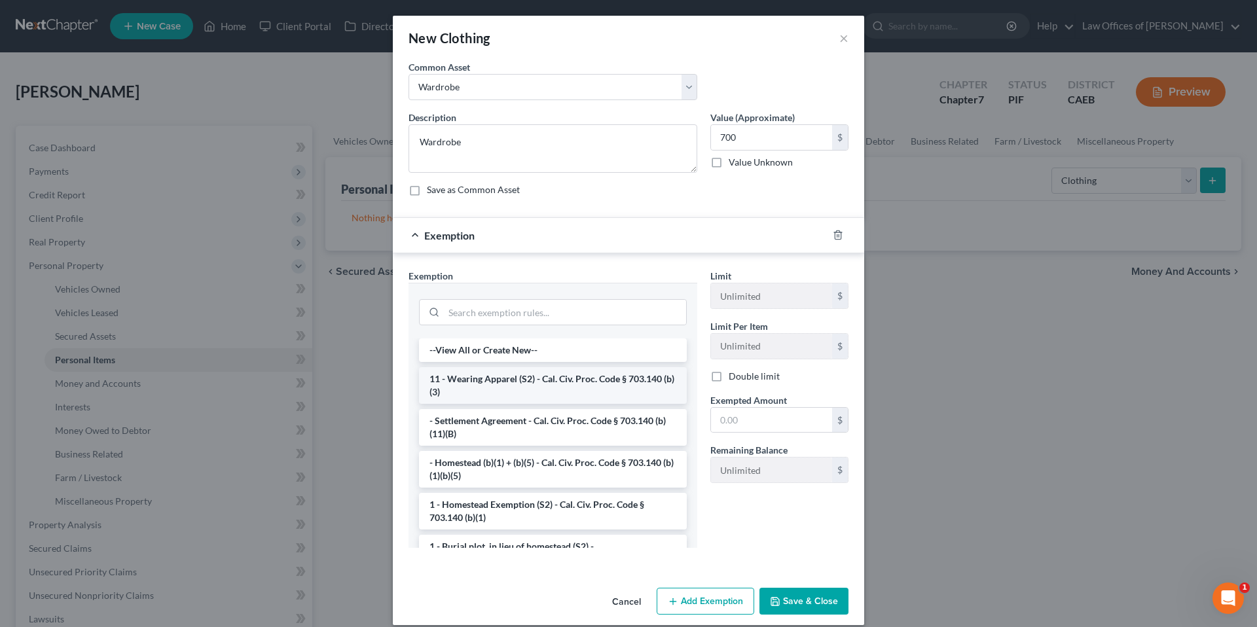
click at [525, 377] on li "11 - Wearing Apparel (S2) - Cal. Civ. Proc. Code § 703.140 (b)(3)" at bounding box center [553, 385] width 268 height 37
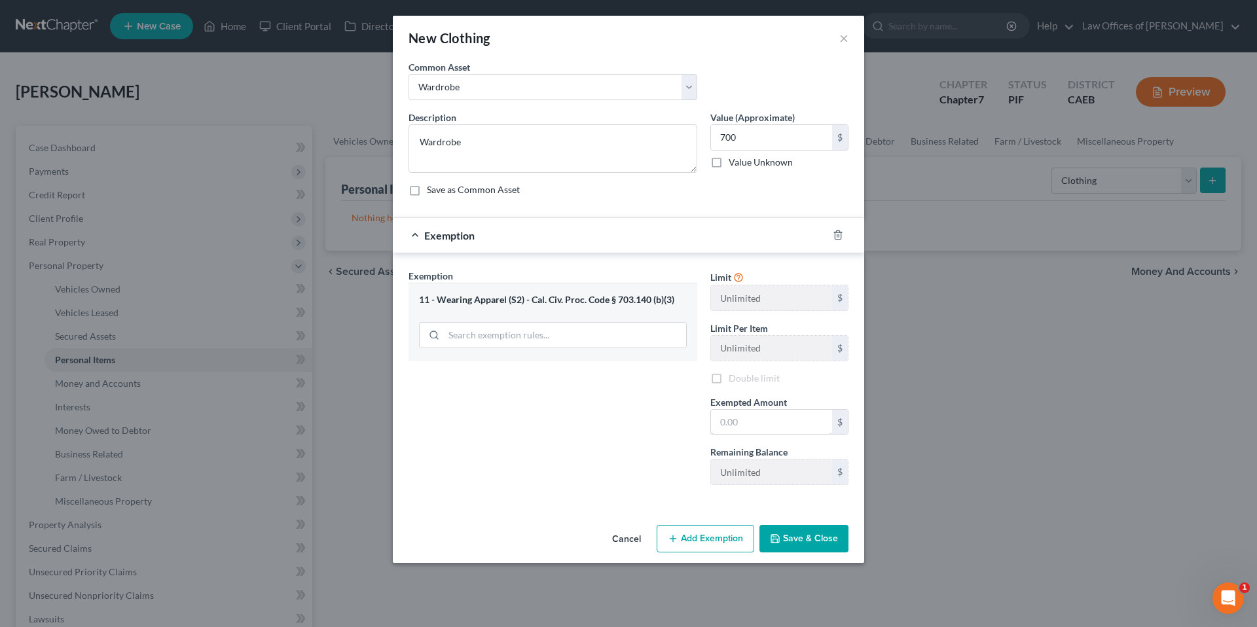
click at [698, 423] on input "text" at bounding box center [771, 422] width 121 height 25
click at [698, 423] on input "700" at bounding box center [771, 422] width 121 height 25
type input "700"
click at [698, 535] on button "Save & Close" at bounding box center [803, 538] width 89 height 27
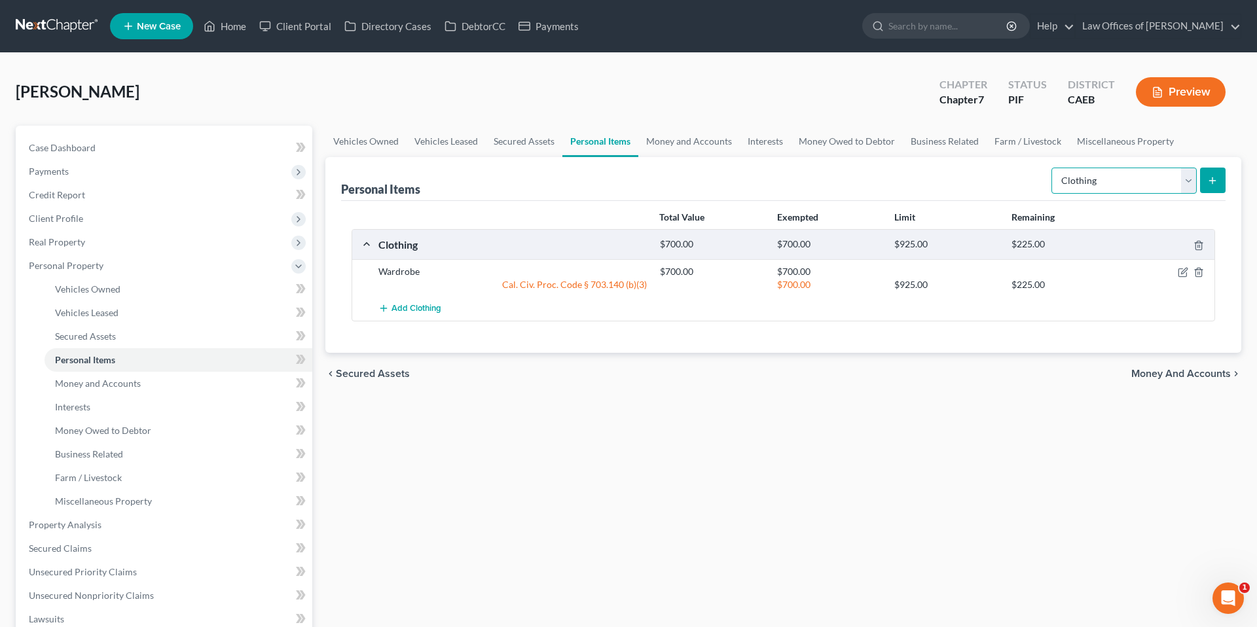
click at [698, 182] on select "Select Item Type Clothing Collectibles Of Value Electronics Firearms Household …" at bounding box center [1123, 181] width 145 height 26
select select "electronics"
click at [698, 178] on button "submit" at bounding box center [1213, 181] width 26 height 26
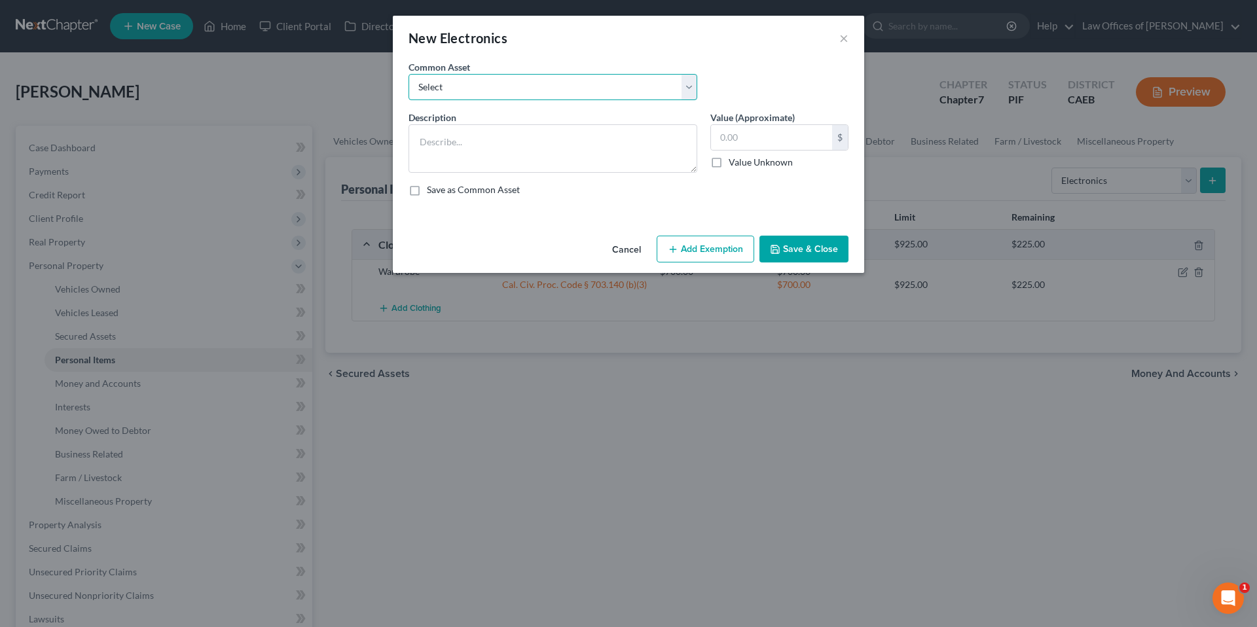
click at [497, 93] on select "Select Miscellaneous Electronic Items" at bounding box center [552, 87] width 289 height 26
select select "0"
type textarea "Miscellaneous Electronic Items"
type input "700.00"
click at [698, 243] on button "Add Exemption" at bounding box center [705, 249] width 98 height 27
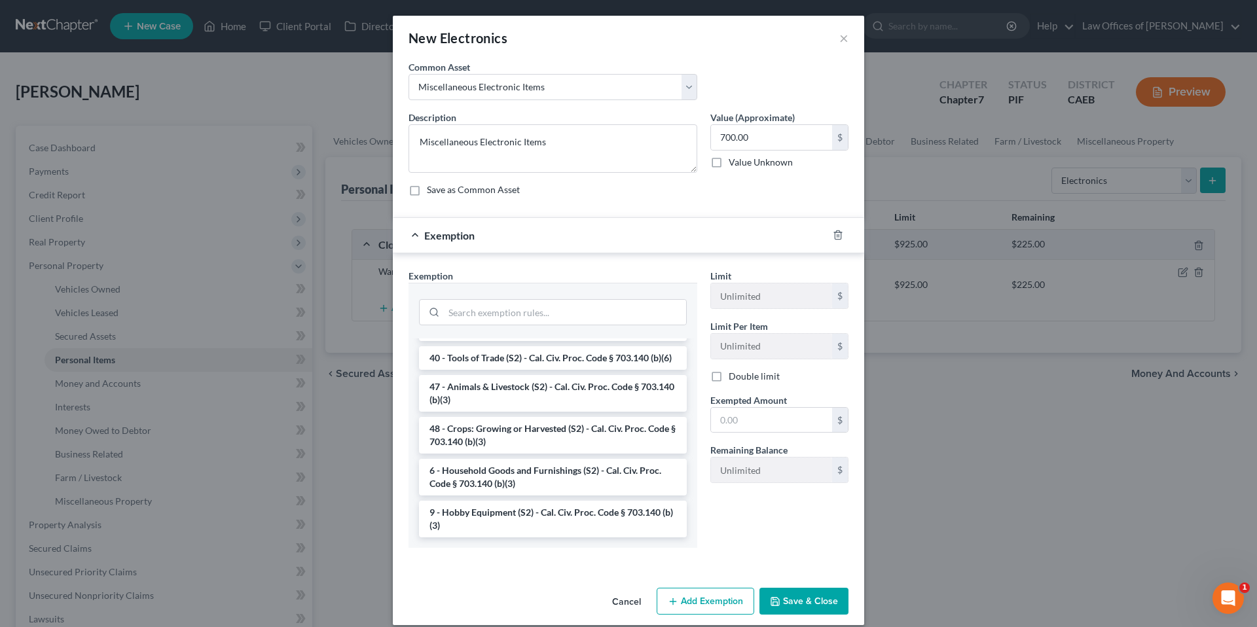
scroll to position [14, 0]
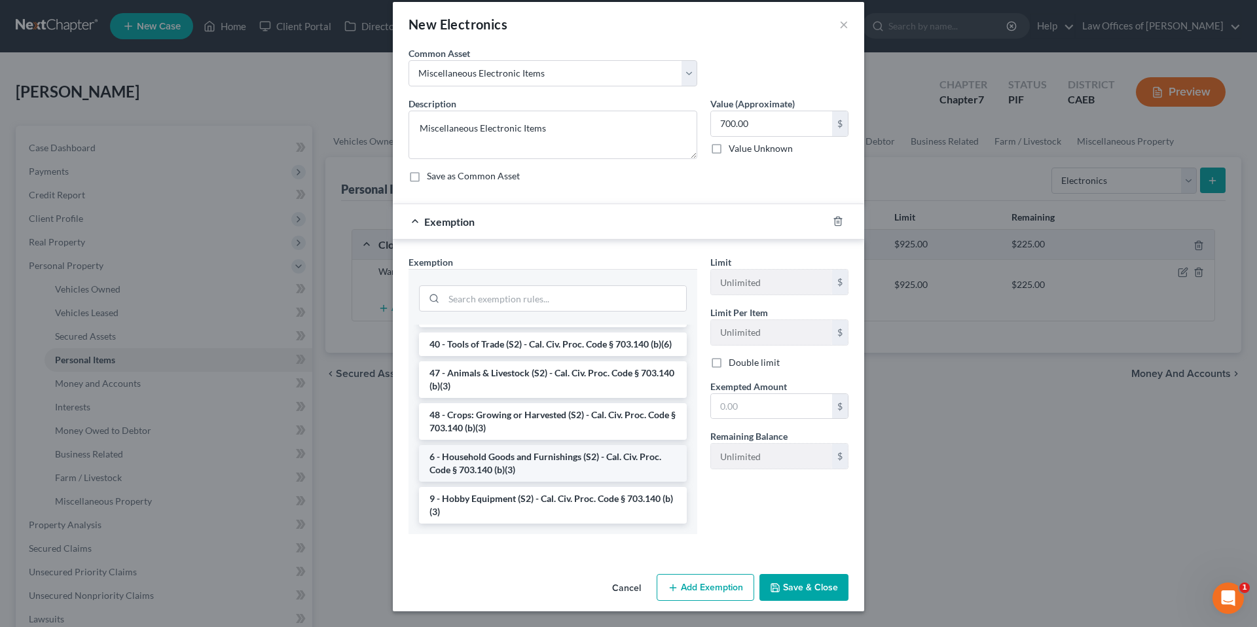
click at [541, 461] on li "6 - Household Goods and Furnishings (S2) - Cal. Civ. Proc. Code § 703.140 (b)(3)" at bounding box center [553, 463] width 268 height 37
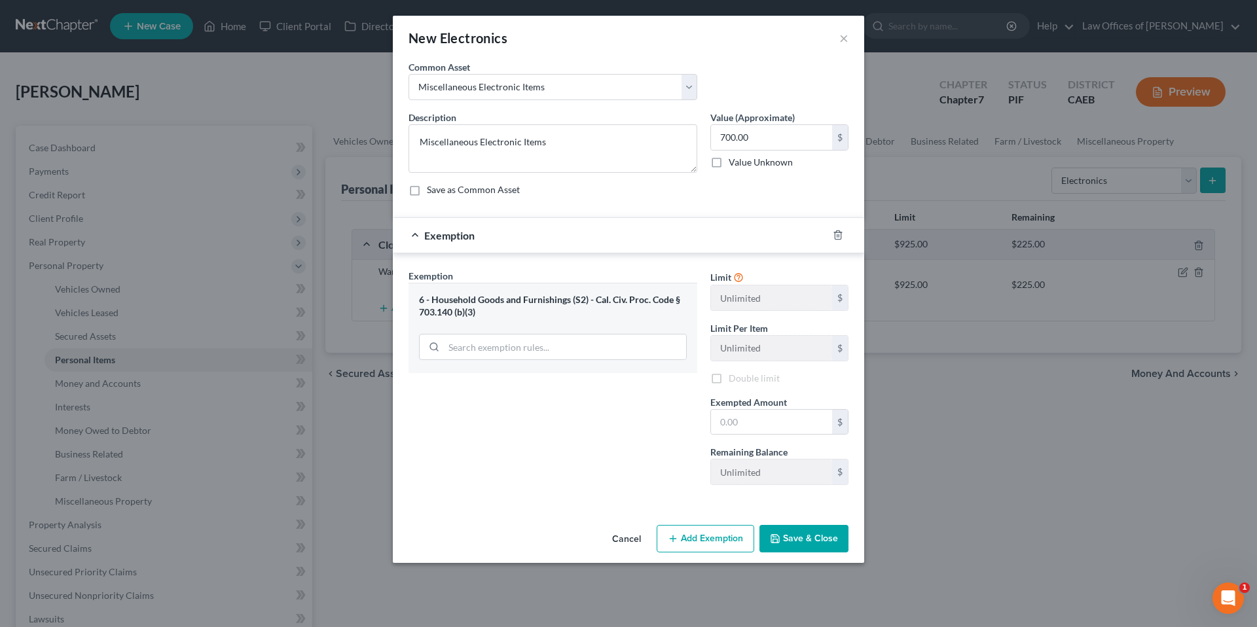
scroll to position [0, 0]
click at [698, 415] on input "text" at bounding box center [771, 422] width 121 height 25
type input "700"
click at [698, 536] on button "Save & Close" at bounding box center [803, 538] width 89 height 27
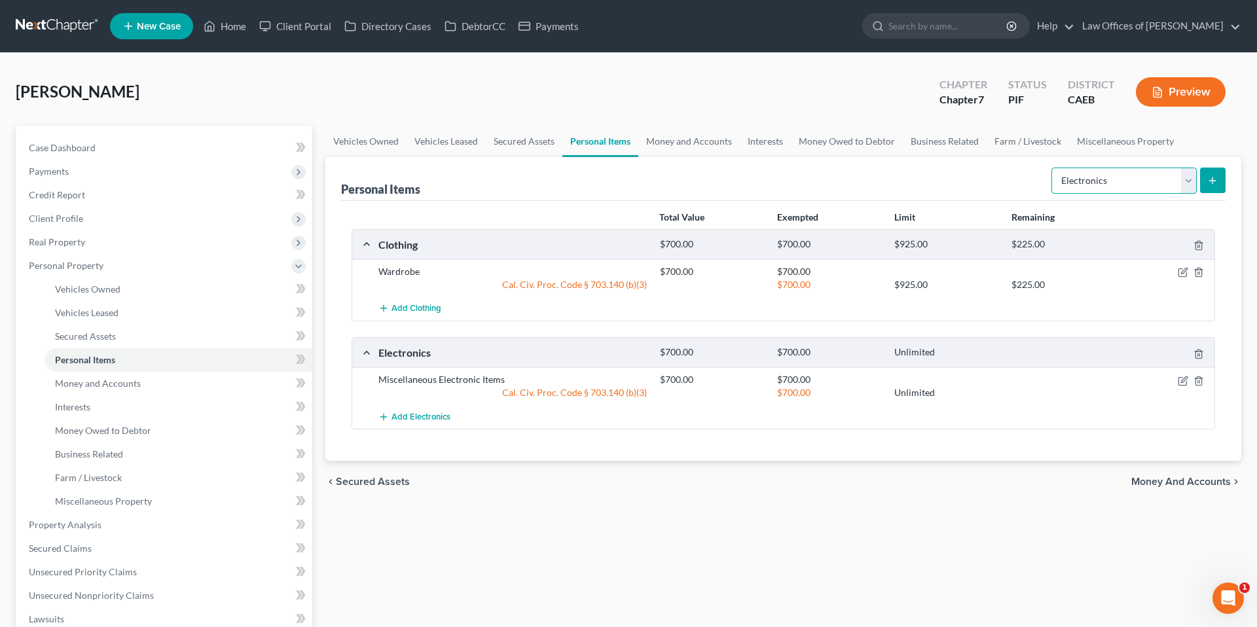
click at [698, 177] on select "Select Item Type Clothing Collectibles Of Value Electronics Firearms Household …" at bounding box center [1123, 181] width 145 height 26
select select "household_goods"
click at [698, 181] on icon "submit" at bounding box center [1212, 180] width 10 height 10
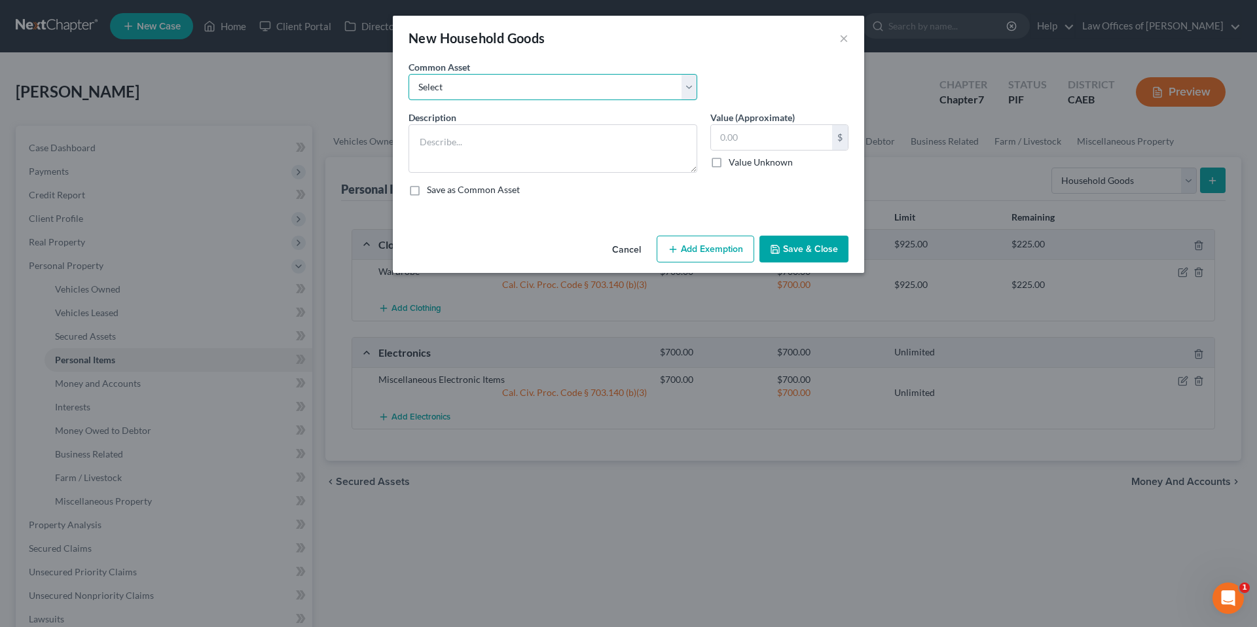
click at [583, 81] on select "Select Furniture and furnishings" at bounding box center [552, 87] width 289 height 26
select select "0"
type textarea "Furniture and furnishings"
type input "1,200.00"
click at [693, 253] on button "Add Exemption" at bounding box center [705, 249] width 98 height 27
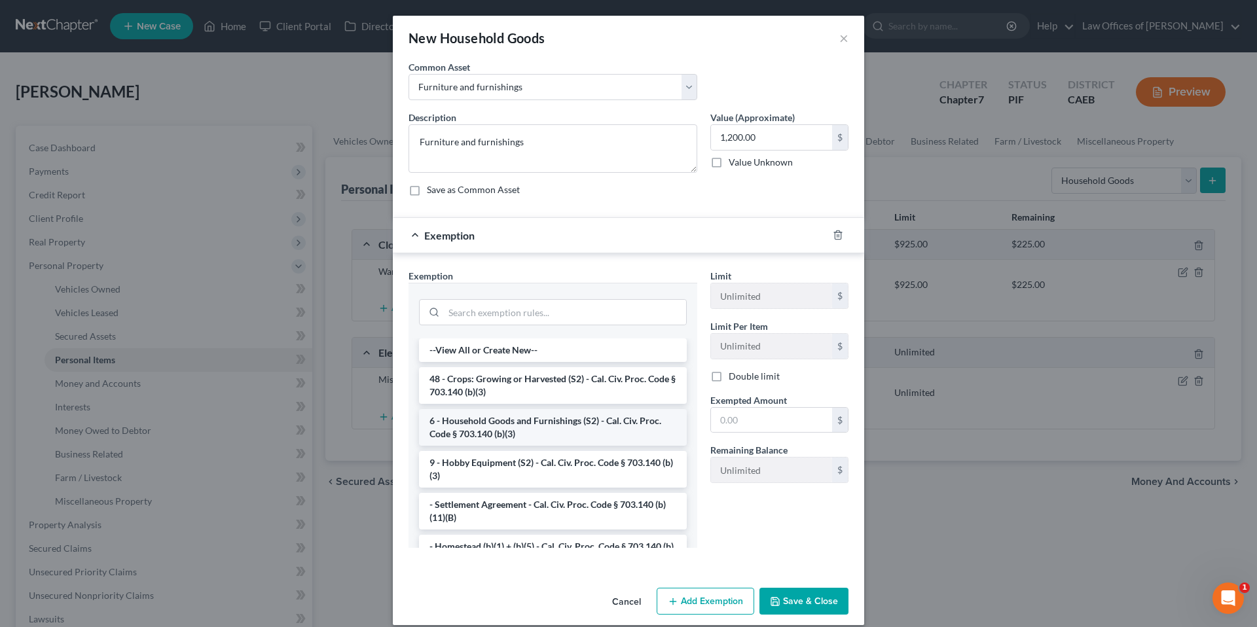
click at [525, 418] on li "6 - Household Goods and Furnishings (S2) - Cal. Civ. Proc. Code § 703.140 (b)(3)" at bounding box center [553, 427] width 268 height 37
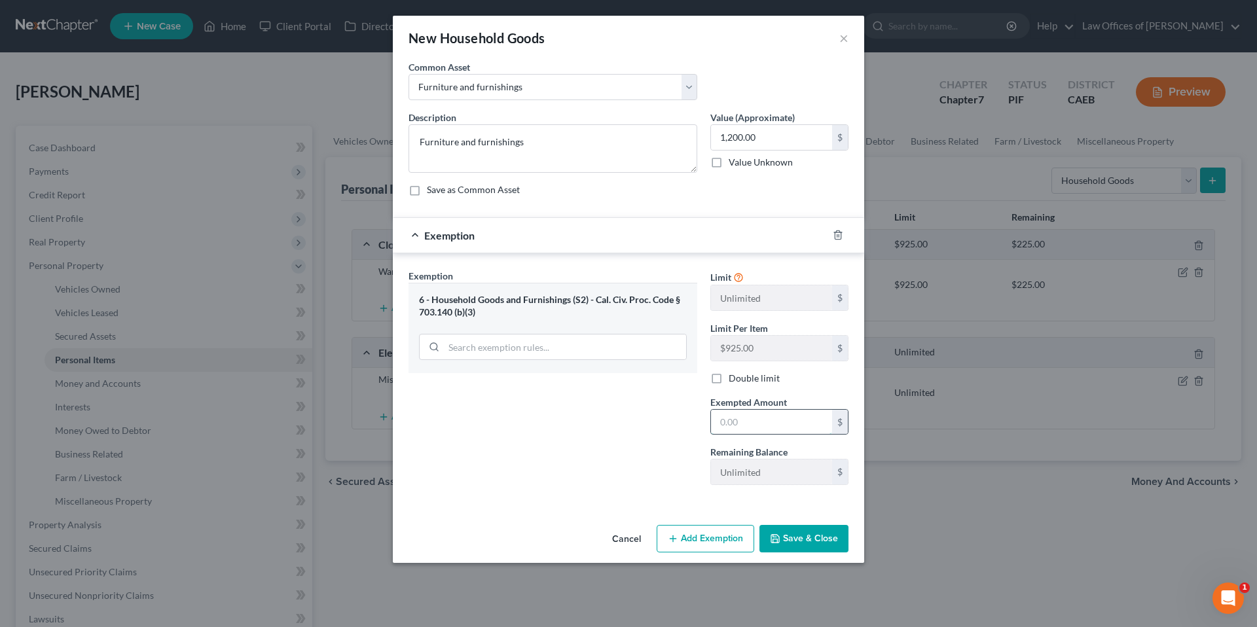
click at [698, 414] on input "text" at bounding box center [771, 422] width 121 height 25
type input "1,200"
click at [519, 478] on div "Exemption Set must be selected for CA. Exemption * 6 - Household Goods and Furn…" at bounding box center [553, 382] width 302 height 226
drag, startPoint x: 837, startPoint y: 539, endPoint x: 1051, endPoint y: 235, distance: 371.5
click at [698, 539] on button "Save & Close" at bounding box center [803, 538] width 89 height 27
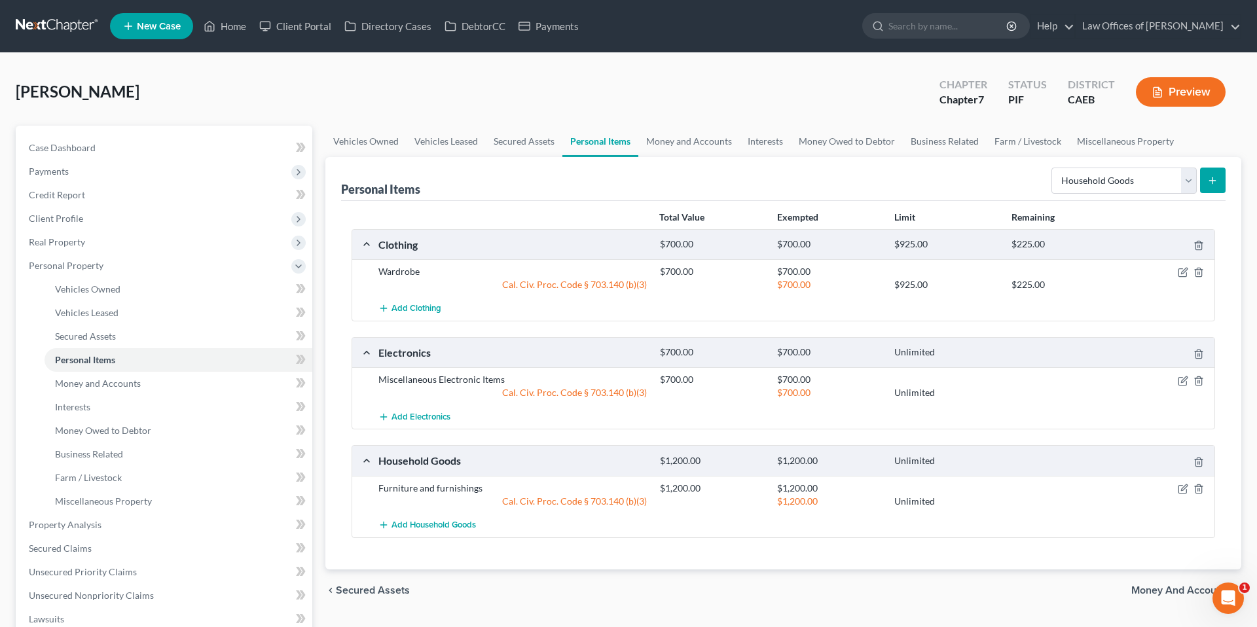
click at [698, 196] on div "Select Item Type Clothing Collectibles Of Value Electronics Firearms Household …" at bounding box center [1135, 179] width 179 height 35
click at [698, 180] on select "Select Item Type Clothing Collectibles Of Value Electronics Firearms Household …" at bounding box center [1123, 181] width 145 height 26
select select "jewelry"
click at [698, 175] on button "submit" at bounding box center [1213, 181] width 26 height 26
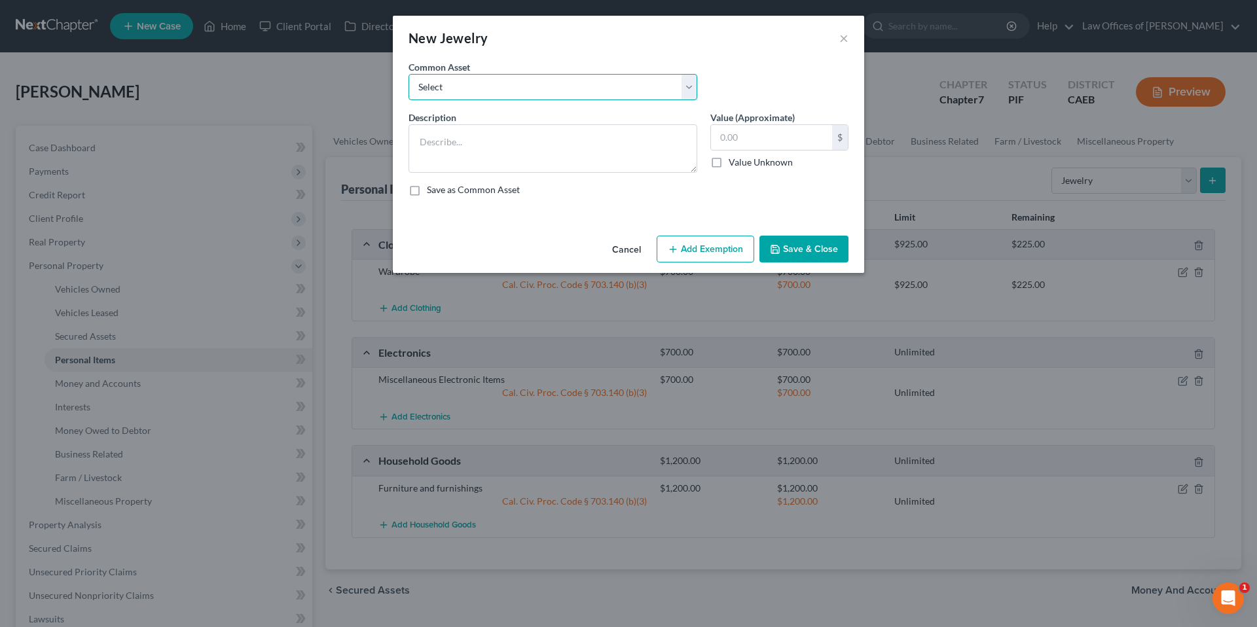
click at [607, 96] on select "Select Miscellaneous Jewelry" at bounding box center [552, 87] width 289 height 26
select select "0"
type textarea "Miscellaneous Jewelry"
type input "100.00"
click at [694, 246] on button "Add Exemption" at bounding box center [705, 249] width 98 height 27
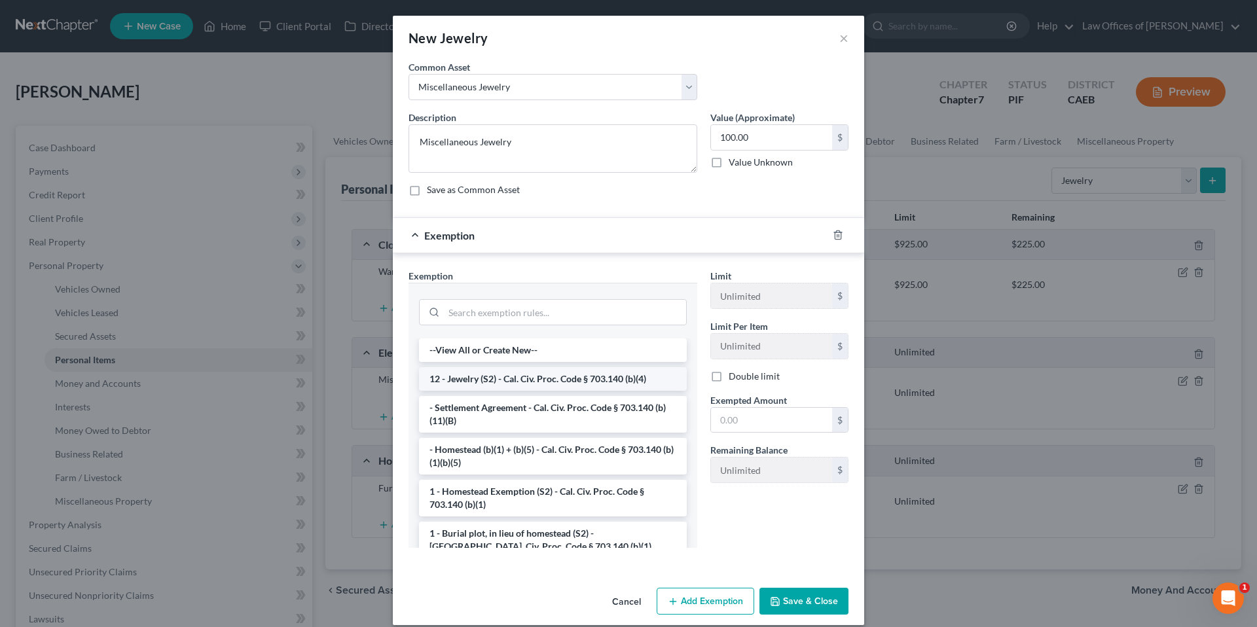
click at [546, 385] on li "12 - Jewelry (S2) - Cal. Civ. Proc. Code § 703.140 (b)(4)" at bounding box center [553, 379] width 268 height 24
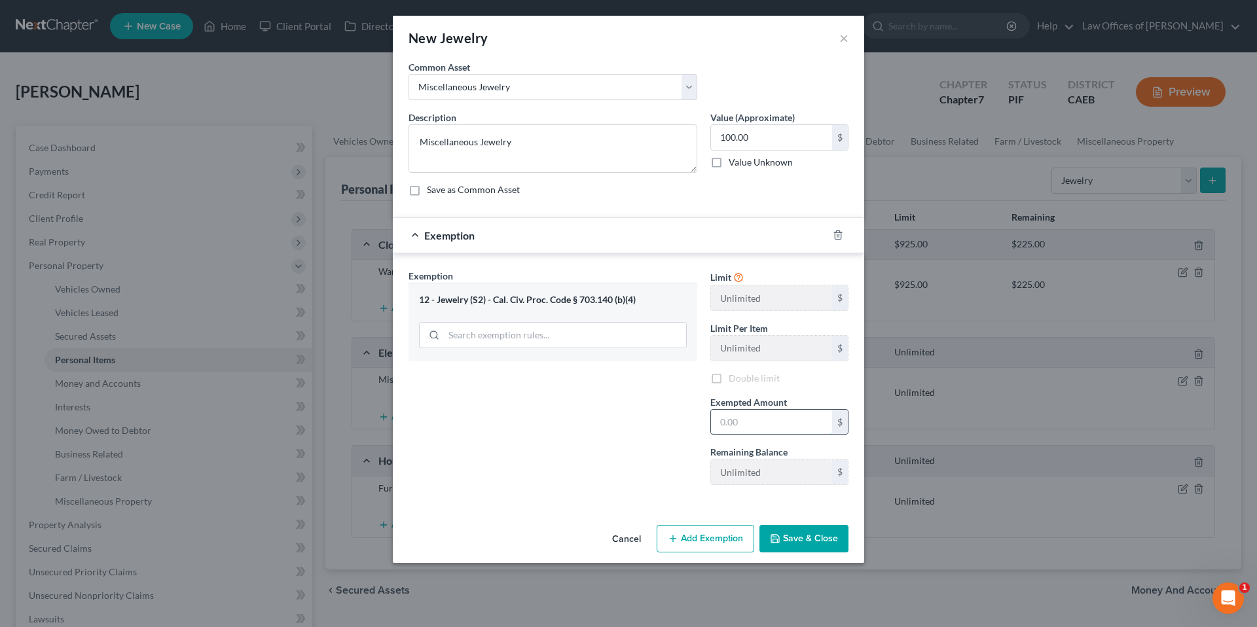
click at [698, 413] on input "text" at bounding box center [771, 422] width 121 height 25
type input "100"
click at [677, 425] on div "Exemption Set must be selected for CA. Exemption * 12 - Jewelry (S2) - Cal. Civ…" at bounding box center [553, 382] width 302 height 226
drag, startPoint x: 829, startPoint y: 546, endPoint x: 993, endPoint y: 306, distance: 291.5
click at [698, 546] on button "Save & Close" at bounding box center [803, 538] width 89 height 27
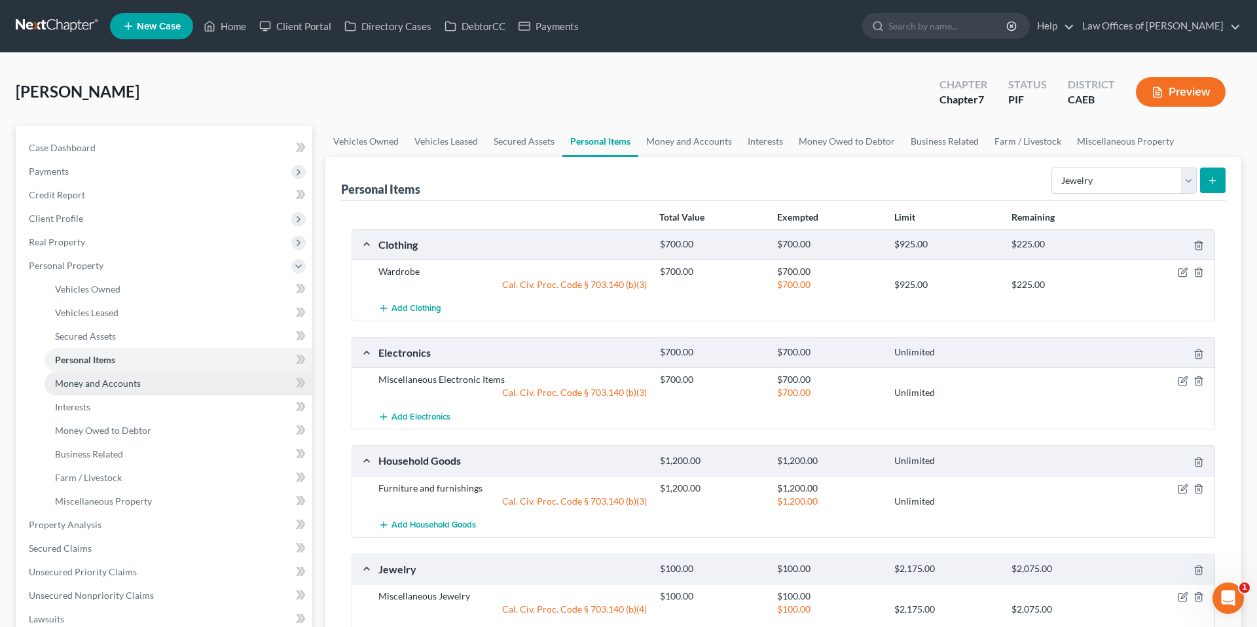
click at [141, 382] on link "Money and Accounts" at bounding box center [179, 384] width 268 height 24
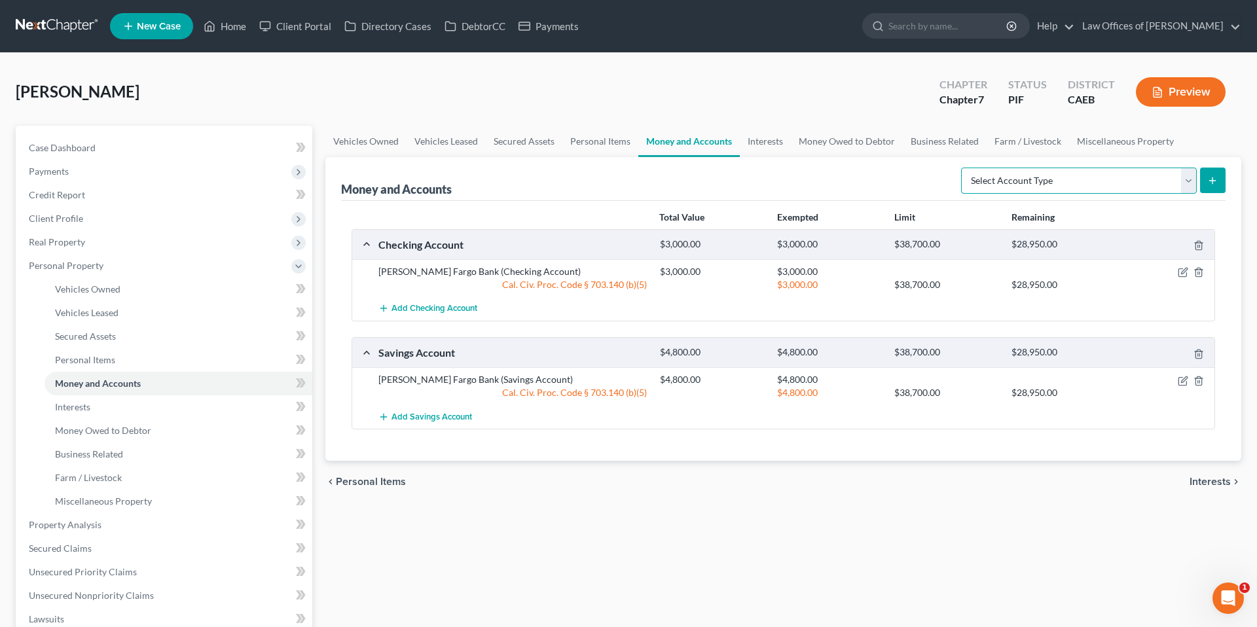
click at [698, 183] on select "Select Account Type Brokerage Cash on Hand Certificates of Deposit Checking Acc…" at bounding box center [1079, 181] width 236 height 26
select select "cash_on_hand"
click at [698, 185] on icon "submit" at bounding box center [1212, 180] width 10 height 10
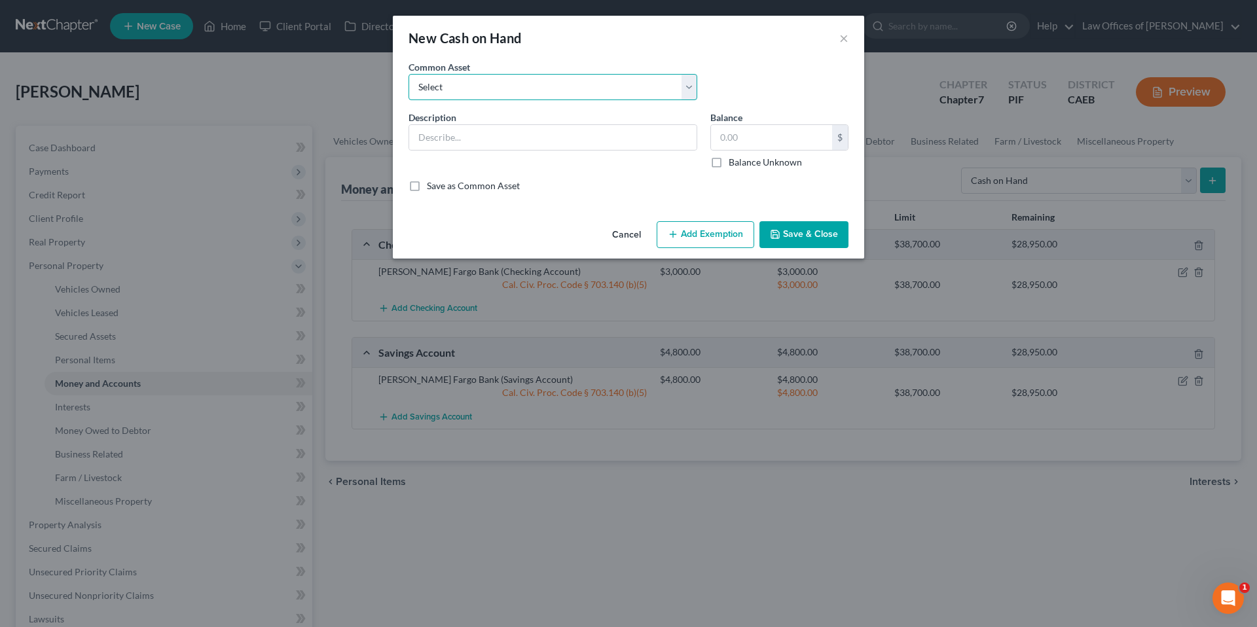
click at [666, 88] on select "Select Cash on Hand" at bounding box center [552, 87] width 289 height 26
select select "0"
type input "Cash on Hand"
click at [698, 232] on button "Add Exemption" at bounding box center [705, 234] width 98 height 27
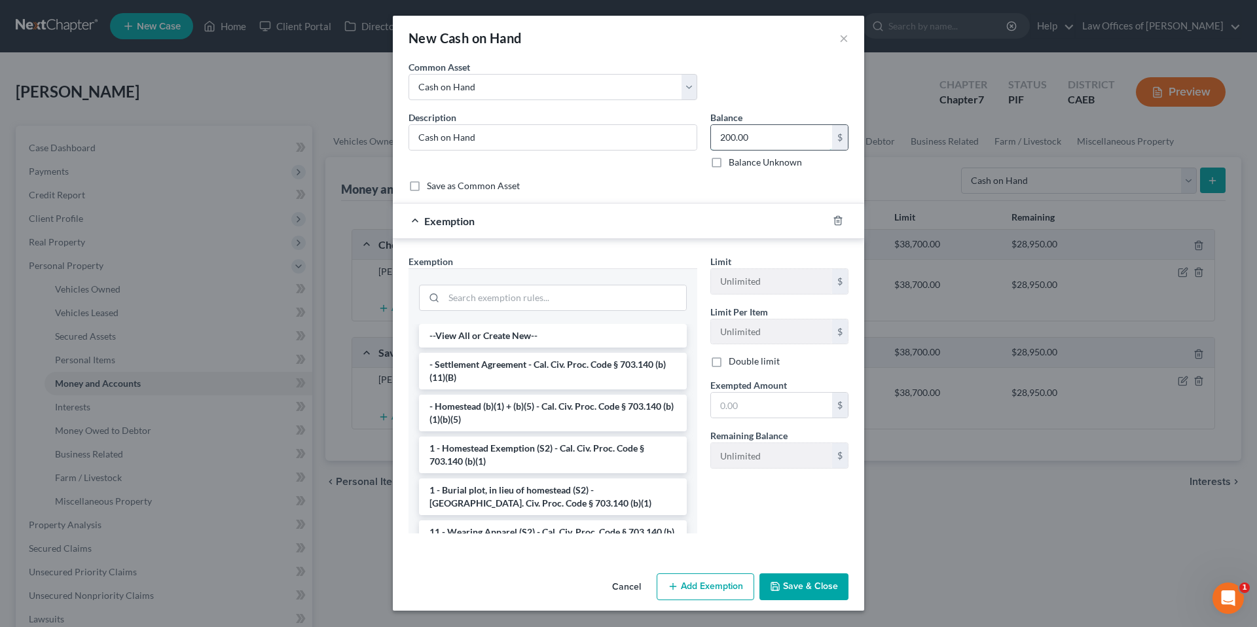
click at [698, 138] on input "200.00" at bounding box center [771, 137] width 121 height 25
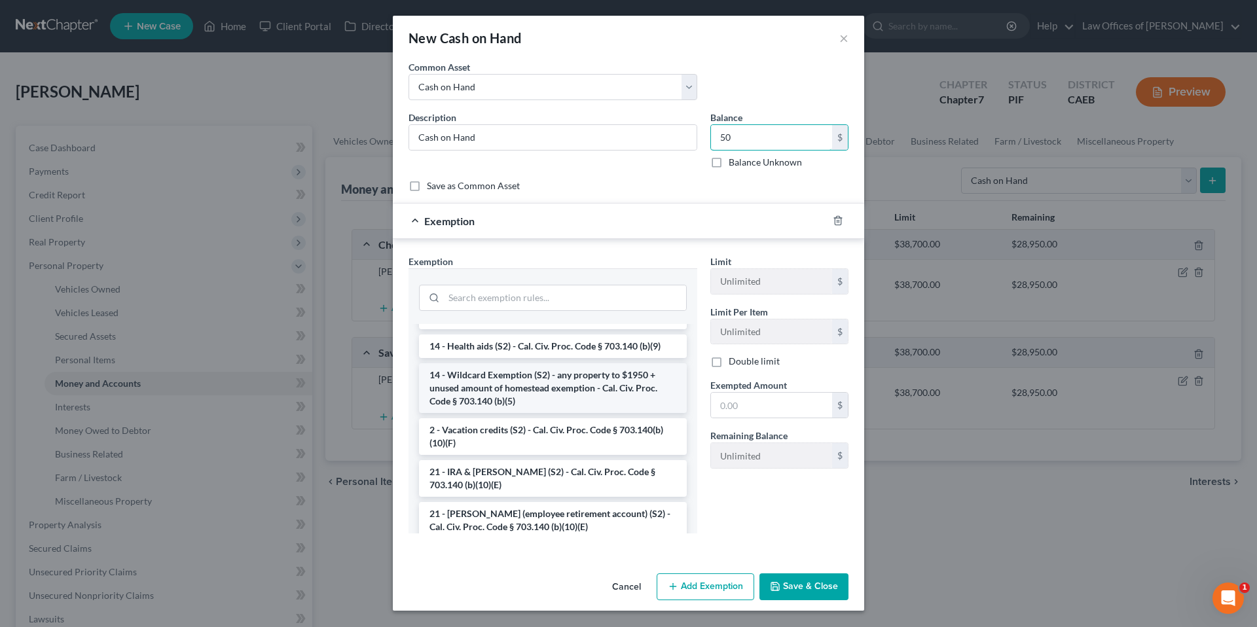
scroll to position [260, 0]
type input "50"
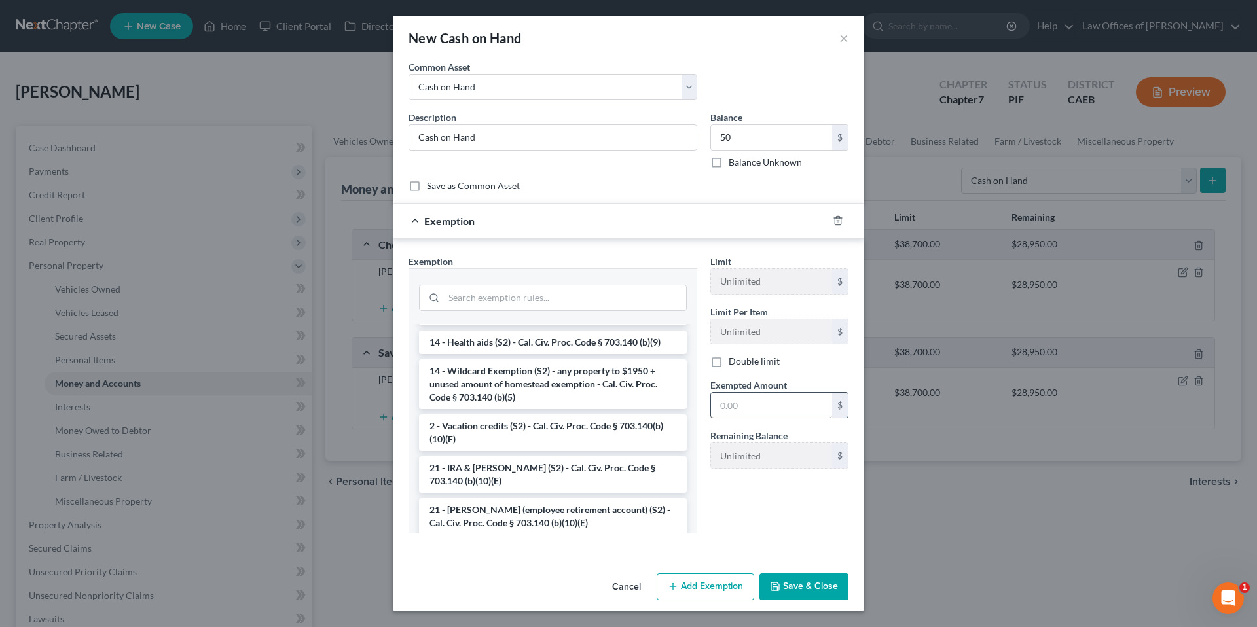
drag, startPoint x: 506, startPoint y: 385, endPoint x: 788, endPoint y: 416, distance: 283.7
click at [506, 385] on li "14 - Wildcard Exemption (S2) - any property to $1950 + unused amount of homeste…" at bounding box center [553, 384] width 268 height 50
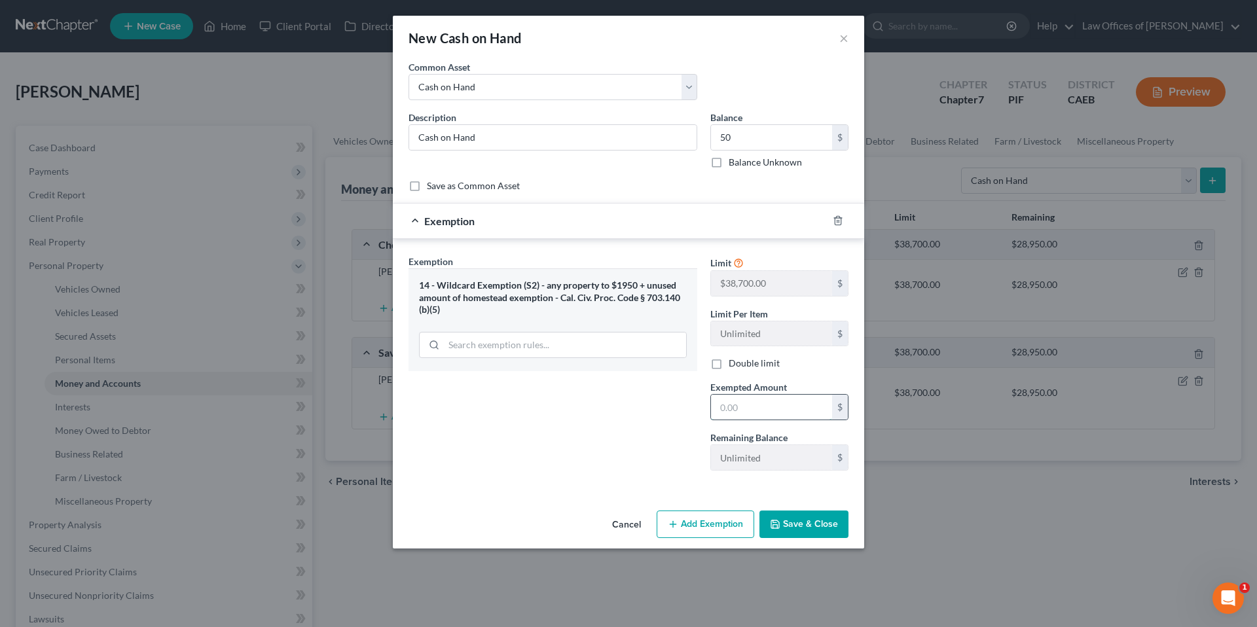
click at [698, 412] on input "text" at bounding box center [771, 407] width 121 height 25
type input "50"
click at [541, 433] on div "Exemption Set must be selected for CA. Exemption * 14 - Wildcard Exemption (S2)…" at bounding box center [553, 368] width 302 height 226
click at [698, 529] on button "Save & Close" at bounding box center [803, 523] width 89 height 27
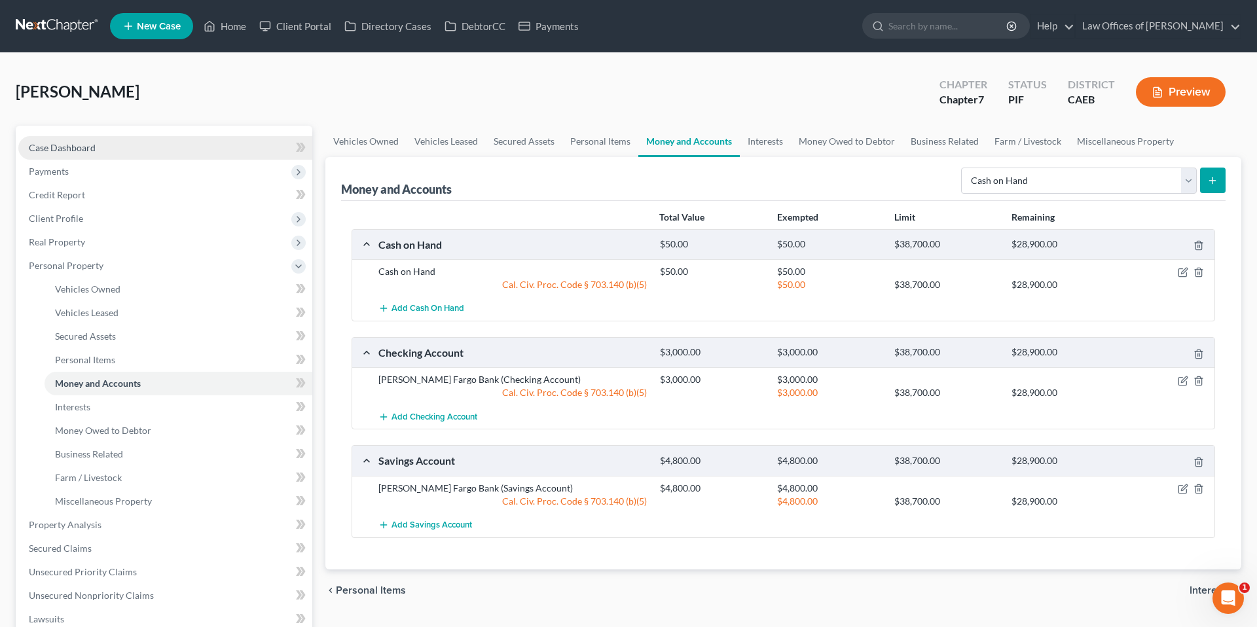
click at [78, 145] on span "Case Dashboard" at bounding box center [62, 147] width 67 height 11
select select "11"
select select "6"
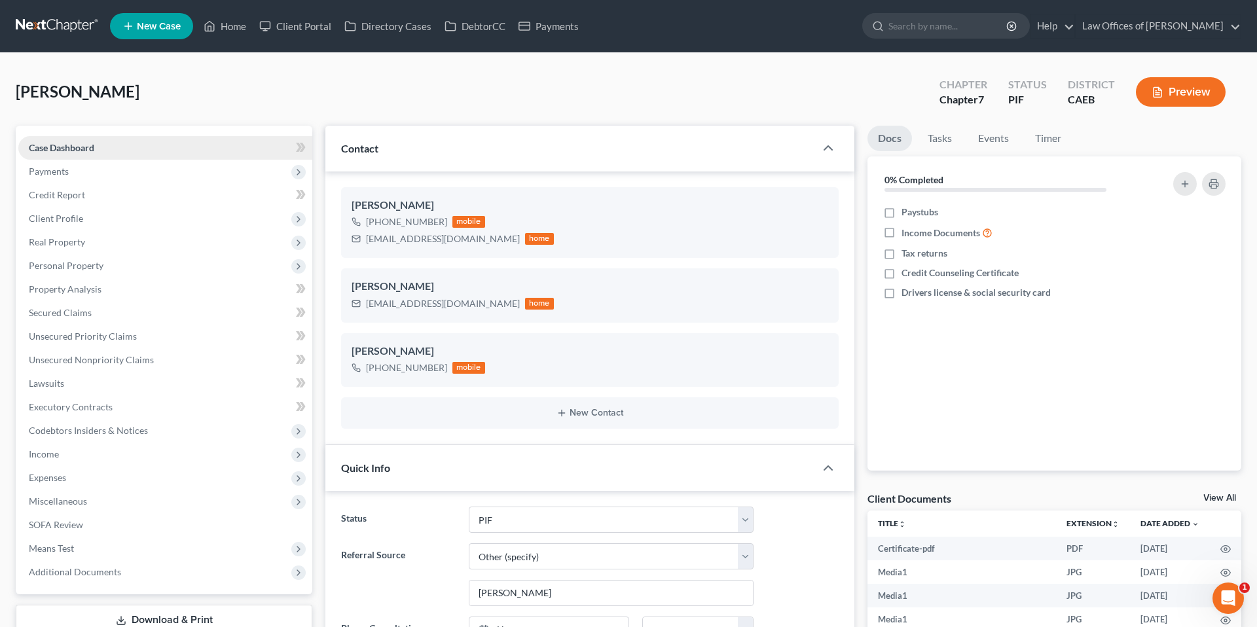
scroll to position [7975, 0]
select select "11"
select select "6"
select select "0"
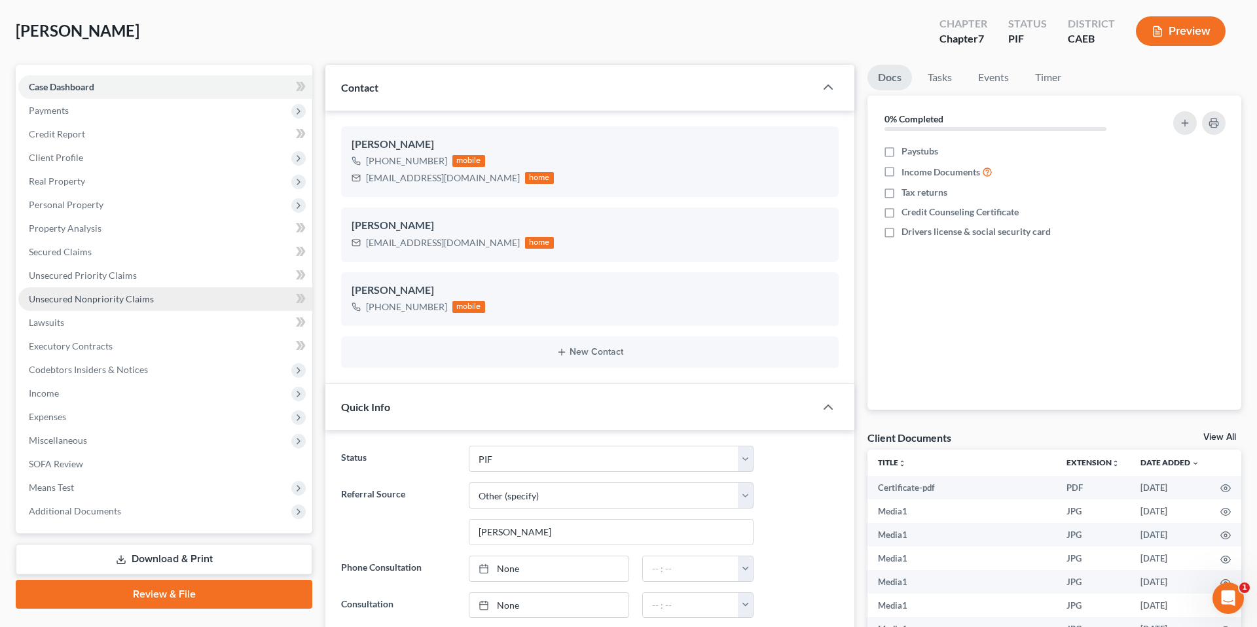
scroll to position [118, 0]
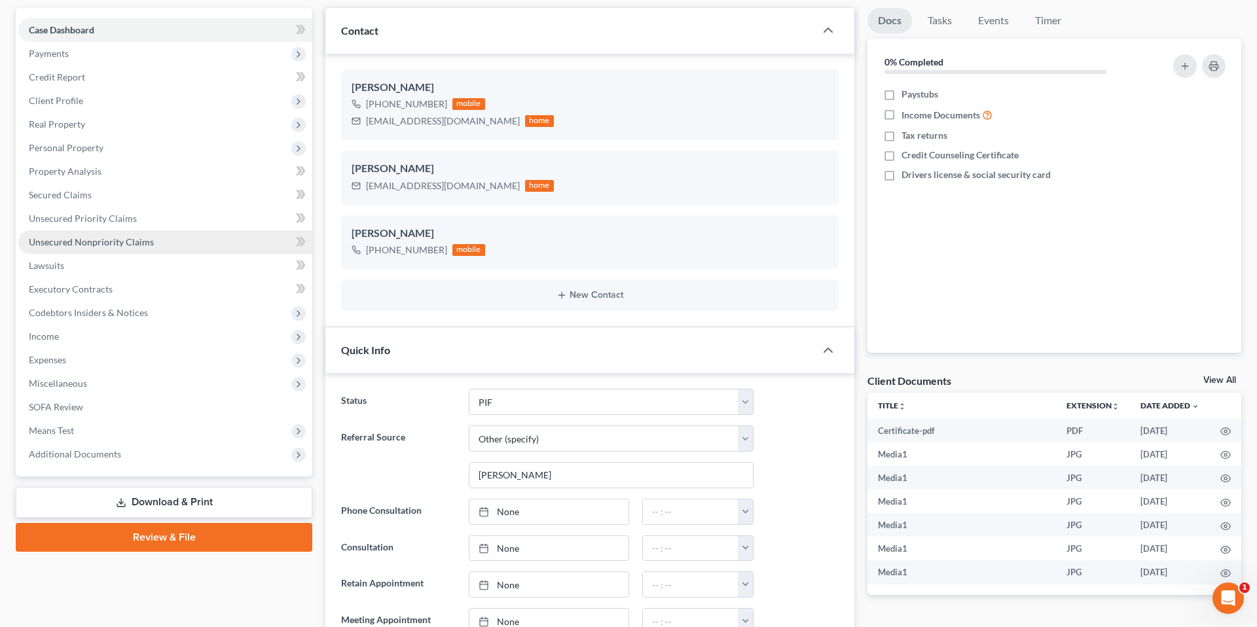
click at [107, 236] on span "Unsecured Nonpriority Claims" at bounding box center [91, 241] width 125 height 11
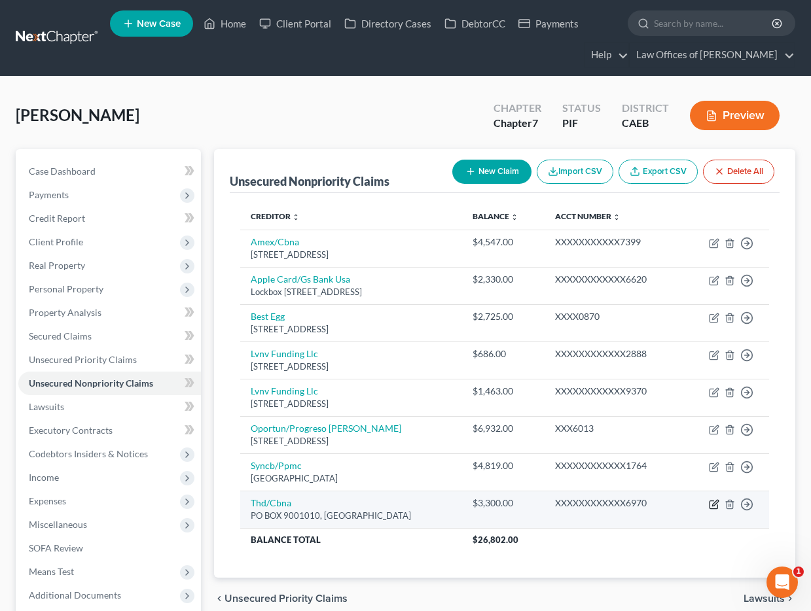
click at [711, 504] on icon "button" at bounding box center [714, 504] width 10 height 10
select select "43"
select select "2"
select select "0"
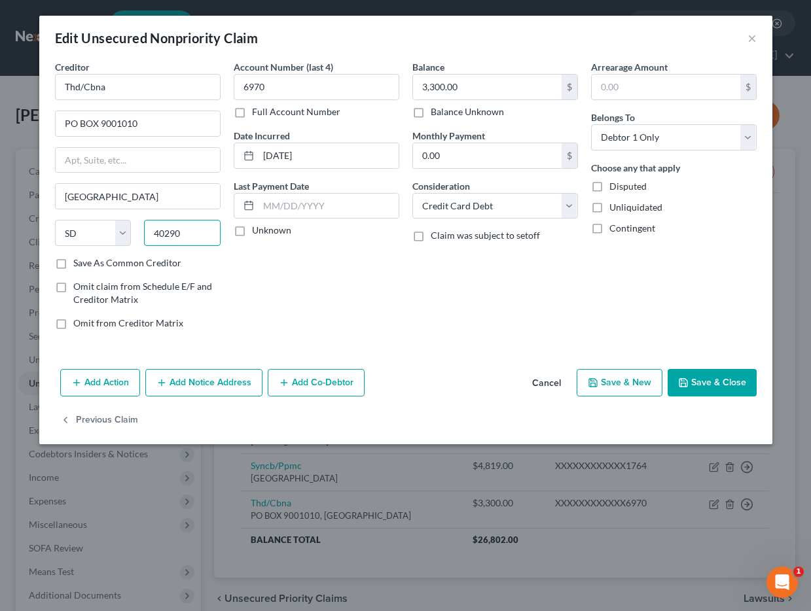
click at [192, 234] on input "40290" at bounding box center [182, 233] width 77 height 26
type input "40290"
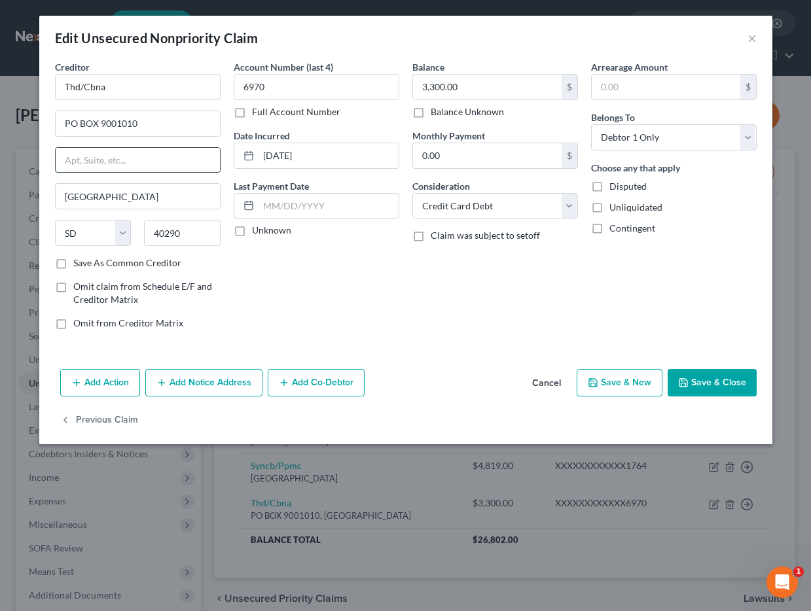
click at [160, 164] on input "text" at bounding box center [138, 160] width 164 height 25
type input "[GEOGRAPHIC_DATA]"
select select "18"
click at [164, 125] on input "PO BOX 9001010" at bounding box center [138, 123] width 164 height 25
click at [716, 387] on button "Save & Close" at bounding box center [712, 382] width 89 height 27
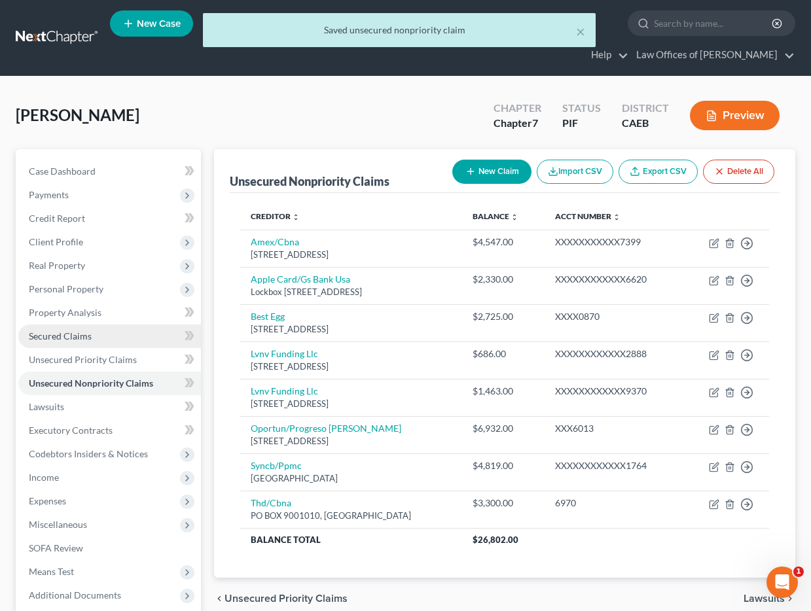
click at [69, 333] on span "Secured Claims" at bounding box center [60, 336] width 63 height 11
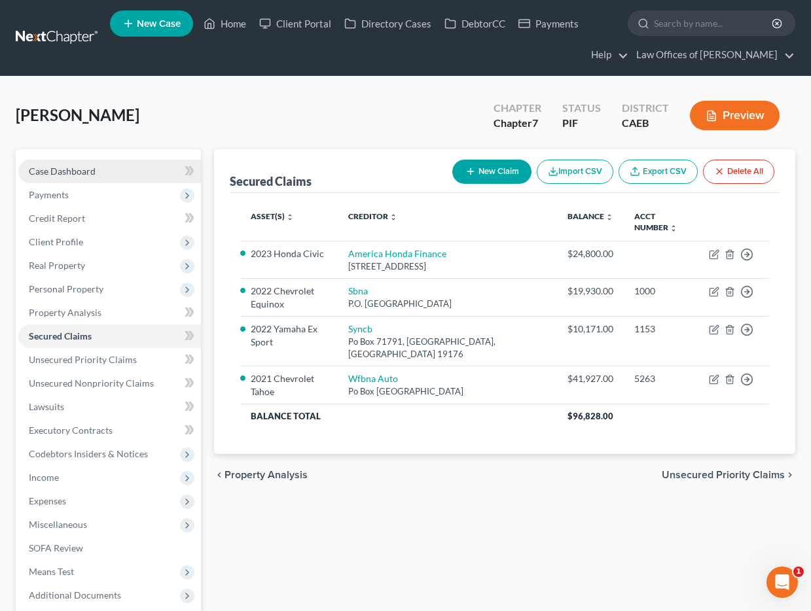
click at [104, 170] on link "Case Dashboard" at bounding box center [109, 172] width 183 height 24
select select "6"
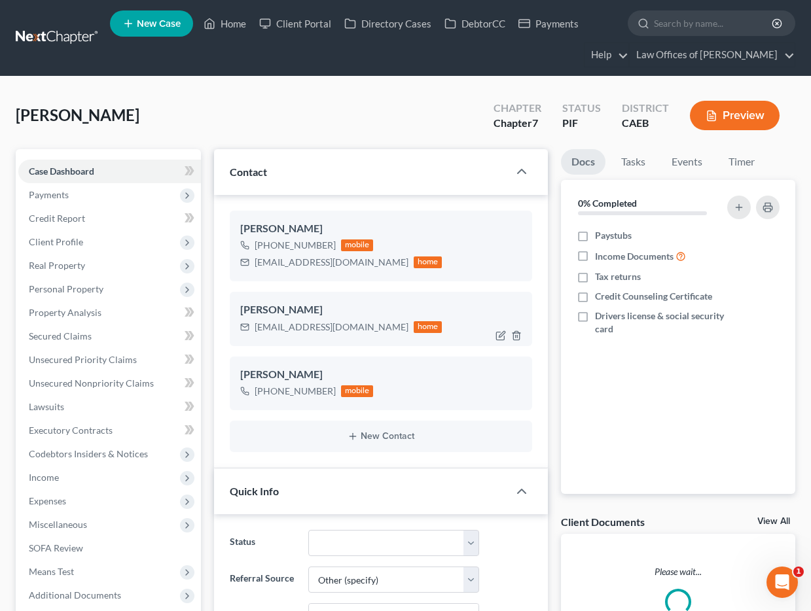
scroll to position [244, 0]
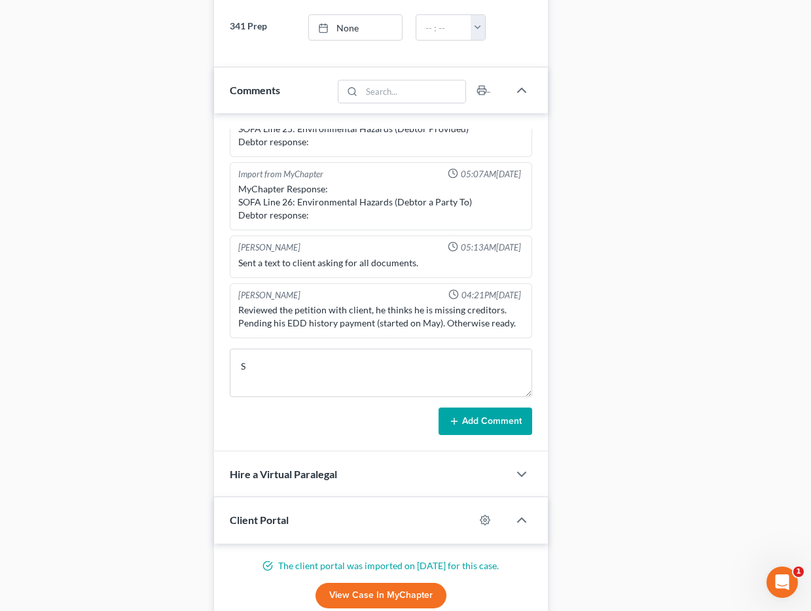
scroll to position [8591, 0]
click at [284, 367] on textarea "S" at bounding box center [381, 373] width 302 height 48
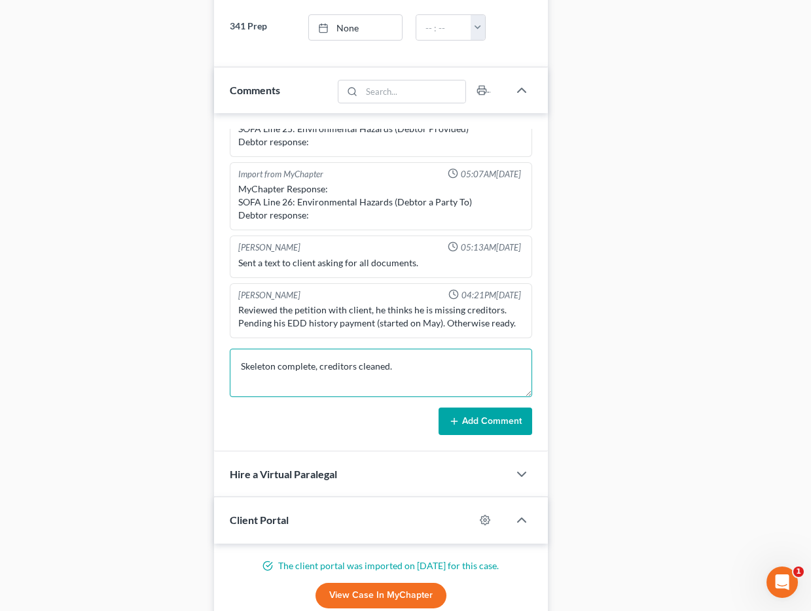
type textarea "Skeleton complete, creditors cleaned."
drag, startPoint x: 484, startPoint y: 427, endPoint x: 205, endPoint y: 335, distance: 293.5
click at [484, 427] on button "Add Comment" at bounding box center [485, 421] width 94 height 27
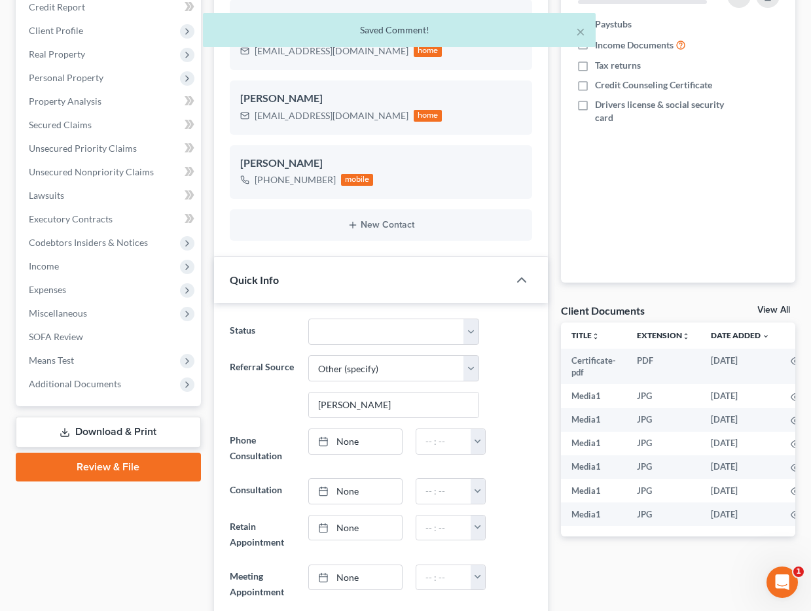
scroll to position [0, 0]
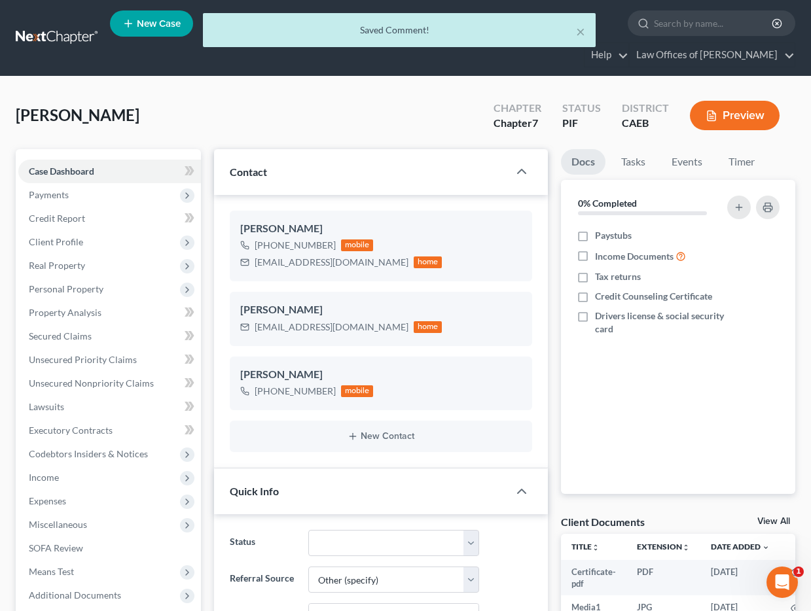
click at [232, 28] on div "Saved Comment!" at bounding box center [399, 30] width 372 height 13
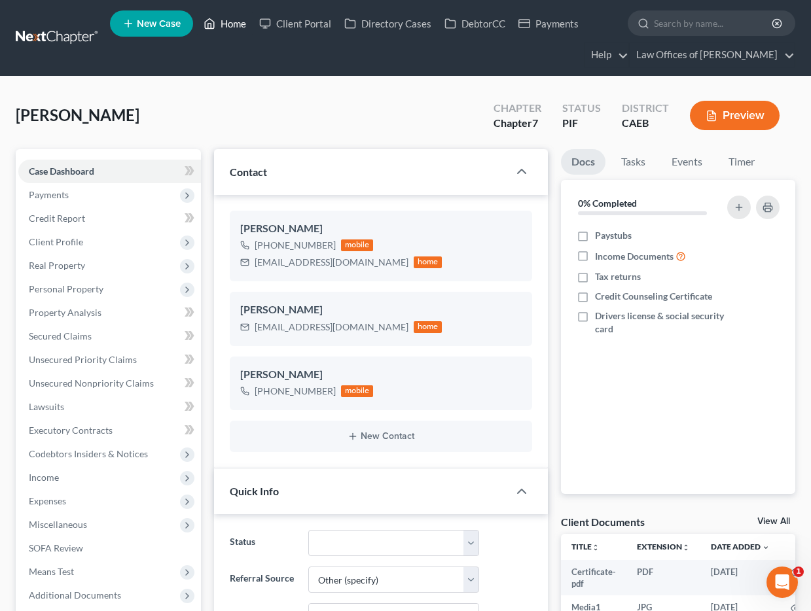
click at [221, 28] on link "Home" at bounding box center [225, 24] width 56 height 24
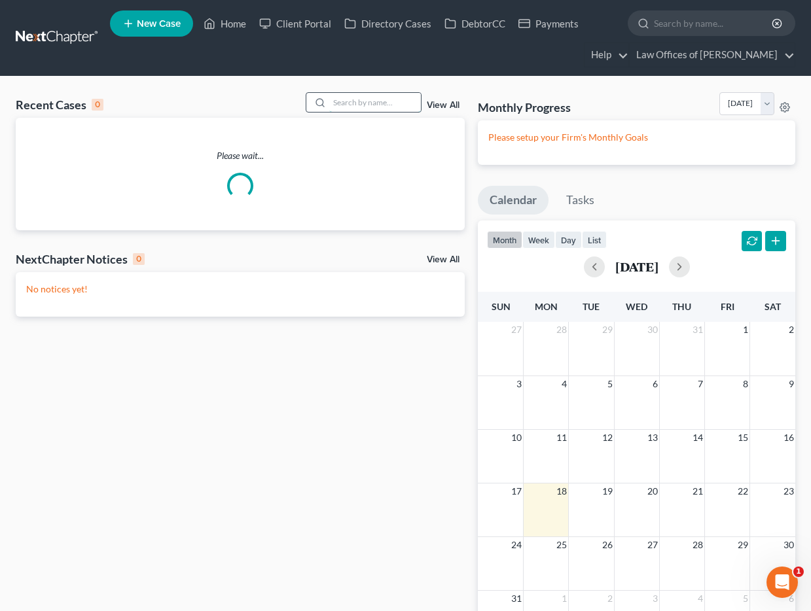
click at [379, 105] on input "search" at bounding box center [375, 102] width 92 height 19
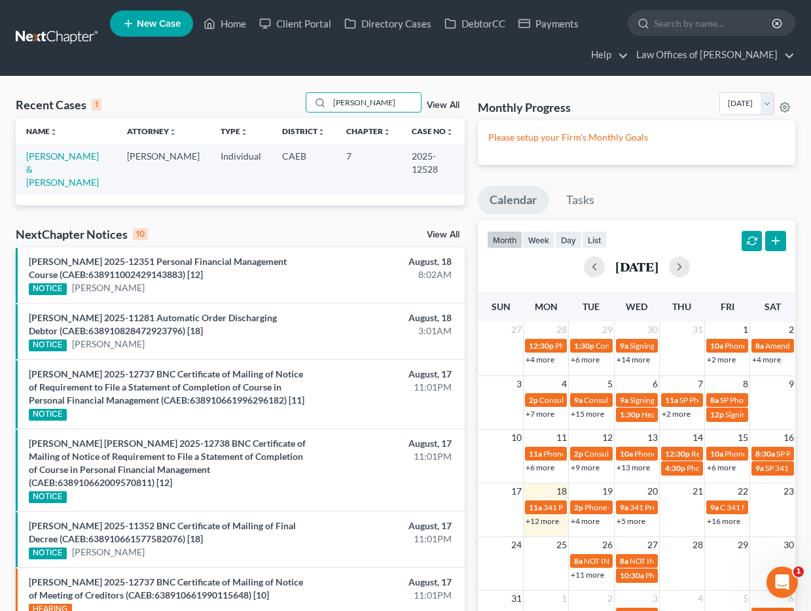
type input "[PERSON_NAME]"
click at [111, 159] on td "[PERSON_NAME] & [PERSON_NAME]" at bounding box center [66, 169] width 101 height 50
click at [92, 156] on link "[PERSON_NAME] & [PERSON_NAME]" at bounding box center [62, 169] width 73 height 37
select select "5"
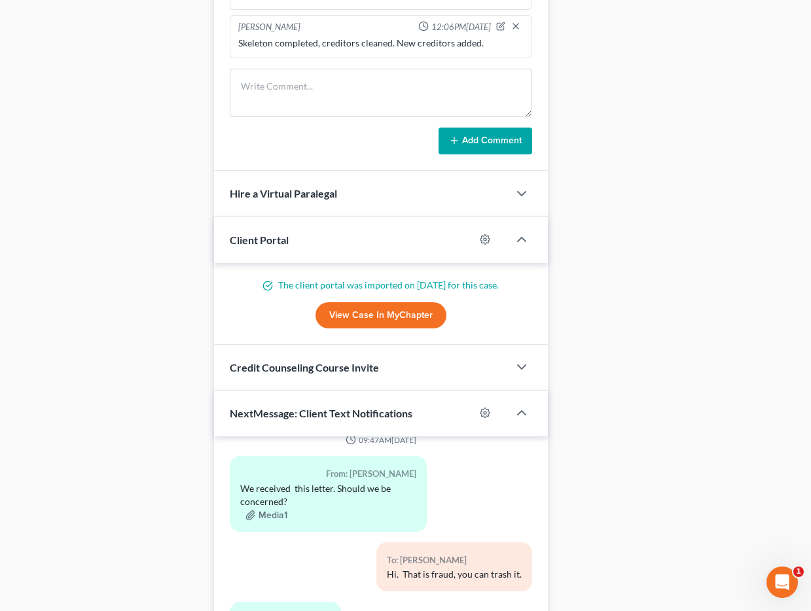
scroll to position [1359, 0]
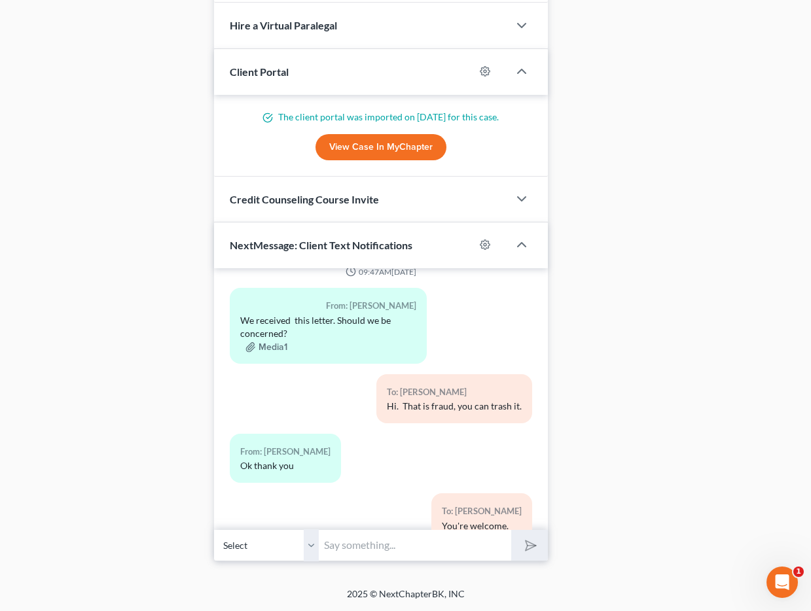
click at [340, 552] on input "text" at bounding box center [415, 545] width 193 height 32
click at [507, 545] on input "We have sent an email regarding your upcoming meeting w/ the trustee" at bounding box center [415, 545] width 193 height 32
click at [502, 547] on input "We have sent an email regarding your upcoming meeting w/ the trustee" at bounding box center [415, 545] width 193 height 32
click at [501, 548] on input "We have sent an email regarding your upcoming meeting w/ the trustee" at bounding box center [415, 545] width 193 height 32
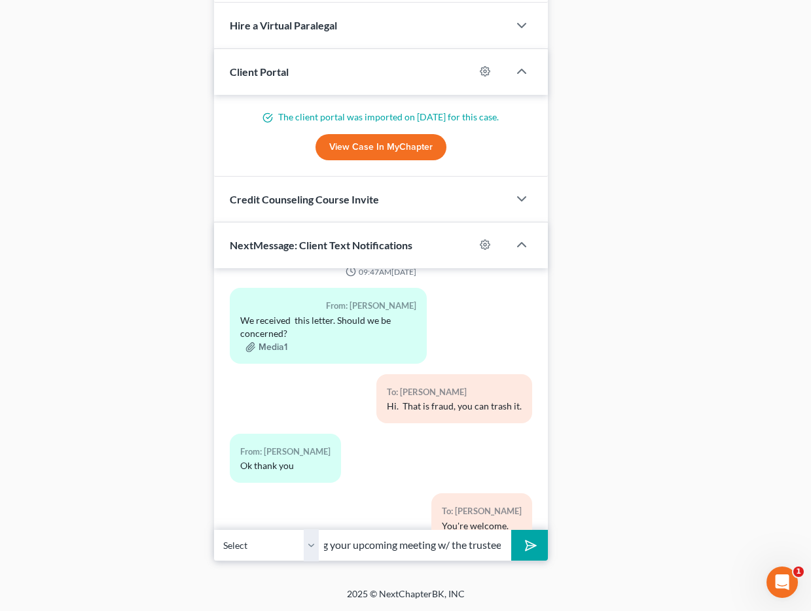
click at [501, 547] on input "We have sent an email regarding your upcoming meeting w/ the trustee" at bounding box center [415, 545] width 193 height 32
click at [491, 545] on input "We have sent an email regarding your upcoming meeting w/ the trustee" at bounding box center [415, 545] width 193 height 32
drag, startPoint x: 502, startPoint y: 546, endPoint x: 298, endPoint y: 548, distance: 203.6
click at [298, 548] on div "Select [PHONE_NUMBER] - [PERSON_NAME] [PHONE_NUMBER] - [PERSON_NAME] We have se…" at bounding box center [381, 545] width 334 height 31
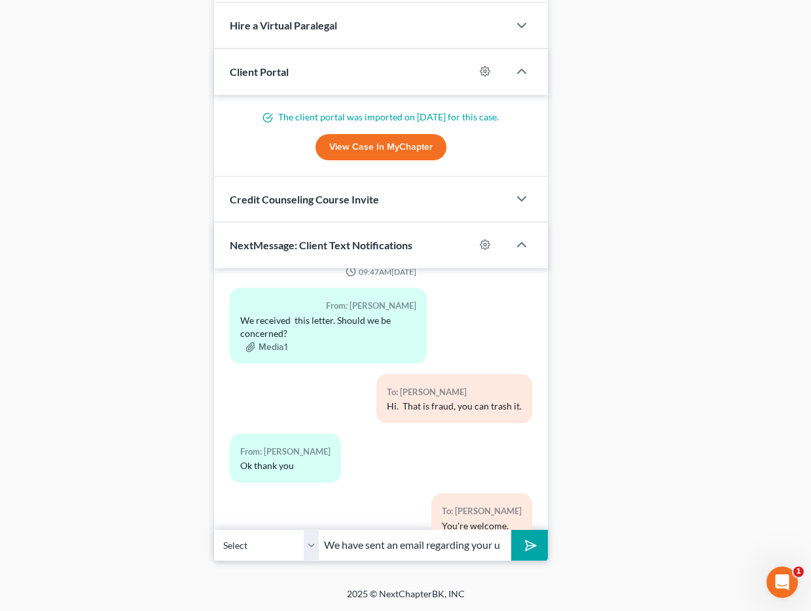
click at [404, 540] on input "We have sent an email regarding your upcoming meeting w/ the trustee, there was…" at bounding box center [415, 545] width 193 height 32
type input "We have sent an email regarding your upcoming meeting w/ the trustee, there was…"
click at [525, 543] on icon "submit" at bounding box center [528, 546] width 18 height 18
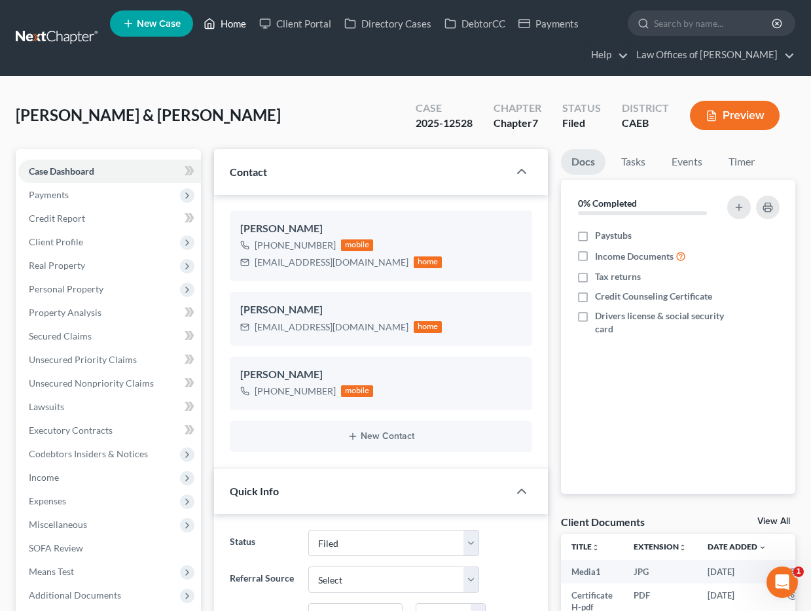
drag, startPoint x: 240, startPoint y: 22, endPoint x: 297, endPoint y: 65, distance: 72.4
click at [241, 21] on link "Home" at bounding box center [225, 24] width 56 height 24
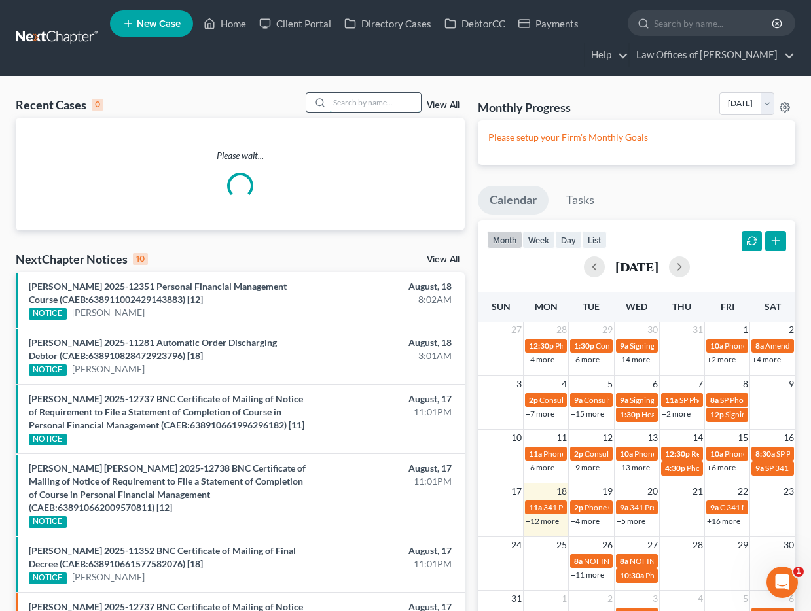
click at [378, 106] on input "search" at bounding box center [375, 102] width 92 height 19
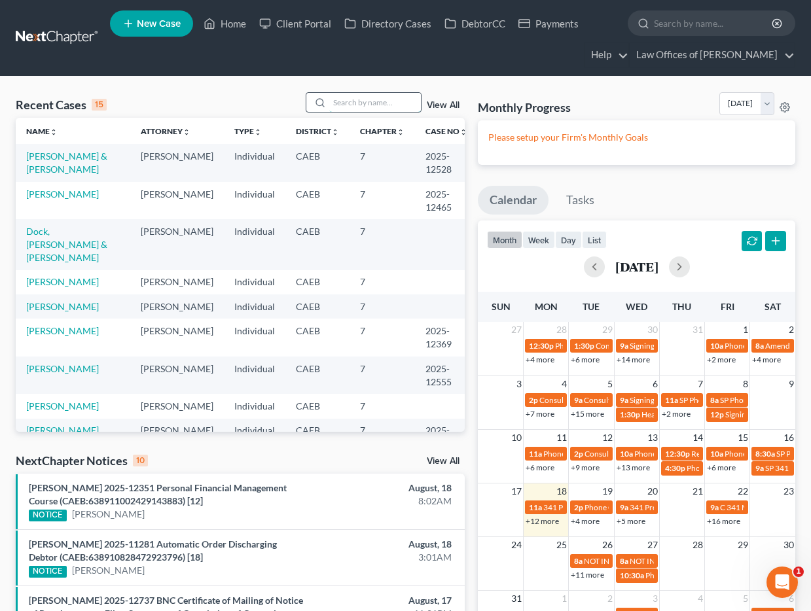
click at [353, 103] on input "search" at bounding box center [375, 102] width 92 height 19
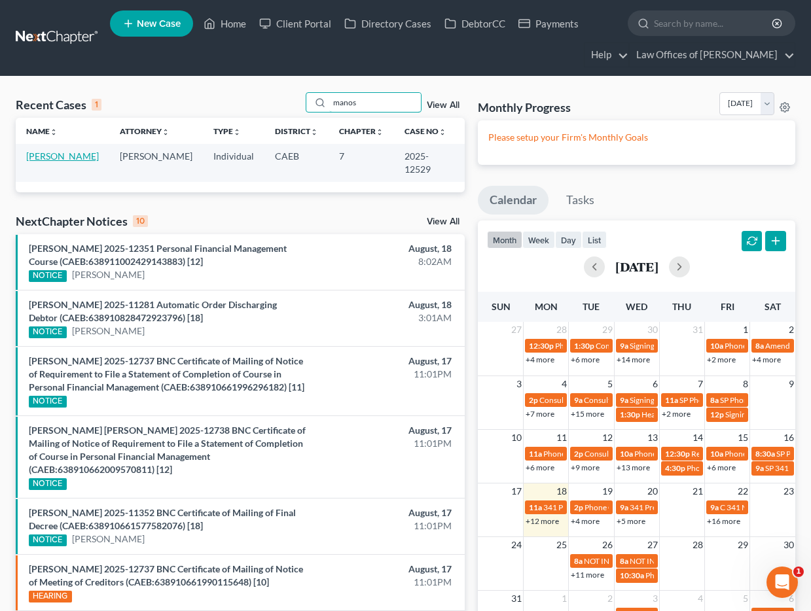
type input "manos"
click at [67, 153] on link "[PERSON_NAME]" at bounding box center [62, 156] width 73 height 11
select select "5"
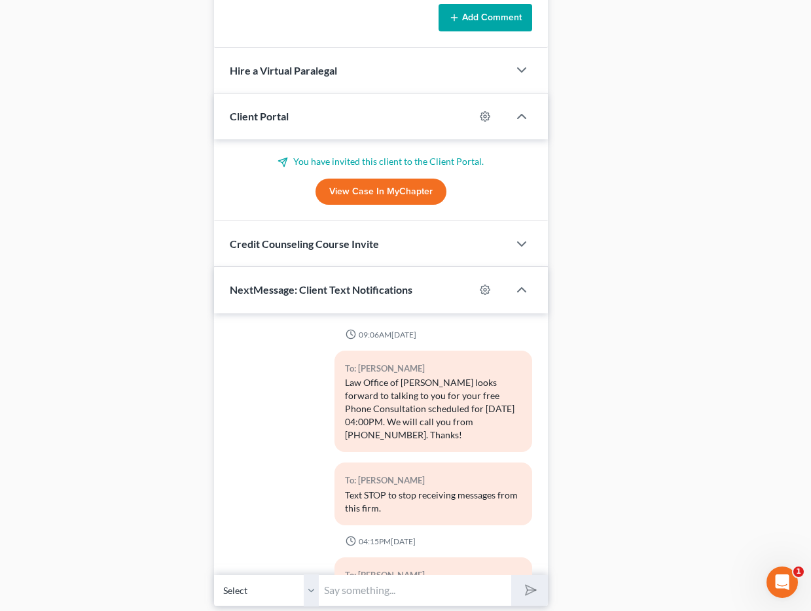
scroll to position [2132, 0]
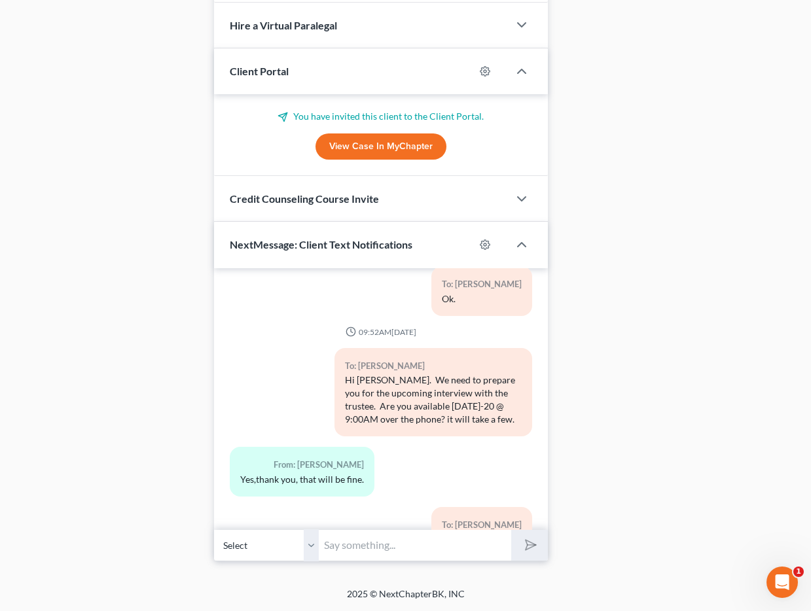
click at [384, 552] on input "text" at bounding box center [415, 545] width 193 height 32
paste input "We have sent an email regarding your upcoming meeting w/ the trustee, there was…"
type input "We have sent an email regarding your upcoming meeting w/ the trustee, there was…"
click at [531, 543] on icon "submit" at bounding box center [528, 545] width 18 height 18
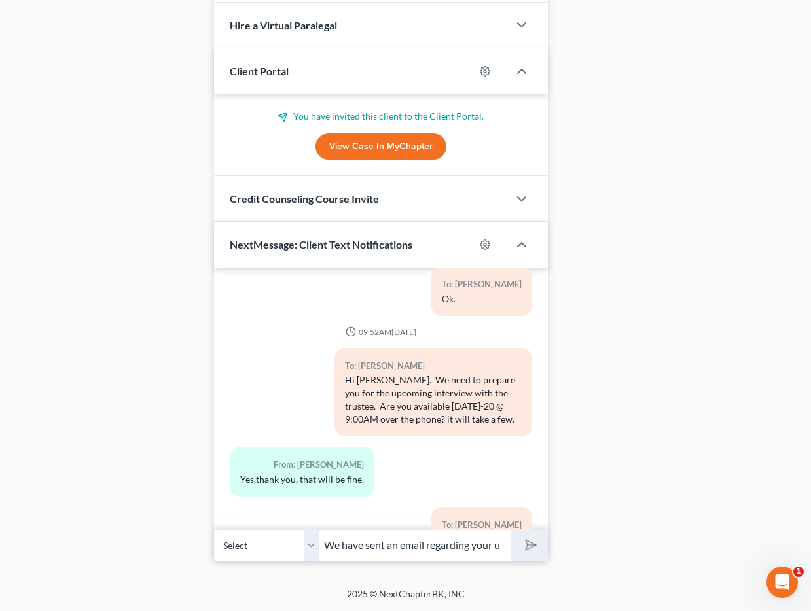
scroll to position [0, 0]
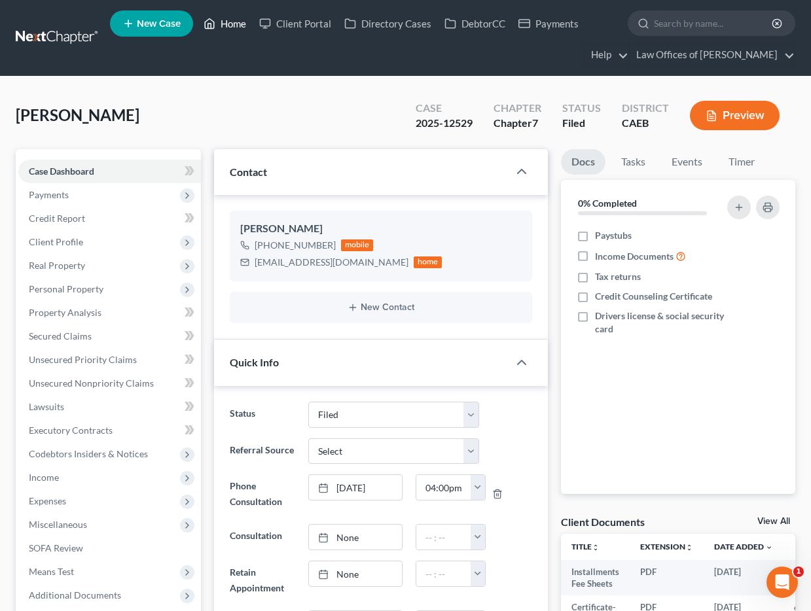
drag, startPoint x: 213, startPoint y: 18, endPoint x: 220, endPoint y: 22, distance: 7.3
click at [214, 18] on icon at bounding box center [210, 24] width 12 height 16
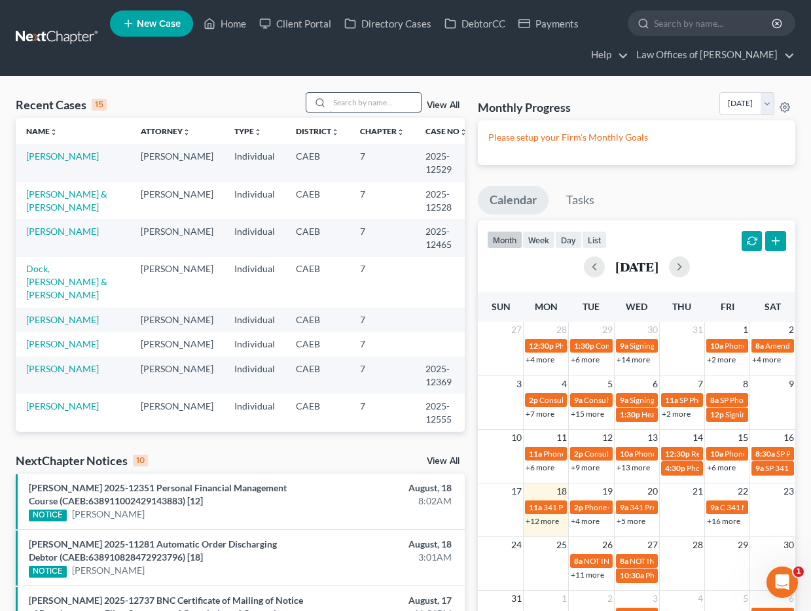
click at [360, 97] on input "search" at bounding box center [375, 102] width 92 height 19
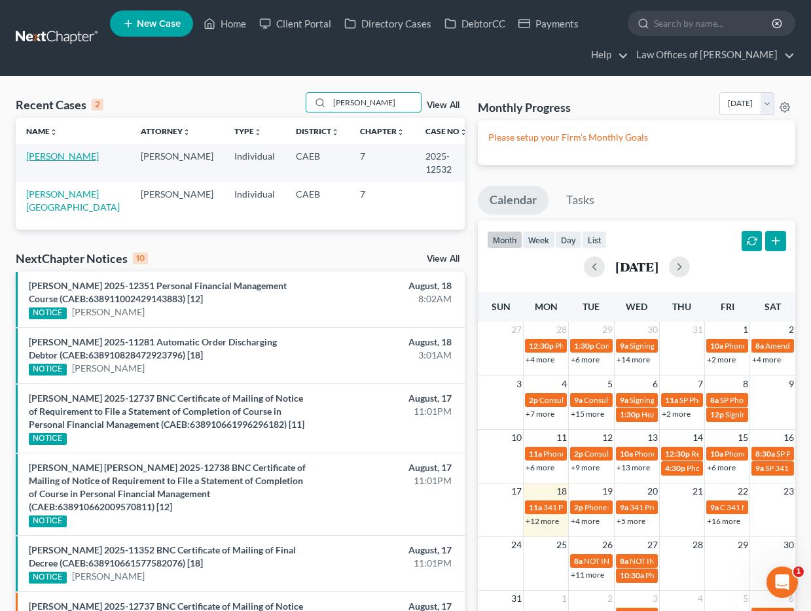
type input "[PERSON_NAME]"
click at [61, 156] on link "[PERSON_NAME]" at bounding box center [62, 156] width 73 height 11
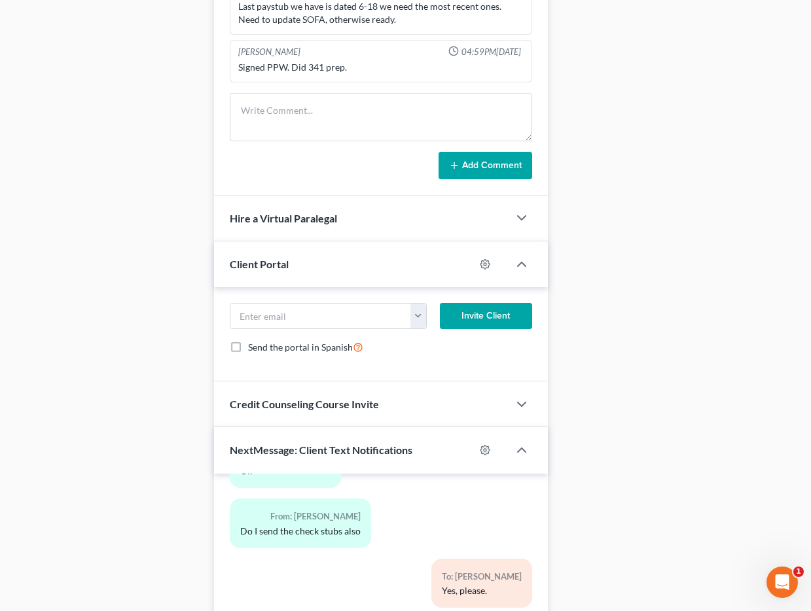
scroll to position [1243, 0]
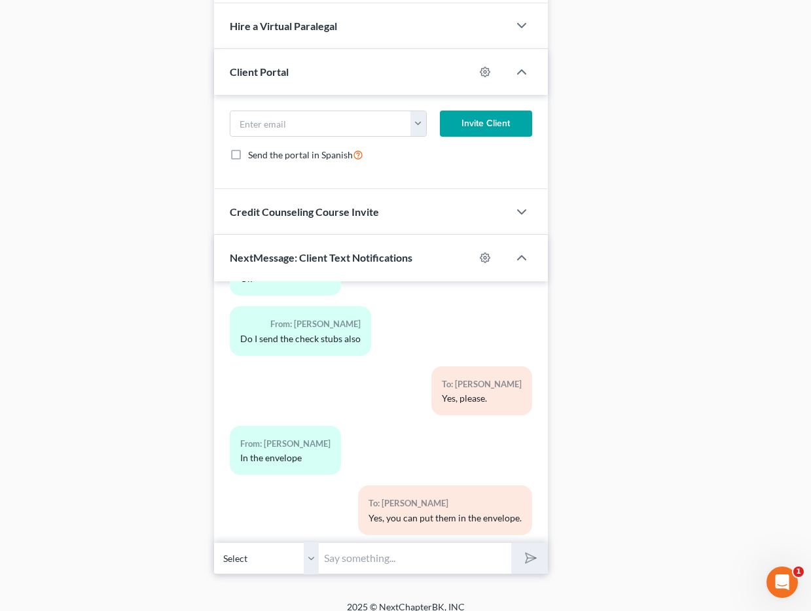
click at [363, 548] on input "text" at bounding box center [415, 559] width 193 height 32
paste input "We have sent an email regarding your upcoming meeting w/ the trustee, there was…"
click at [469, 545] on input "We have sent an email regarding your upcoming meeting w/ the trustee, there was…" at bounding box center [415, 559] width 193 height 32
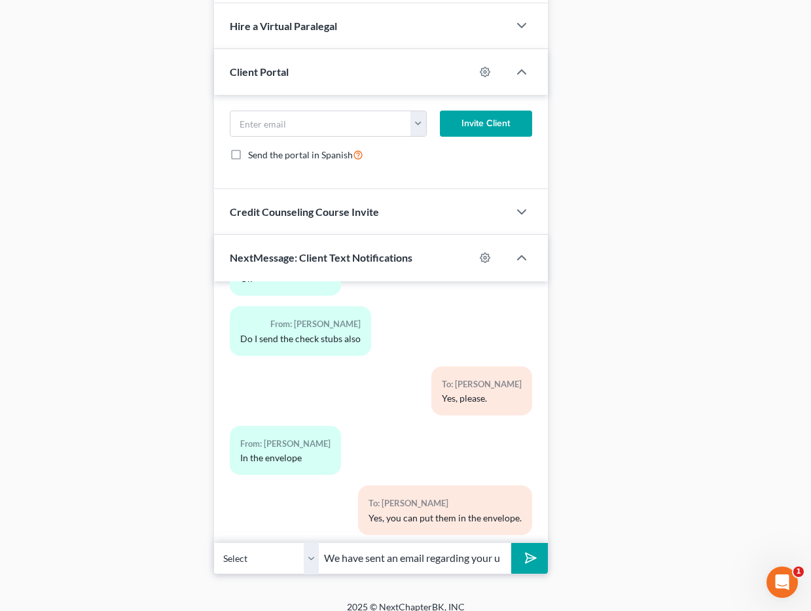
drag, startPoint x: 505, startPoint y: 546, endPoint x: 231, endPoint y: 543, distance: 273.6
click at [231, 543] on div "Select [PHONE_NUMBER] - [PERSON_NAME] We have sent an email regarding your upco…" at bounding box center [381, 558] width 334 height 31
type input "We have sent an email regarding your upcoming meeting w/ the trustee, there was…"
click at [534, 552] on icon "submit" at bounding box center [528, 558] width 13 height 13
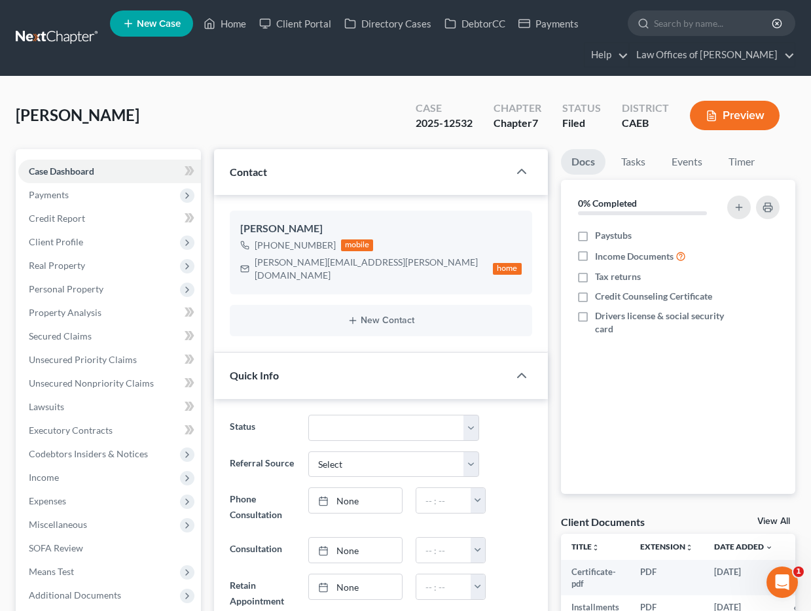
scroll to position [4895, 0]
click at [243, 24] on link "Home" at bounding box center [225, 24] width 56 height 24
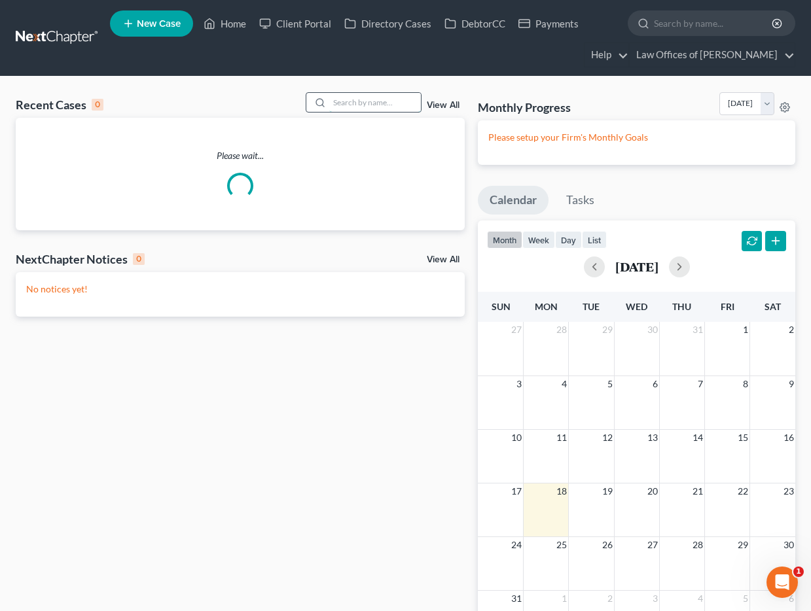
click at [348, 105] on input "search" at bounding box center [375, 102] width 92 height 19
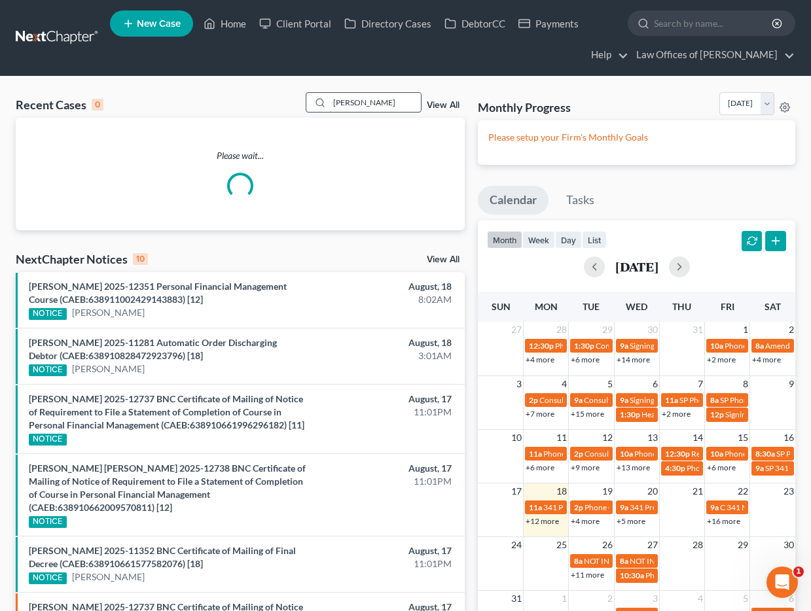
type input "[PERSON_NAME] long"
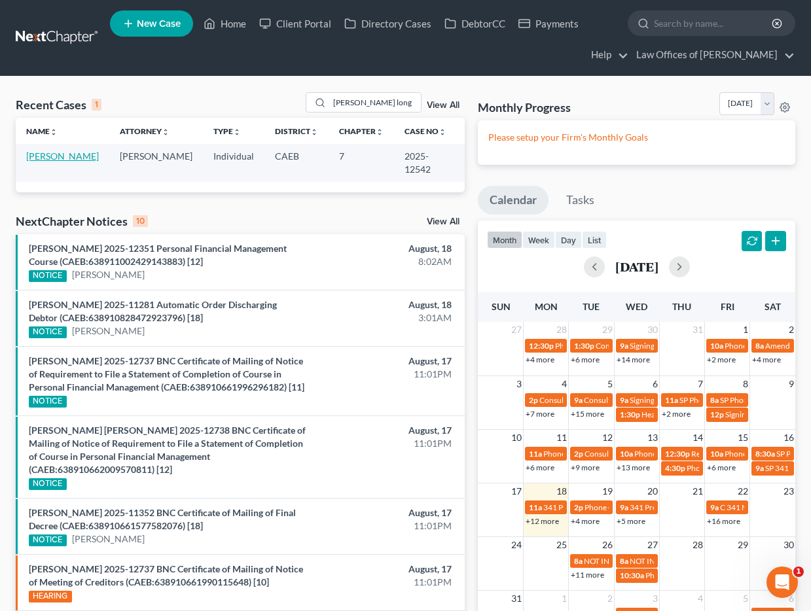
click at [56, 156] on link "[PERSON_NAME]" at bounding box center [62, 156] width 73 height 11
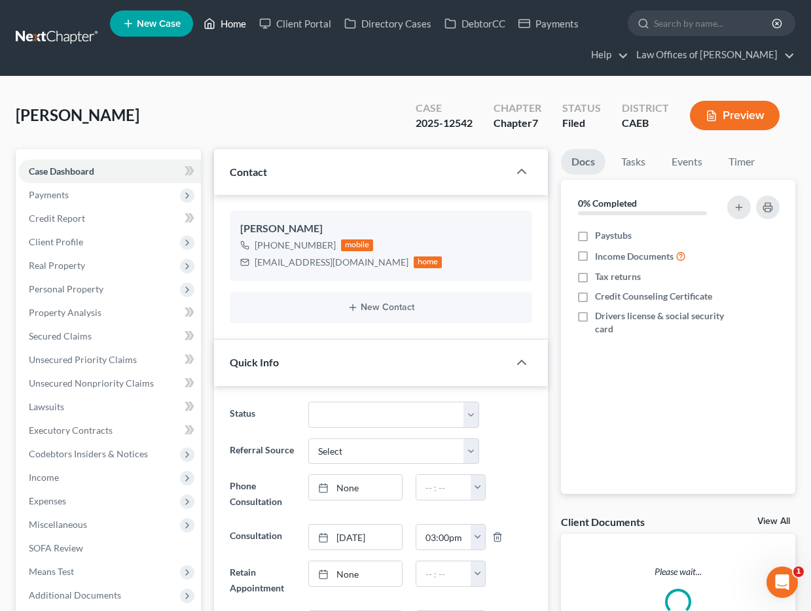
click at [224, 24] on link "Home" at bounding box center [225, 24] width 56 height 24
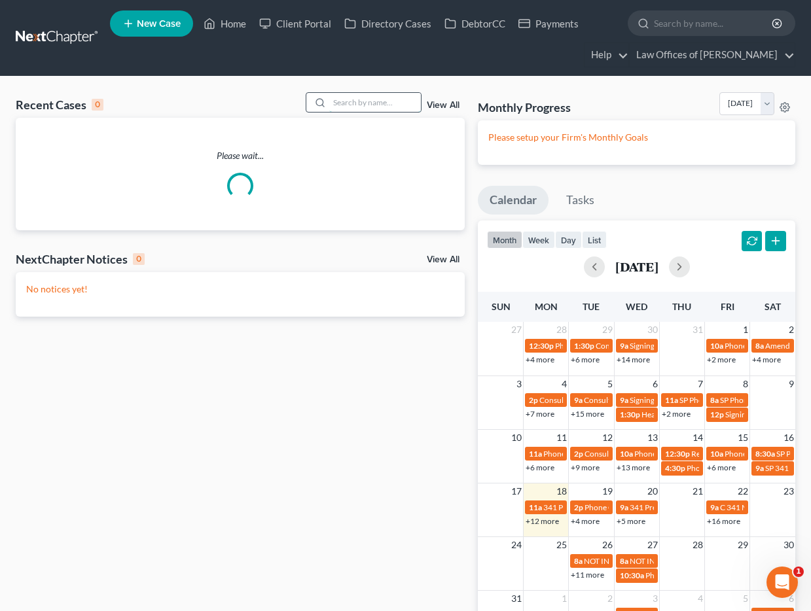
click at [346, 95] on input "search" at bounding box center [375, 102] width 92 height 19
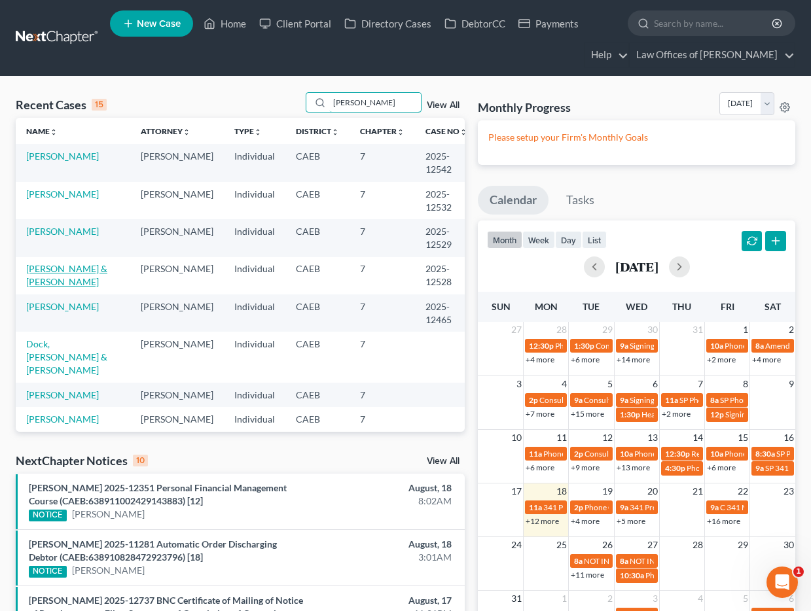
type input "[PERSON_NAME]"
click at [84, 270] on link "[PERSON_NAME] & [PERSON_NAME]" at bounding box center [66, 275] width 81 height 24
select select "5"
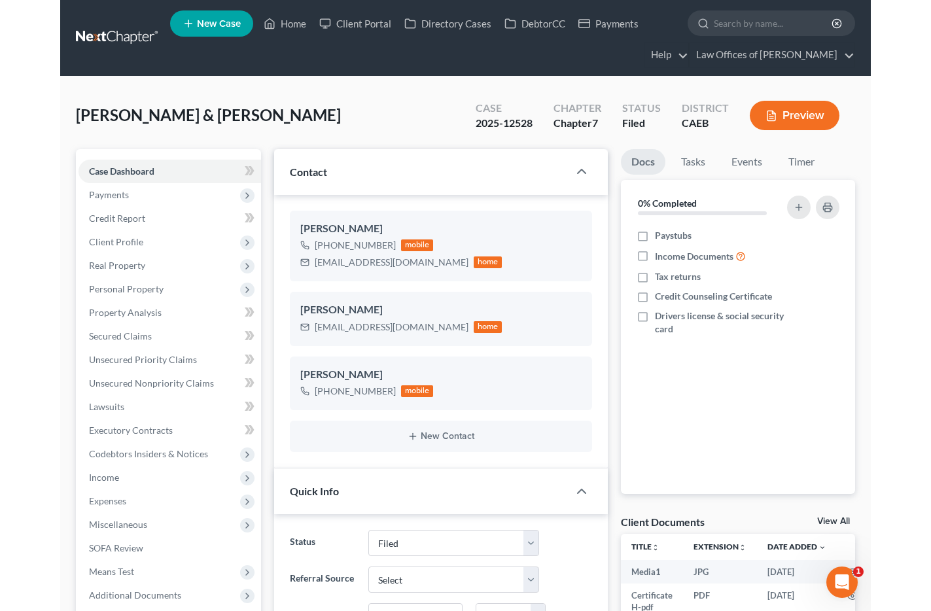
scroll to position [6034, 0]
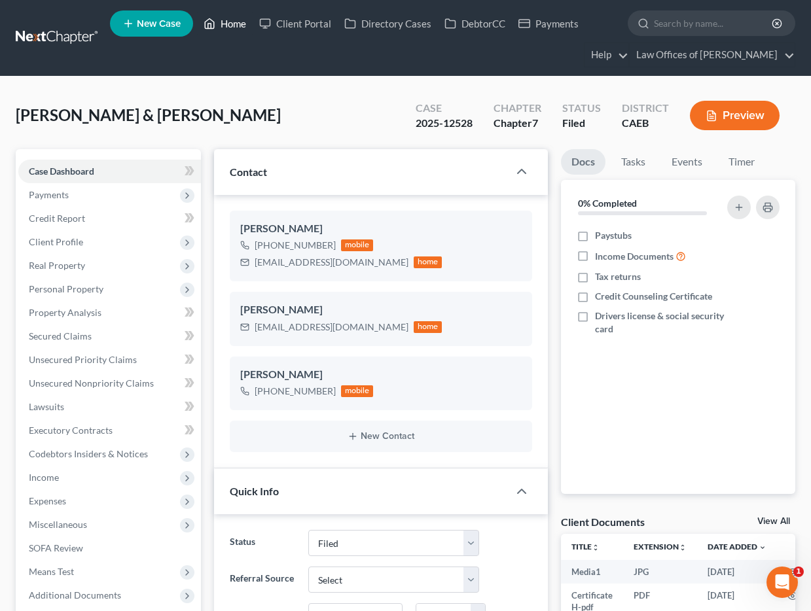
drag, startPoint x: 228, startPoint y: 34, endPoint x: 353, endPoint y: 83, distance: 134.3
click at [229, 33] on link "Home" at bounding box center [225, 24] width 56 height 24
click at [230, 28] on link "Home" at bounding box center [225, 24] width 56 height 24
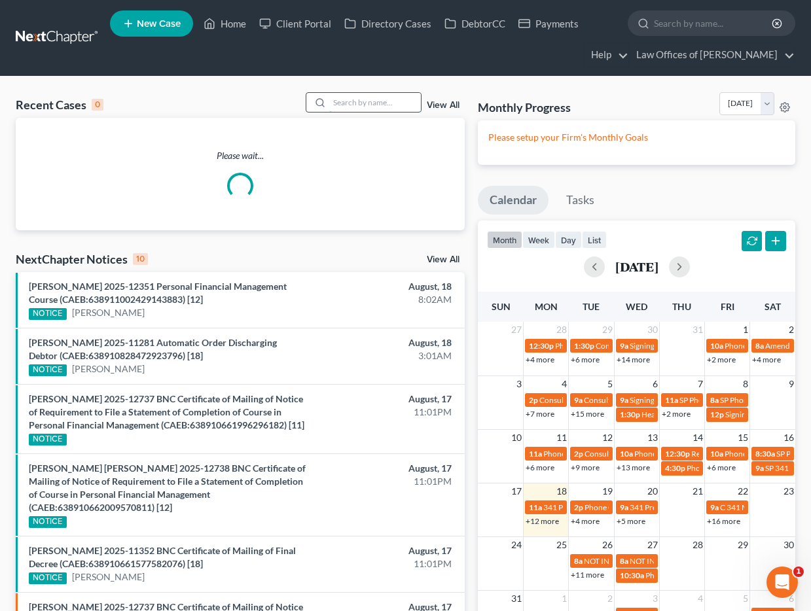
click at [352, 104] on input "search" at bounding box center [375, 102] width 92 height 19
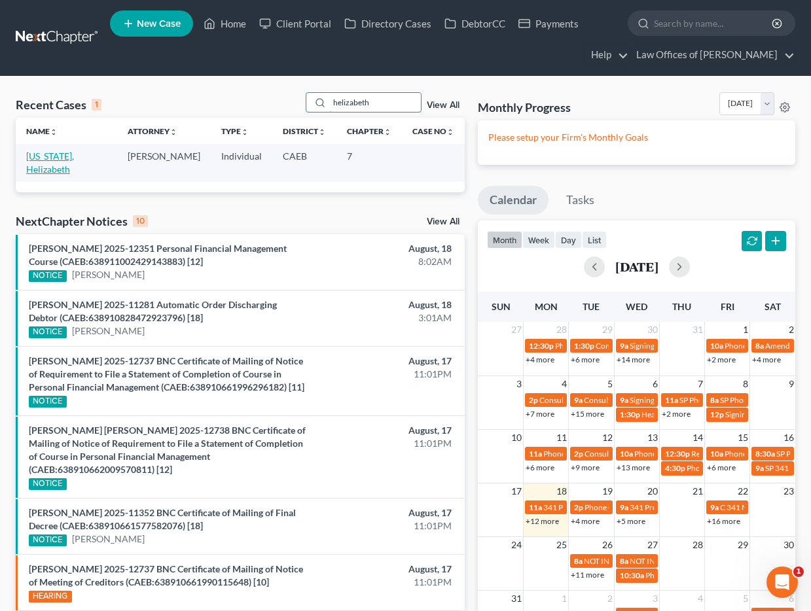
type input "helizabeth"
click at [73, 158] on link "[US_STATE], Helizabeth" at bounding box center [50, 163] width 48 height 24
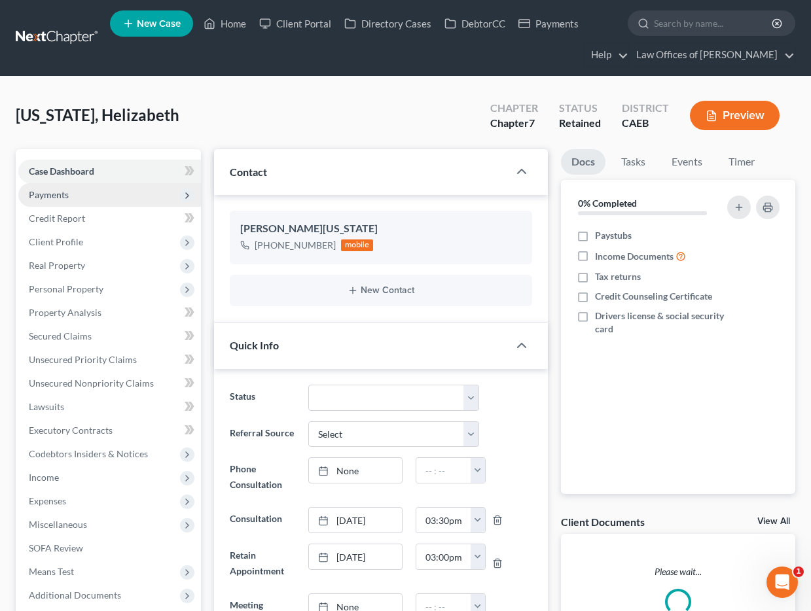
click at [54, 195] on span "Payments" at bounding box center [49, 194] width 40 height 11
click at [56, 196] on span "Payments" at bounding box center [49, 194] width 40 height 11
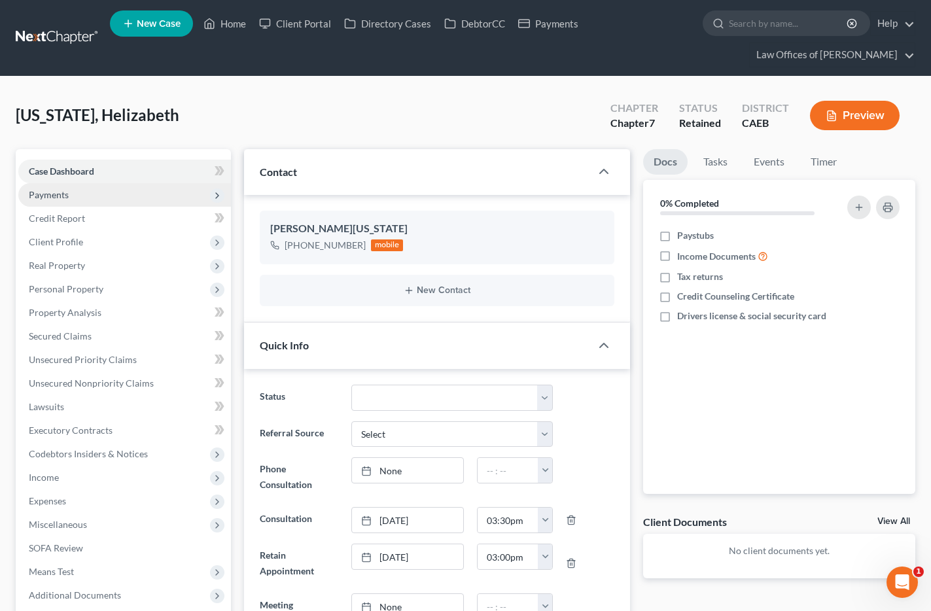
click at [56, 198] on span "Payments" at bounding box center [49, 194] width 40 height 11
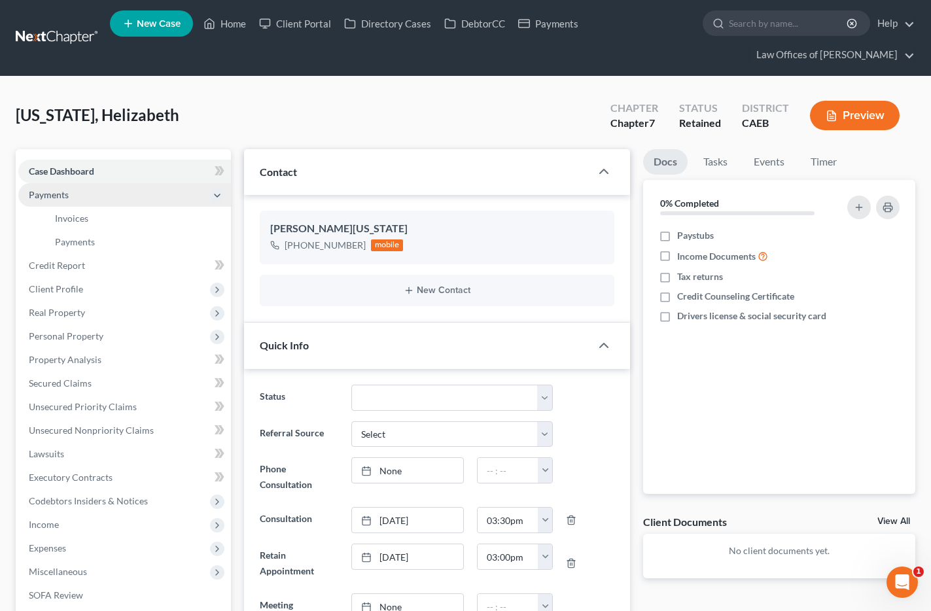
scroll to position [358, 0]
click at [63, 217] on span "Invoices" at bounding box center [71, 218] width 33 height 11
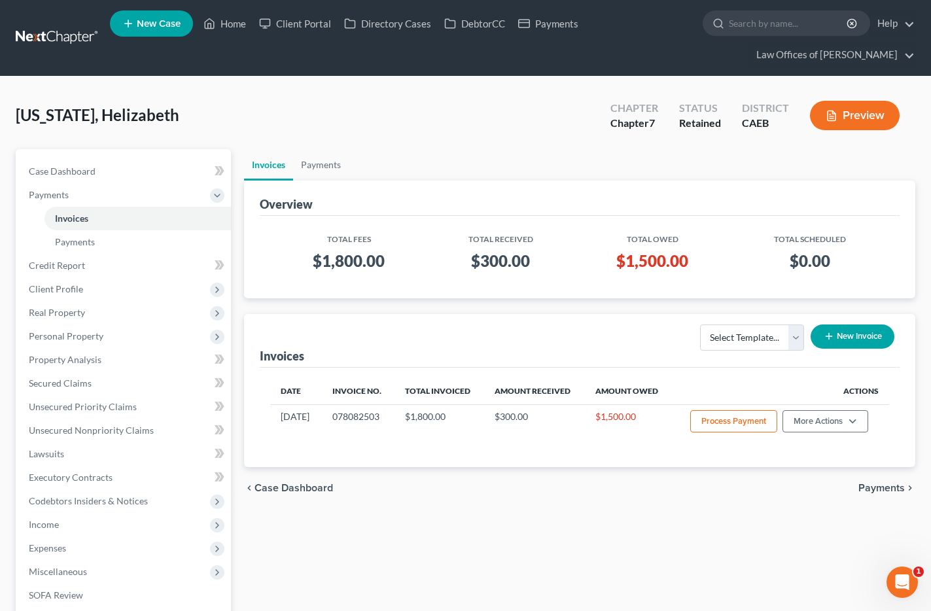
click at [843, 334] on button "New Invoice" at bounding box center [853, 337] width 84 height 24
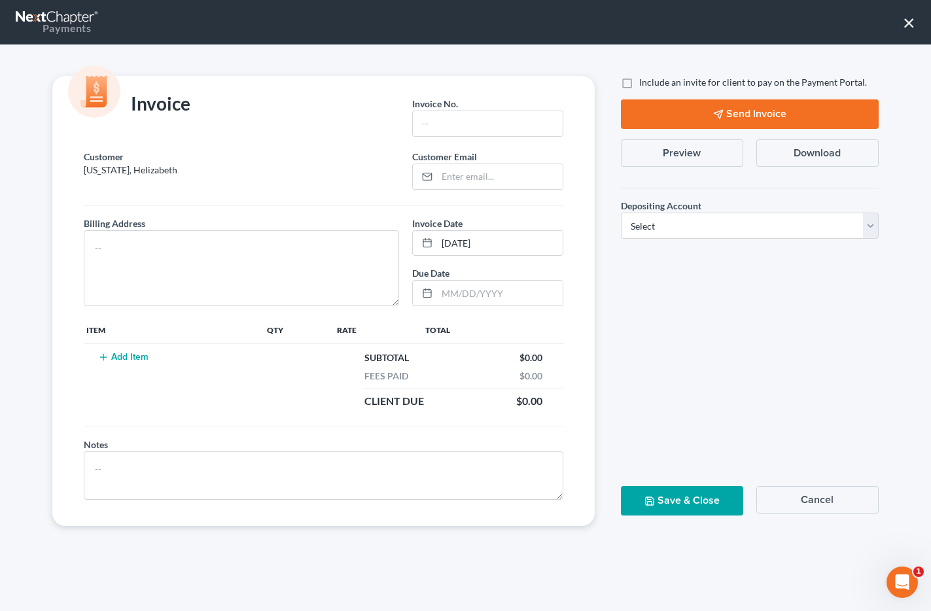
click at [911, 18] on button "×" at bounding box center [909, 22] width 12 height 21
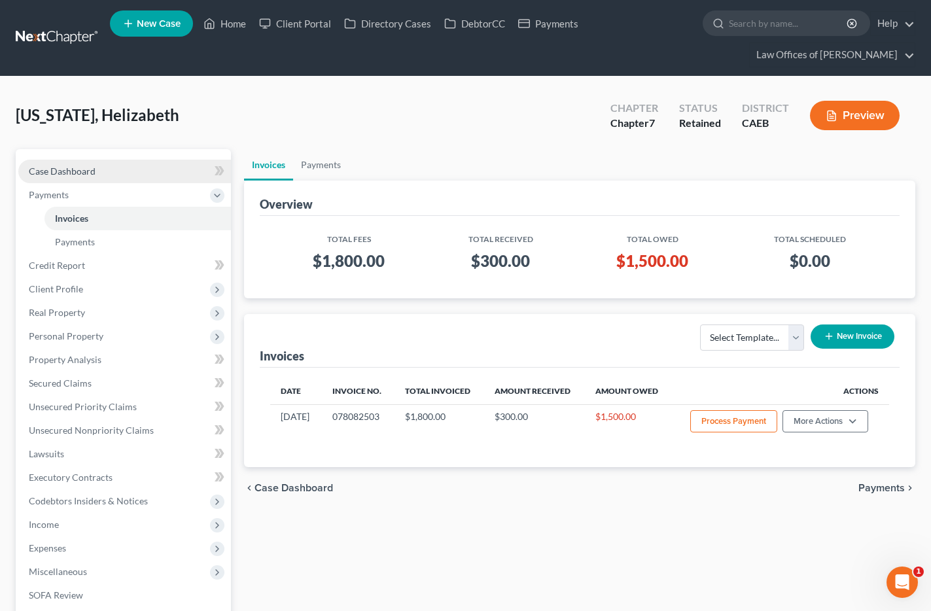
click at [69, 171] on span "Case Dashboard" at bounding box center [62, 171] width 67 height 11
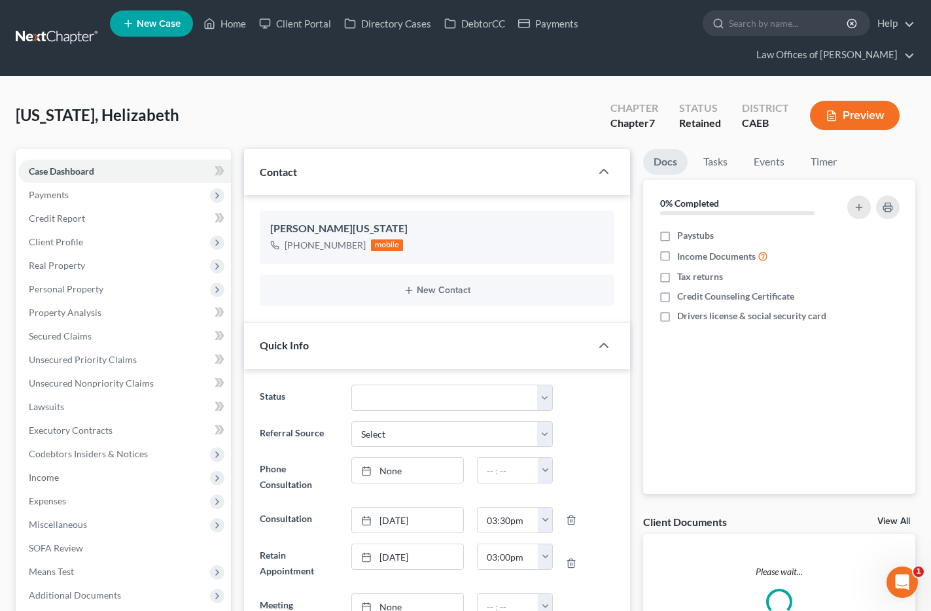
click at [351, 168] on div "Contact" at bounding box center [417, 171] width 347 height 45
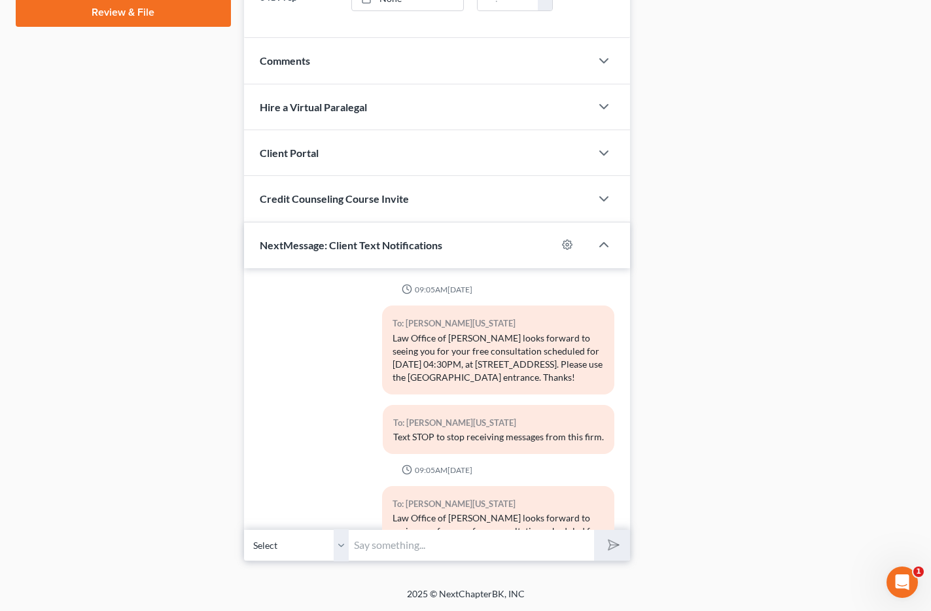
scroll to position [358, 0]
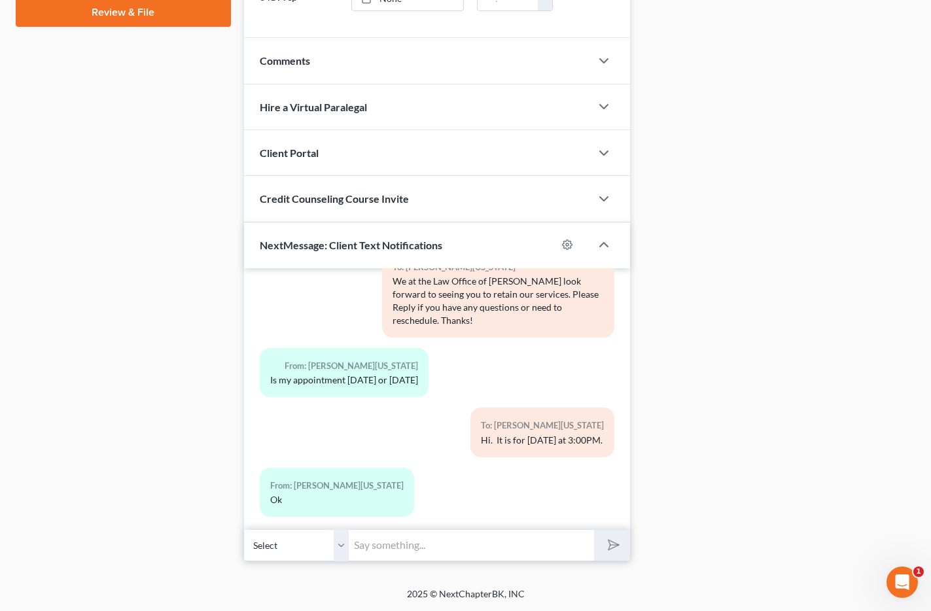
click at [335, 65] on div "Comments" at bounding box center [417, 60] width 347 height 45
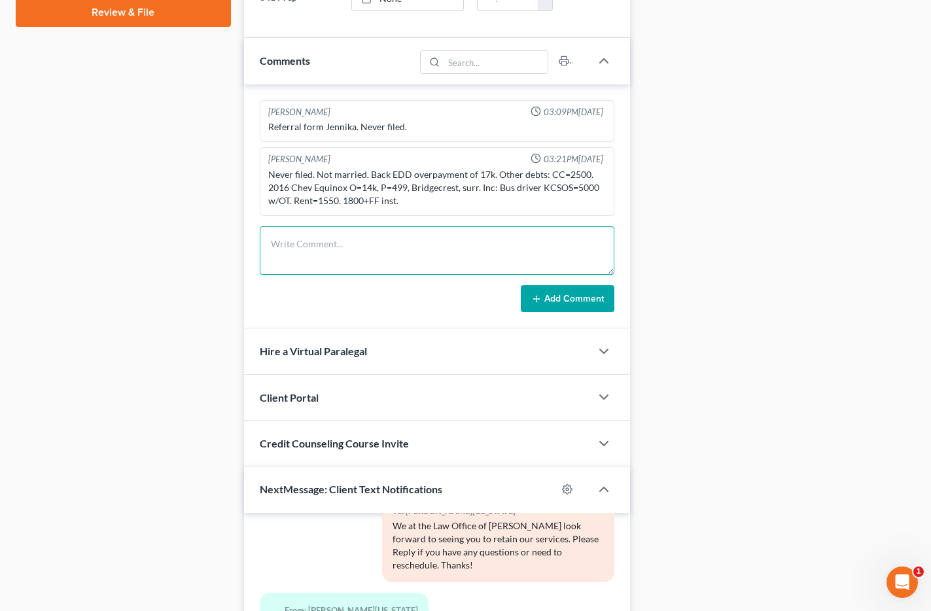
click at [284, 252] on textarea at bounding box center [437, 250] width 355 height 48
type textarea "Received correspondence that WG would begin by end of Aug."
click at [548, 297] on button "Add Comment" at bounding box center [568, 298] width 94 height 27
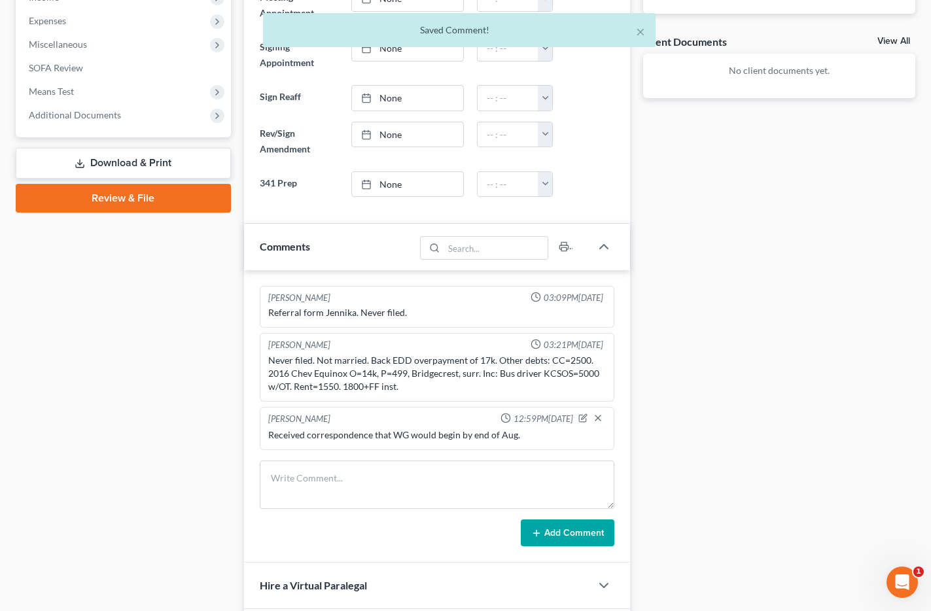
scroll to position [0, 0]
